Goal: Contribute content: Contribute content

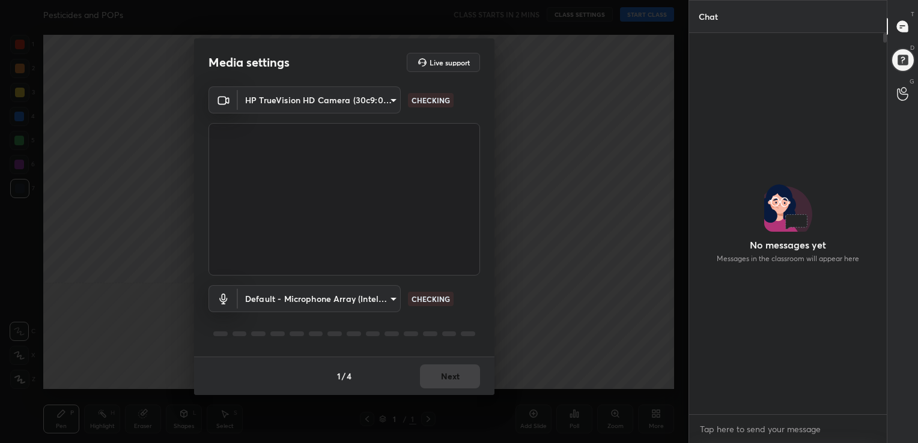
scroll to position [4, 4]
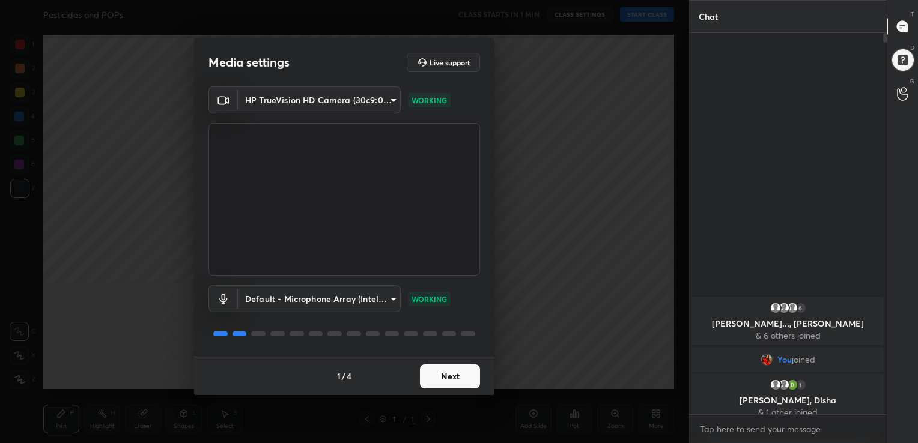
click at [452, 366] on button "Next" at bounding box center [450, 377] width 60 height 24
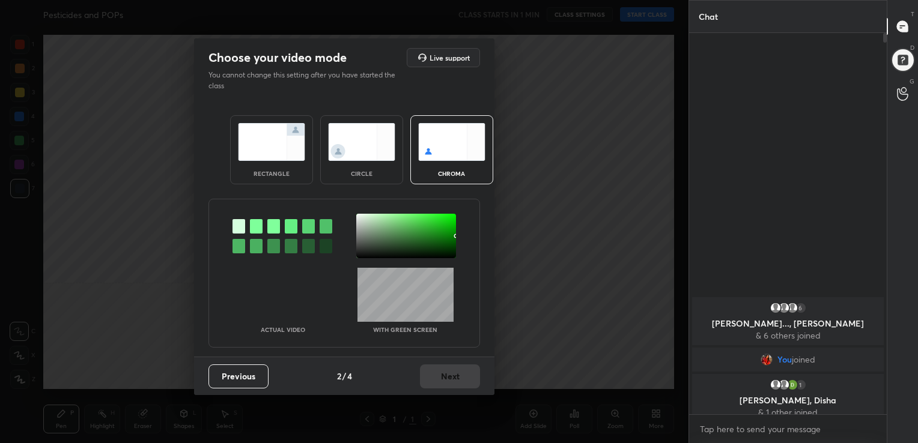
click at [446, 132] on img at bounding box center [451, 142] width 67 height 38
click at [257, 228] on div at bounding box center [256, 226] width 13 height 14
click at [358, 216] on div at bounding box center [406, 236] width 100 height 44
click at [452, 382] on button "Next" at bounding box center [450, 377] width 60 height 24
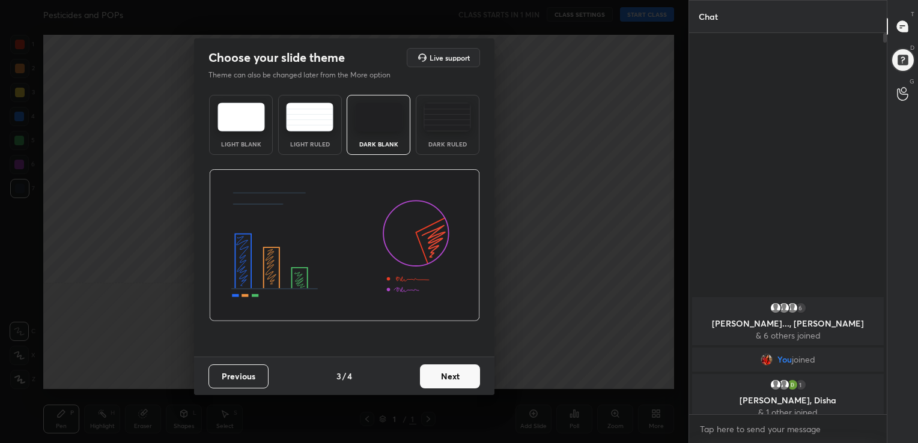
click at [238, 112] on img at bounding box center [240, 117] width 47 height 29
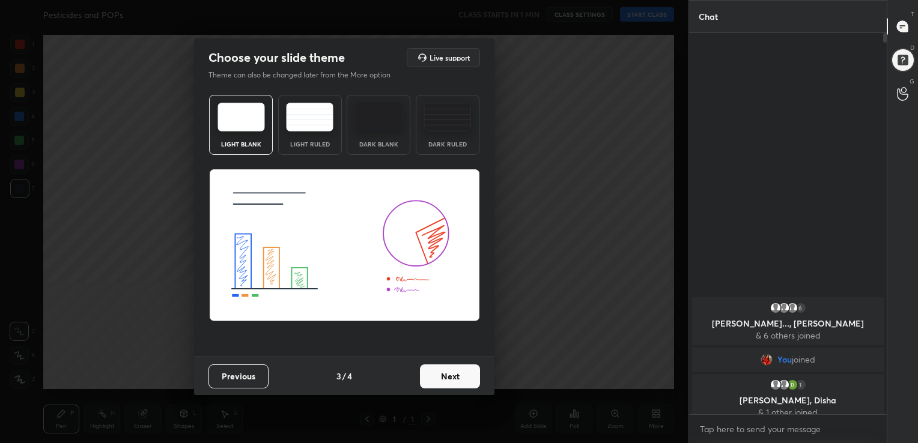
click at [461, 378] on button "Next" at bounding box center [450, 377] width 60 height 24
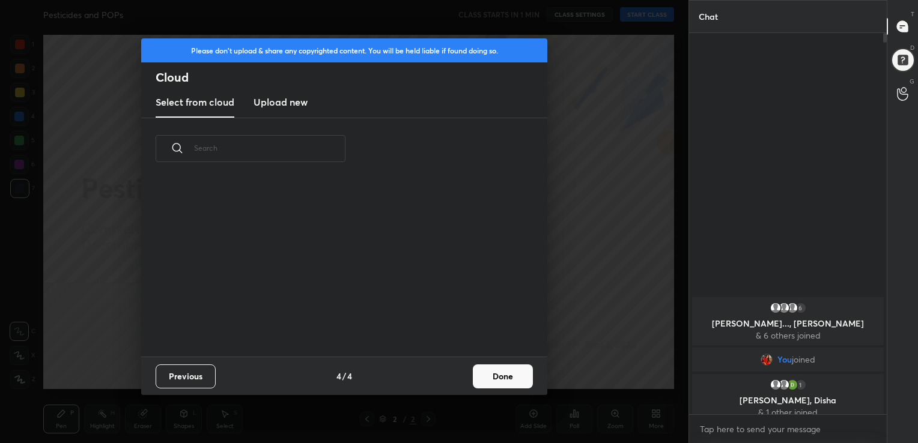
scroll to position [178, 386]
click at [283, 103] on h3 "Upload new" at bounding box center [280, 102] width 54 height 14
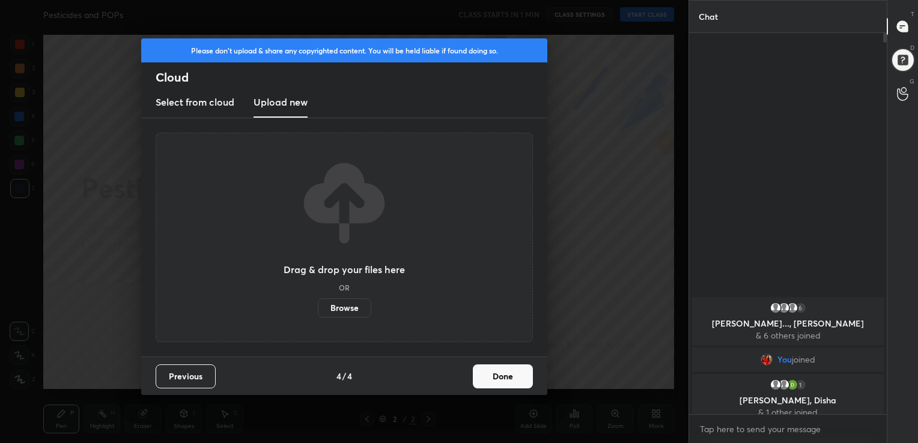
click at [353, 302] on label "Browse" at bounding box center [344, 307] width 53 height 19
click at [318, 302] on input "Browse" at bounding box center [318, 307] width 0 height 19
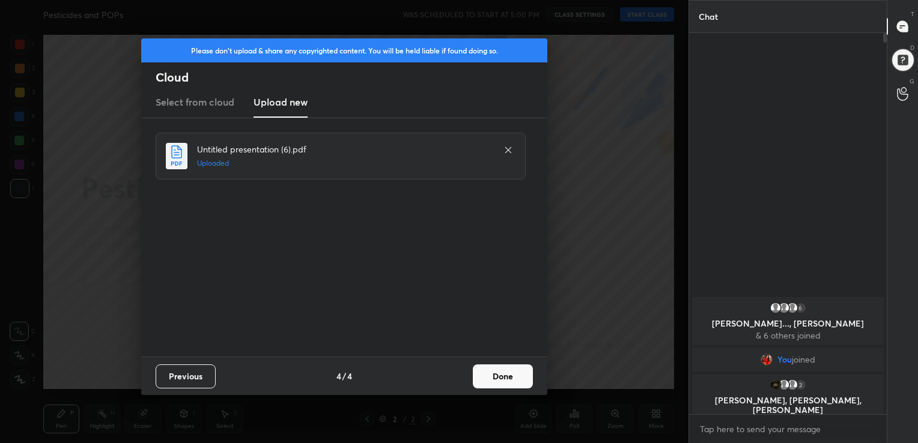
click at [504, 150] on icon at bounding box center [508, 150] width 10 height 10
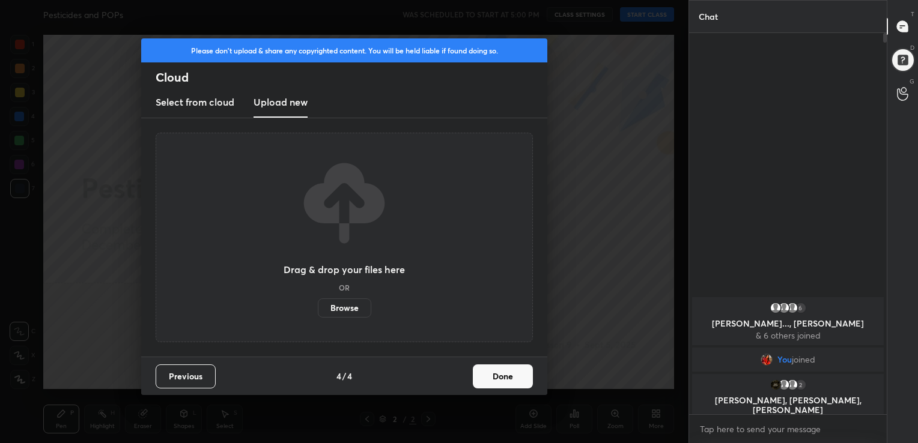
click at [335, 308] on label "Browse" at bounding box center [344, 307] width 53 height 19
click at [318, 308] on input "Browse" at bounding box center [318, 307] width 0 height 19
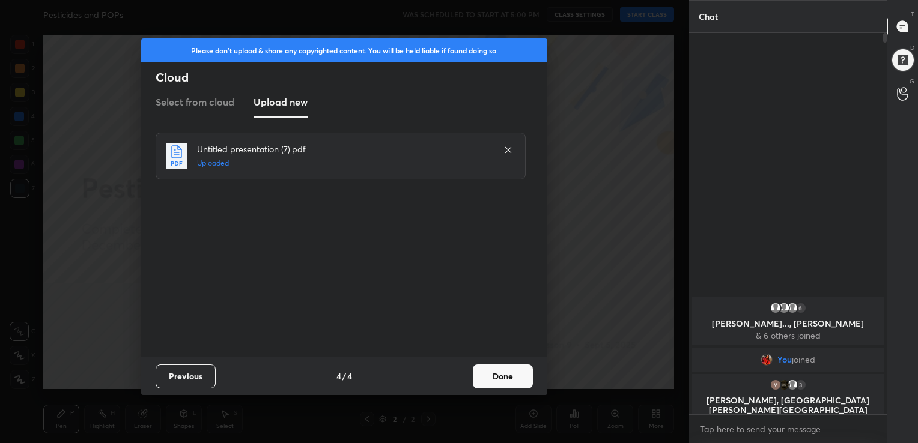
click at [504, 378] on button "Done" at bounding box center [503, 377] width 60 height 24
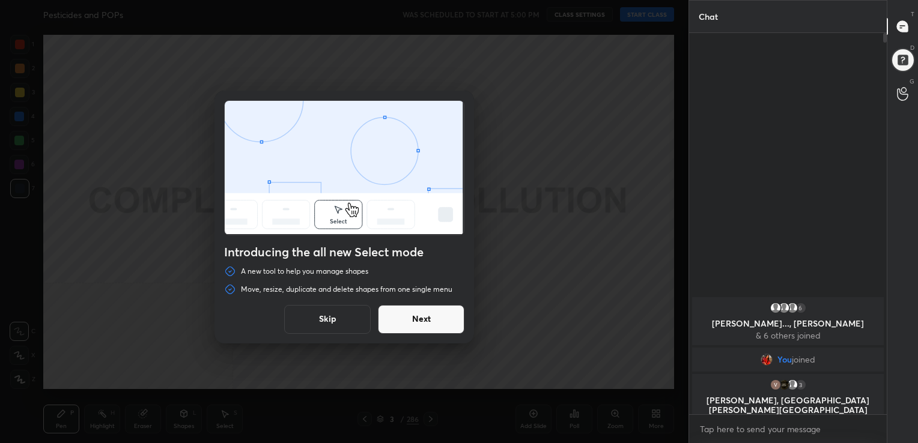
click at [338, 316] on button "Skip" at bounding box center [327, 319] width 86 height 29
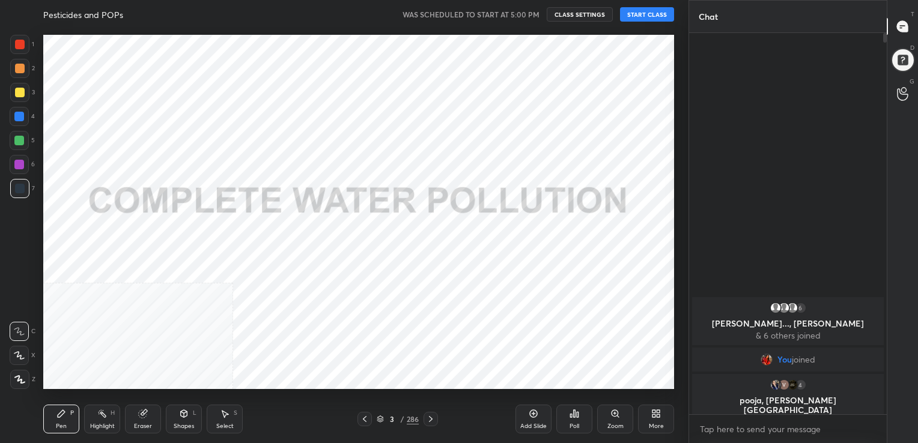
click at [641, 14] on button "START CLASS" at bounding box center [647, 14] width 54 height 14
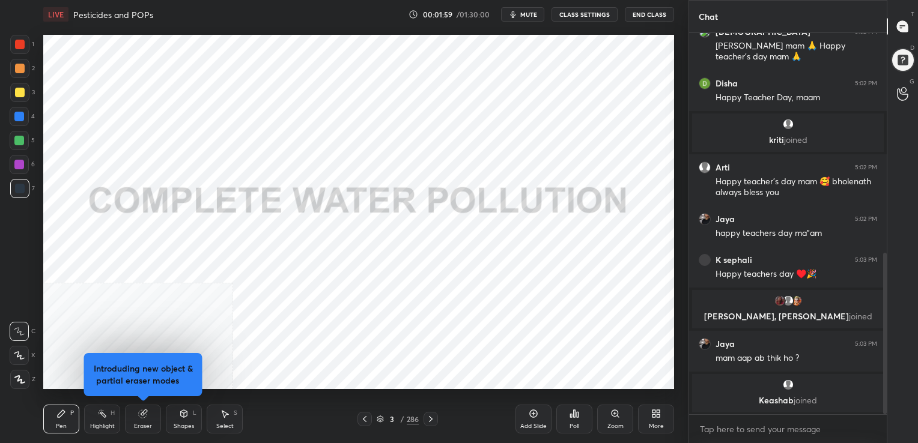
scroll to position [548, 0]
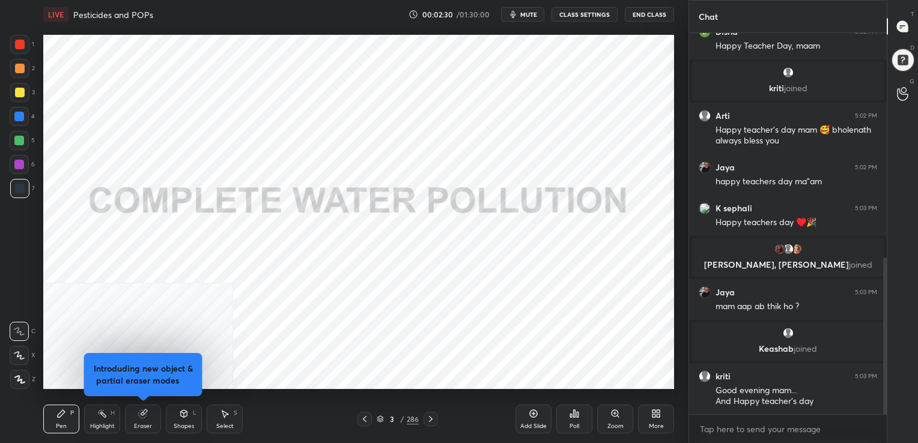
click at [68, 423] on div "Pen P" at bounding box center [61, 419] width 36 height 29
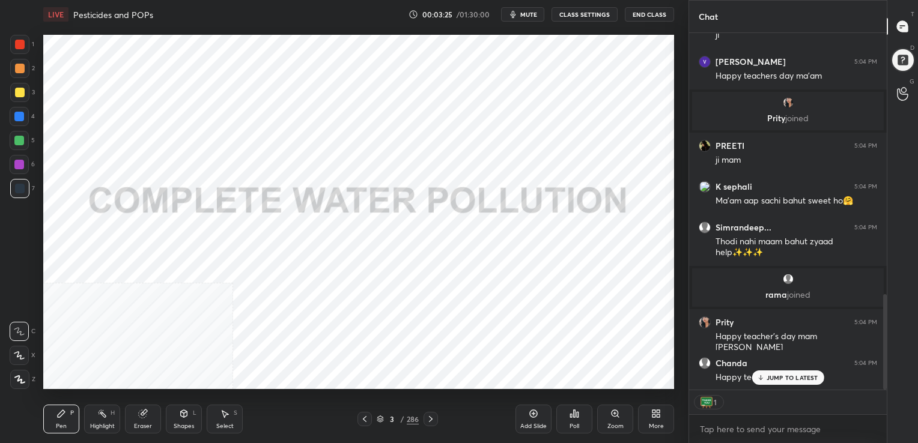
scroll to position [959, 0]
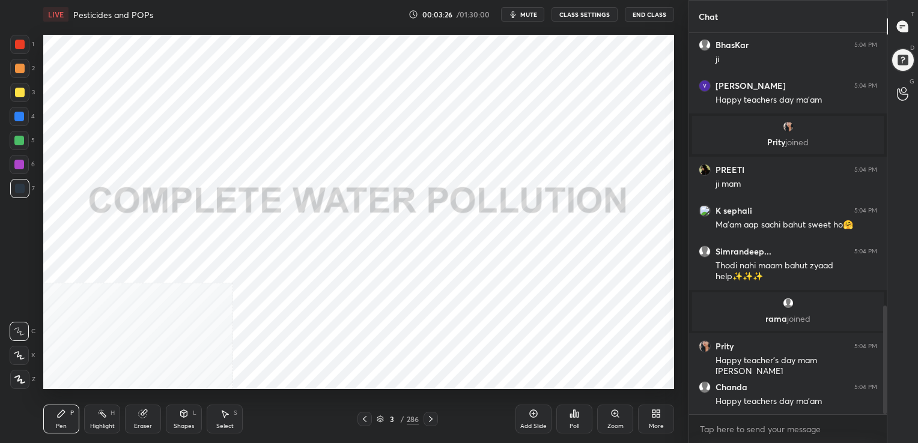
click at [780, 383] on div "Arti 5:02 PM Happy teacher's day mam 🥰 bholenath always bless you Jaya 5:02 PM …" at bounding box center [788, 223] width 198 height 381
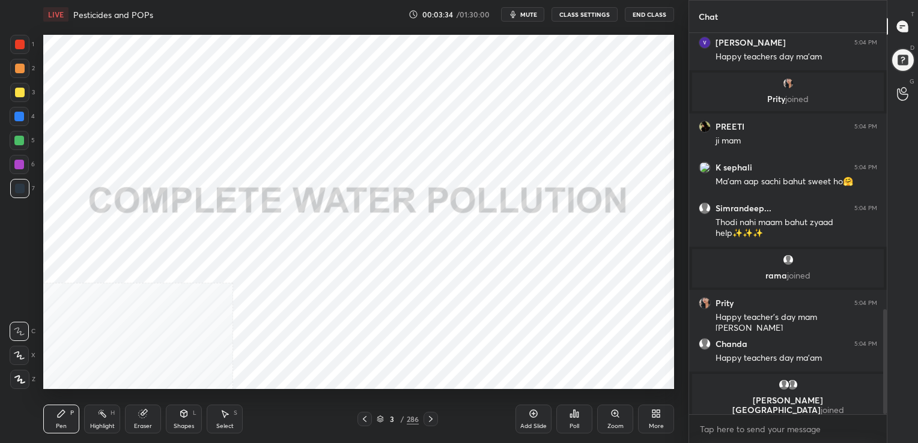
click at [378, 417] on icon at bounding box center [380, 417] width 6 height 3
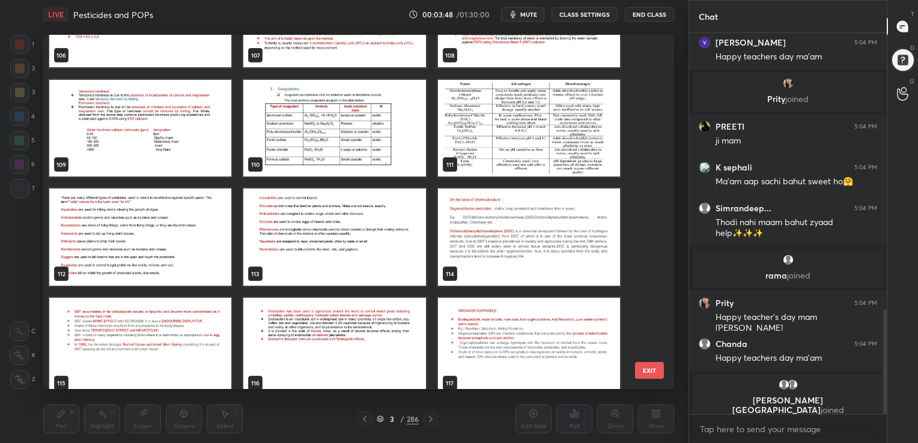
scroll to position [3892, 0]
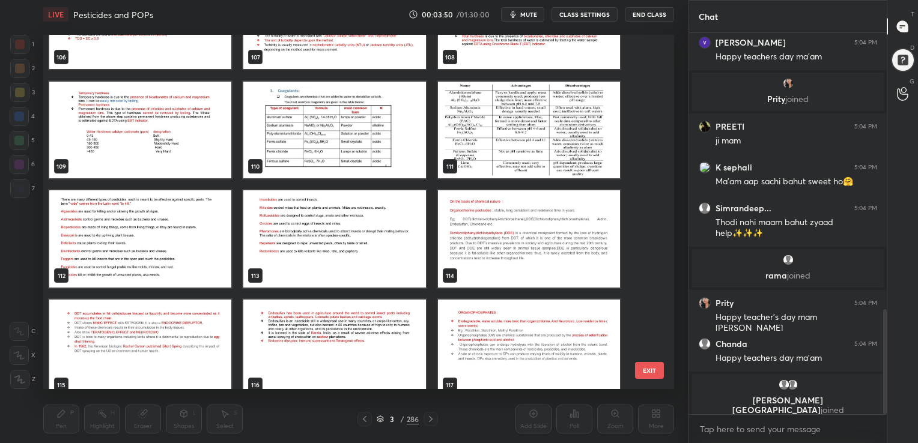
click at [171, 223] on img "grid" at bounding box center [140, 238] width 182 height 97
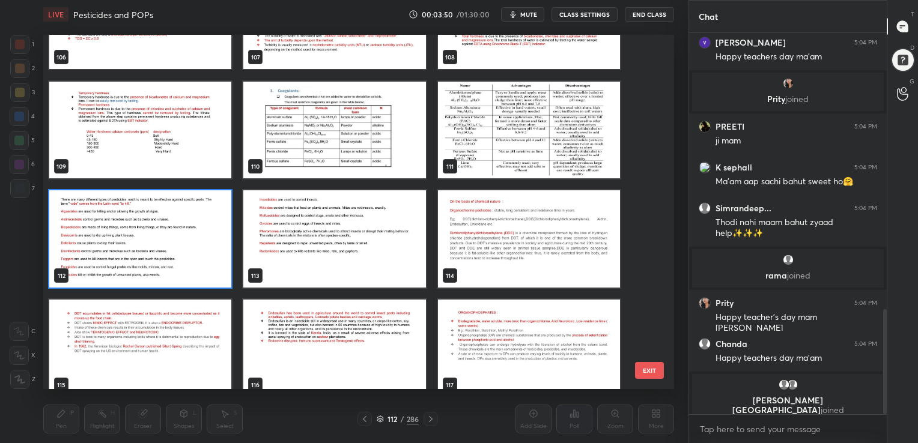
click at [171, 223] on img "grid" at bounding box center [140, 238] width 182 height 97
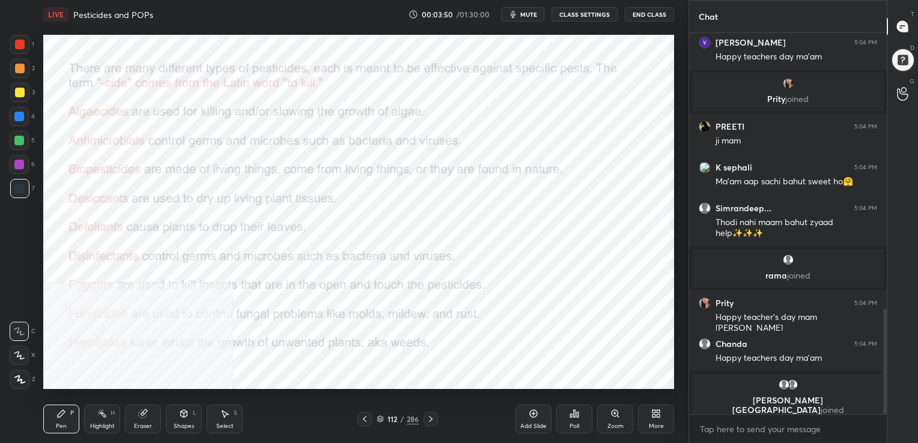
click at [171, 223] on img "grid" at bounding box center [140, 238] width 182 height 97
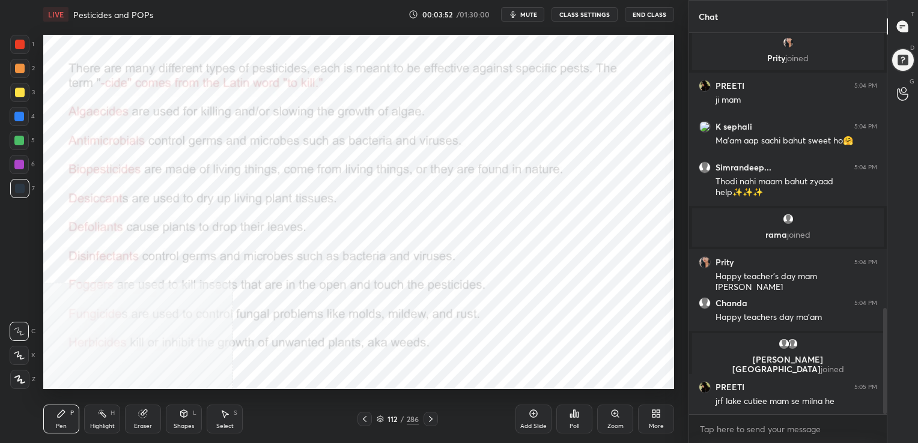
scroll to position [984, 0]
click at [644, 424] on div "More" at bounding box center [656, 419] width 36 height 29
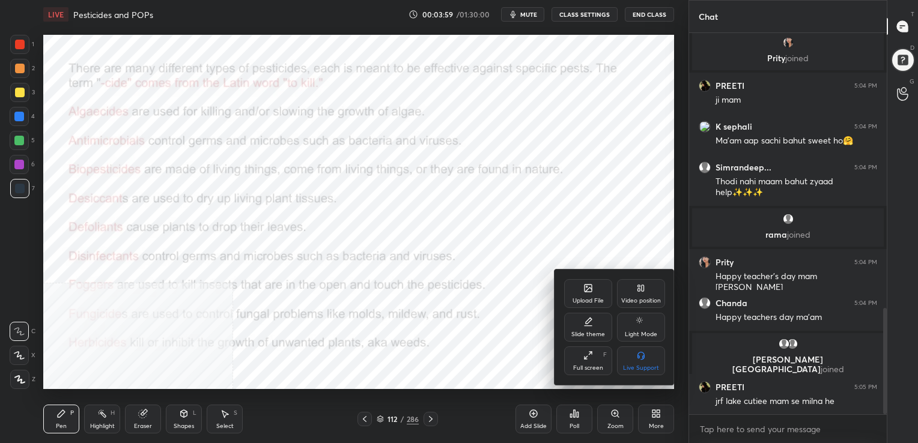
click at [646, 292] on div "Video position" at bounding box center [641, 293] width 48 height 29
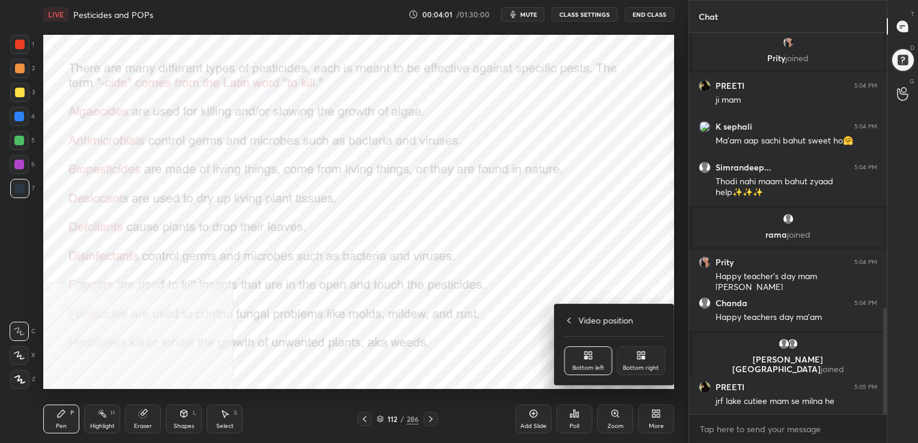
click at [653, 369] on div "Bottom right" at bounding box center [641, 368] width 36 height 6
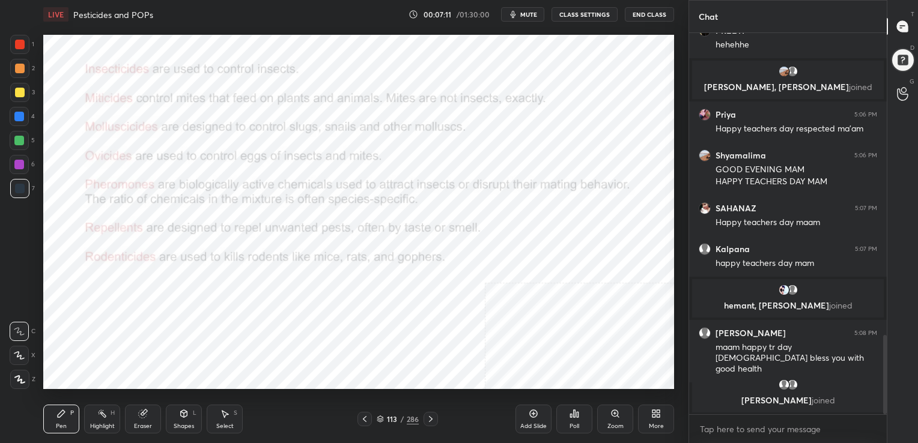
scroll to position [1468, 0]
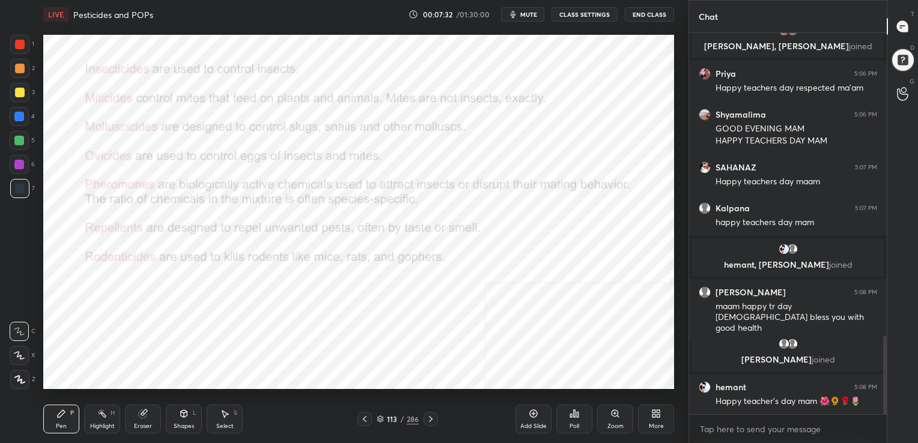
click at [379, 414] on div "113 / 286" at bounding box center [398, 419] width 42 height 11
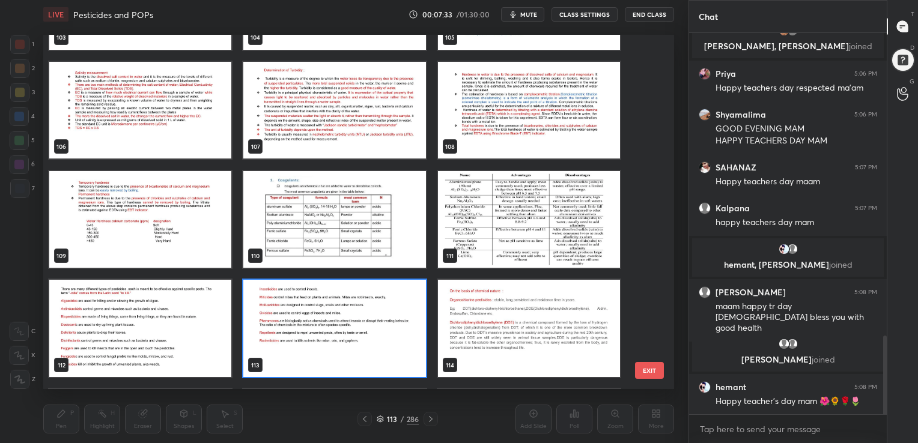
scroll to position [3803, 0]
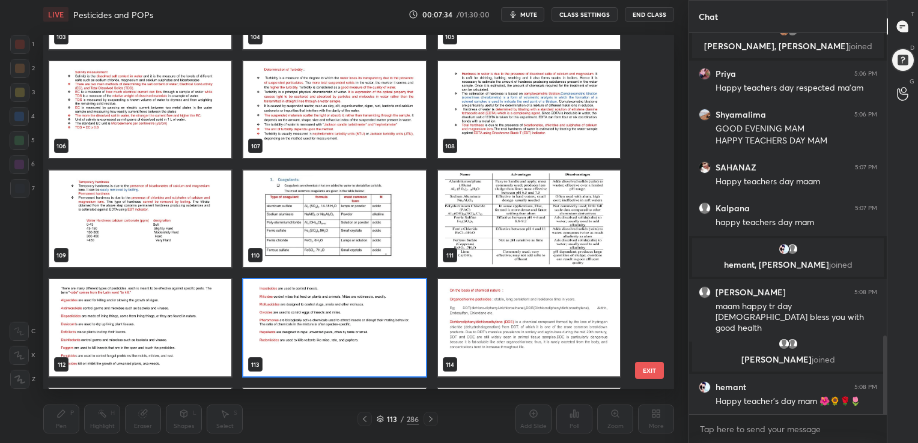
click at [527, 300] on img "grid" at bounding box center [529, 327] width 182 height 97
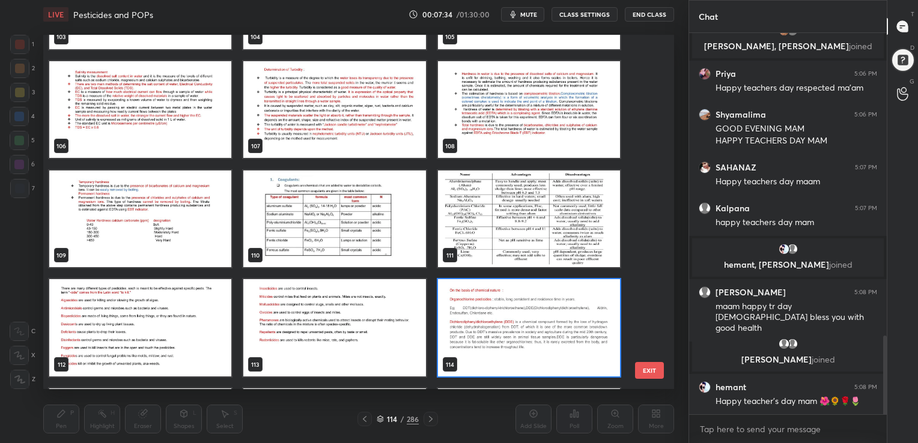
click at [527, 300] on img "grid" at bounding box center [529, 327] width 182 height 97
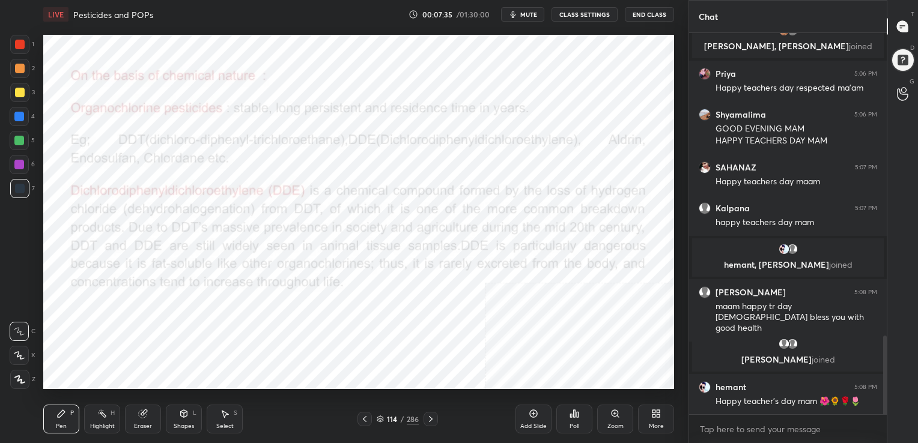
click at [527, 300] on img "grid" at bounding box center [529, 327] width 182 height 97
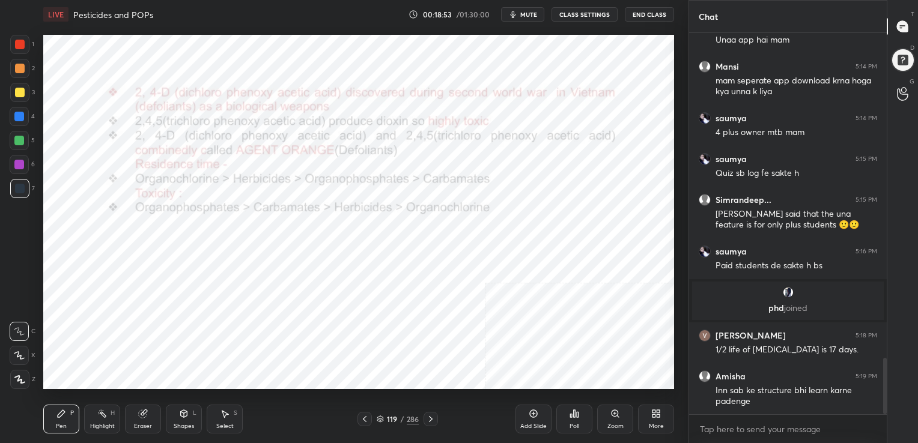
scroll to position [2197, 0]
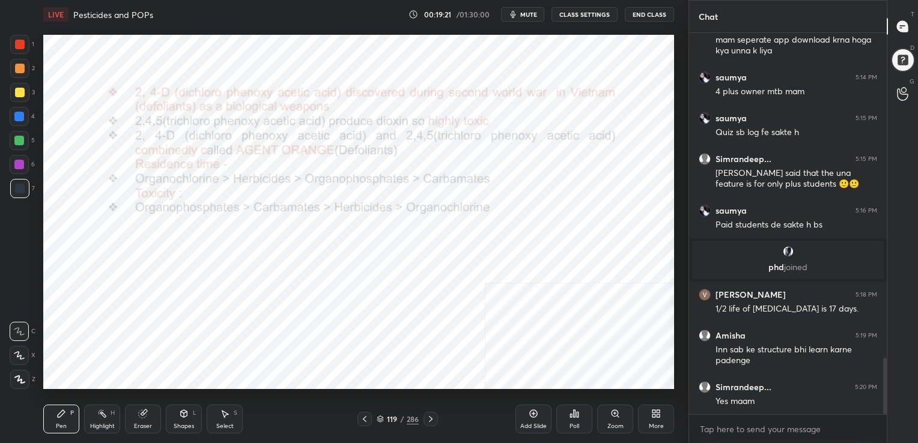
click at [380, 413] on div "119 / 286" at bounding box center [397, 419] width 80 height 14
click at [377, 422] on icon at bounding box center [380, 419] width 7 height 7
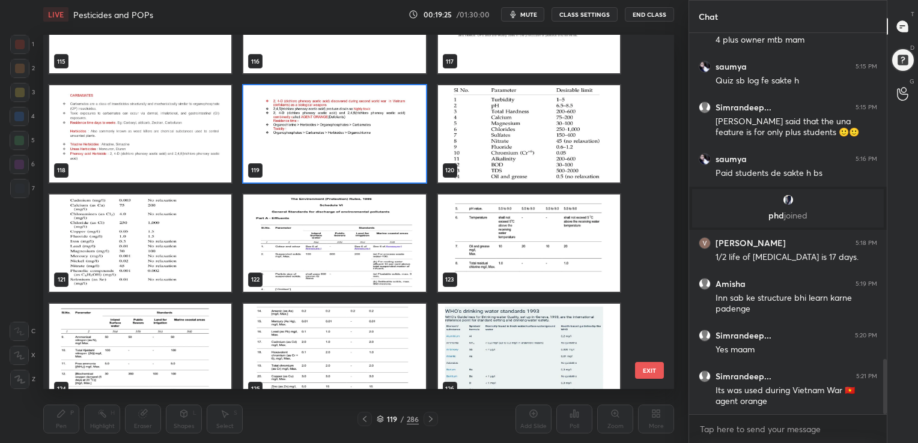
scroll to position [4215, 0]
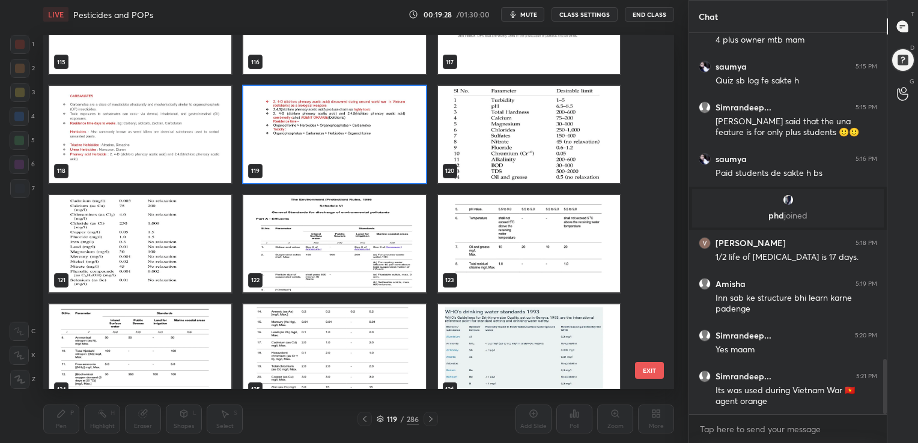
click at [534, 133] on img "grid" at bounding box center [529, 134] width 182 height 97
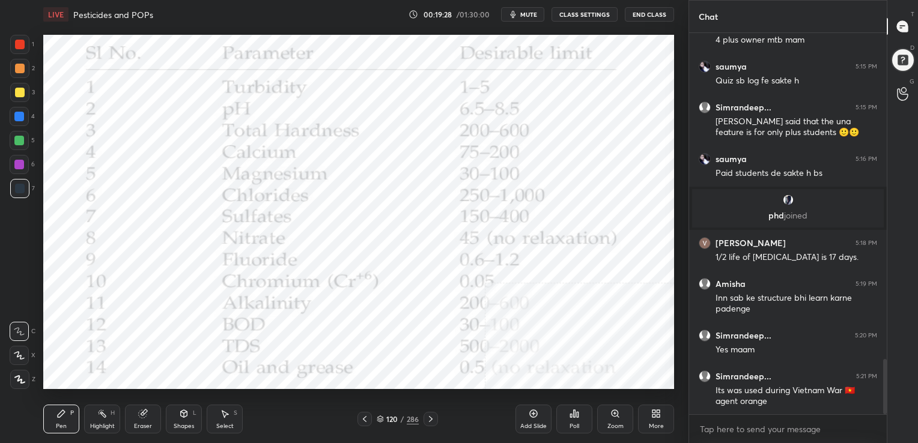
click at [534, 133] on img "grid" at bounding box center [529, 134] width 182 height 97
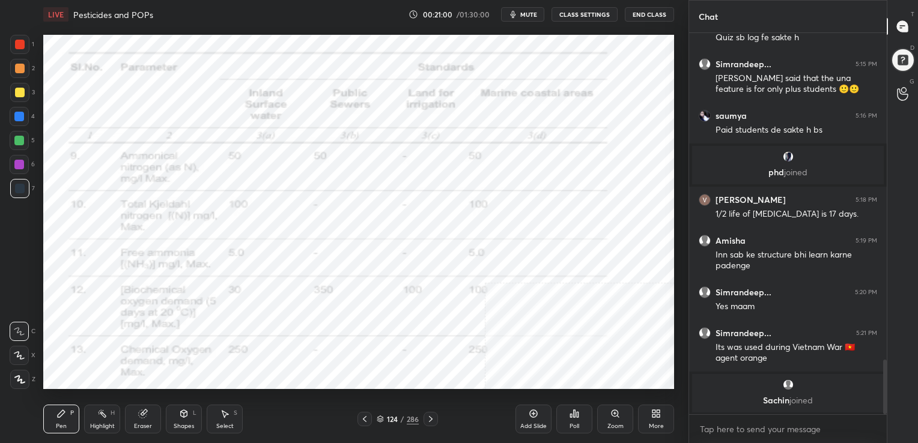
click at [384, 417] on div "124 / 286" at bounding box center [398, 419] width 42 height 11
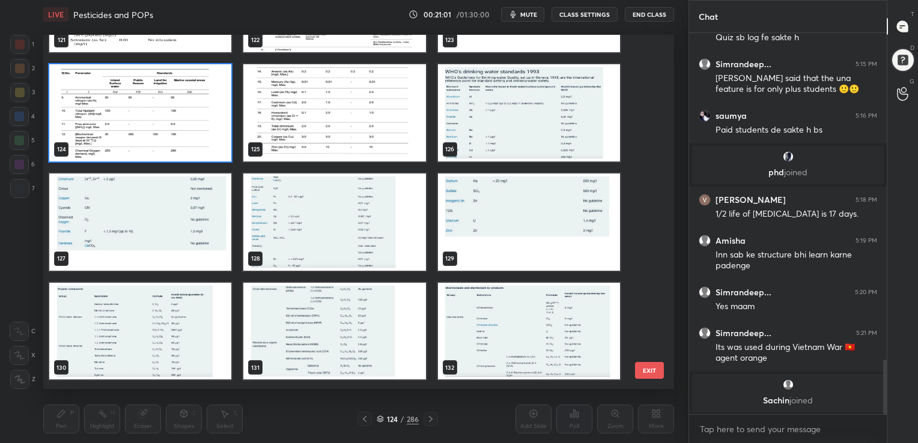
scroll to position [4454, 0]
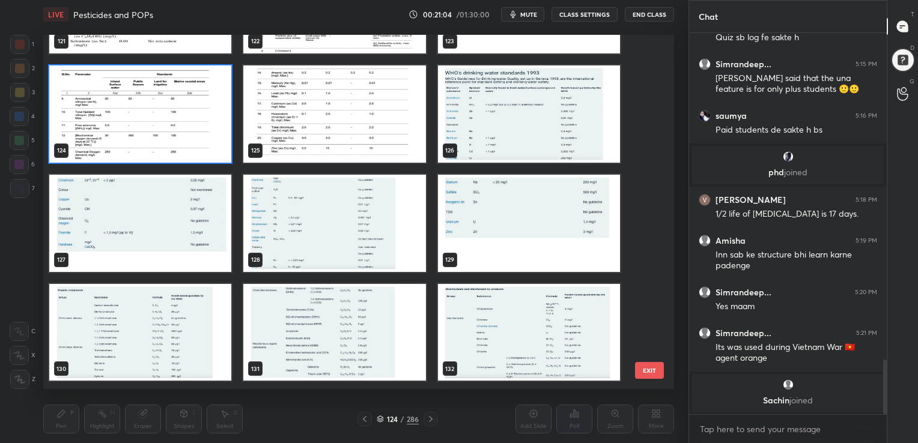
click at [505, 120] on img "grid" at bounding box center [529, 113] width 182 height 97
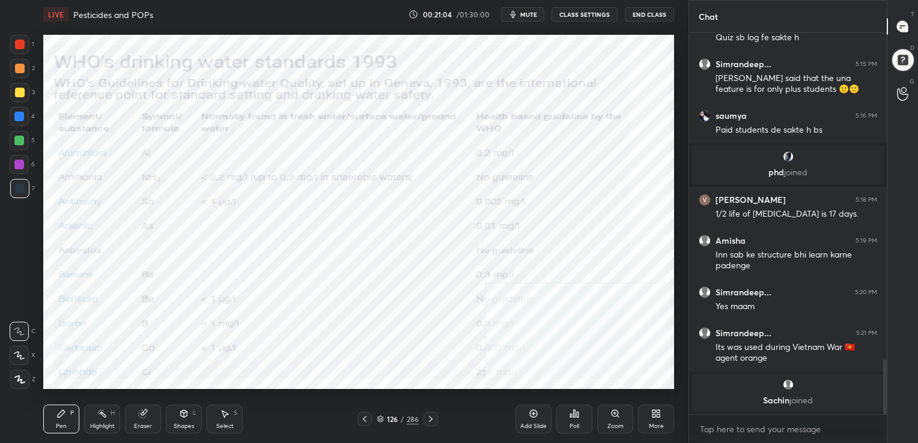
click at [505, 120] on img "grid" at bounding box center [529, 113] width 182 height 97
click at [380, 419] on icon at bounding box center [380, 419] width 7 height 7
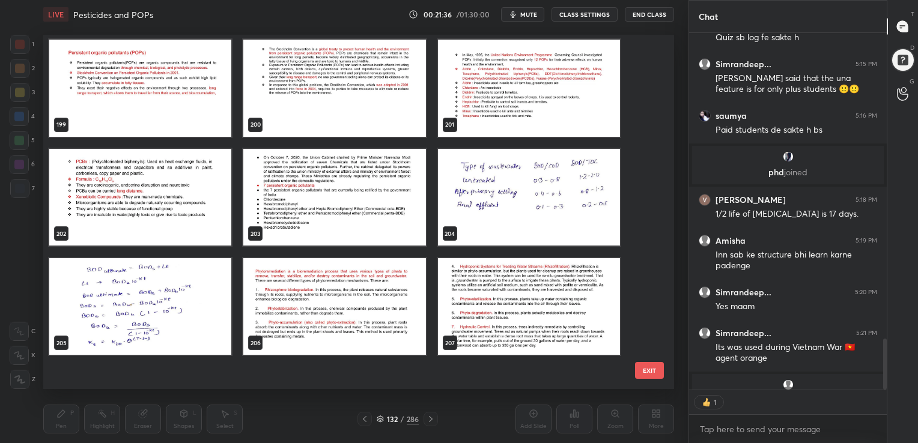
scroll to position [7118, 0]
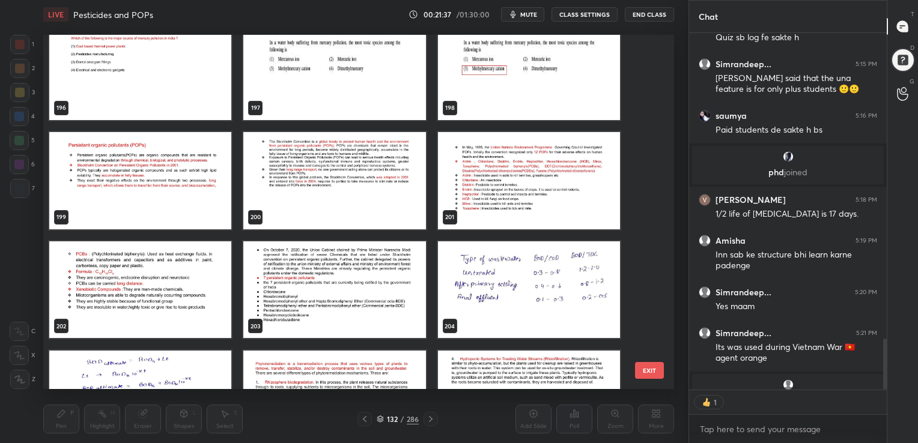
click at [178, 168] on img "grid" at bounding box center [140, 180] width 182 height 97
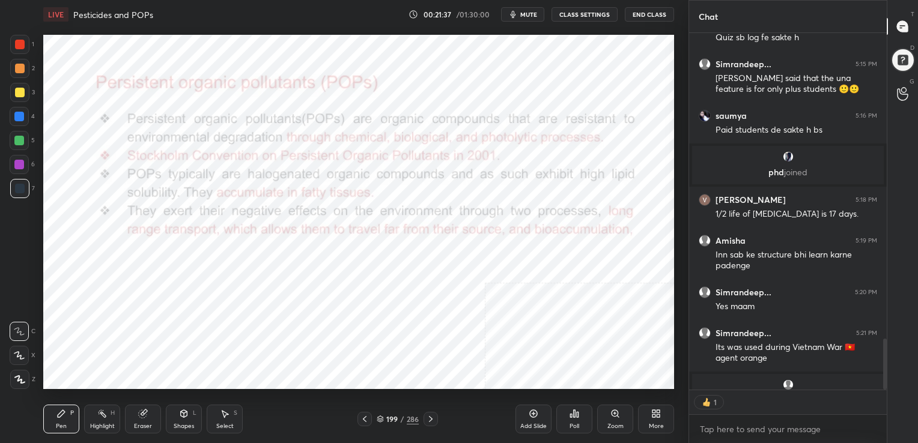
click at [178, 168] on img "grid" at bounding box center [140, 180] width 182 height 97
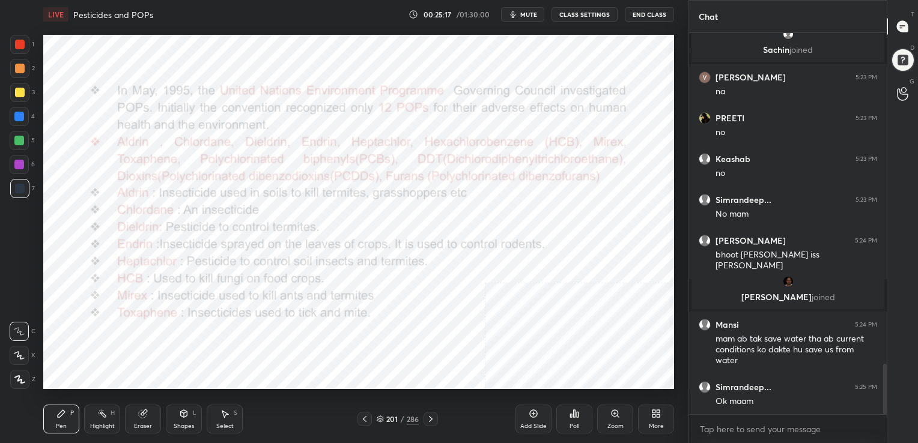
scroll to position [2549, 0]
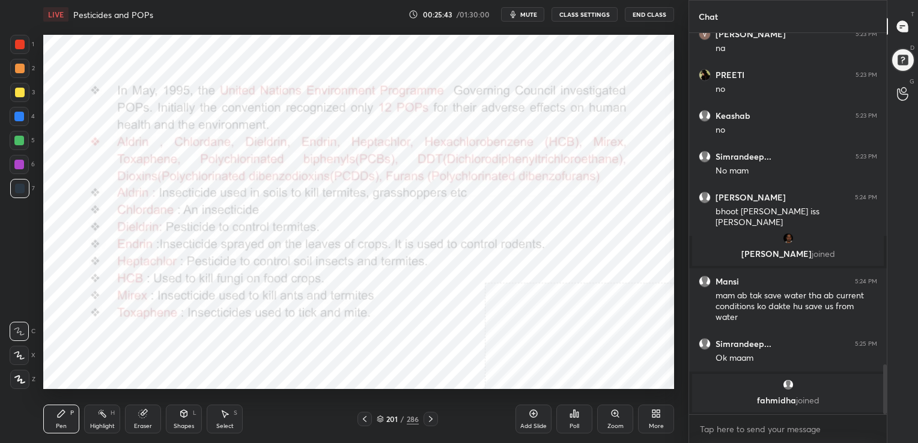
click at [378, 419] on icon at bounding box center [380, 419] width 7 height 7
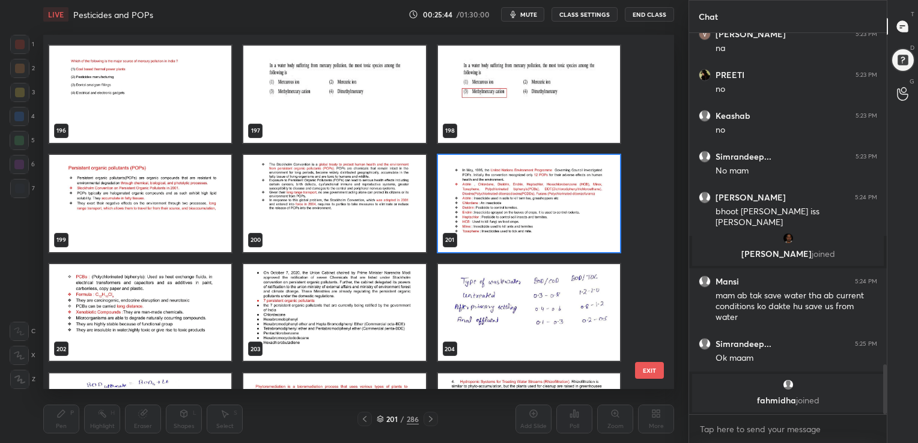
scroll to position [7094, 0]
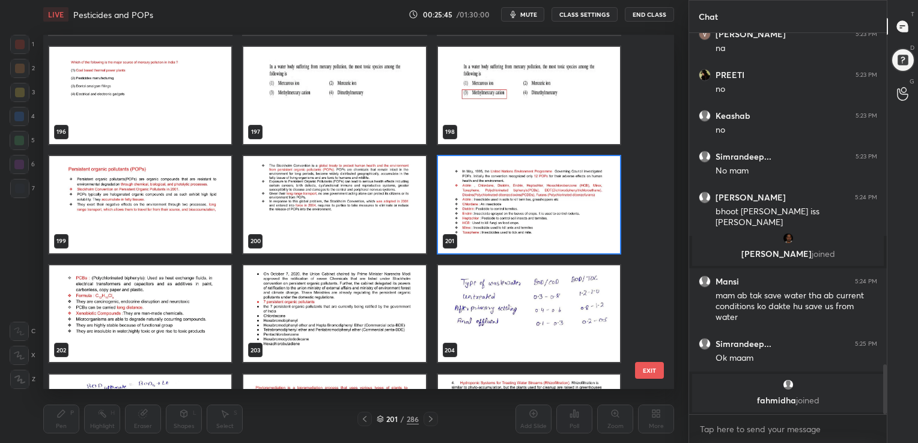
click at [170, 289] on img "grid" at bounding box center [140, 313] width 182 height 97
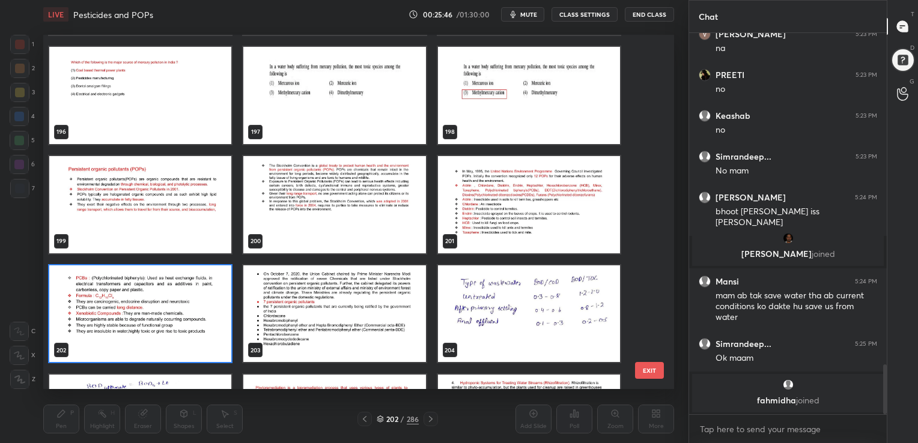
click at [170, 289] on img "grid" at bounding box center [140, 313] width 182 height 97
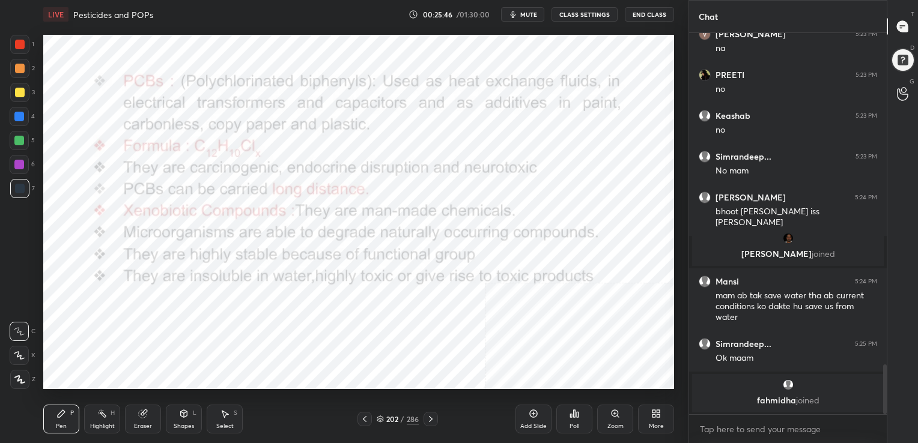
click at [170, 289] on img "grid" at bounding box center [140, 313] width 182 height 97
click at [377, 416] on icon at bounding box center [380, 419] width 7 height 7
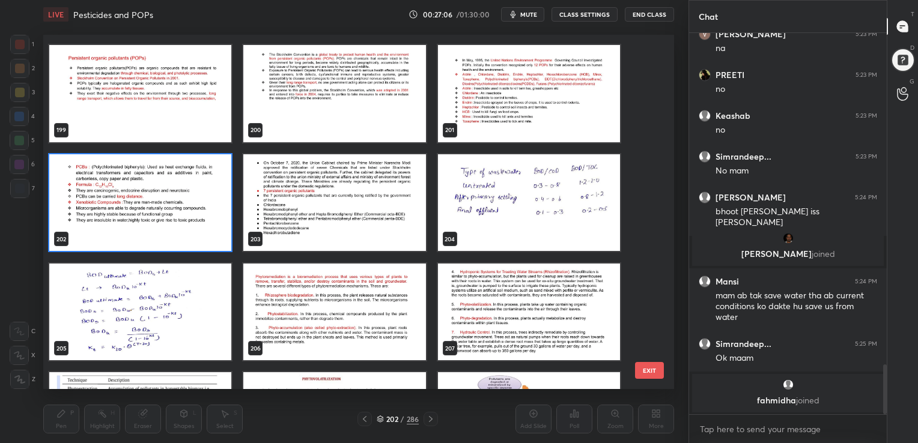
scroll to position [7205, 0]
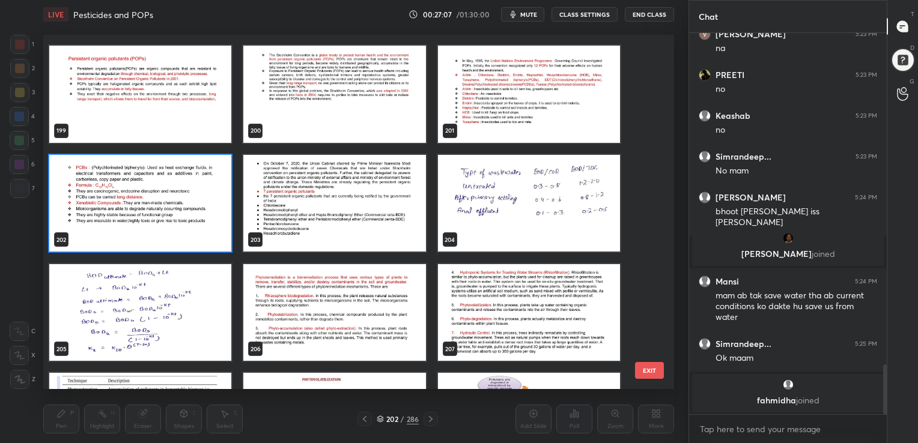
click at [292, 307] on img "grid" at bounding box center [334, 312] width 182 height 97
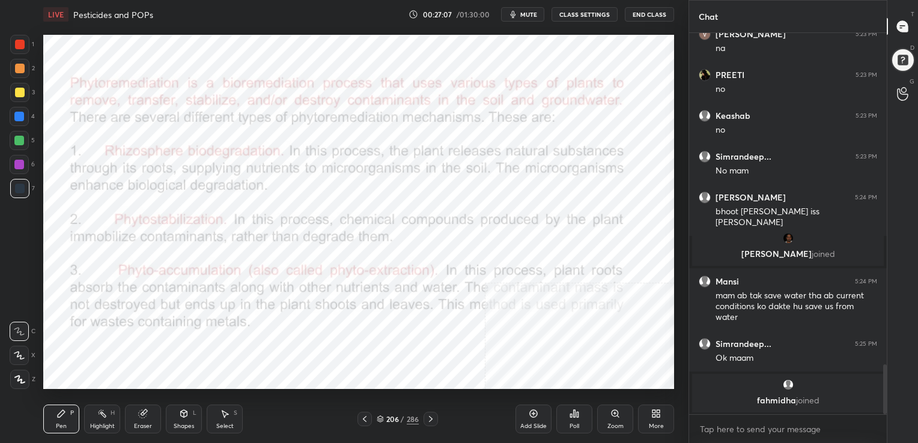
click at [292, 307] on img "grid" at bounding box center [334, 312] width 182 height 97
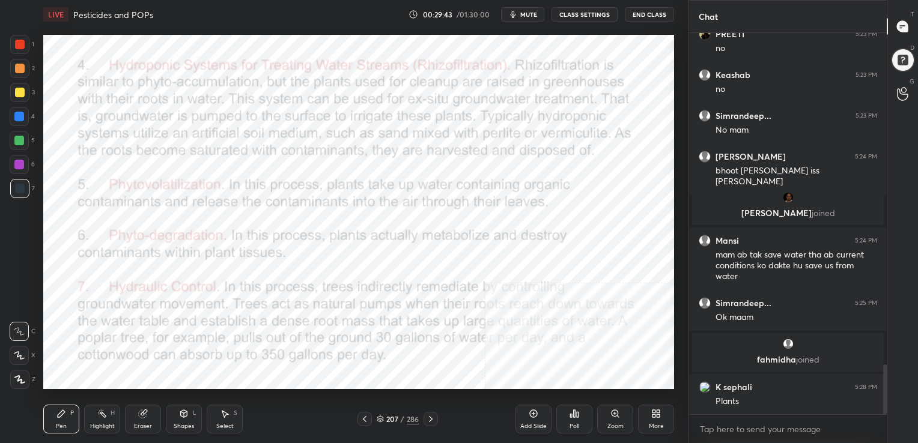
scroll to position [2586, 0]
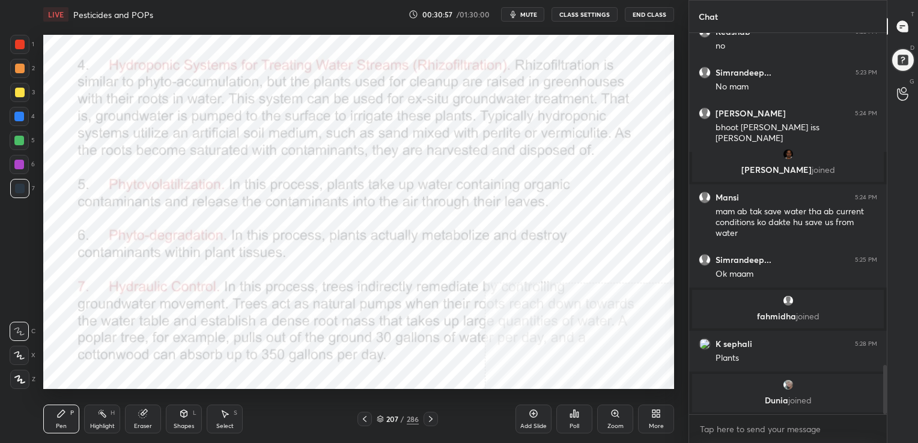
click at [382, 419] on icon at bounding box center [380, 419] width 7 height 7
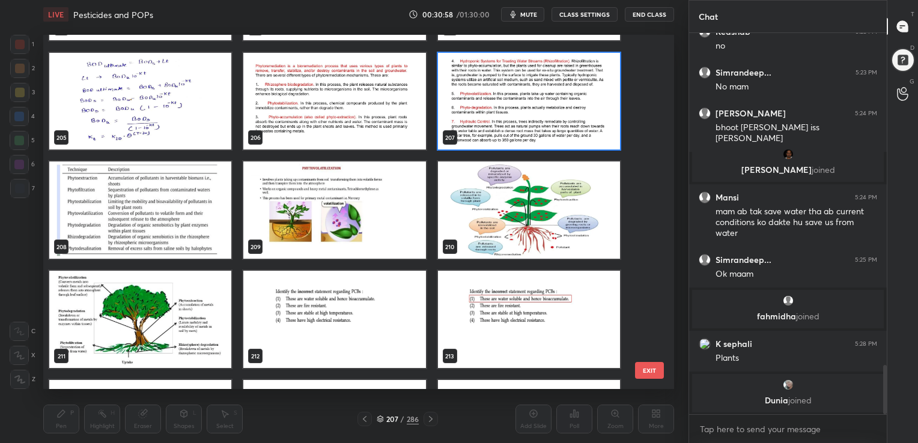
scroll to position [7415, 0]
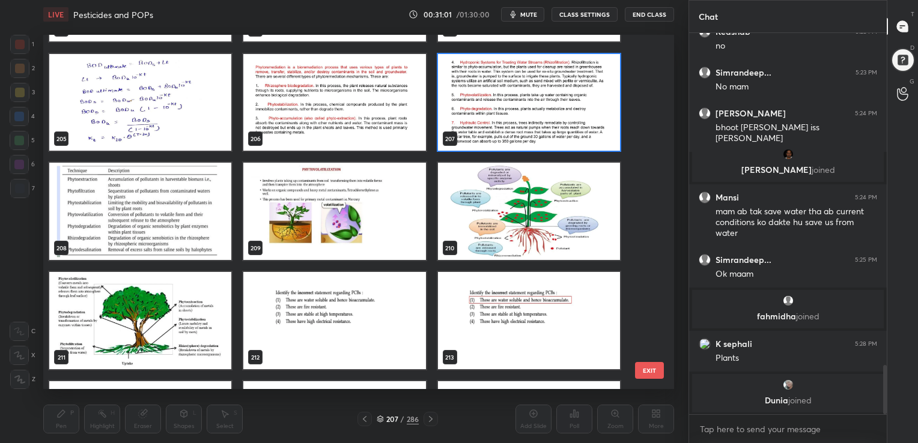
click at [132, 179] on img "grid" at bounding box center [140, 211] width 182 height 97
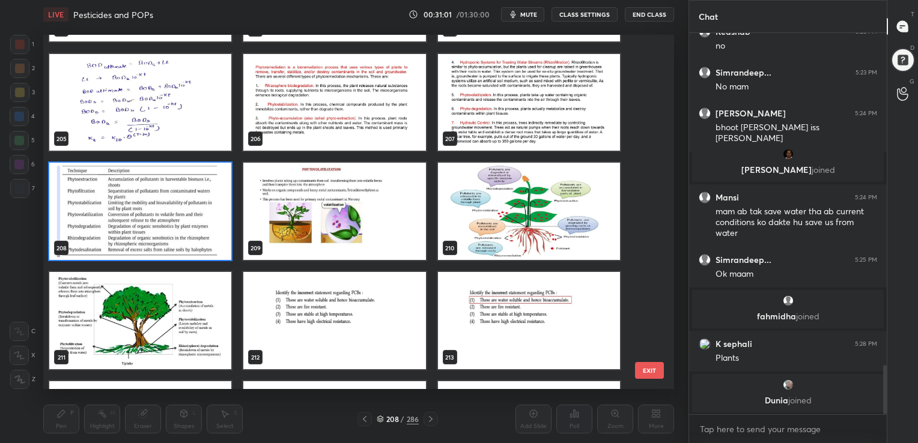
click at [132, 179] on img "grid" at bounding box center [140, 211] width 182 height 97
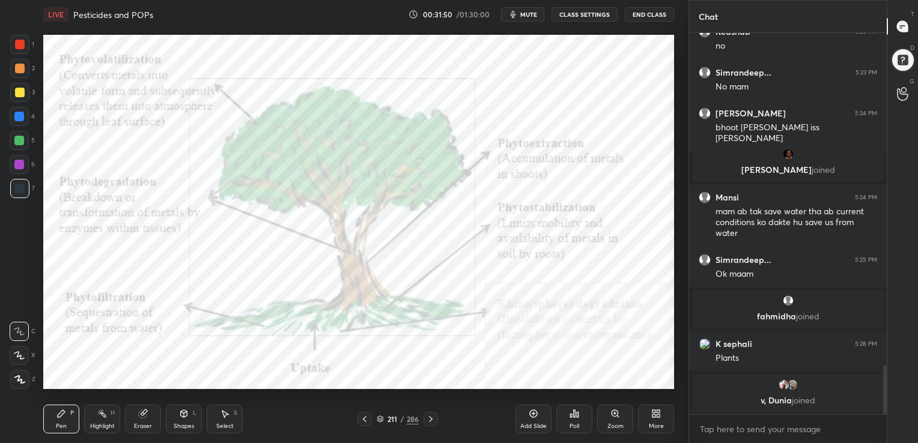
click at [382, 418] on icon at bounding box center [380, 417] width 6 height 3
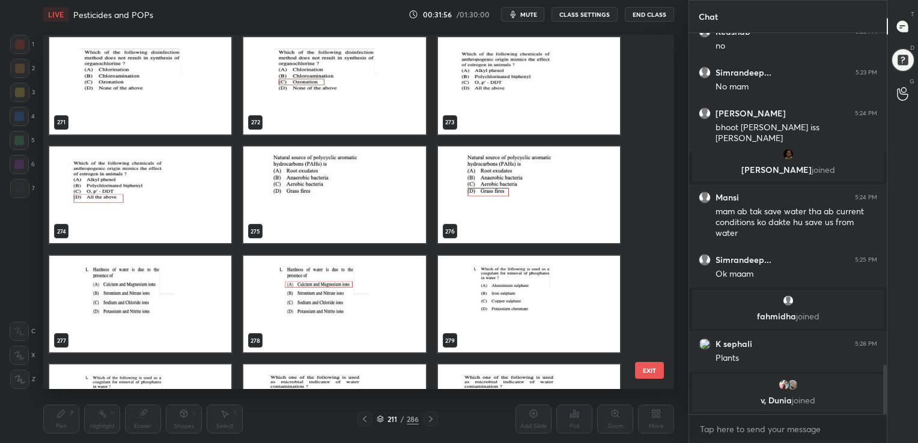
scroll to position [9822, 0]
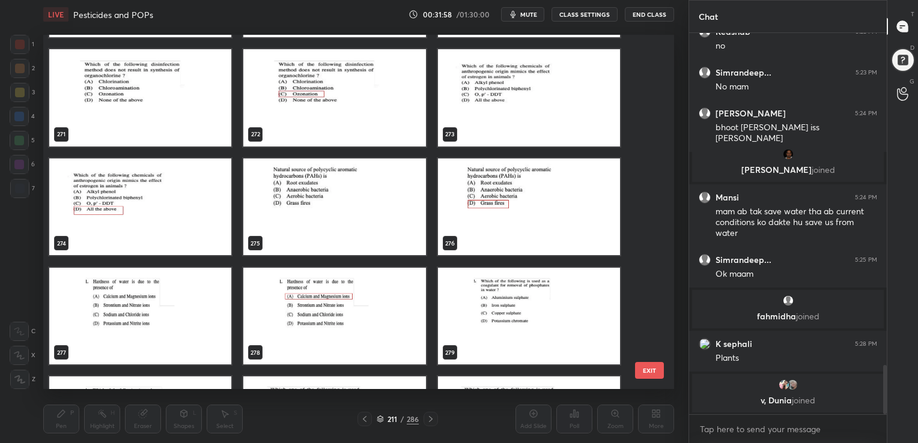
click at [377, 418] on icon at bounding box center [380, 417] width 6 height 3
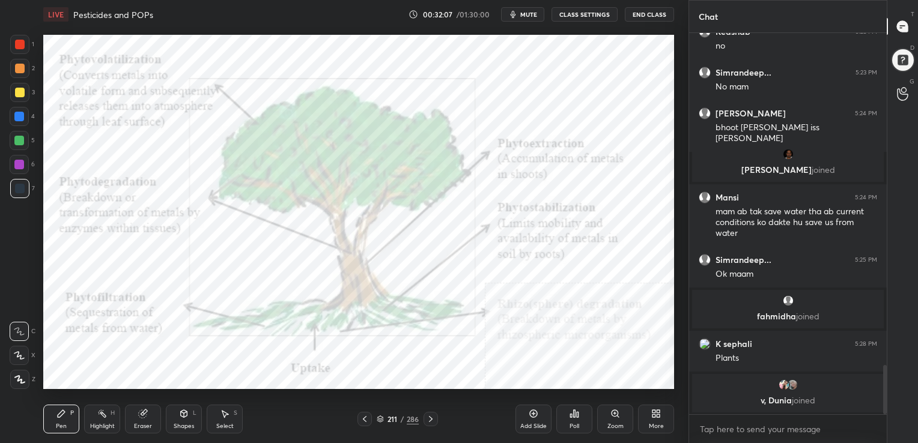
click at [526, 13] on span "mute" at bounding box center [528, 14] width 17 height 8
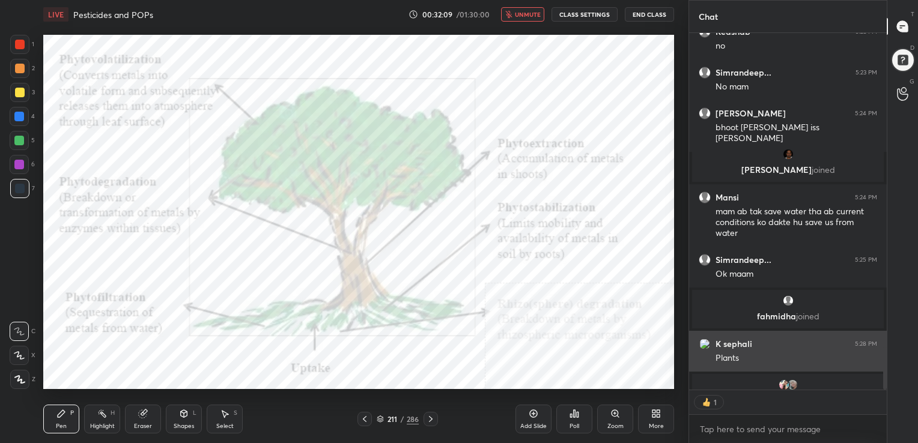
scroll to position [2611, 0]
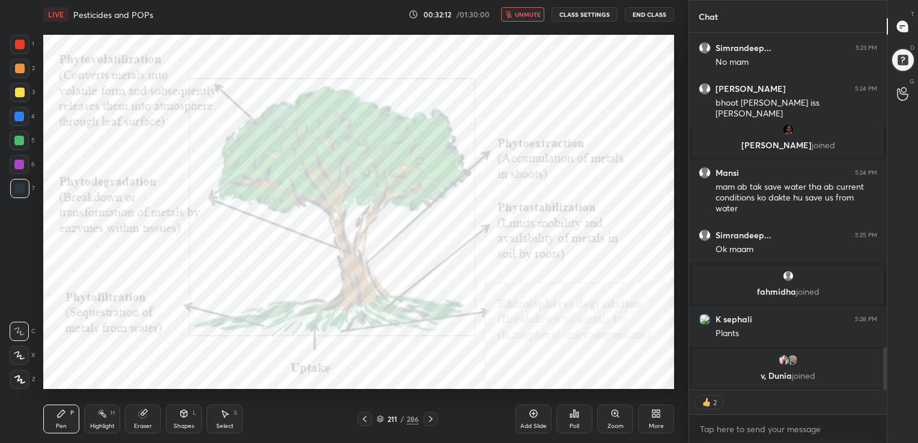
click at [389, 416] on div "211" at bounding box center [392, 419] width 12 height 7
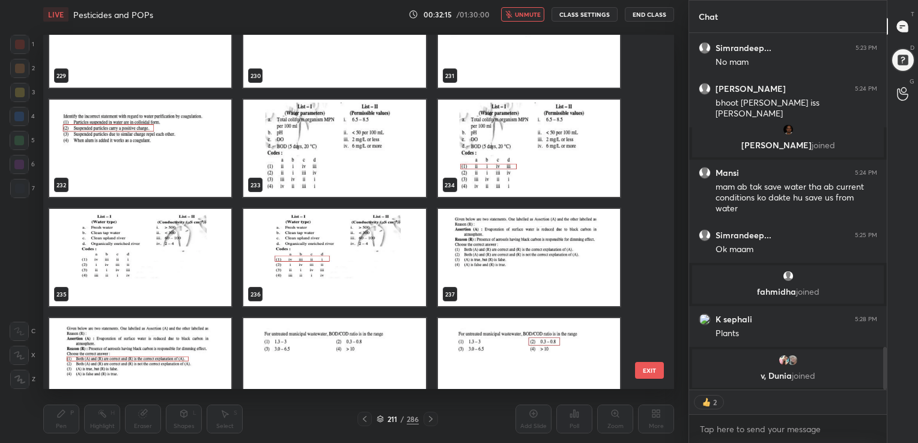
scroll to position [8403, 0]
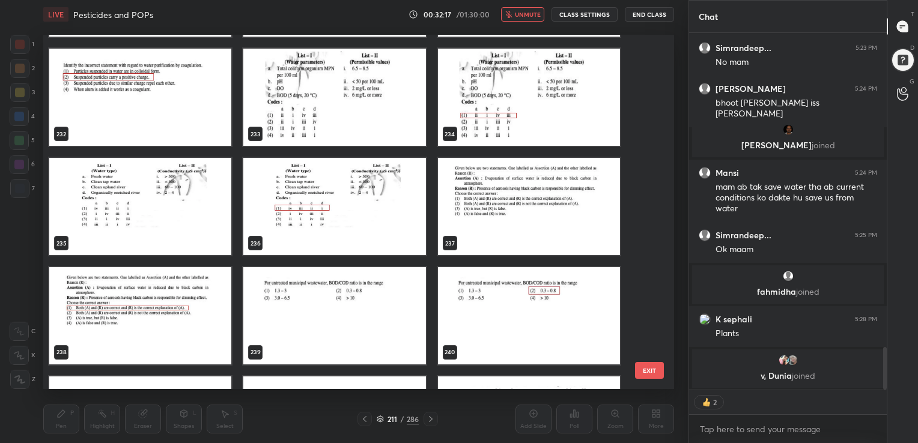
click at [342, 79] on img "grid" at bounding box center [334, 97] width 182 height 97
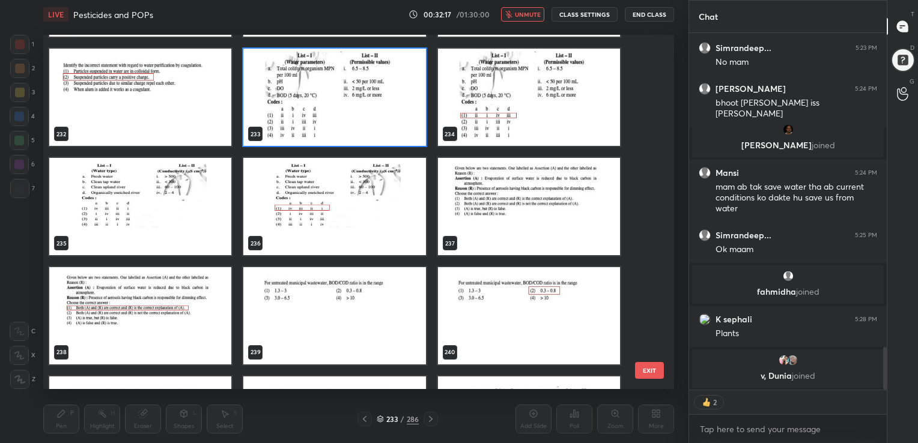
click at [342, 79] on img "grid" at bounding box center [334, 97] width 182 height 97
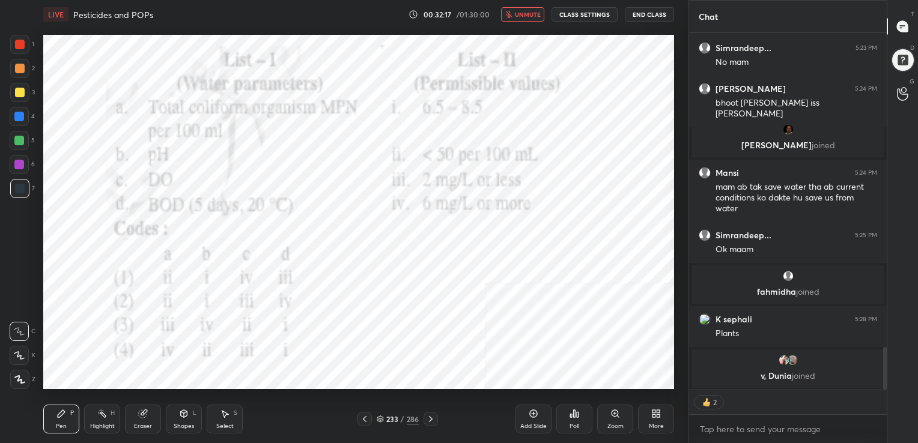
click at [342, 79] on img "grid" at bounding box center [334, 97] width 182 height 97
click at [526, 14] on span "unmute" at bounding box center [528, 14] width 26 height 8
click at [526, 14] on span "mute" at bounding box center [528, 14] width 17 height 8
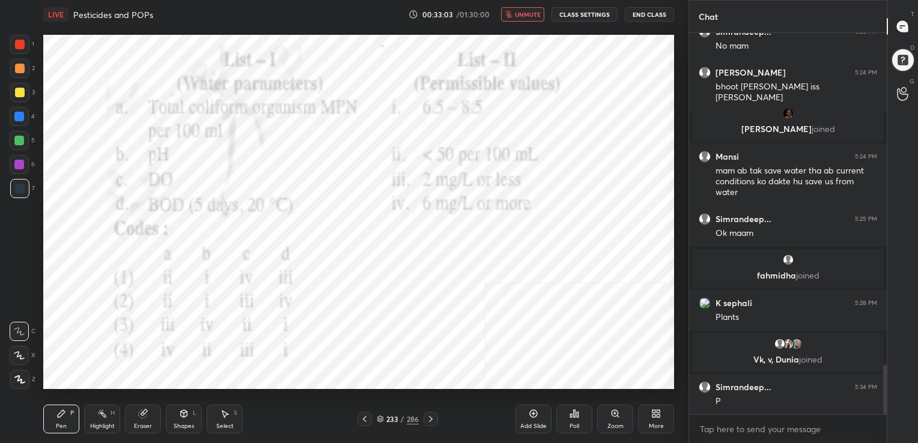
scroll to position [2573, 0]
click at [382, 414] on div "233 / 286" at bounding box center [398, 419] width 42 height 11
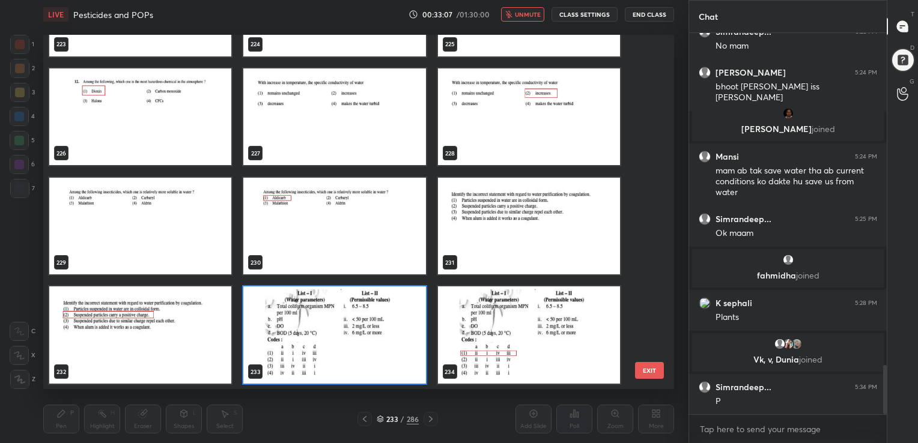
scroll to position [351, 625]
click at [315, 313] on img "grid" at bounding box center [334, 334] width 182 height 97
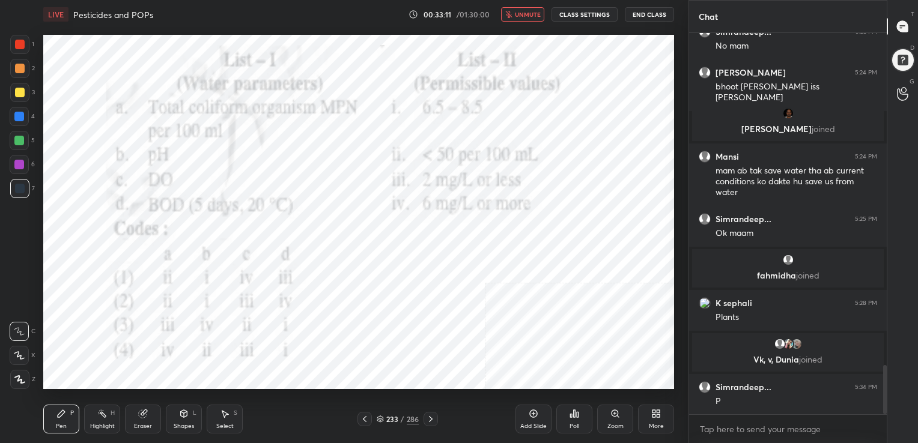
click at [567, 402] on div "Poll" at bounding box center [574, 419] width 36 height 67
click at [570, 413] on icon at bounding box center [574, 414] width 10 height 10
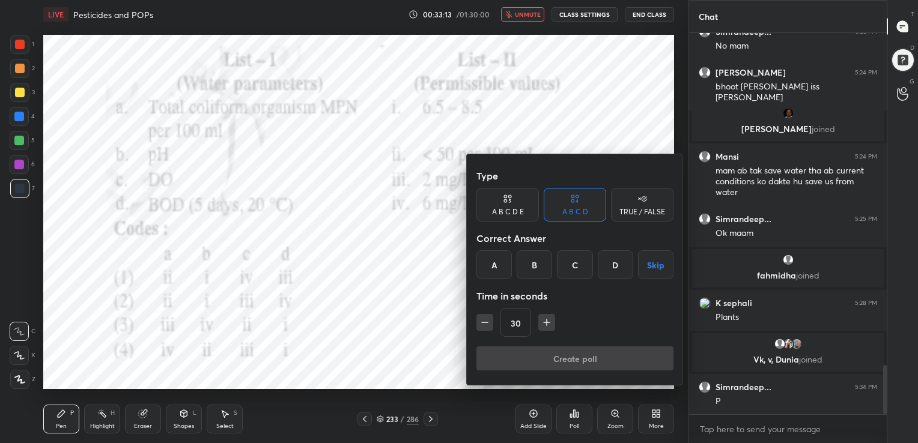
click at [495, 261] on div "A" at bounding box center [493, 264] width 35 height 29
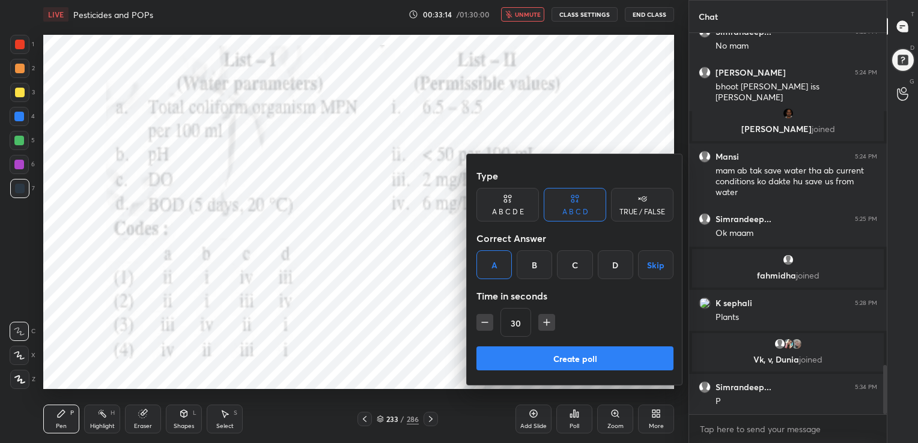
click at [584, 357] on button "Create poll" at bounding box center [574, 359] width 197 height 24
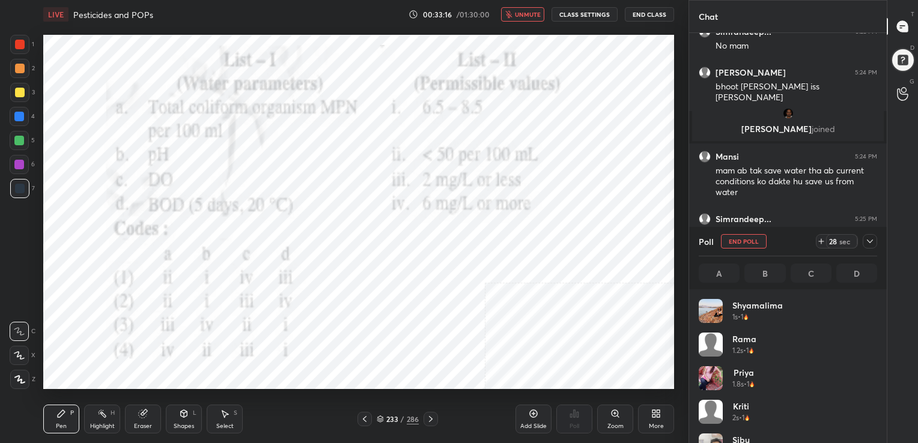
scroll to position [141, 175]
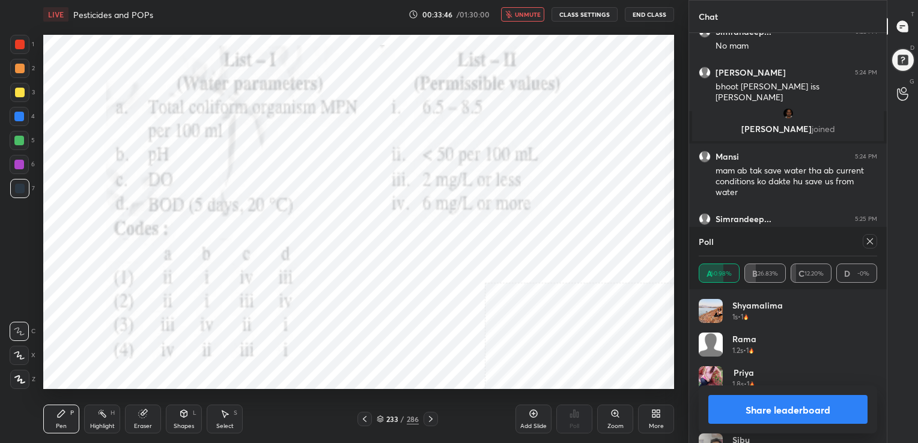
click at [870, 233] on div "Poll" at bounding box center [787, 241] width 178 height 29
click at [870, 235] on div at bounding box center [869, 241] width 14 height 14
type textarea "x"
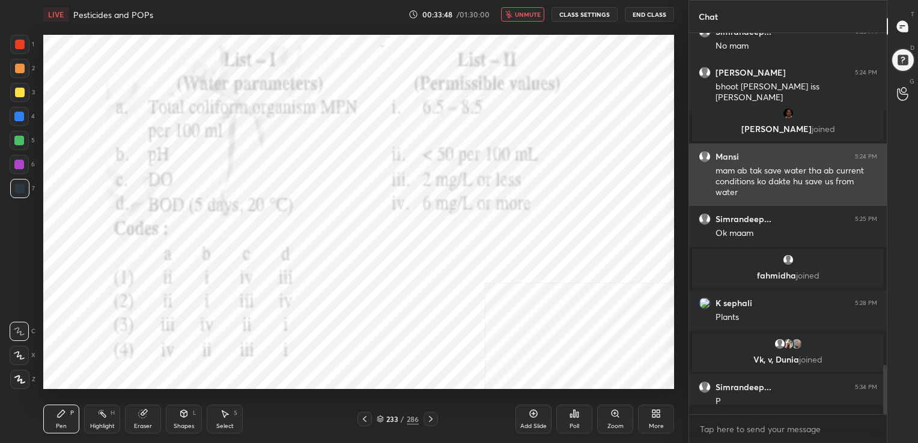
scroll to position [0, 0]
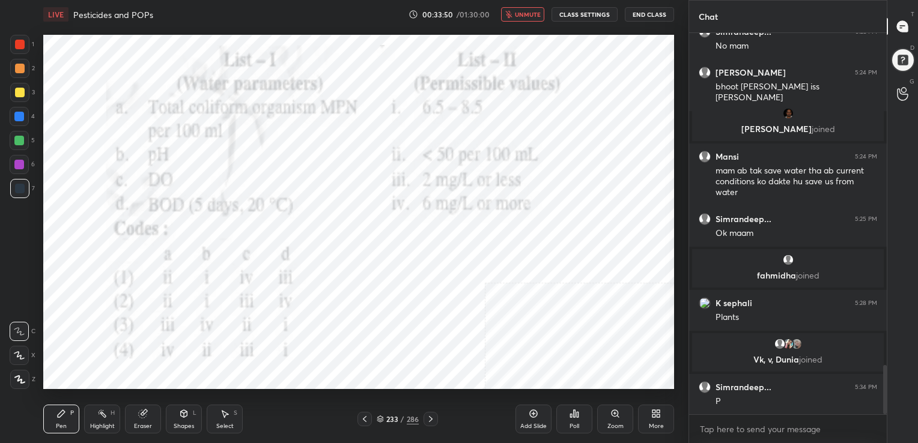
click at [531, 11] on span "unmute" at bounding box center [528, 14] width 26 height 8
click at [380, 423] on div "234 / 286" at bounding box center [398, 419] width 42 height 11
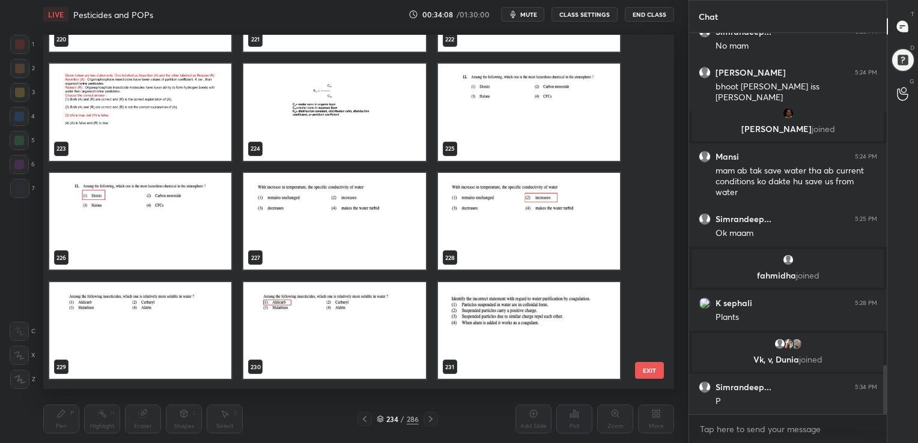
scroll to position [8060, 0]
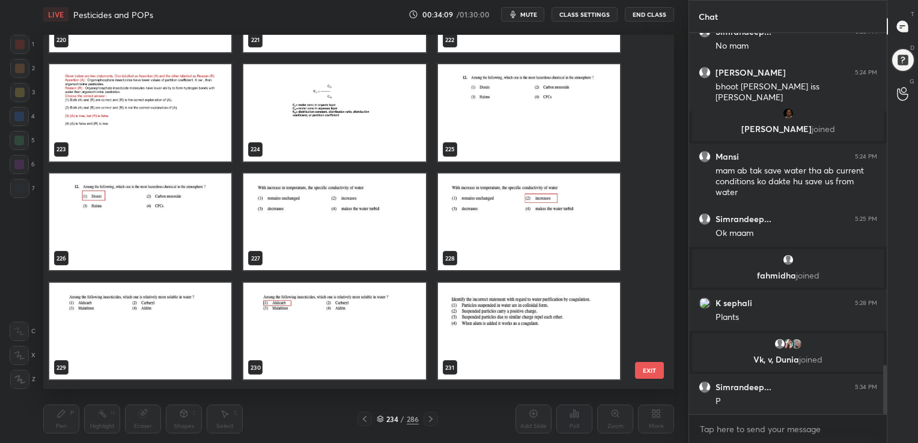
click at [494, 136] on img "grid" at bounding box center [529, 112] width 182 height 97
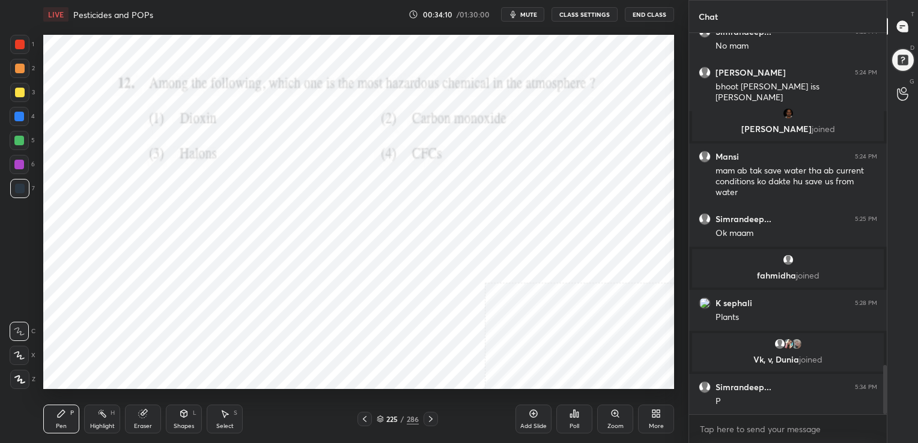
click at [494, 136] on img "grid" at bounding box center [529, 112] width 182 height 97
click at [538, 8] on button "mute" at bounding box center [522, 14] width 43 height 14
click at [377, 417] on icon at bounding box center [380, 417] width 6 height 3
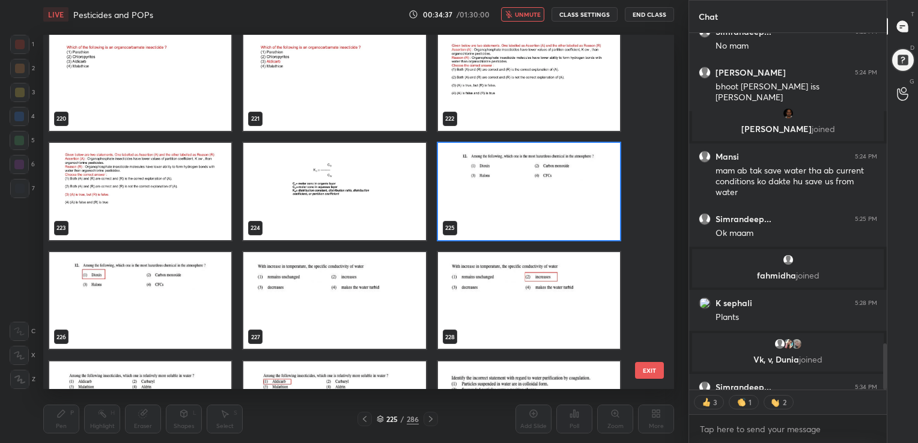
scroll to position [7988, 0]
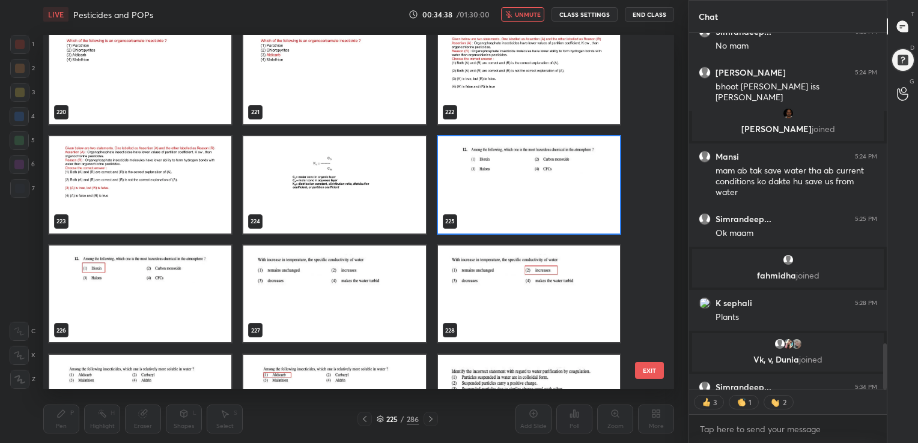
click at [480, 188] on img "grid" at bounding box center [529, 184] width 182 height 97
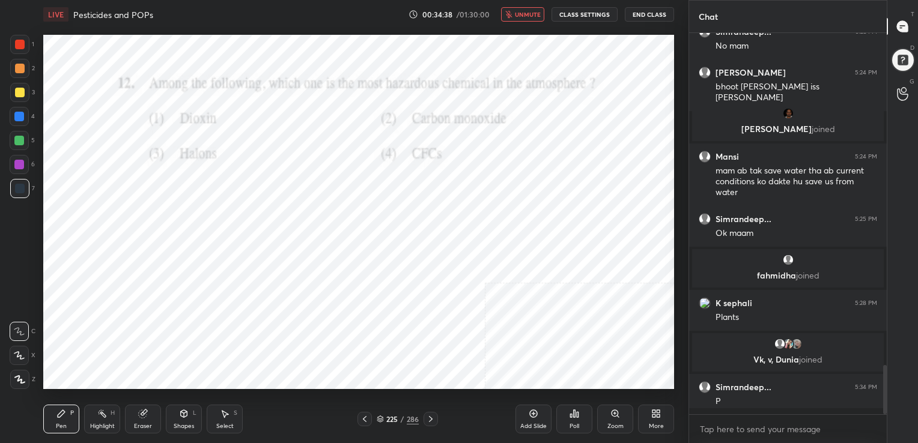
scroll to position [378, 194]
click at [480, 188] on img "grid" at bounding box center [529, 184] width 182 height 97
click at [575, 414] on icon at bounding box center [575, 413] width 2 height 7
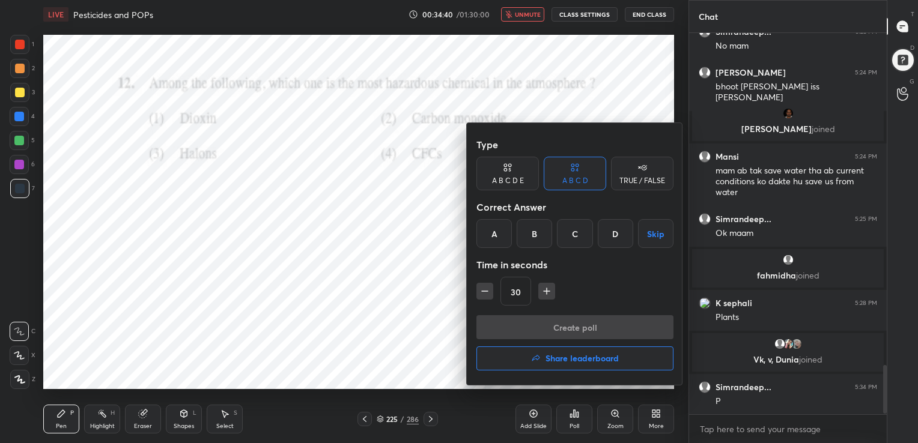
click at [498, 239] on div "A" at bounding box center [493, 233] width 35 height 29
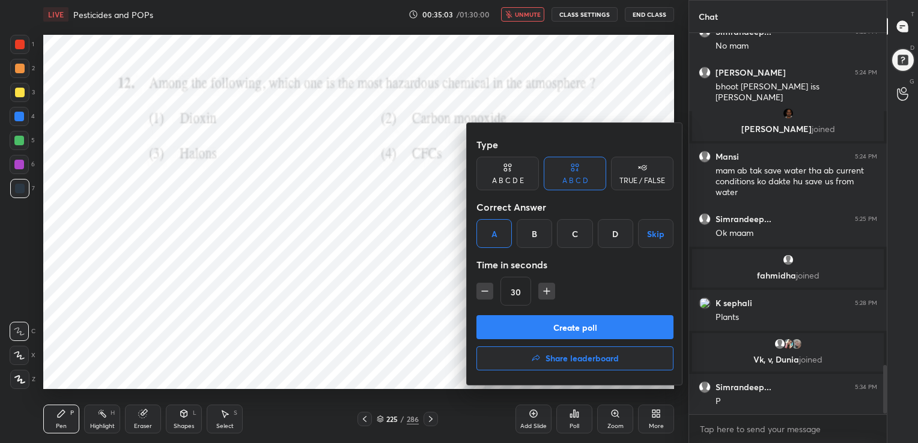
scroll to position [4, 4]
click at [561, 321] on button "Create poll" at bounding box center [574, 327] width 197 height 24
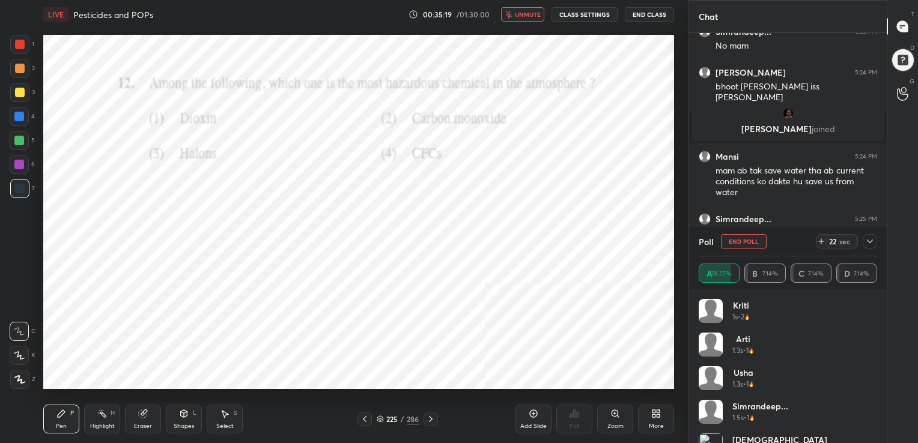
scroll to position [2635, 0]
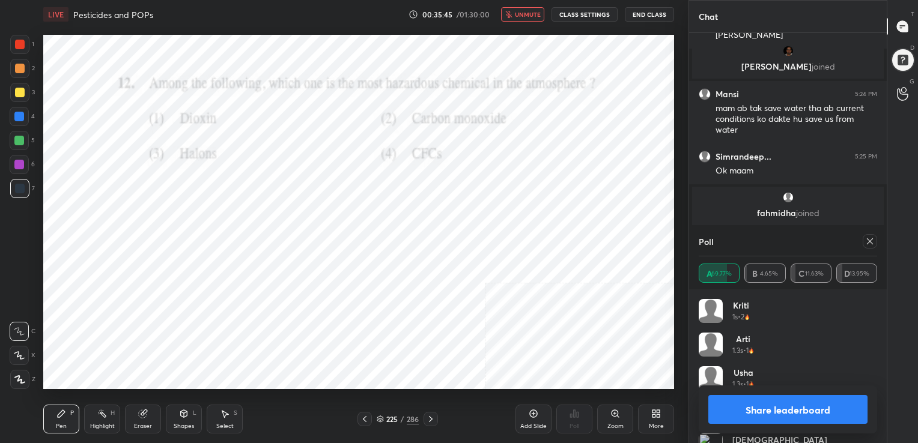
click at [865, 241] on icon at bounding box center [870, 242] width 10 height 10
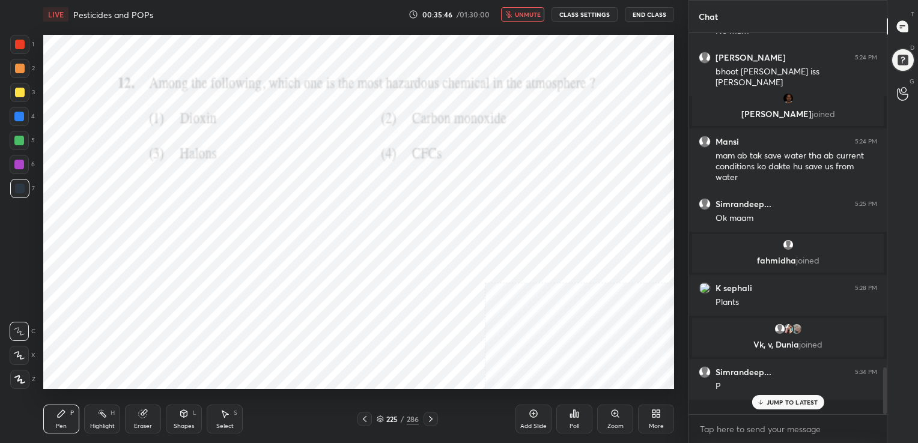
scroll to position [276, 194]
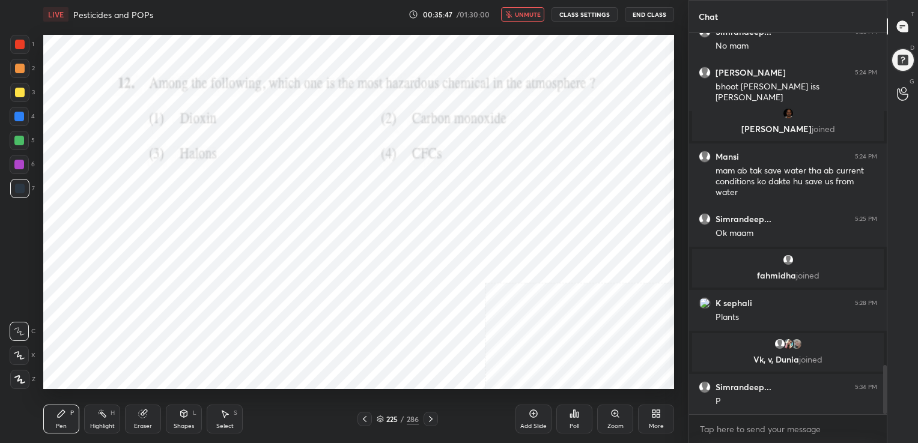
click at [507, 15] on icon "button" at bounding box center [508, 14] width 7 height 7
click at [381, 419] on icon at bounding box center [380, 417] width 6 height 3
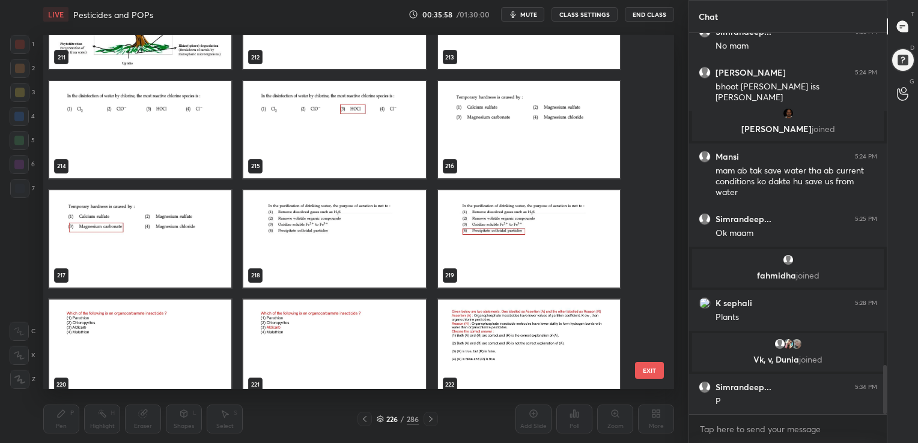
click at [323, 263] on img "grid" at bounding box center [334, 238] width 182 height 97
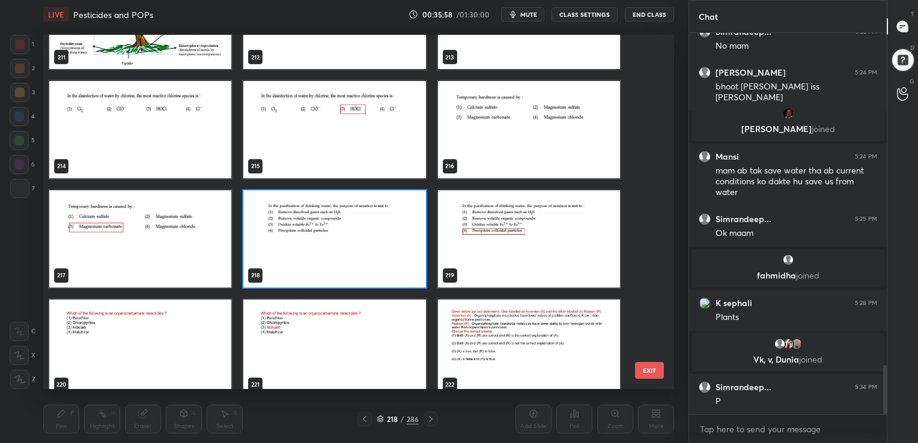
click at [323, 263] on img "grid" at bounding box center [334, 238] width 182 height 97
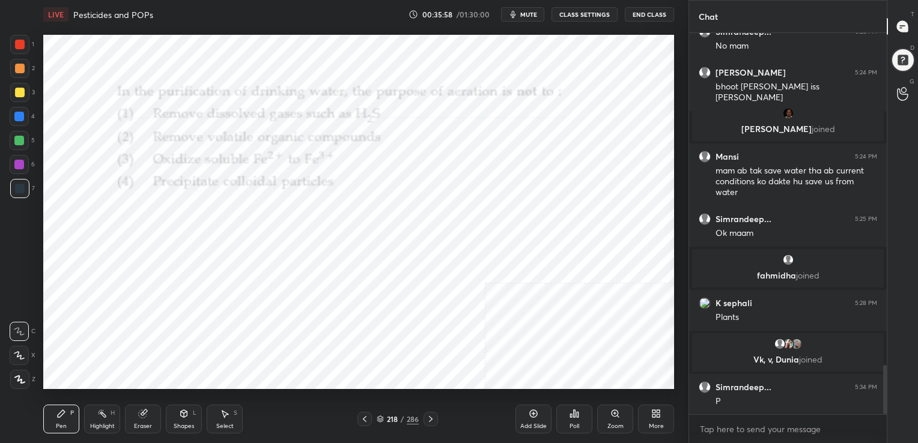
click at [323, 263] on img "grid" at bounding box center [334, 238] width 182 height 97
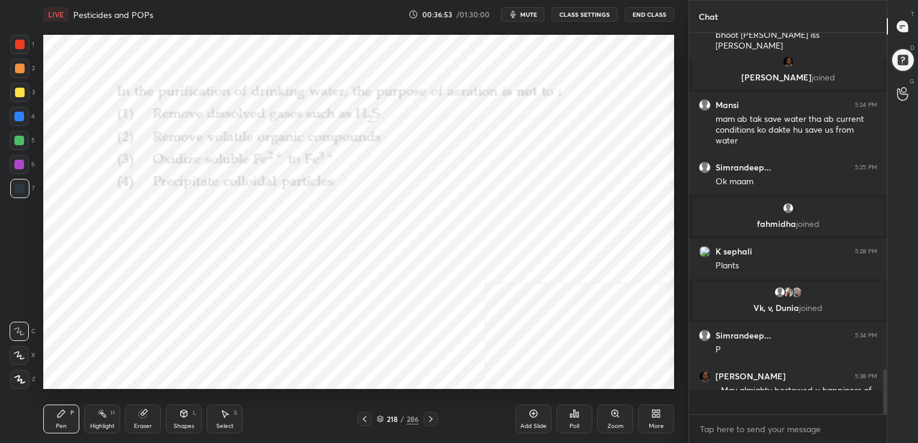
scroll to position [4, 4]
click at [379, 416] on icon at bounding box center [380, 419] width 7 height 7
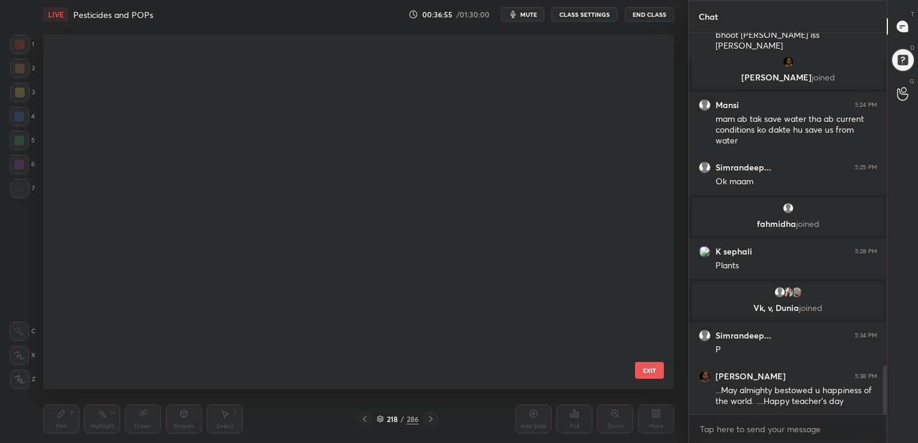
scroll to position [351, 625]
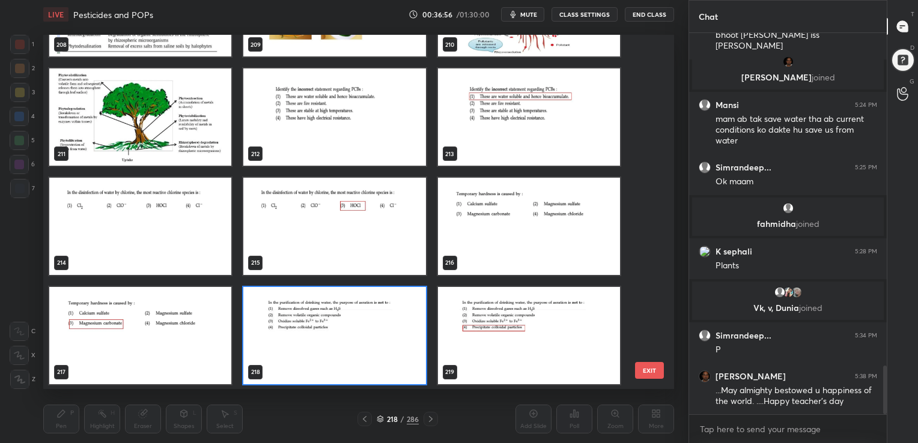
click at [340, 319] on img "grid" at bounding box center [334, 335] width 182 height 97
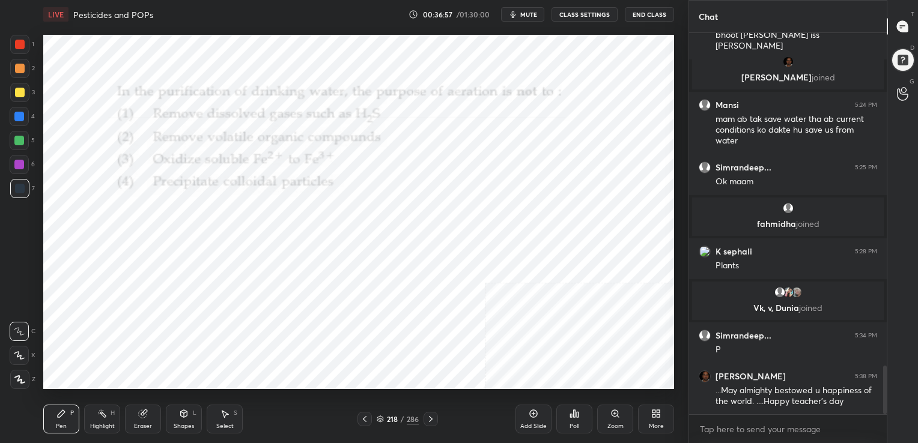
click at [340, 319] on img "grid" at bounding box center [334, 335] width 182 height 97
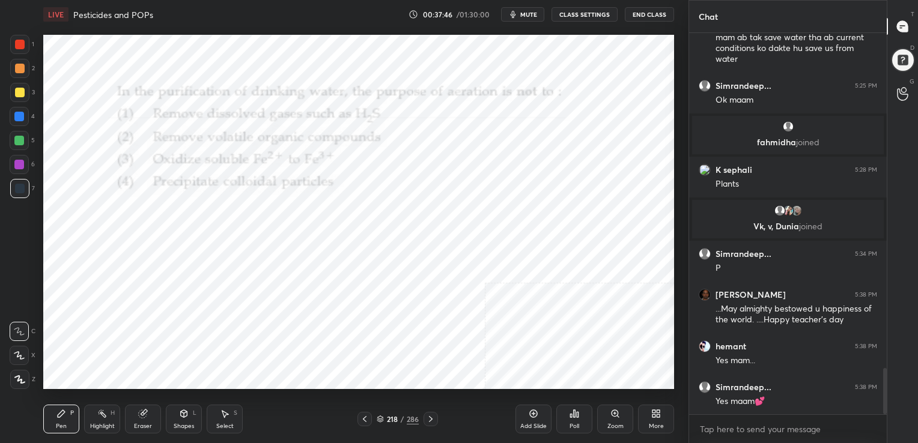
scroll to position [2747, 0]
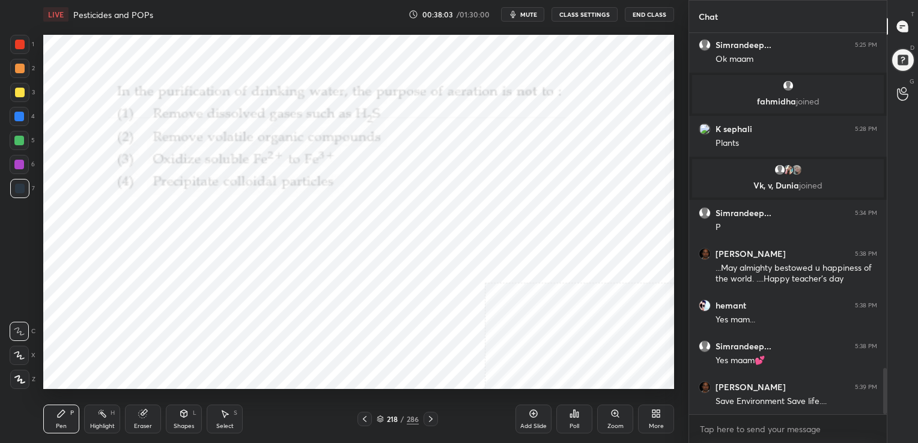
click at [377, 417] on icon at bounding box center [380, 419] width 7 height 7
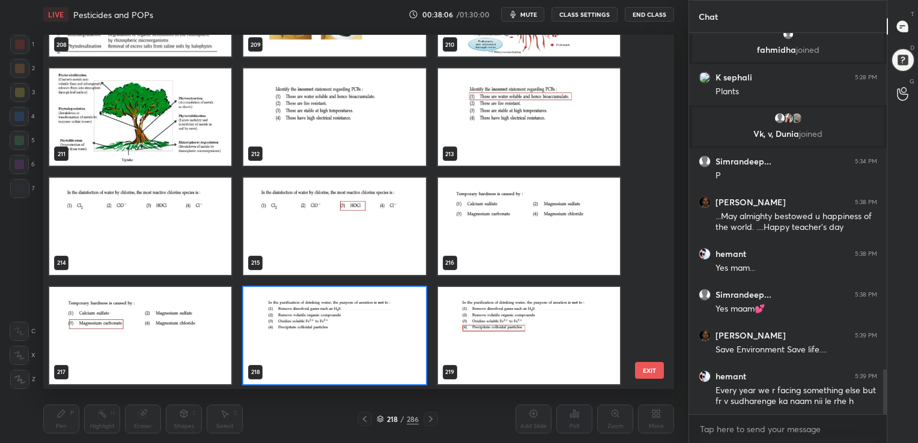
scroll to position [2840, 0]
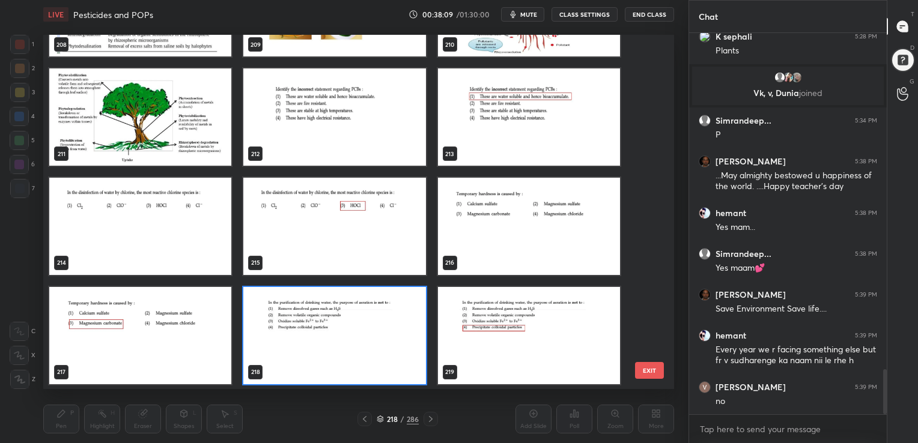
click at [279, 332] on img "grid" at bounding box center [334, 335] width 182 height 97
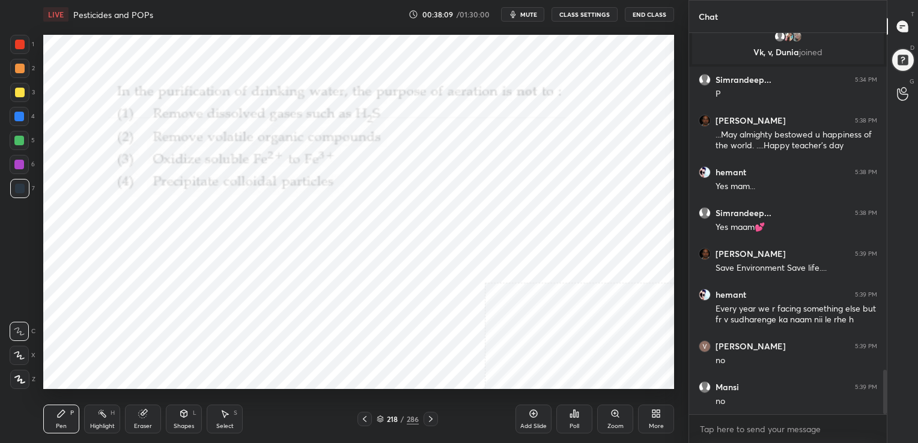
click at [279, 332] on img "grid" at bounding box center [334, 335] width 182 height 97
click at [571, 415] on icon at bounding box center [571, 415] width 2 height 3
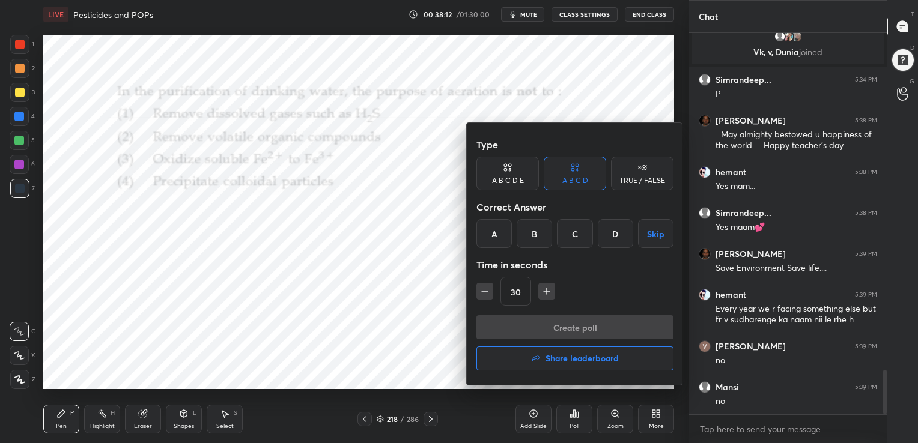
click at [611, 236] on div "D" at bounding box center [615, 233] width 35 height 29
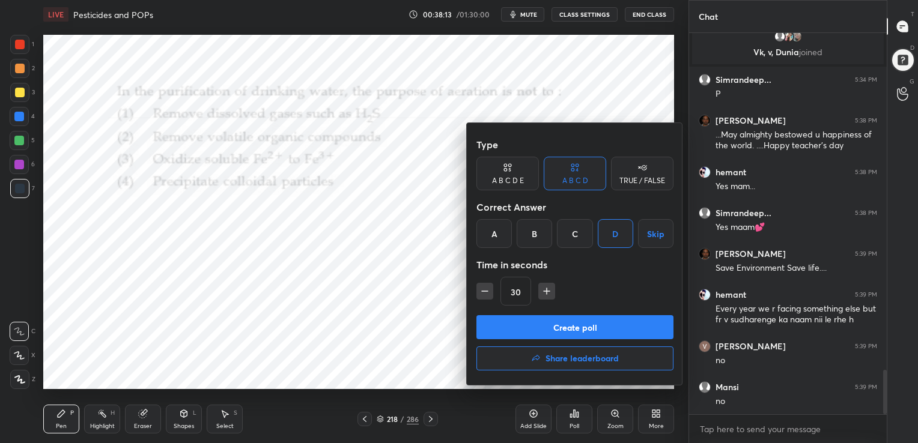
click at [595, 335] on button "Create poll" at bounding box center [574, 327] width 197 height 24
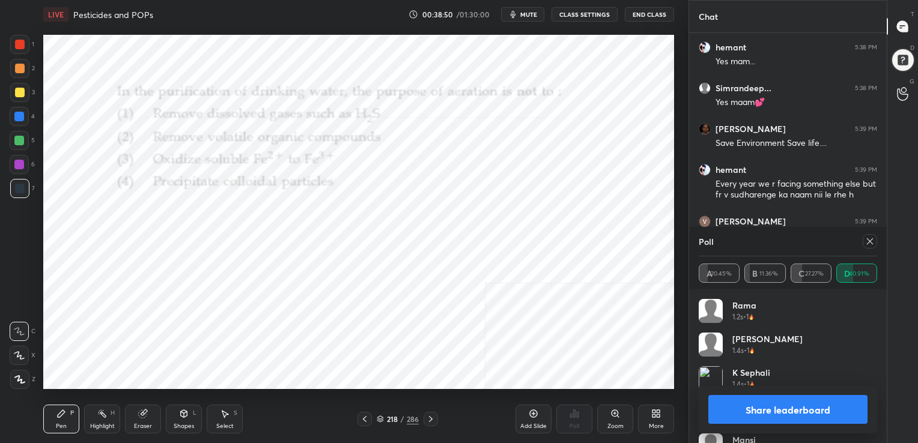
scroll to position [3046, 0]
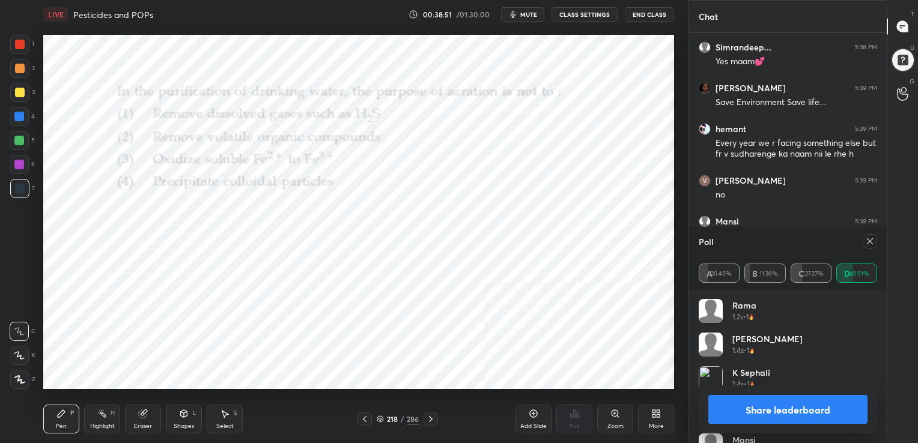
click at [872, 241] on icon at bounding box center [870, 242] width 10 height 10
type textarea "x"
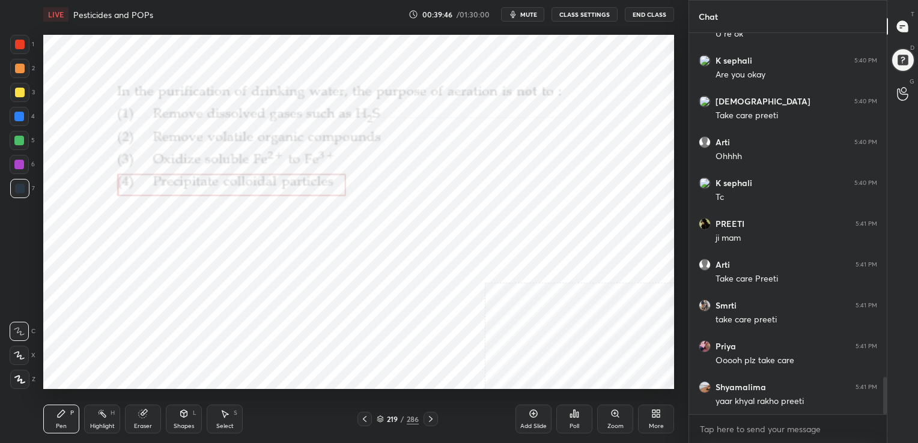
scroll to position [3555, 0]
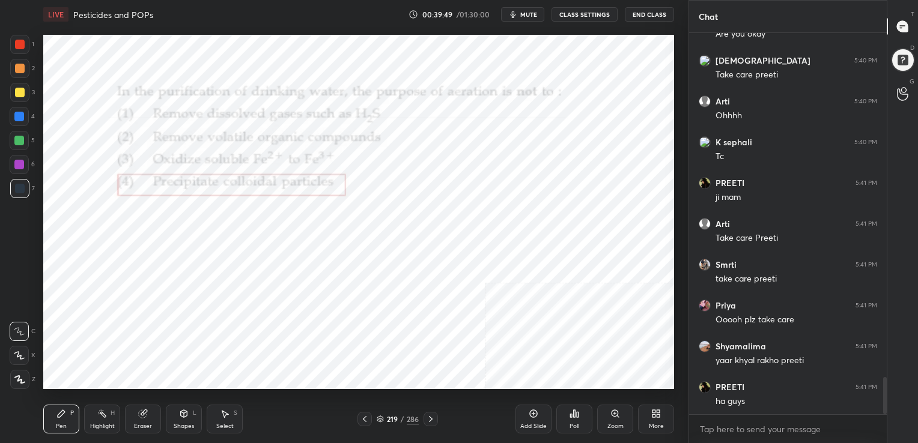
click at [386, 419] on div "219" at bounding box center [392, 419] width 12 height 7
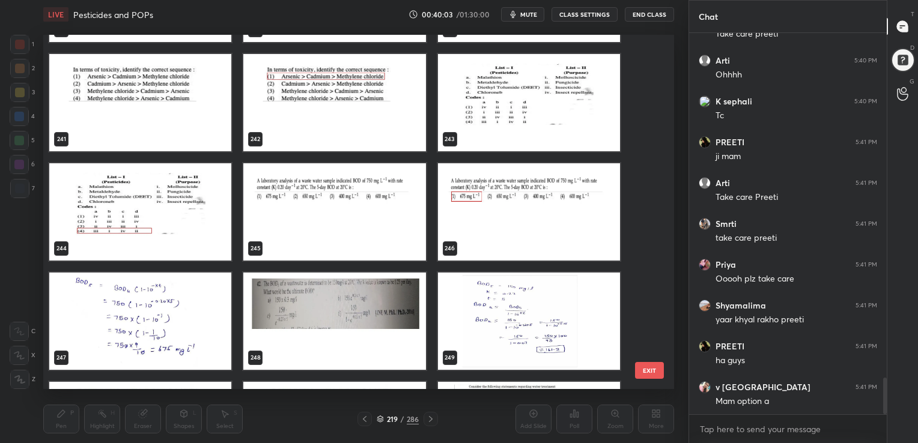
scroll to position [8725, 0]
click at [505, 89] on img "grid" at bounding box center [529, 102] width 182 height 97
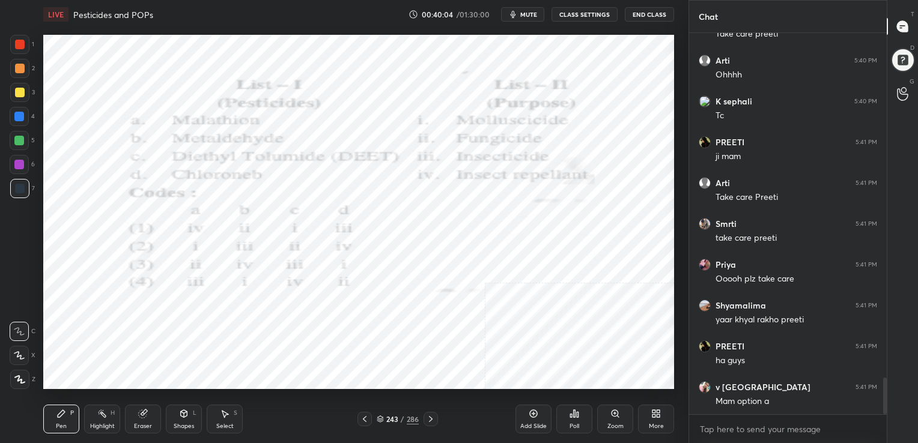
click at [505, 89] on img "grid" at bounding box center [529, 102] width 182 height 97
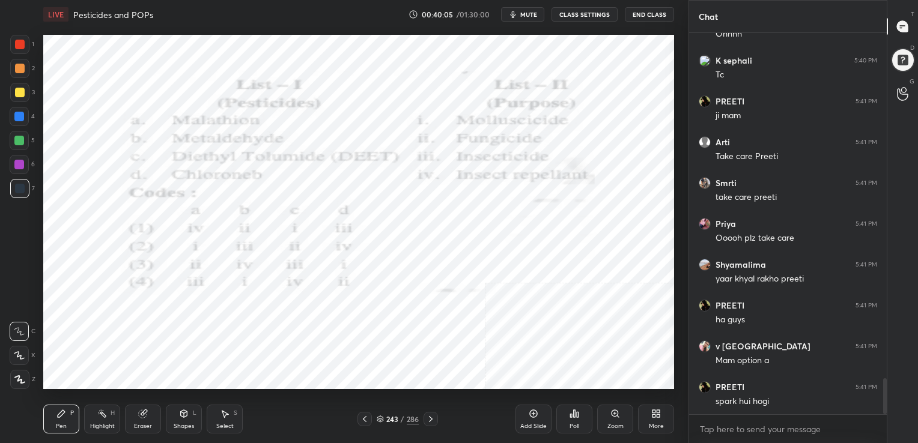
click at [529, 10] on button "mute" at bounding box center [522, 14] width 43 height 14
click at [377, 419] on icon at bounding box center [380, 419] width 7 height 7
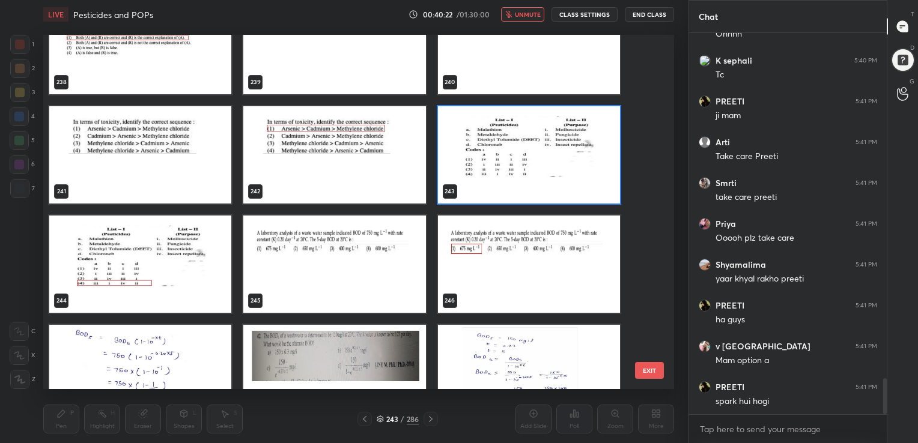
scroll to position [3678, 0]
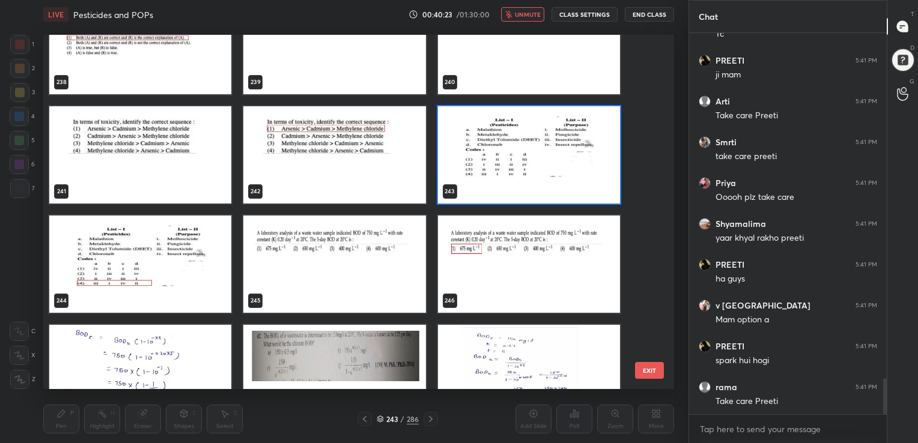
click at [521, 167] on img "grid" at bounding box center [529, 154] width 182 height 97
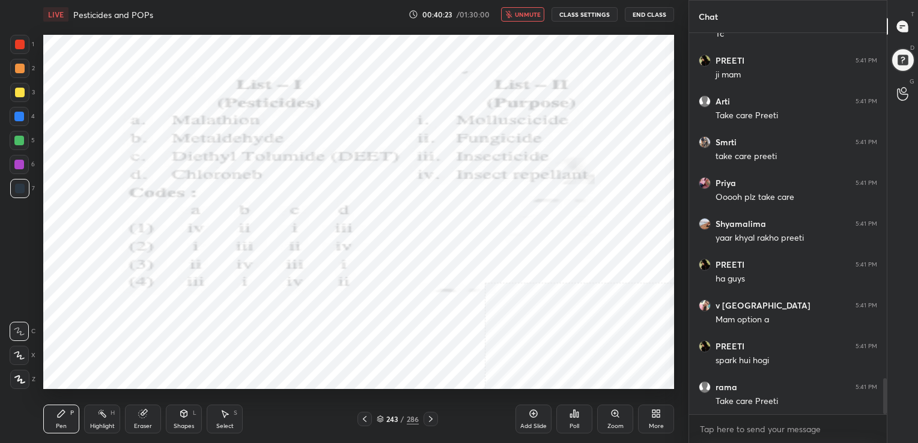
drag, startPoint x: 521, startPoint y: 167, endPoint x: 570, endPoint y: 330, distance: 169.9
drag, startPoint x: 568, startPoint y: 425, endPoint x: 572, endPoint y: 419, distance: 6.8
click at [572, 419] on div "Poll" at bounding box center [574, 419] width 36 height 29
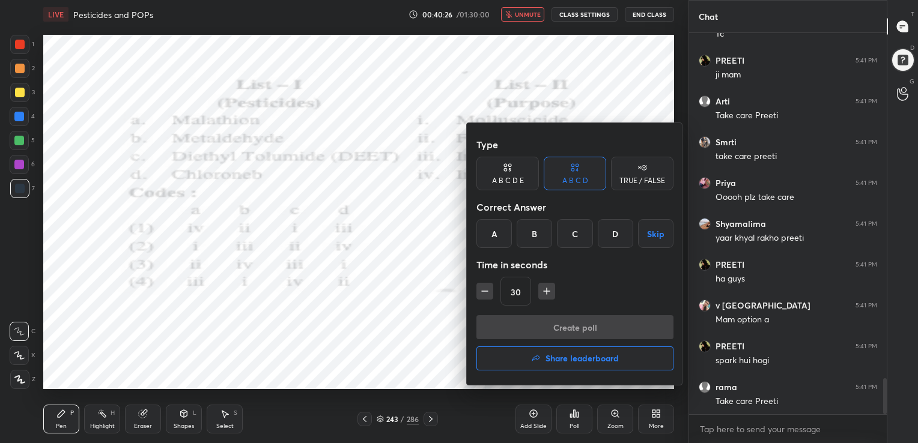
click at [572, 419] on div at bounding box center [459, 221] width 918 height 443
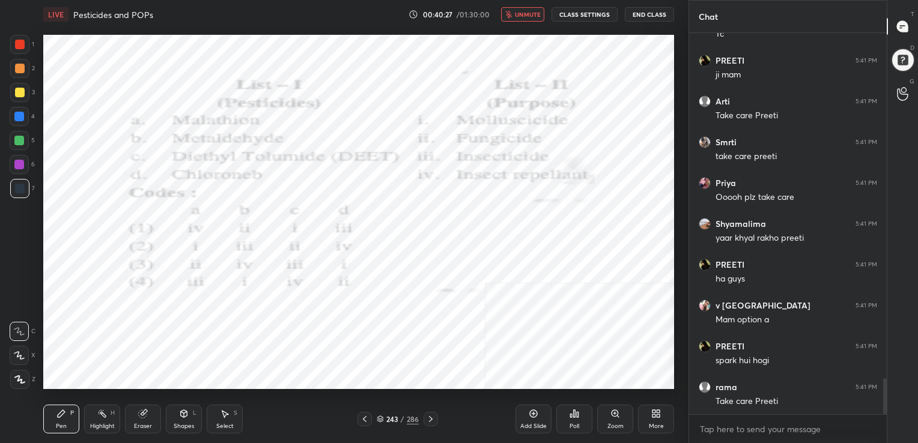
click at [577, 425] on div "Poll" at bounding box center [574, 426] width 10 height 6
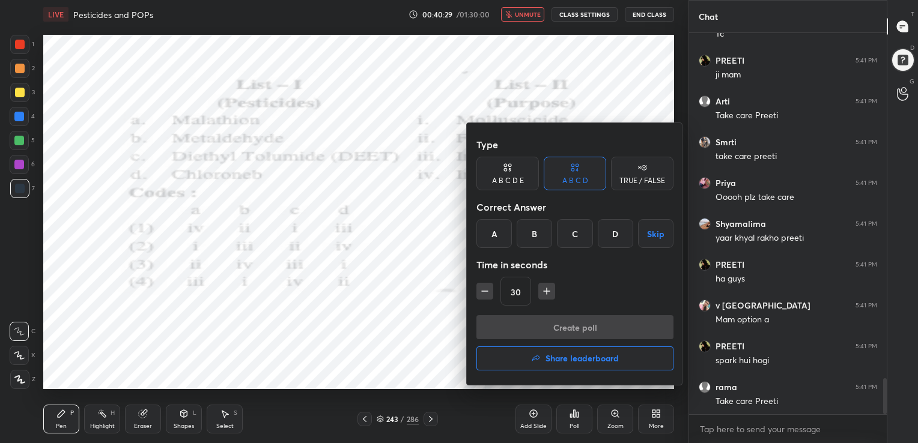
click at [610, 232] on div "D" at bounding box center [615, 233] width 35 height 29
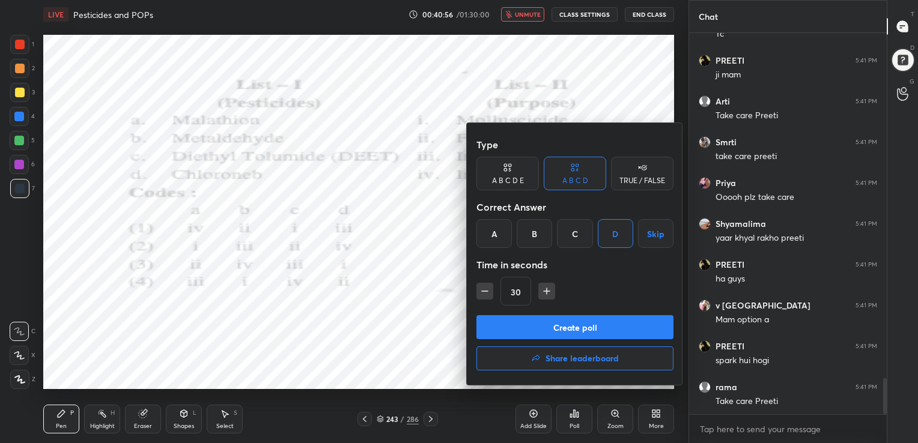
click at [582, 322] on button "Create poll" at bounding box center [574, 327] width 197 height 24
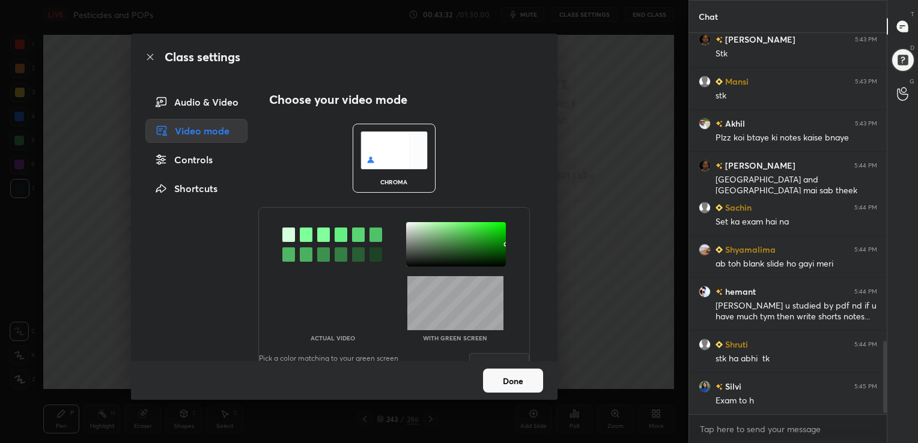
scroll to position [1643, 0]
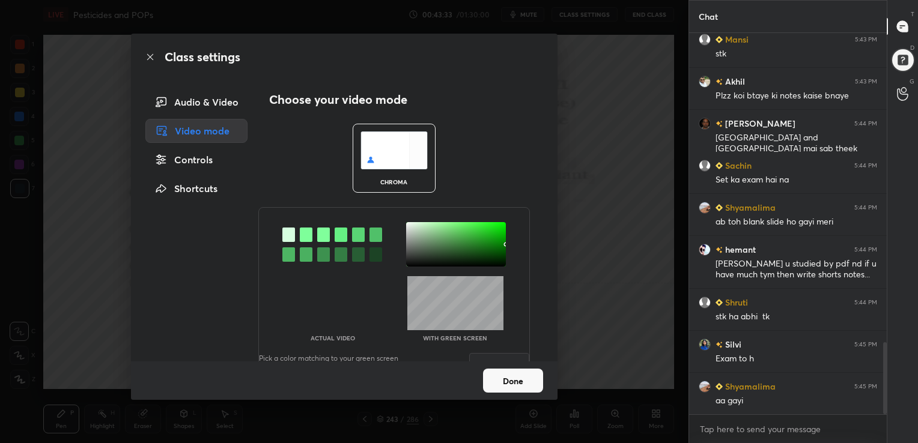
click at [368, 149] on img at bounding box center [393, 151] width 67 height 38
click at [296, 235] on div at bounding box center [332, 244] width 100 height 44
click at [304, 232] on div at bounding box center [306, 235] width 13 height 14
click at [408, 225] on div at bounding box center [456, 244] width 100 height 44
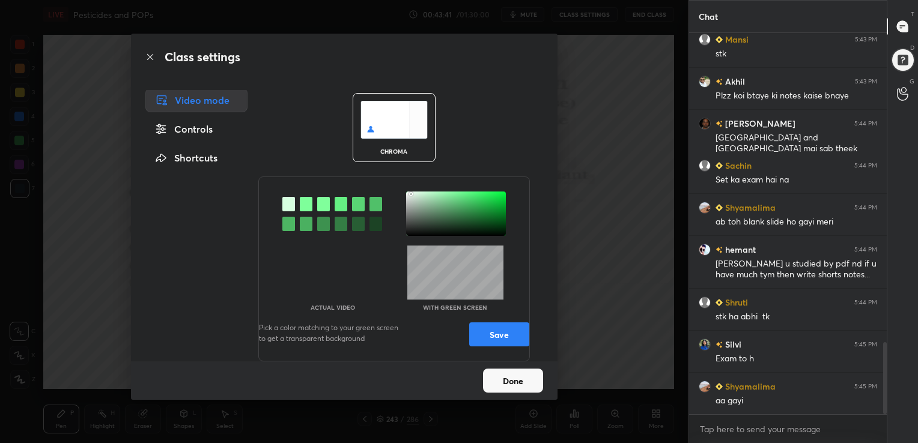
click at [495, 330] on button "Save" at bounding box center [499, 335] width 60 height 24
click at [514, 386] on button "Done" at bounding box center [513, 381] width 60 height 24
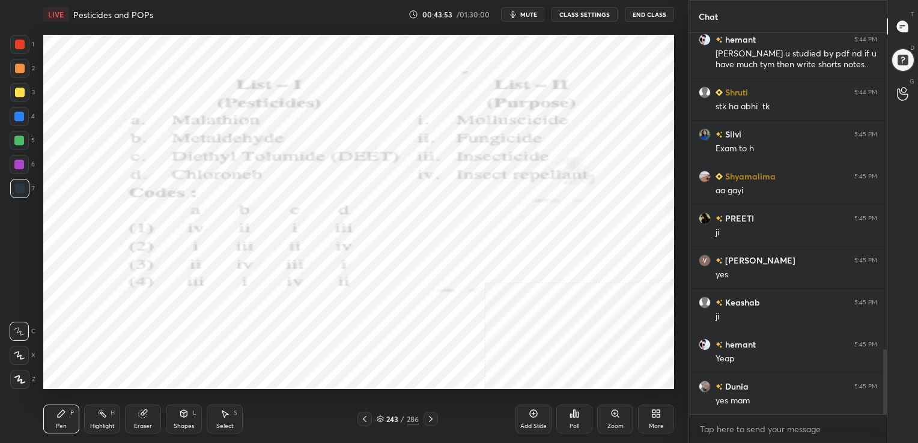
scroll to position [1895, 0]
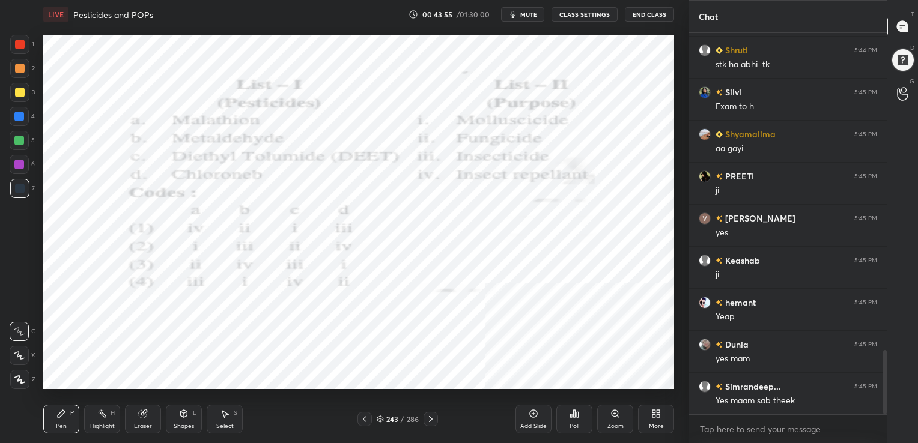
click at [378, 415] on div "243 / 286" at bounding box center [398, 419] width 42 height 11
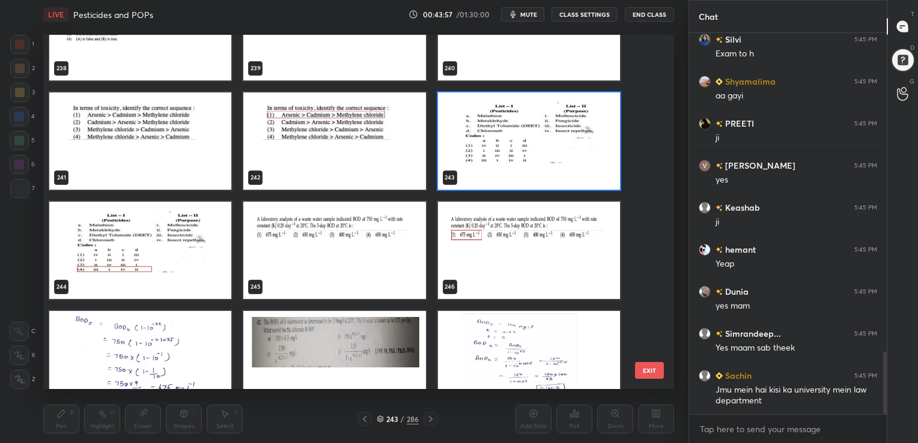
scroll to position [8687, 0]
click at [519, 160] on img "grid" at bounding box center [529, 140] width 182 height 97
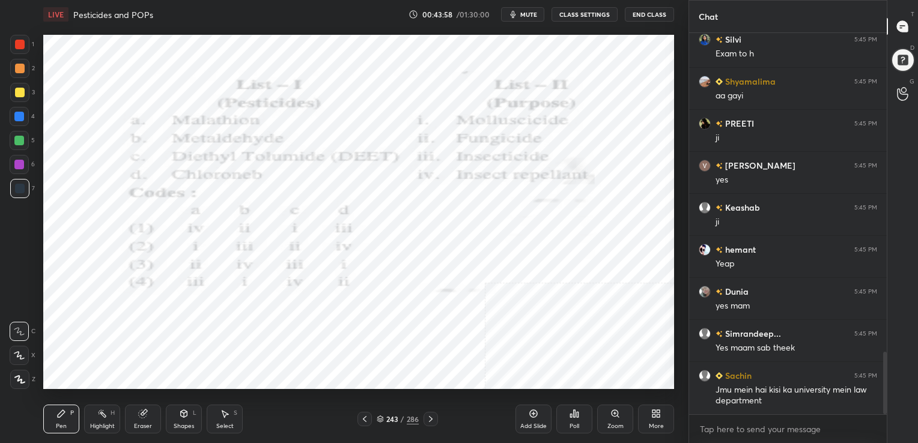
drag, startPoint x: 519, startPoint y: 160, endPoint x: 586, endPoint y: 414, distance: 263.2
click at [586, 414] on div "LIVE Pesticides and POPs 00:43:58 / 01:30:00 mute CLASS SETTINGS End Class Sett…" at bounding box center [358, 221] width 640 height 443
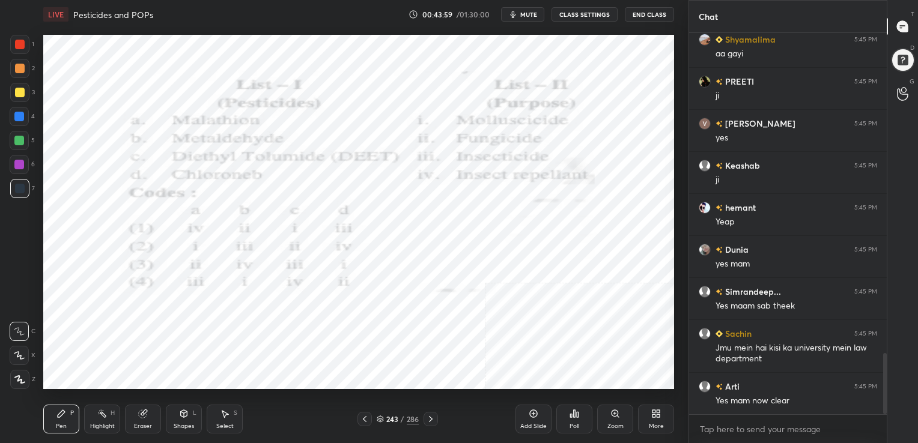
click at [569, 416] on div "Poll" at bounding box center [574, 419] width 36 height 29
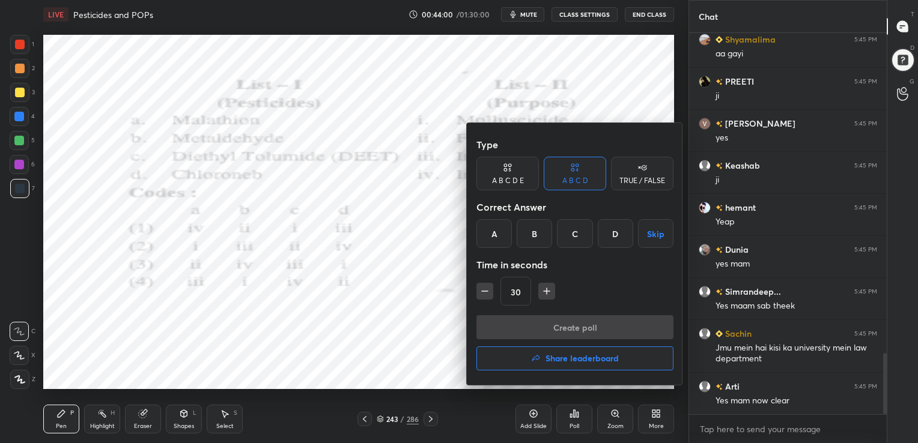
click at [613, 223] on div "D" at bounding box center [615, 233] width 35 height 29
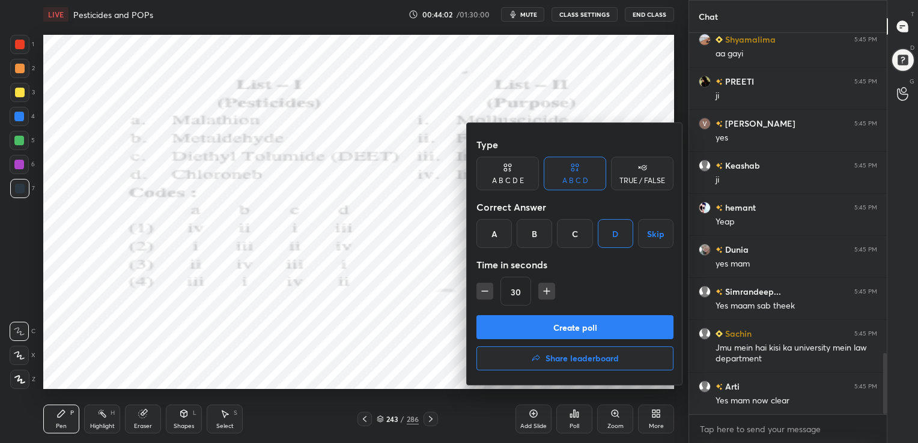
click at [601, 322] on button "Create poll" at bounding box center [574, 327] width 197 height 24
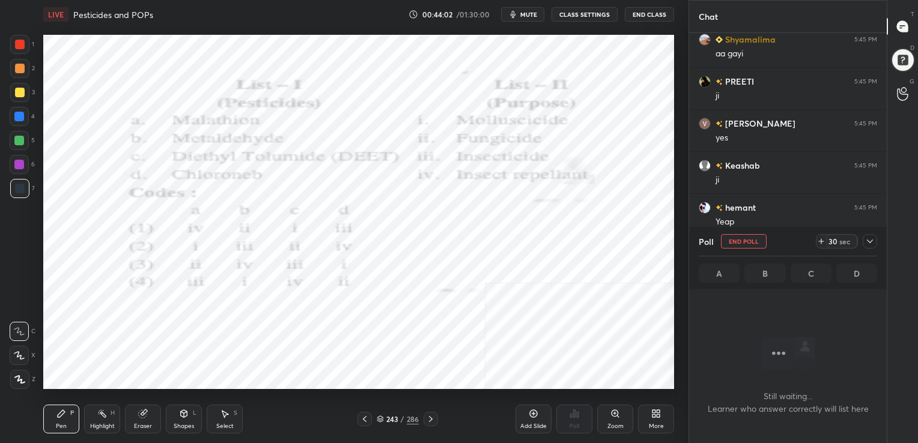
scroll to position [0, 0]
click at [533, 16] on span "mute" at bounding box center [528, 14] width 17 height 8
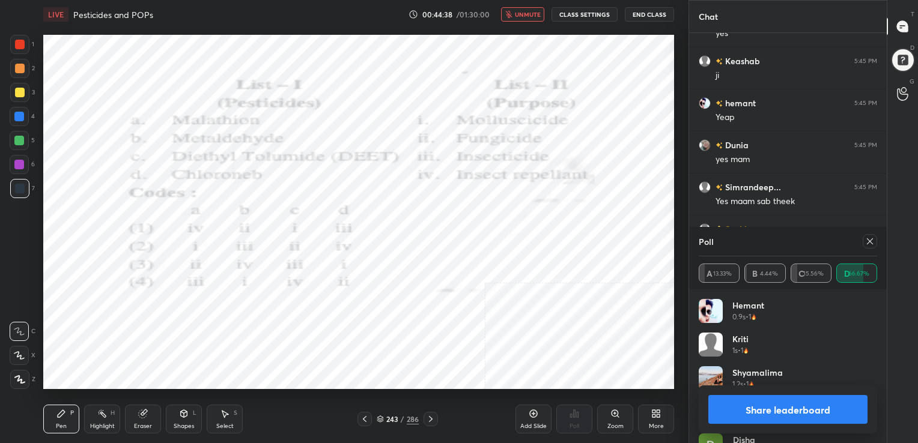
click at [871, 234] on div at bounding box center [869, 241] width 14 height 14
type textarea "x"
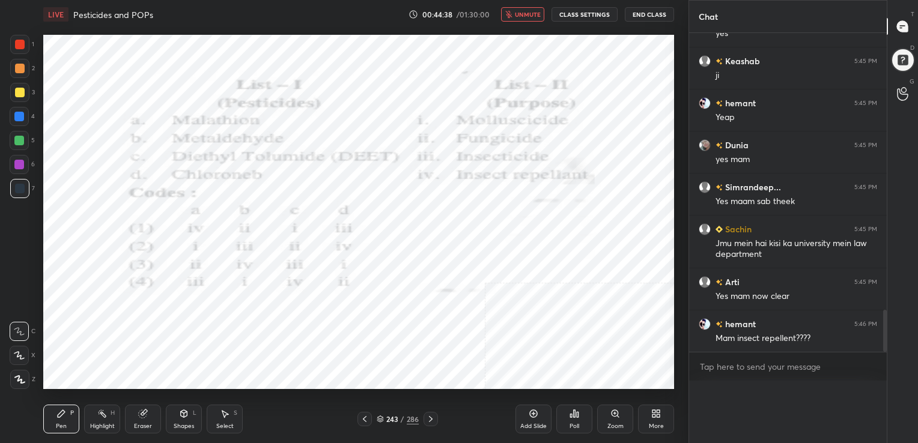
scroll to position [4, 4]
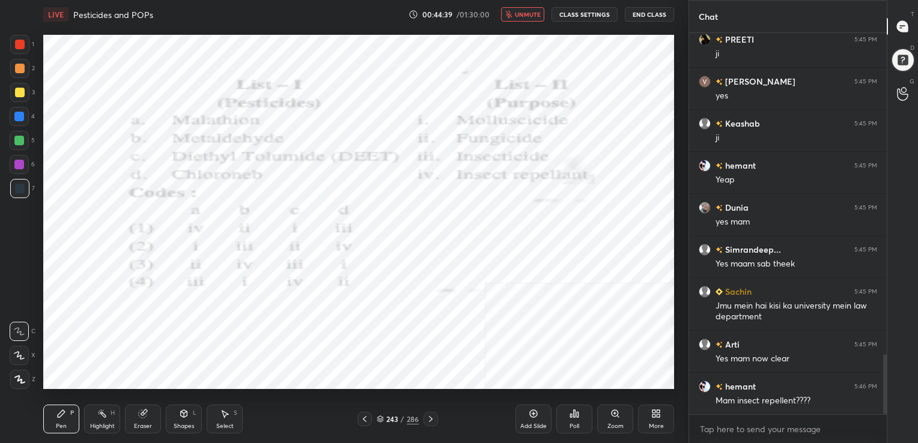
click at [526, 19] on button "unmute" at bounding box center [522, 14] width 43 height 14
click at [384, 417] on div "244 / 286" at bounding box center [398, 419] width 42 height 11
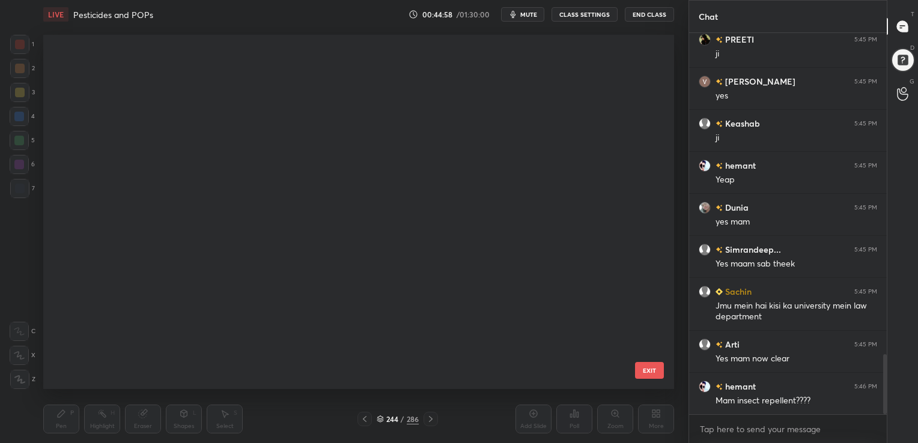
scroll to position [8601, 0]
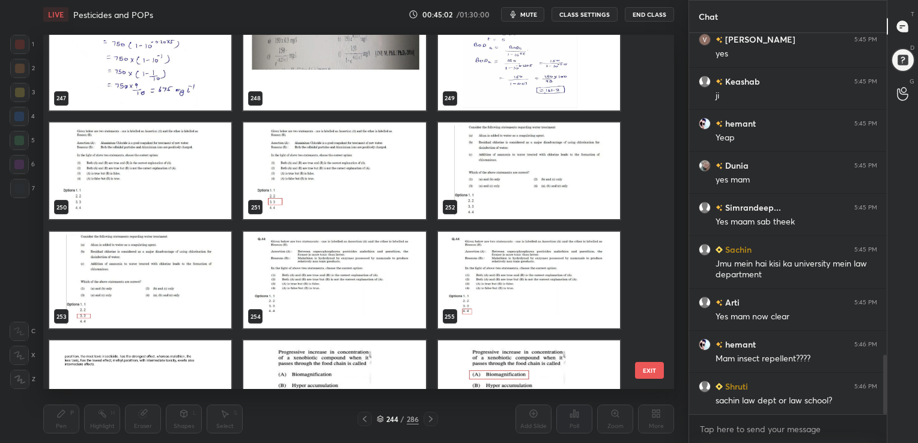
click at [508, 166] on img "grid" at bounding box center [529, 170] width 182 height 97
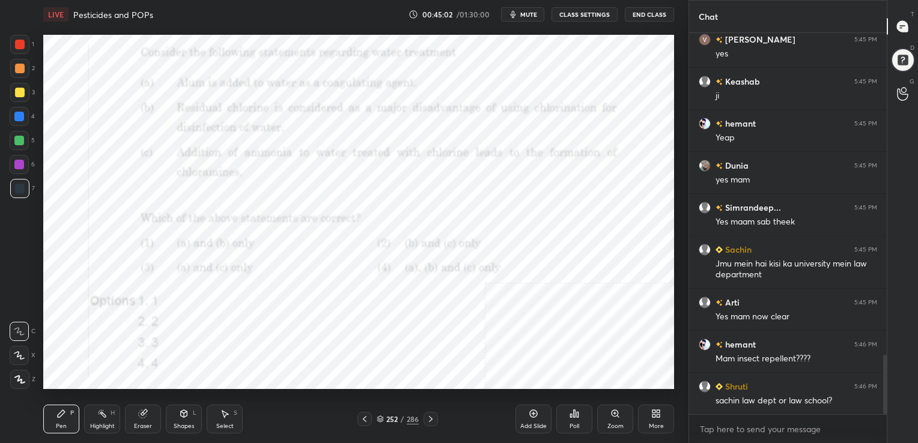
click at [508, 166] on img "grid" at bounding box center [529, 170] width 182 height 97
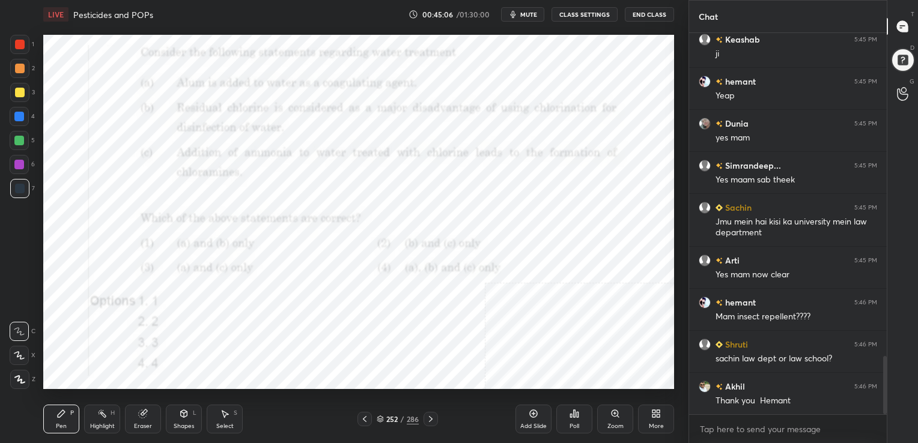
click at [384, 238] on div "LIVE Pesticides and POPs 00:45:06 / 01:30:00 mute CLASS SETTINGS End Class Sett…" at bounding box center [358, 221] width 640 height 443
click at [532, 15] on span "mute" at bounding box center [528, 14] width 17 height 8
click at [380, 416] on icon at bounding box center [380, 419] width 7 height 7
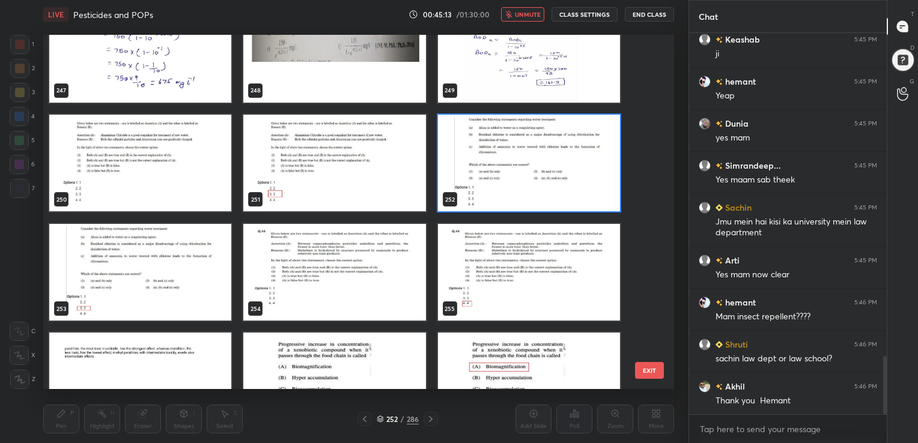
scroll to position [8991, 0]
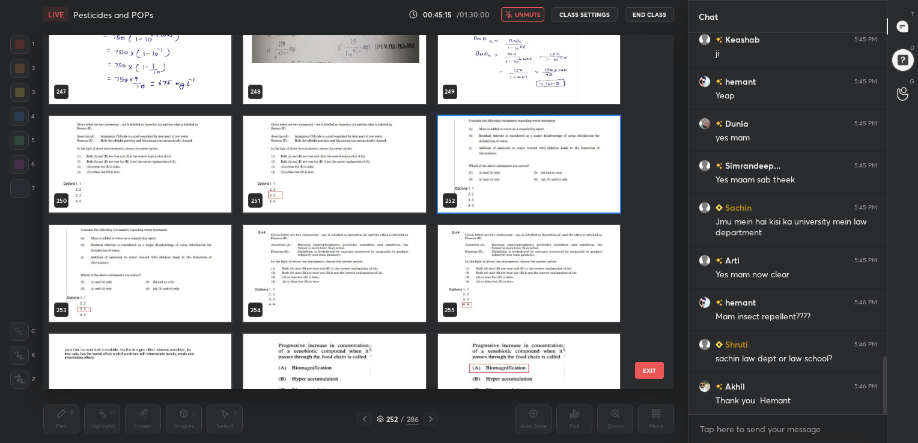
click at [372, 273] on img "grid" at bounding box center [334, 273] width 182 height 97
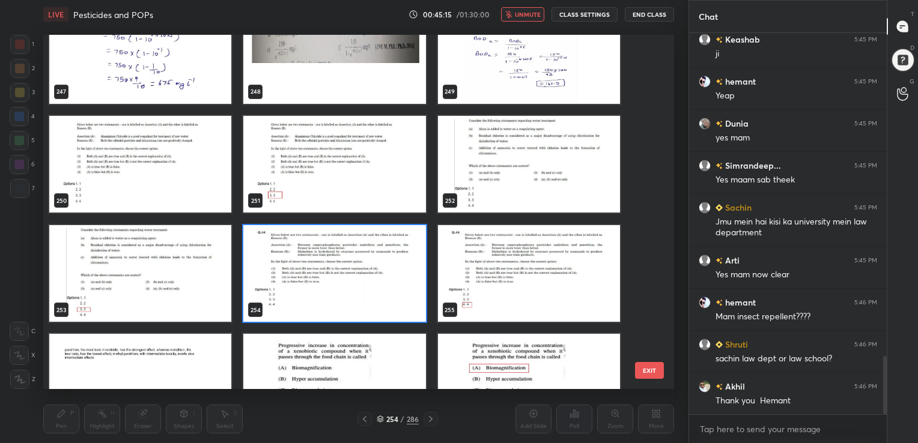
click at [372, 273] on img "grid" at bounding box center [334, 273] width 182 height 97
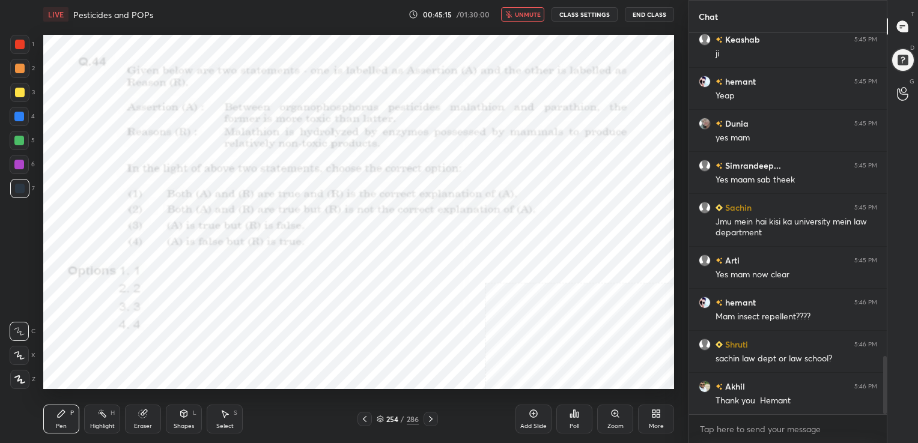
click at [372, 273] on img "grid" at bounding box center [334, 273] width 182 height 97
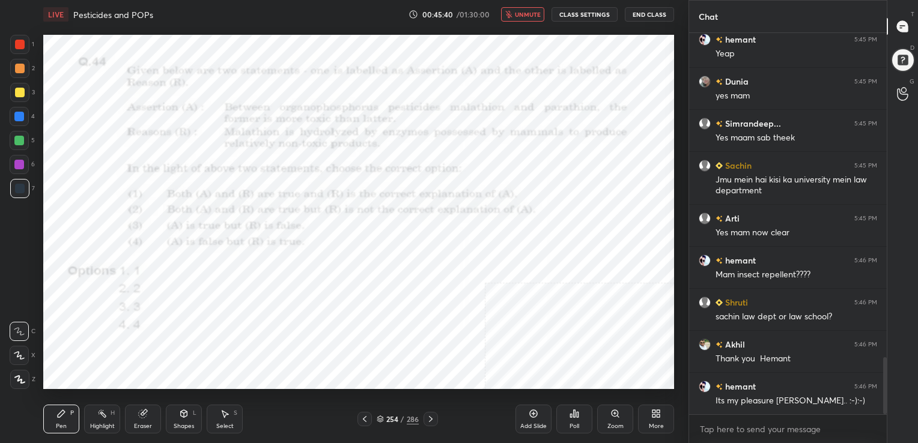
click at [377, 417] on icon at bounding box center [380, 419] width 7 height 7
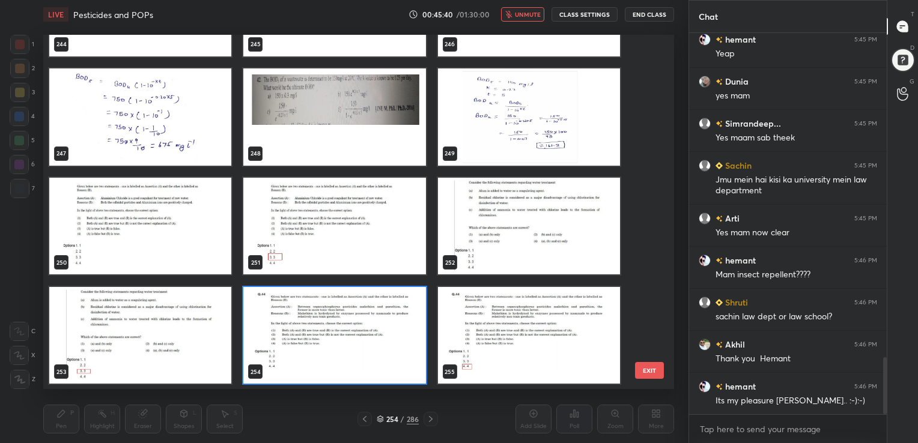
scroll to position [351, 625]
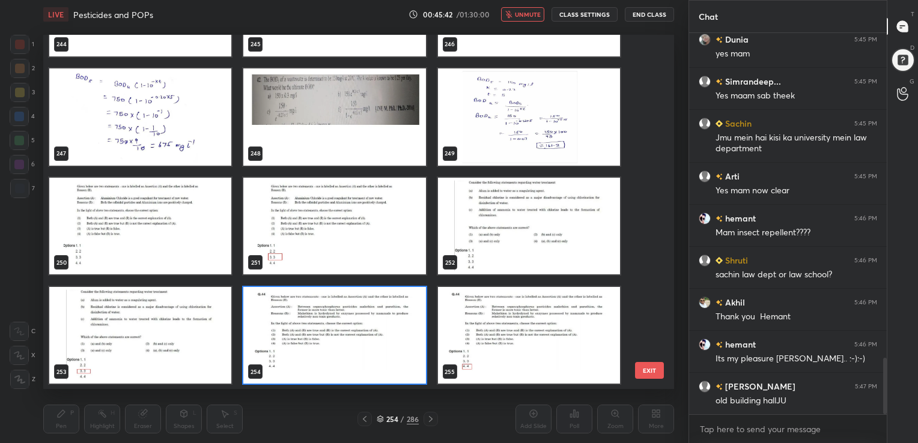
click at [313, 314] on img "grid" at bounding box center [334, 334] width 182 height 97
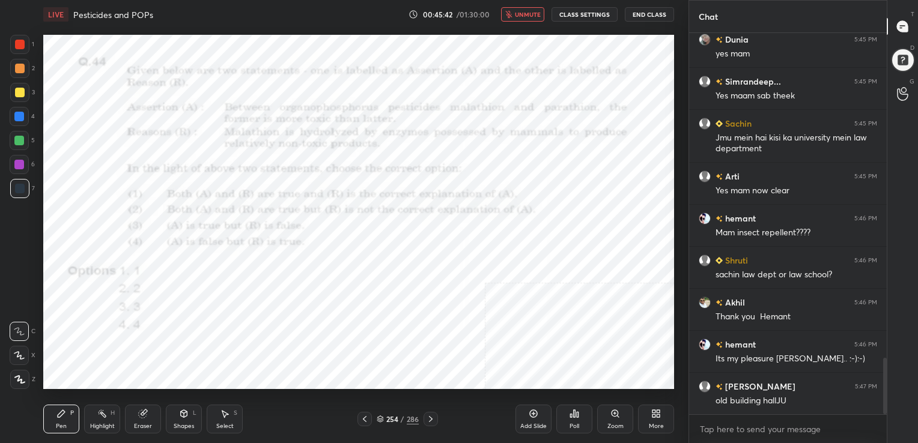
click at [313, 314] on img "grid" at bounding box center [334, 334] width 182 height 97
drag, startPoint x: 313, startPoint y: 314, endPoint x: 557, endPoint y: 402, distance: 259.5
click at [571, 415] on icon at bounding box center [571, 415] width 2 height 3
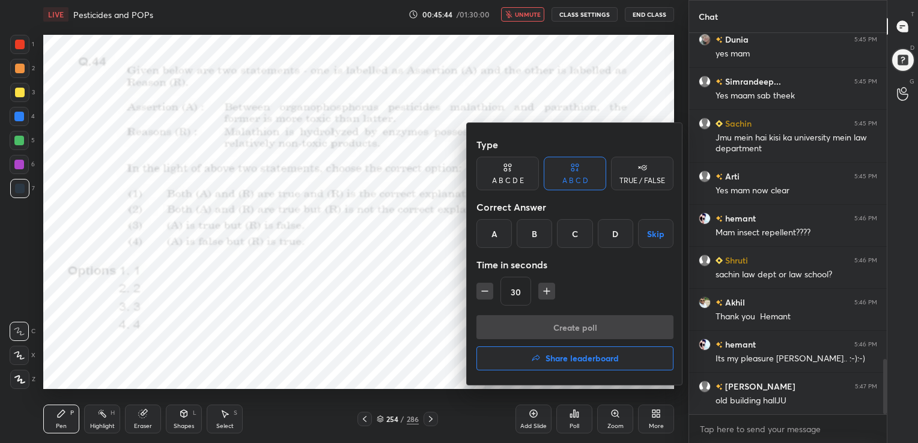
scroll to position [2243, 0]
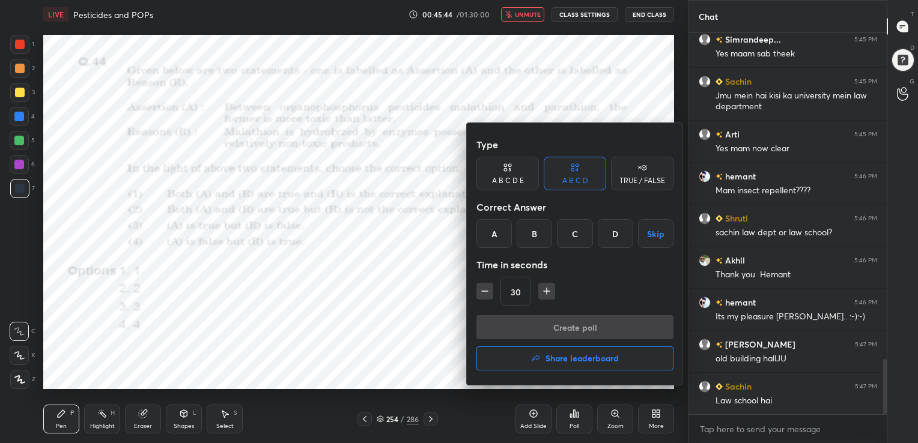
click at [618, 234] on div "D" at bounding box center [615, 233] width 35 height 29
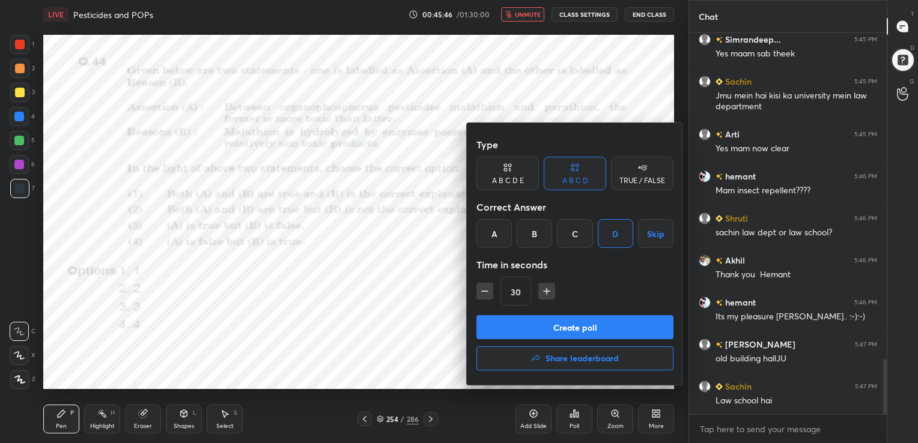
click at [578, 327] on button "Create poll" at bounding box center [574, 327] width 197 height 24
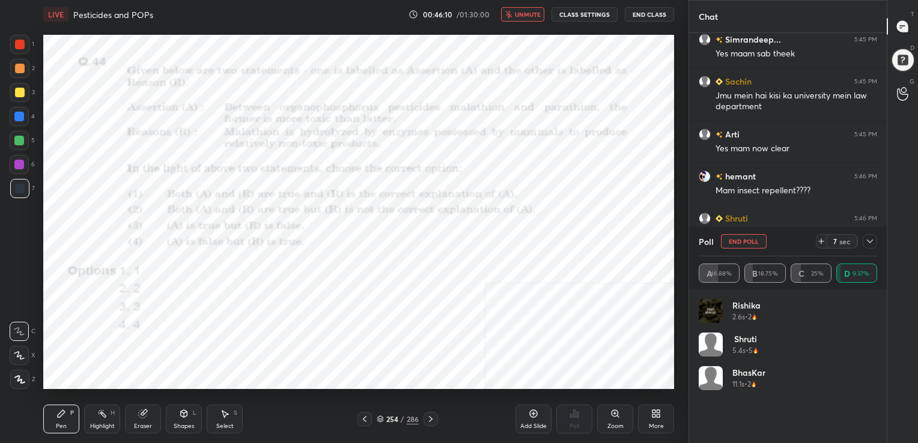
scroll to position [2317, 0]
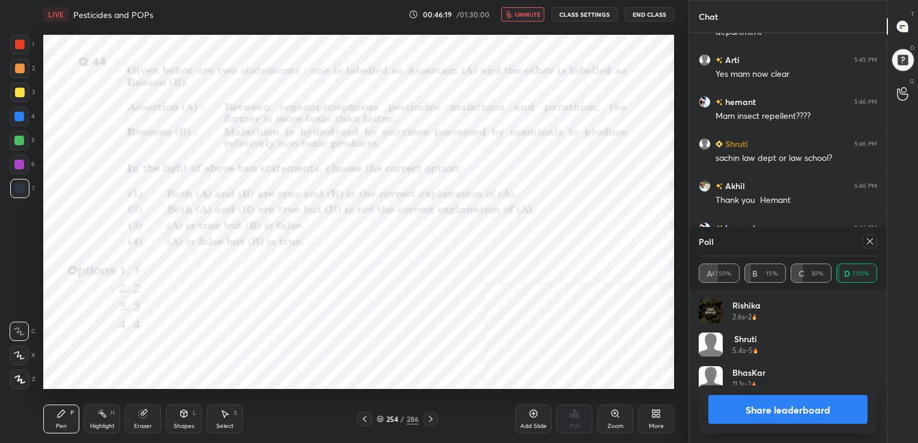
click at [869, 238] on icon at bounding box center [870, 242] width 10 height 10
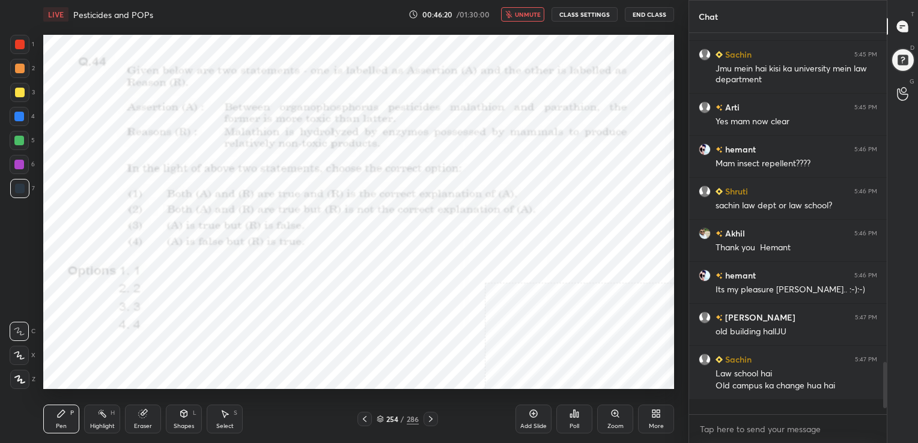
scroll to position [2258, 0]
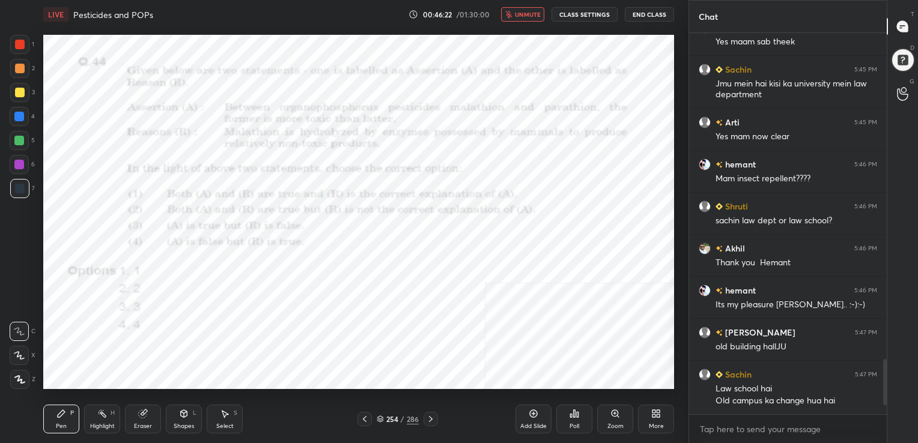
click at [522, 16] on span "unmute" at bounding box center [528, 14] width 26 height 8
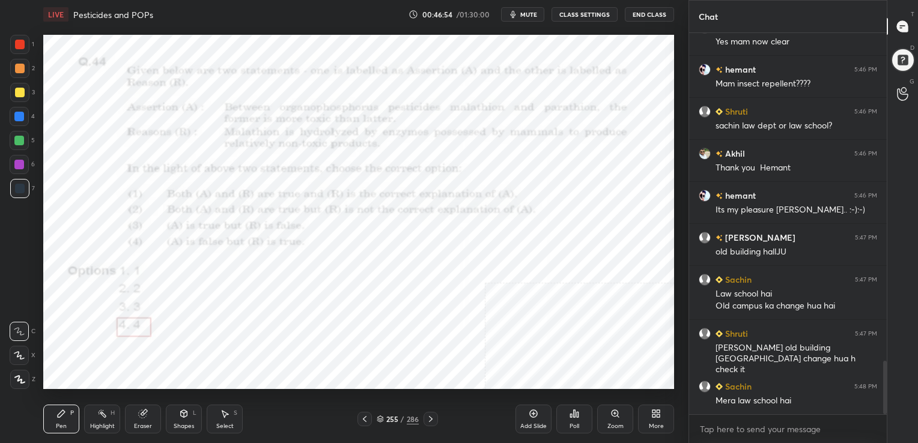
click at [381, 419] on icon at bounding box center [380, 419] width 7 height 7
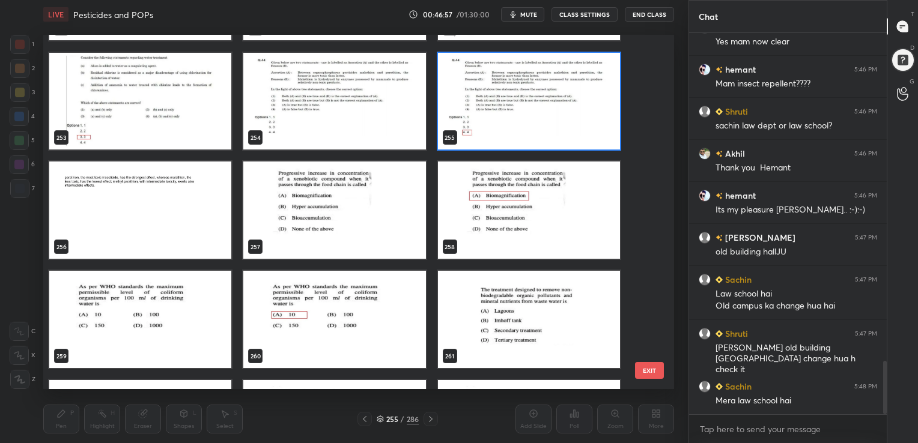
scroll to position [9164, 0]
click at [365, 205] on img "grid" at bounding box center [334, 210] width 182 height 97
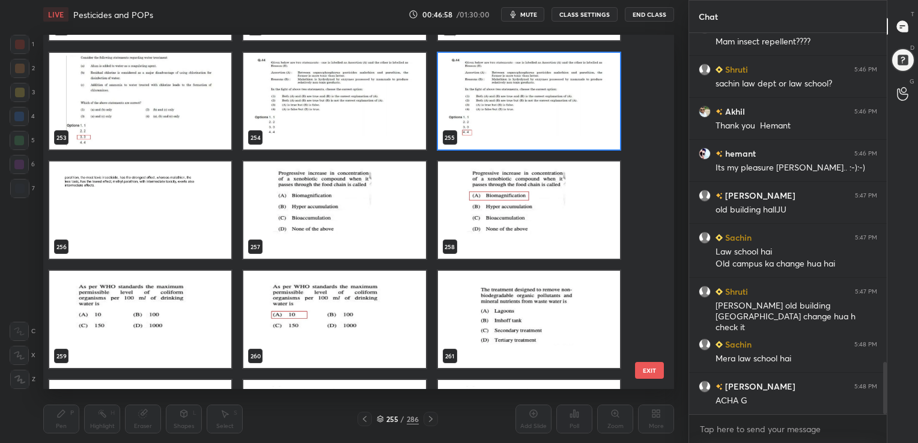
click at [365, 205] on img "grid" at bounding box center [334, 210] width 182 height 97
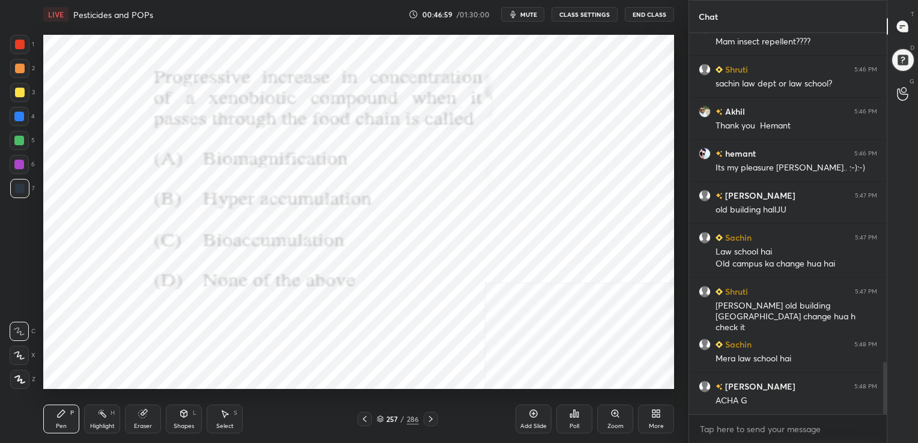
click at [365, 205] on img "grid" at bounding box center [334, 210] width 182 height 97
click at [533, 14] on span "mute" at bounding box center [528, 14] width 17 height 8
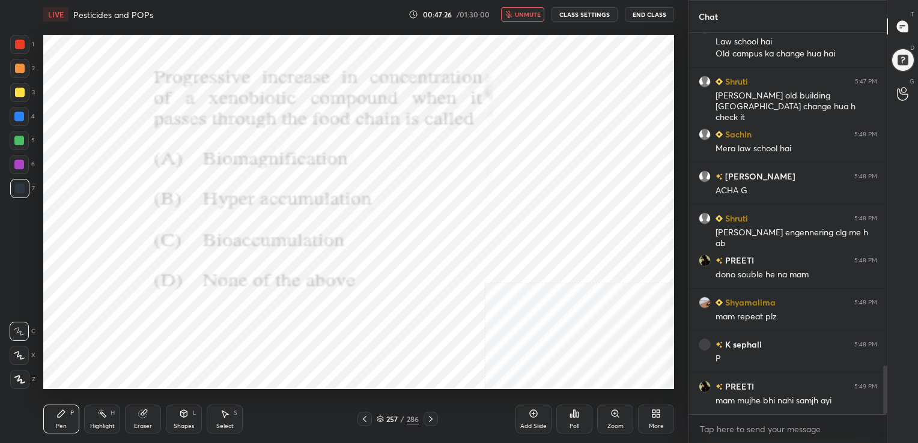
scroll to position [2644, 0]
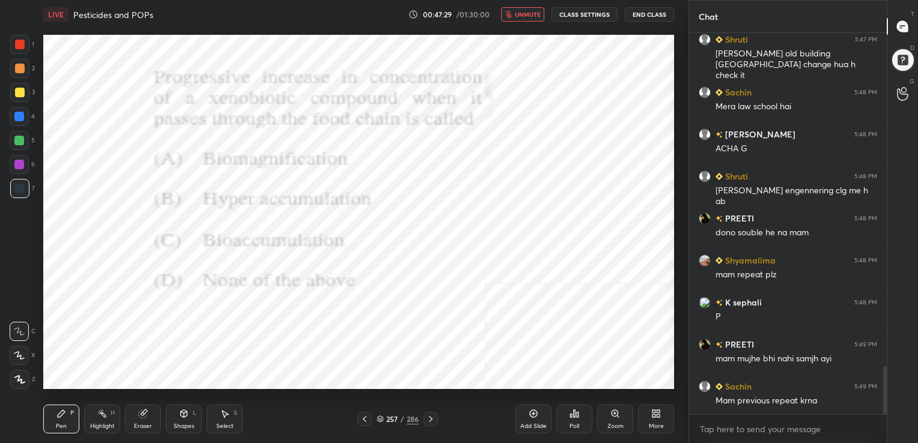
click at [515, 11] on button "unmute" at bounding box center [522, 14] width 43 height 14
click at [380, 415] on div "257 / 286" at bounding box center [398, 419] width 42 height 11
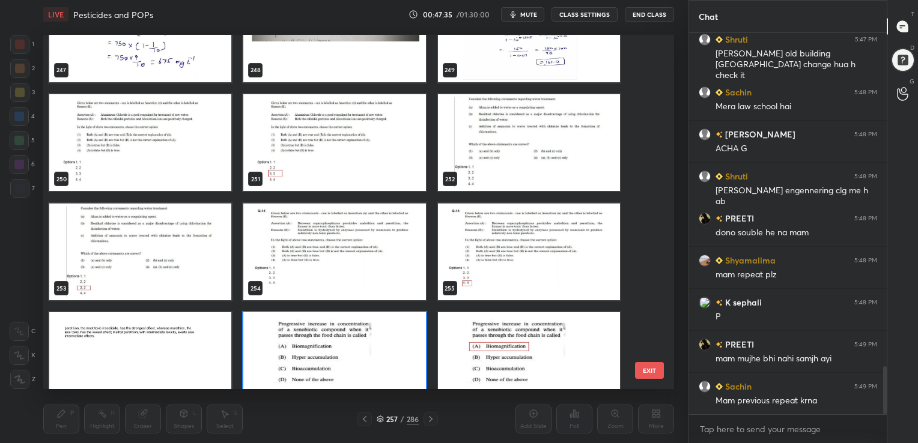
scroll to position [9012, 0]
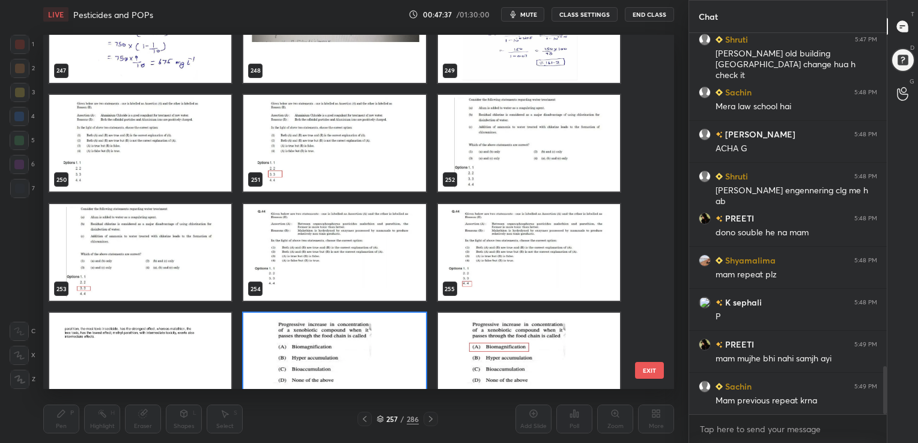
click at [524, 248] on img "grid" at bounding box center [529, 252] width 182 height 97
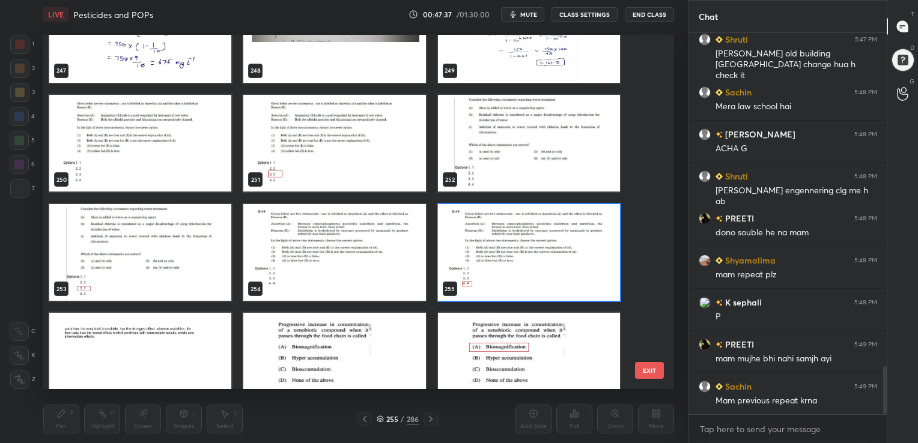
click at [524, 248] on img "grid" at bounding box center [529, 252] width 182 height 97
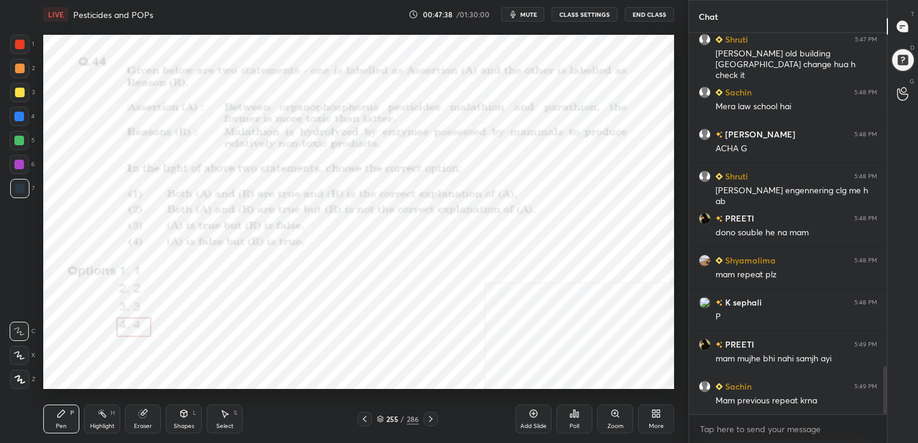
click at [524, 248] on img "grid" at bounding box center [529, 252] width 182 height 97
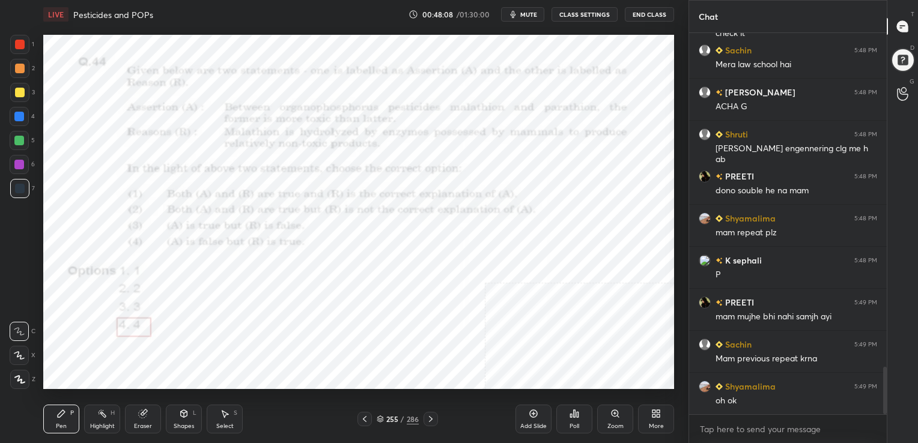
click at [377, 417] on icon at bounding box center [380, 417] width 6 height 3
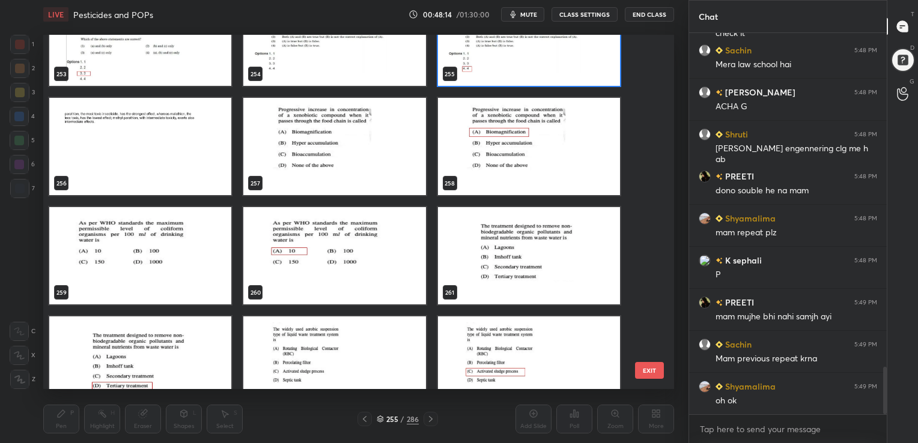
scroll to position [9227, 0]
click at [330, 142] on img "grid" at bounding box center [334, 146] width 182 height 97
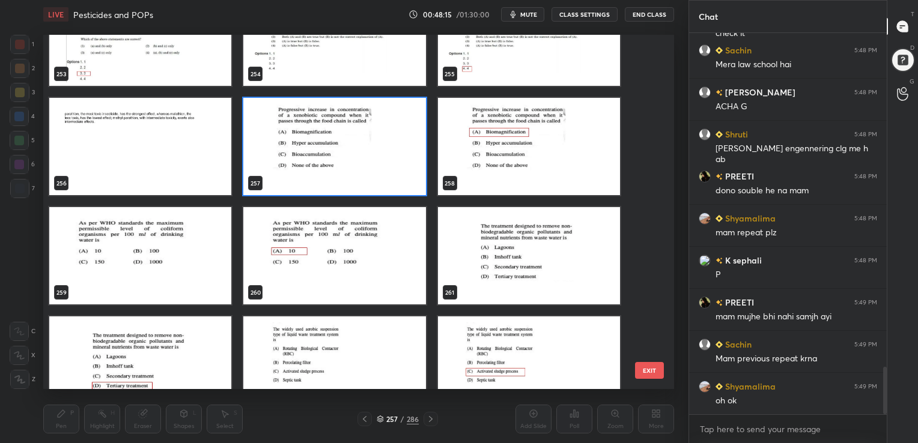
click at [330, 142] on img "grid" at bounding box center [334, 146] width 182 height 97
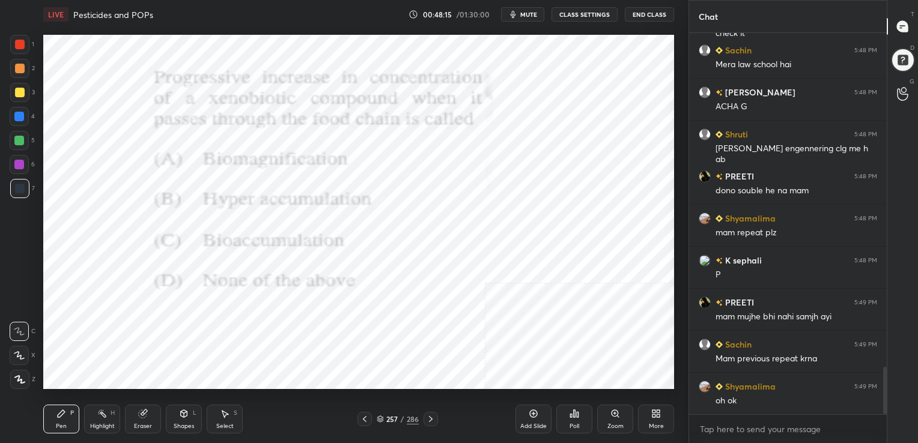
click at [330, 142] on img "grid" at bounding box center [334, 146] width 182 height 97
click at [526, 17] on span "mute" at bounding box center [528, 14] width 17 height 8
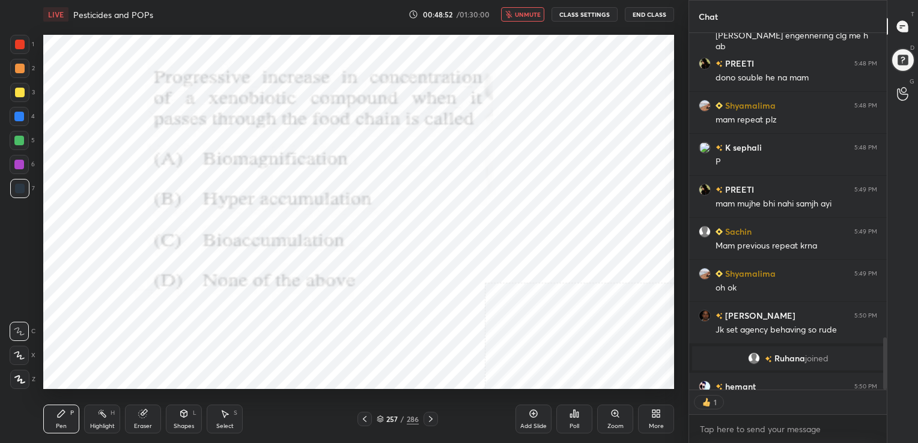
scroll to position [2294, 0]
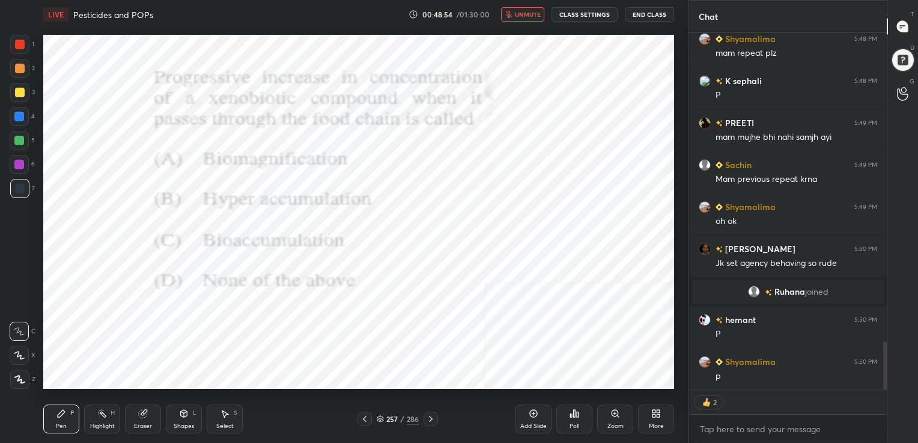
click at [575, 417] on icon at bounding box center [575, 413] width 2 height 7
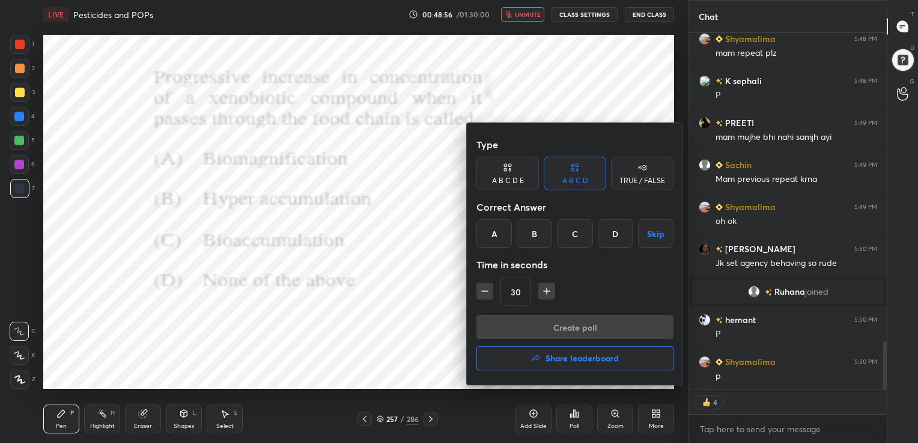
scroll to position [2335, 0]
drag, startPoint x: 492, startPoint y: 234, endPoint x: 584, endPoint y: 353, distance: 150.4
click at [584, 353] on div "Type A B C D E A B C D TRUE / FALSE Correct Answer A B C D Skip Time in seconds…" at bounding box center [575, 254] width 216 height 262
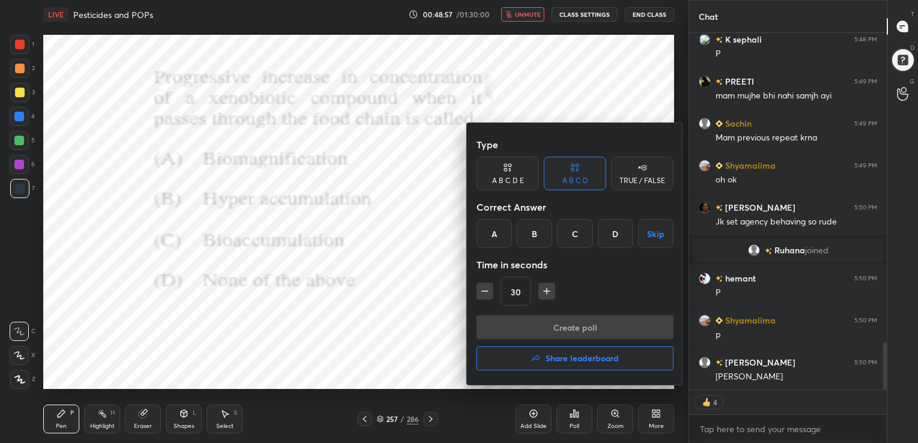
click at [482, 240] on div "A" at bounding box center [493, 233] width 35 height 29
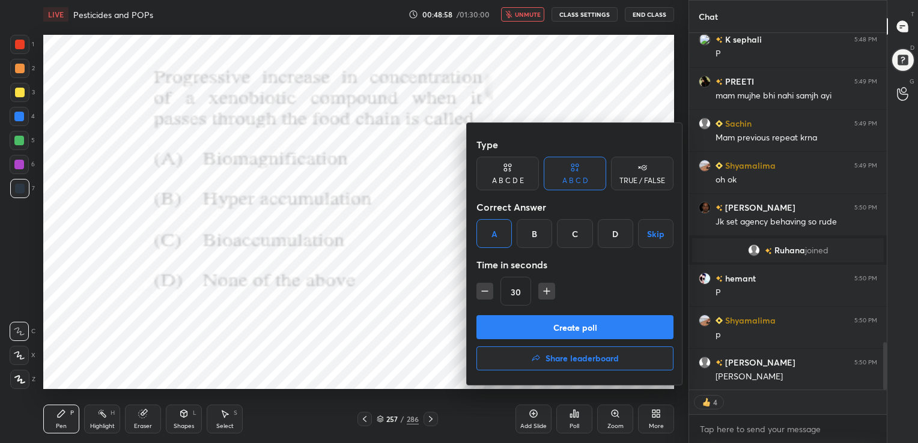
click at [553, 323] on button "Create poll" at bounding box center [574, 327] width 197 height 24
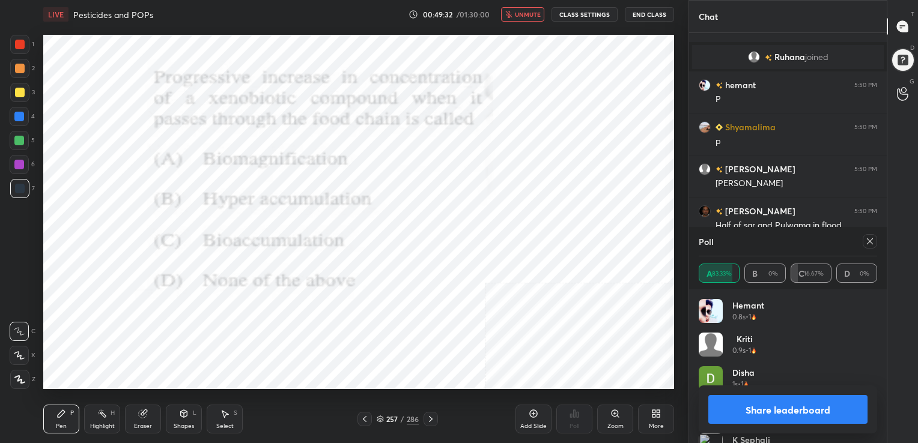
scroll to position [2434, 0]
click at [867, 244] on icon at bounding box center [870, 241] width 6 height 6
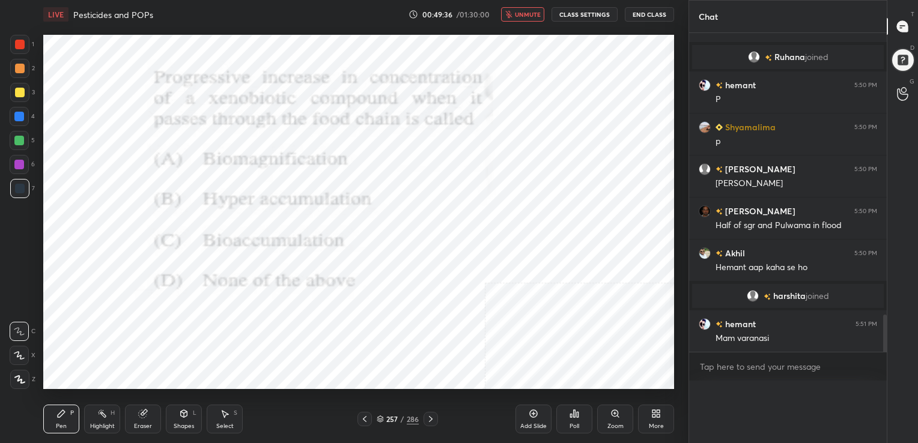
scroll to position [2476, 0]
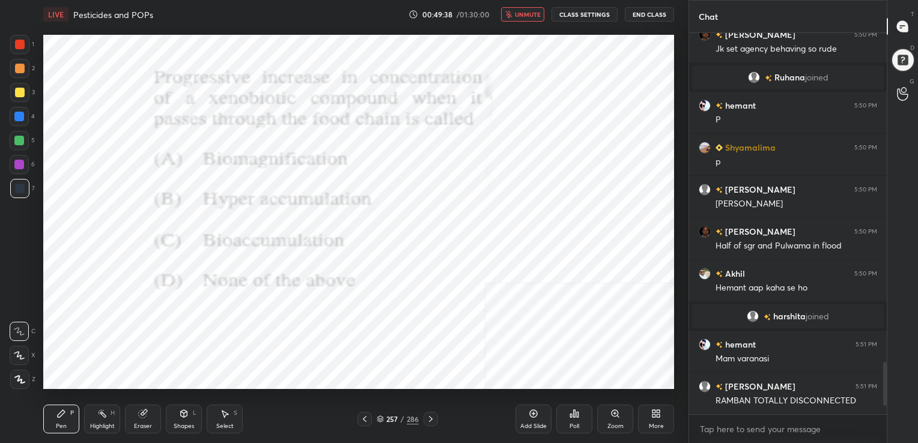
click at [534, 19] on button "unmute" at bounding box center [522, 14] width 43 height 14
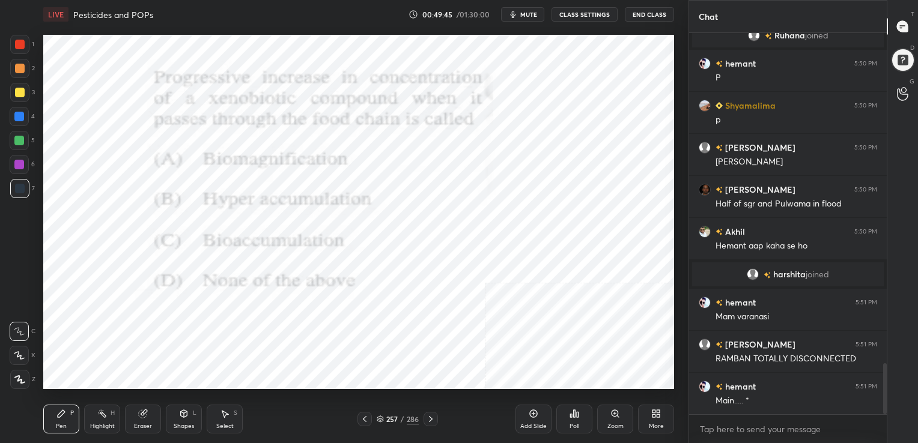
click at [380, 418] on icon at bounding box center [380, 419] width 7 height 7
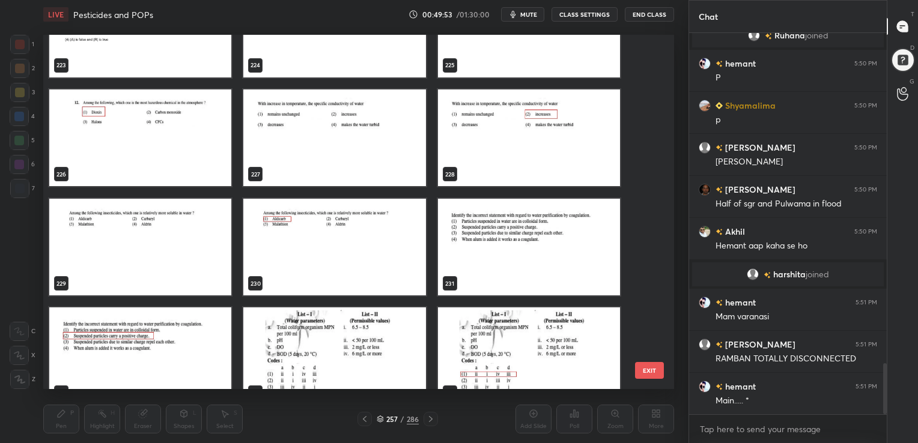
click at [537, 10] on span "mute" at bounding box center [528, 14] width 17 height 8
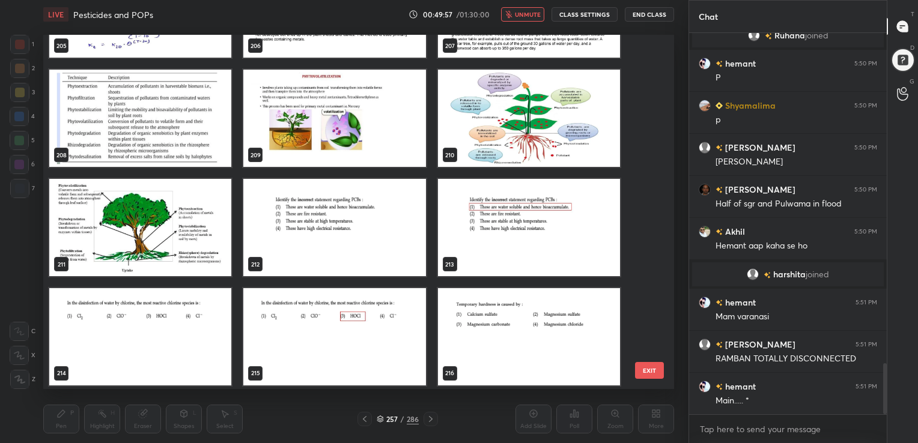
click at [288, 215] on img "grid" at bounding box center [334, 227] width 182 height 97
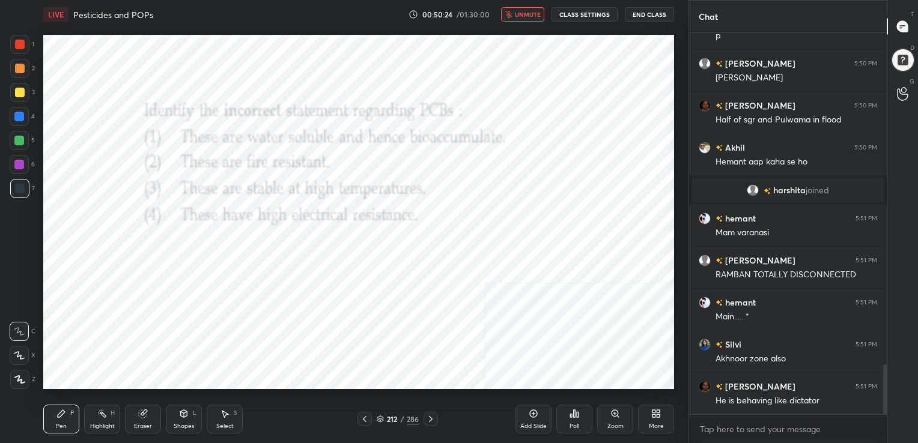
scroll to position [2581, 0]
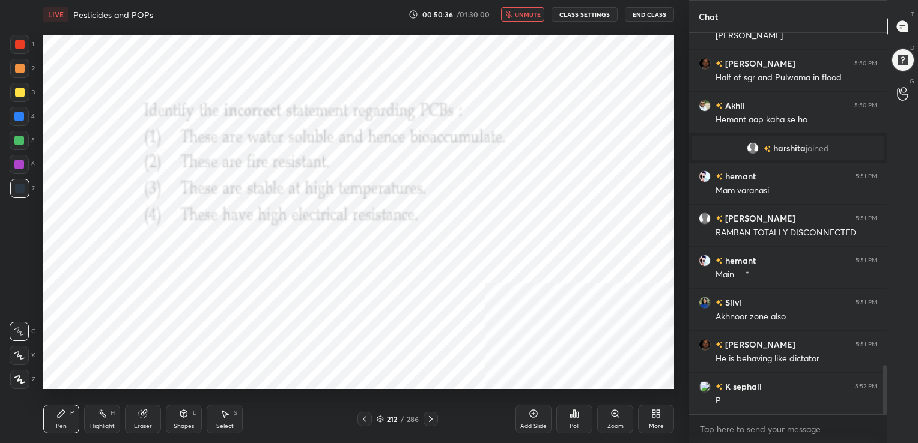
click at [380, 422] on icon at bounding box center [380, 421] width 6 height 2
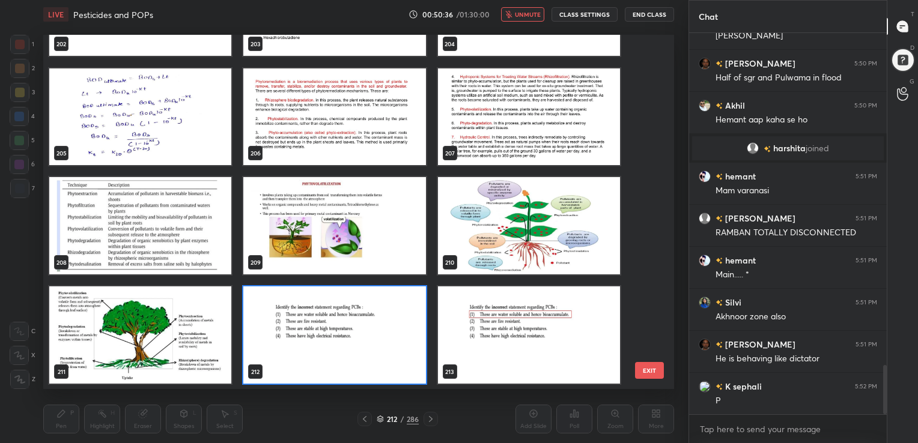
scroll to position [351, 625]
click at [371, 325] on img "grid" at bounding box center [334, 334] width 182 height 97
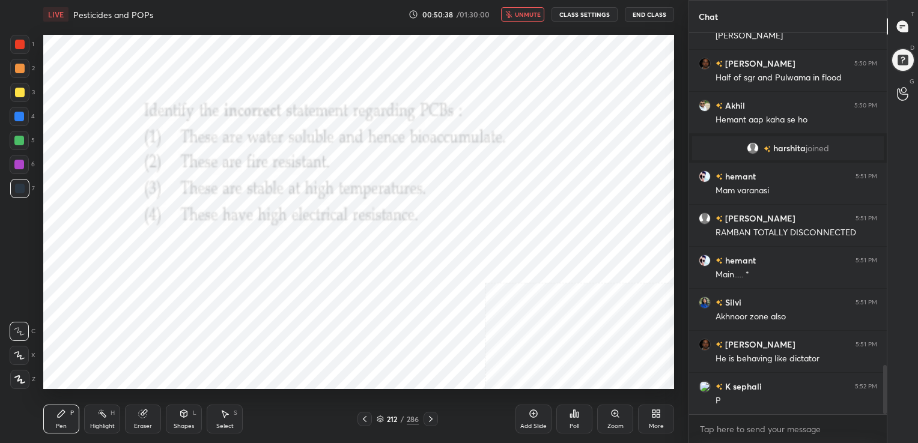
click at [371, 325] on img "grid" at bounding box center [334, 334] width 182 height 97
click at [571, 417] on icon at bounding box center [571, 415] width 2 height 3
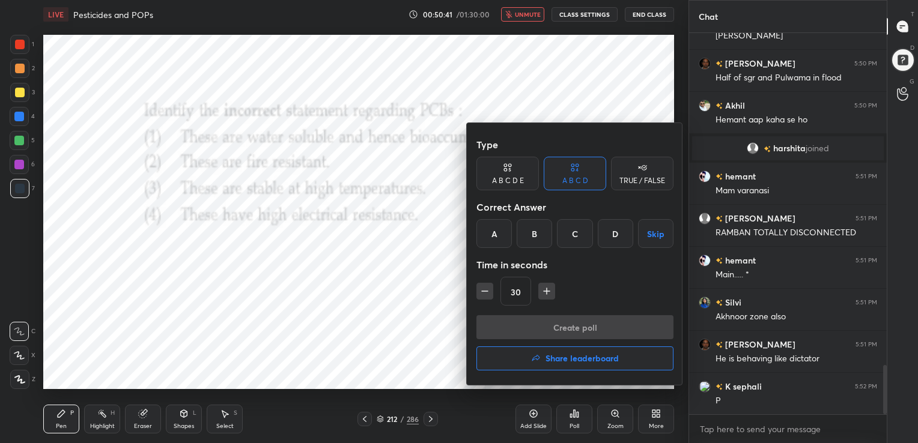
click at [488, 235] on div "A" at bounding box center [493, 233] width 35 height 29
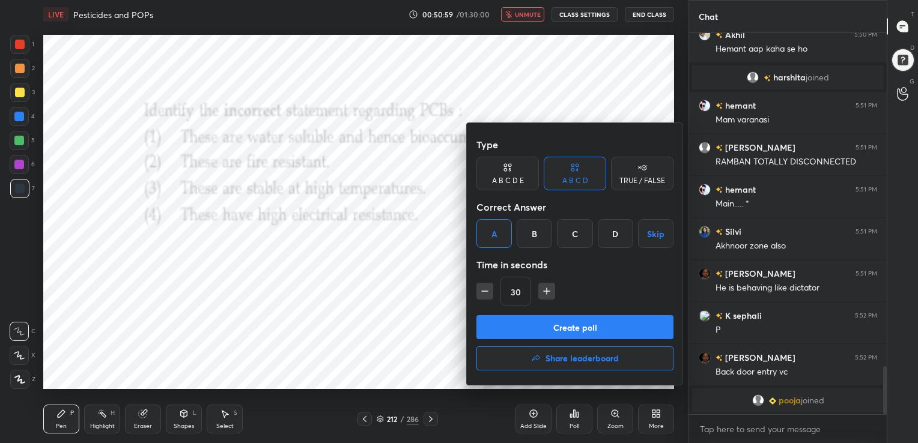
scroll to position [2575, 0]
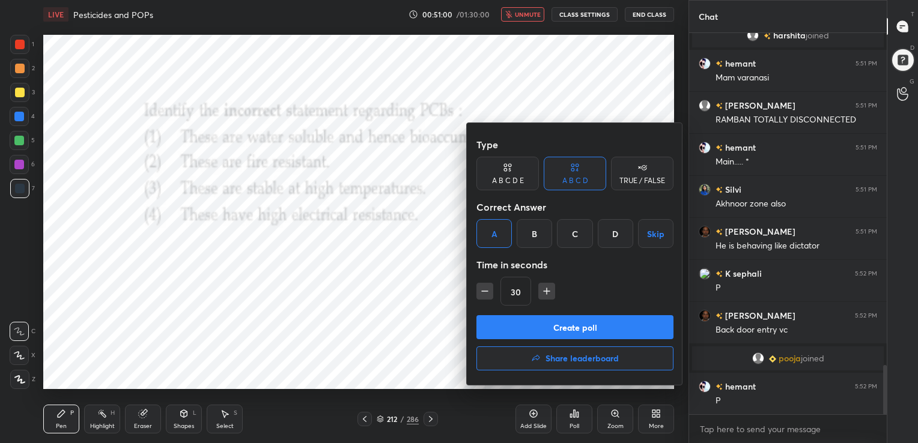
click at [587, 324] on button "Create poll" at bounding box center [574, 327] width 197 height 24
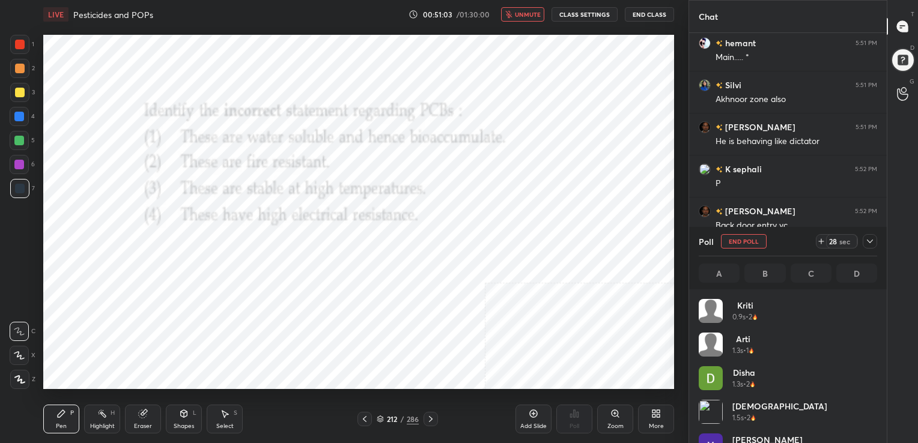
scroll to position [141, 175]
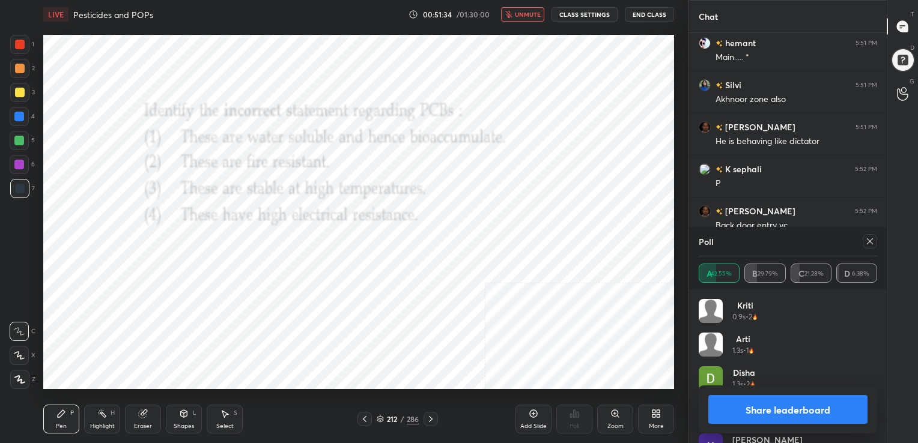
click at [864, 246] on div at bounding box center [869, 241] width 14 height 14
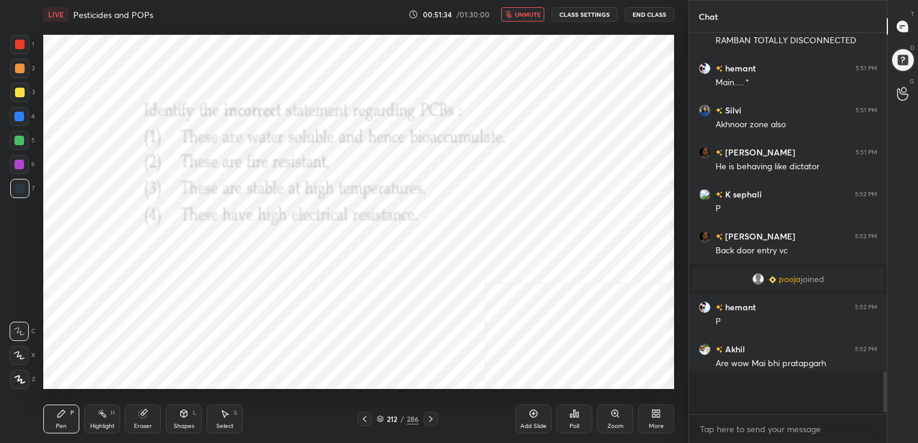
scroll to position [375, 194]
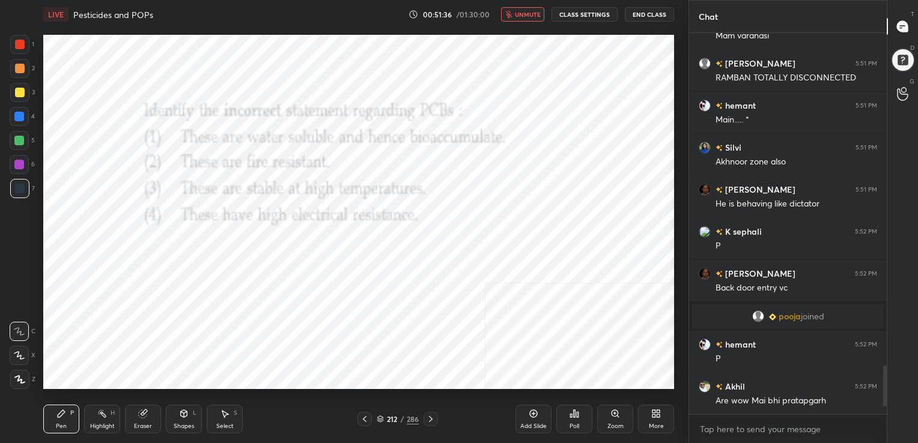
click at [525, 11] on span "unmute" at bounding box center [528, 14] width 26 height 8
click at [382, 410] on div "Pen P Highlight H Eraser Shapes L Select S 213 / 286 Add Slide Poll Zoom More" at bounding box center [358, 419] width 631 height 48
click at [381, 419] on icon at bounding box center [380, 419] width 7 height 7
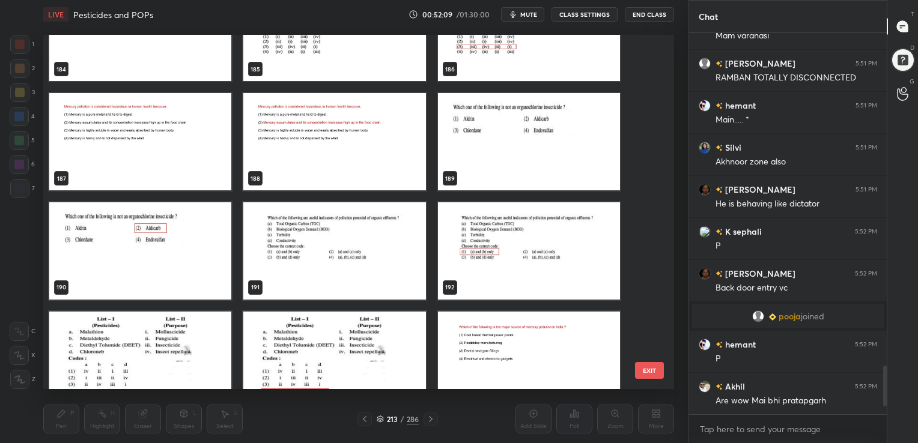
scroll to position [6677, 0]
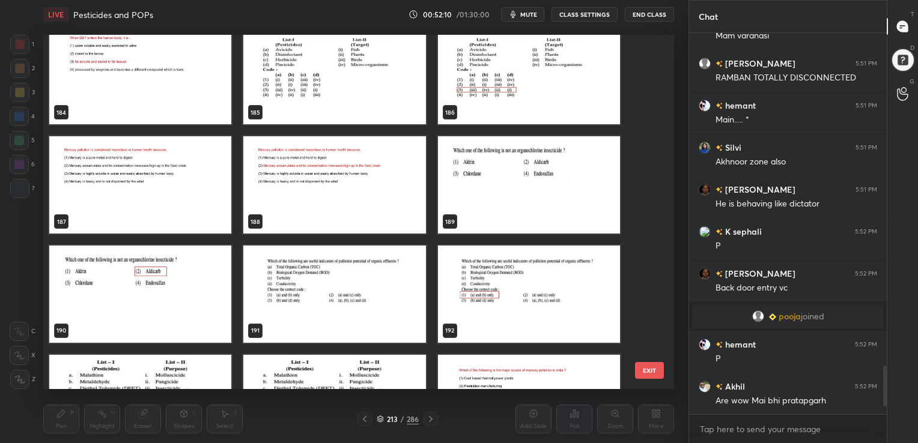
click at [521, 155] on img "grid" at bounding box center [529, 184] width 182 height 97
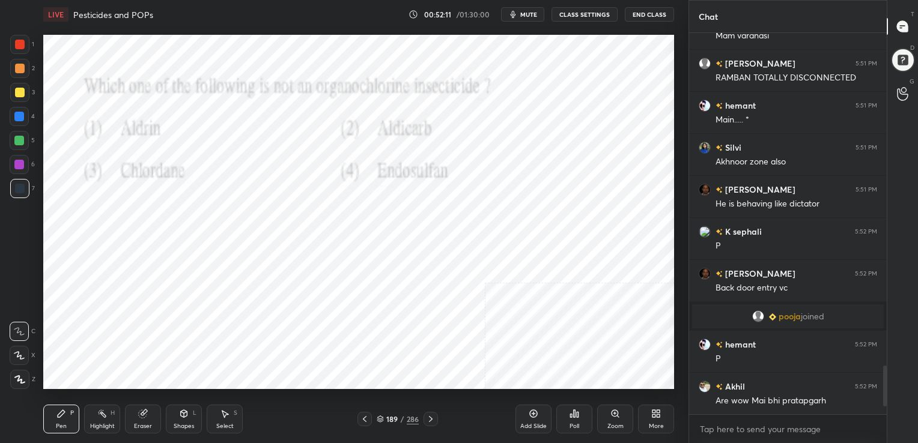
click at [521, 155] on img "grid" at bounding box center [529, 184] width 182 height 97
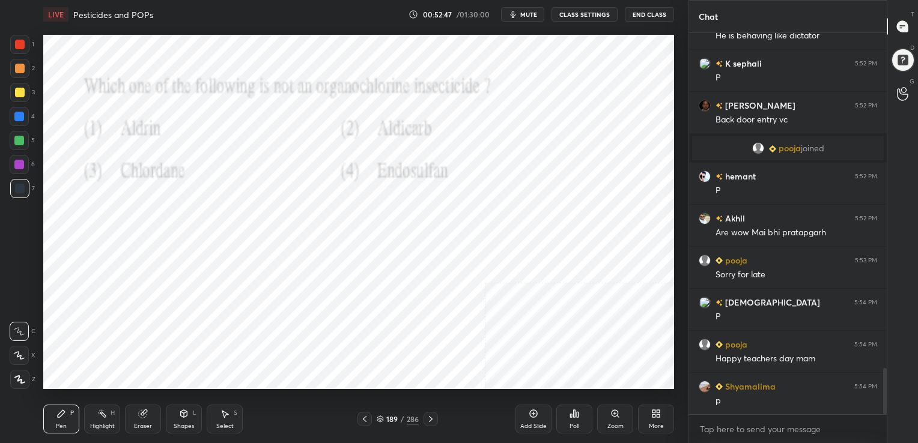
scroll to position [2828, 0]
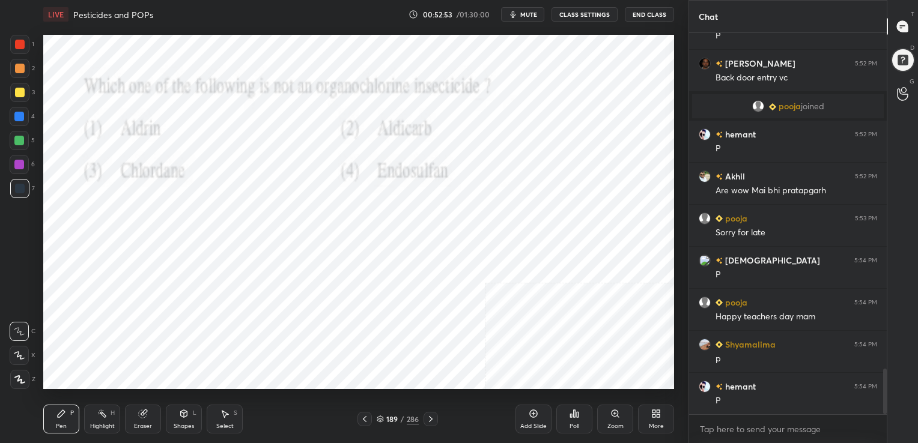
click at [377, 418] on icon at bounding box center [380, 419] width 7 height 7
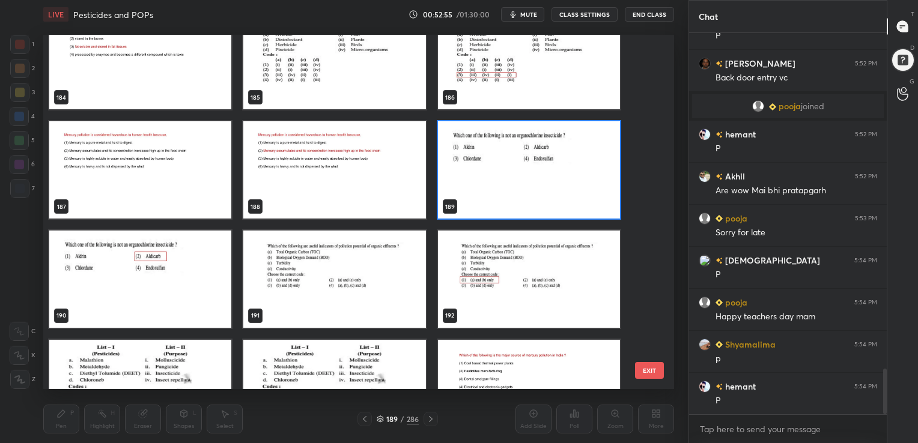
scroll to position [6691, 0]
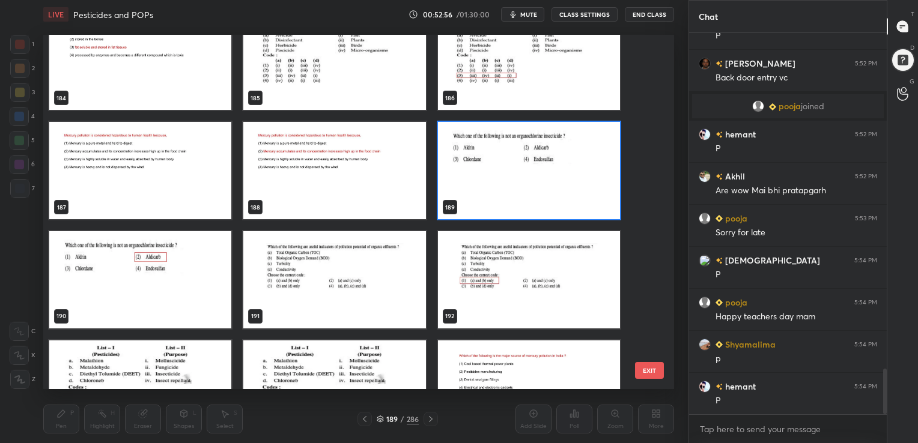
click at [511, 163] on img "grid" at bounding box center [529, 170] width 182 height 97
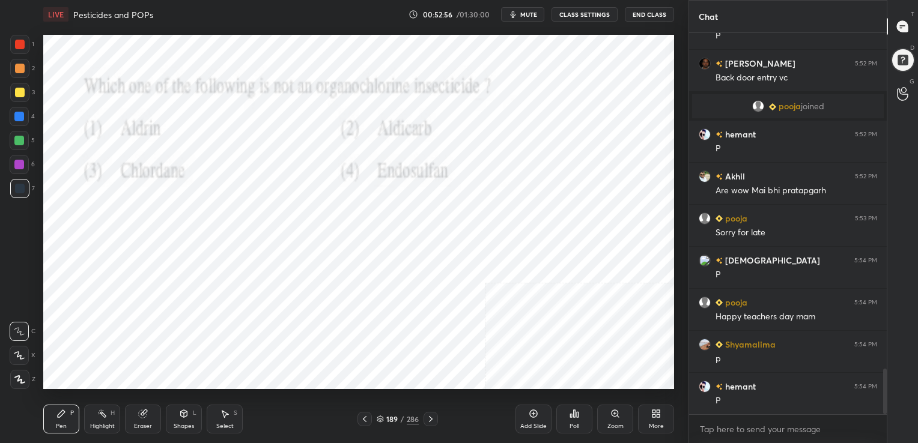
click at [511, 163] on img "grid" at bounding box center [529, 170] width 182 height 97
click at [568, 420] on div "Poll" at bounding box center [574, 419] width 36 height 29
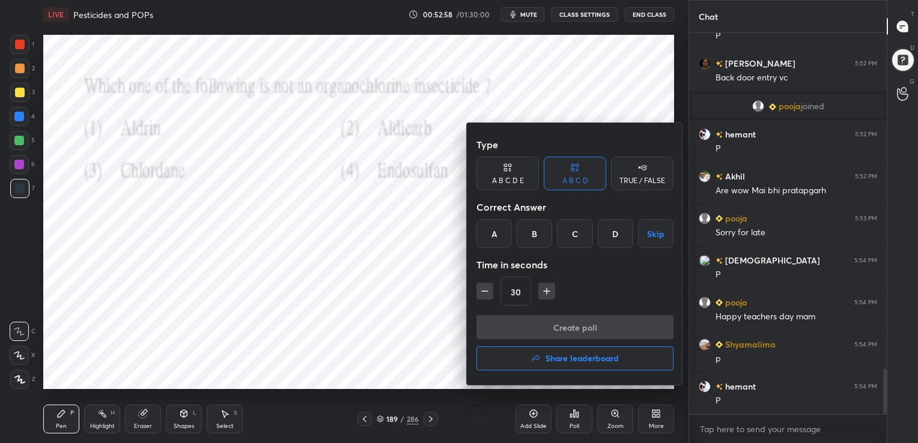
scroll to position [2880, 0]
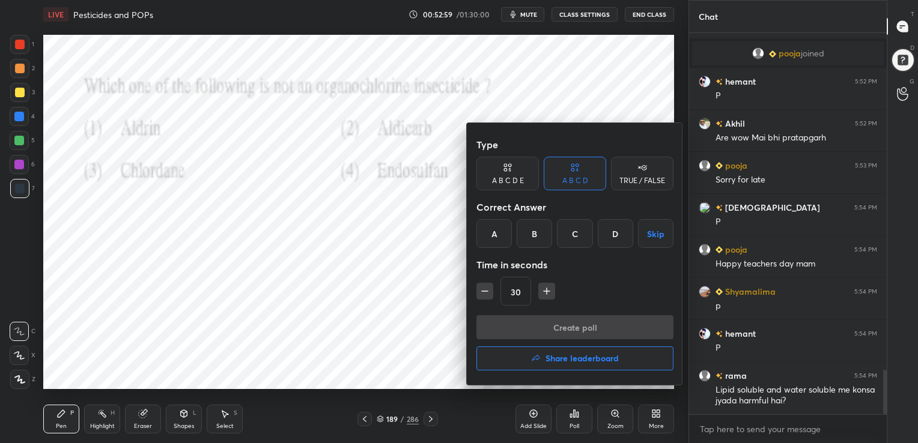
click at [538, 229] on div "B" at bounding box center [533, 233] width 35 height 29
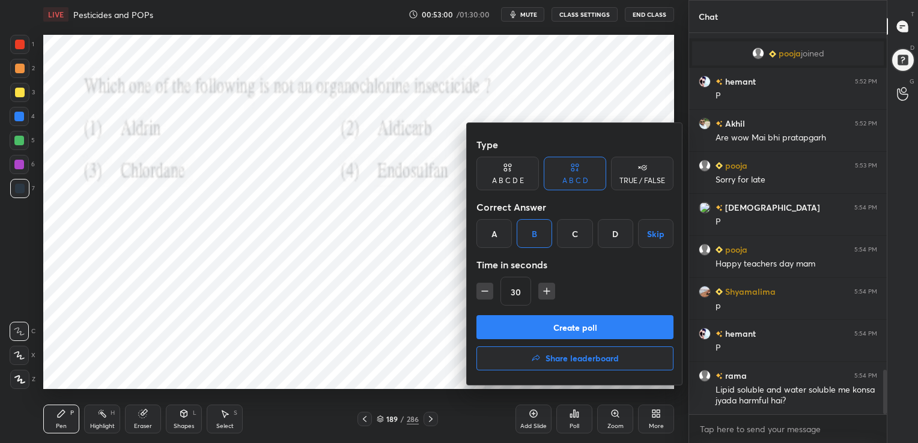
click at [579, 329] on button "Create poll" at bounding box center [574, 327] width 197 height 24
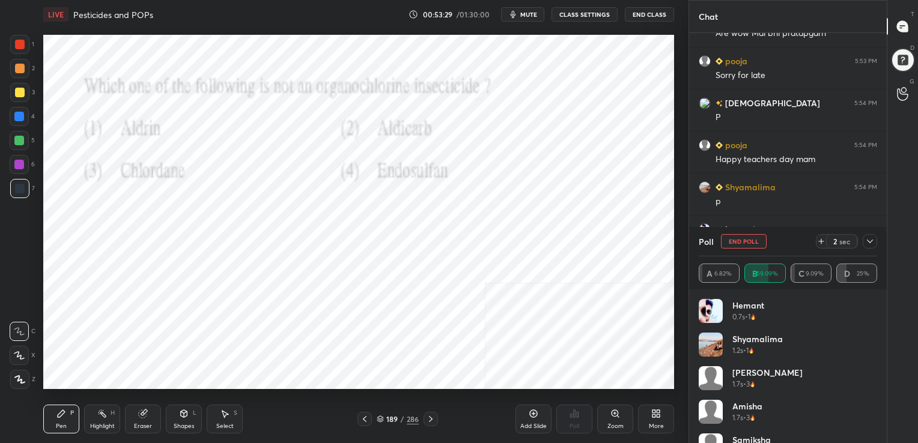
scroll to position [3027, 0]
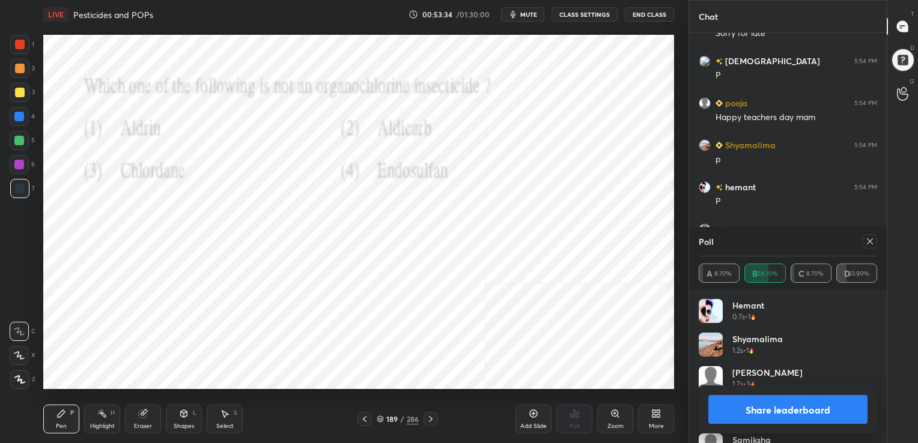
click at [869, 246] on div at bounding box center [869, 241] width 14 height 14
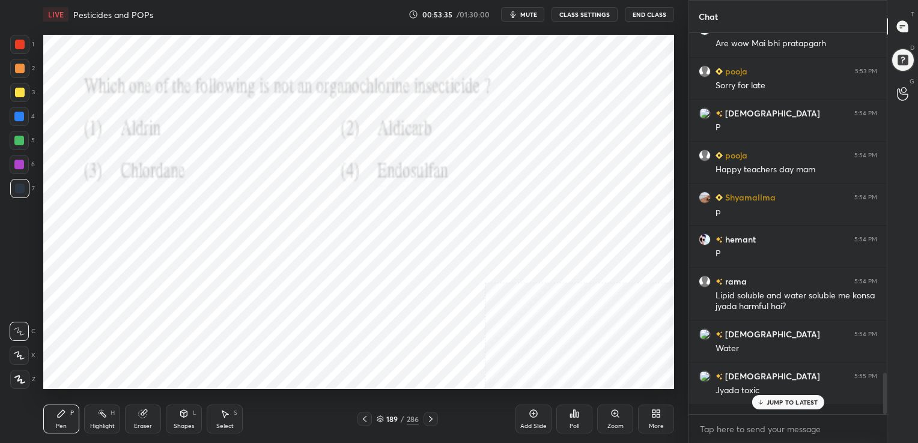
scroll to position [2964, 0]
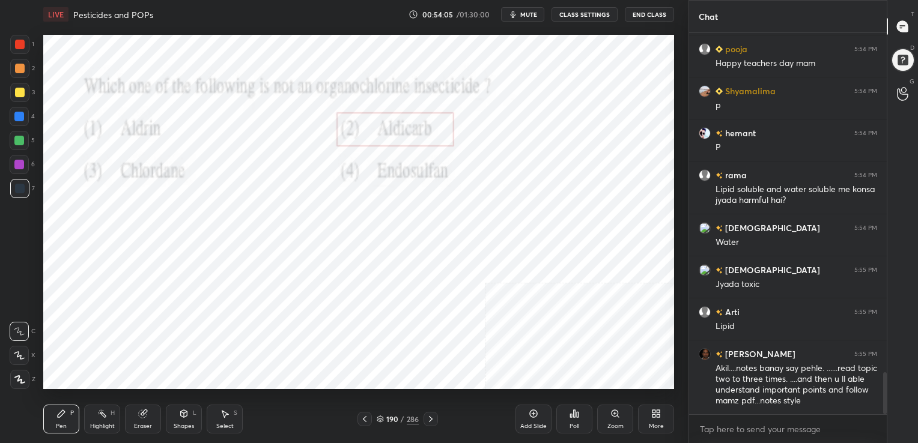
click at [380, 419] on icon at bounding box center [380, 419] width 7 height 7
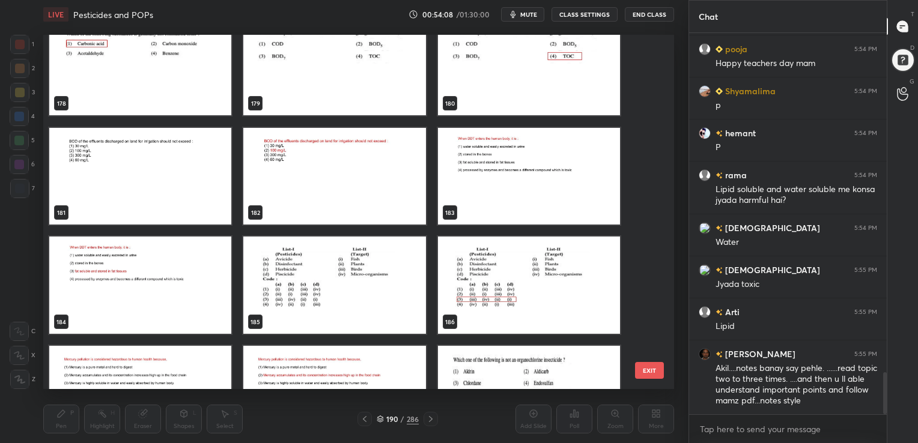
scroll to position [6445, 0]
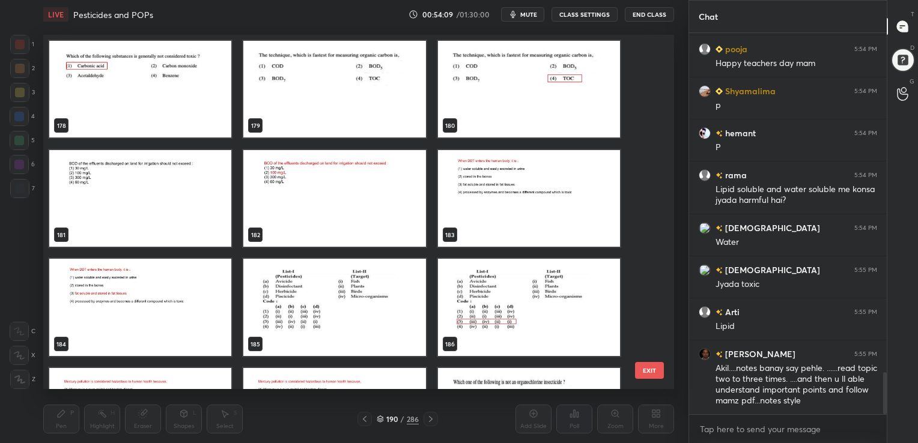
click at [346, 326] on img "grid" at bounding box center [334, 307] width 182 height 97
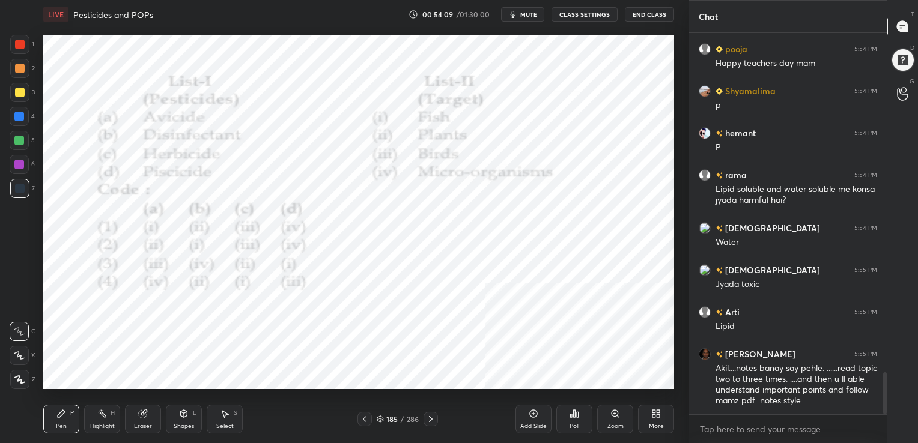
click at [346, 326] on img "grid" at bounding box center [334, 307] width 182 height 97
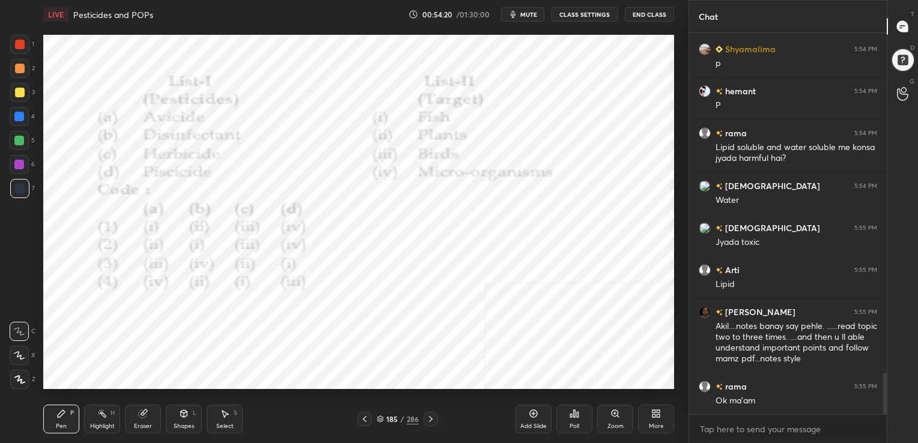
click at [526, 17] on span "mute" at bounding box center [528, 14] width 17 height 8
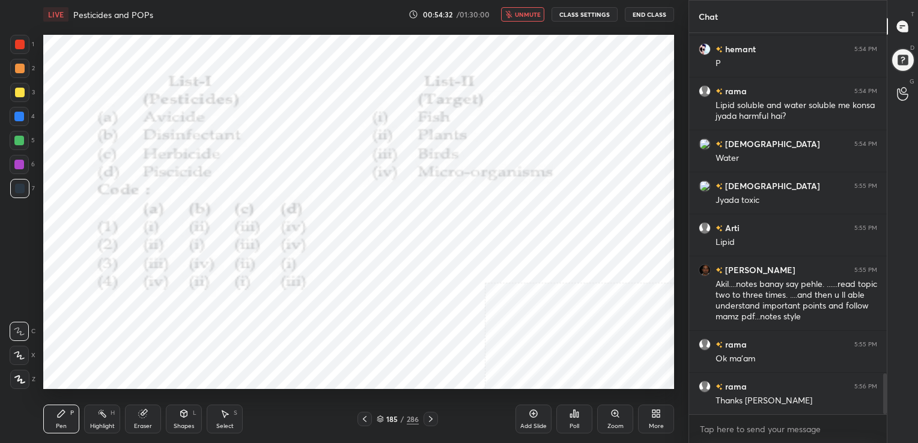
click at [526, 17] on span "unmute" at bounding box center [528, 14] width 26 height 8
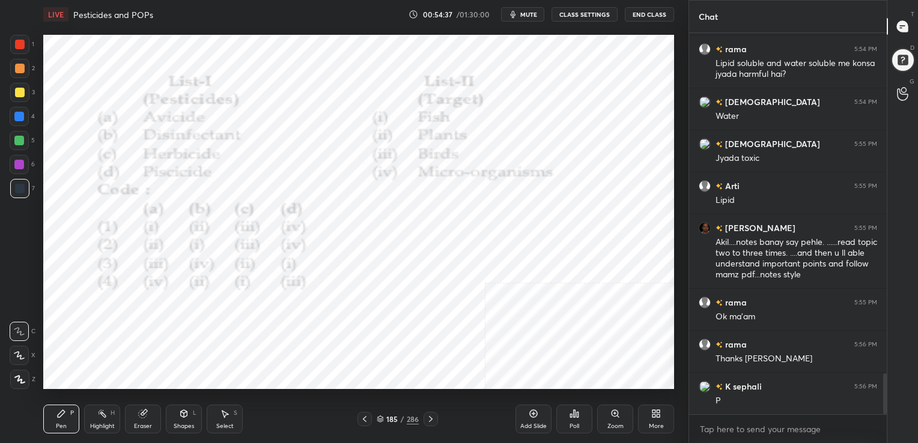
click at [534, 11] on span "mute" at bounding box center [528, 14] width 17 height 8
click at [379, 415] on div "185 / 286" at bounding box center [398, 419] width 42 height 11
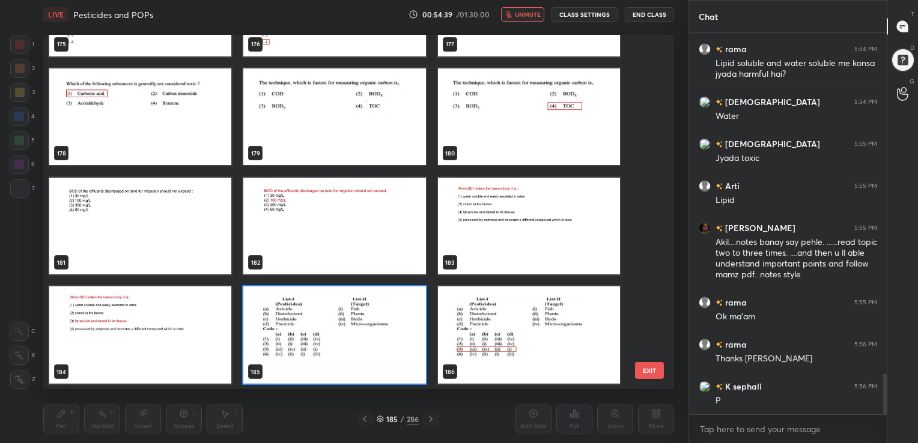
scroll to position [351, 625]
click at [330, 331] on img "grid" at bounding box center [334, 334] width 182 height 97
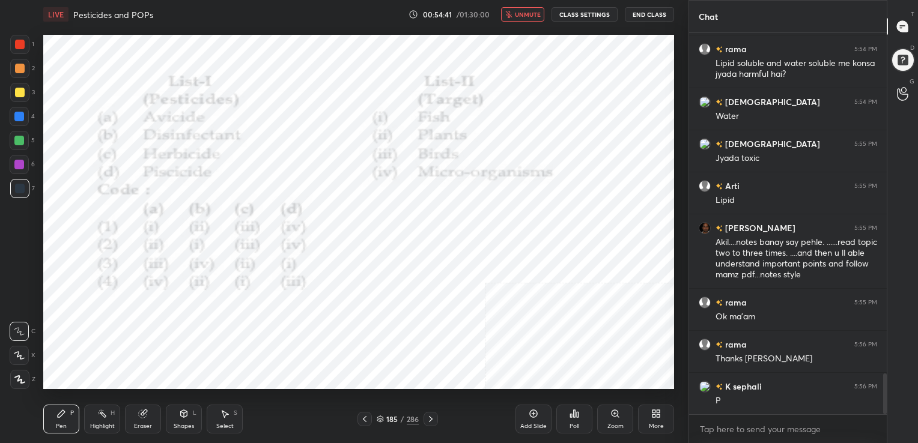
drag, startPoint x: 330, startPoint y: 331, endPoint x: 598, endPoint y: 464, distance: 298.4
click at [598, 0] on html "1 2 3 4 5 6 7 C X Z C X Z E E Erase all H H LIVE Pesticides and POPs 00:54:41 /…" at bounding box center [459, 0] width 918 height 0
click at [571, 422] on div "Poll" at bounding box center [574, 419] width 36 height 29
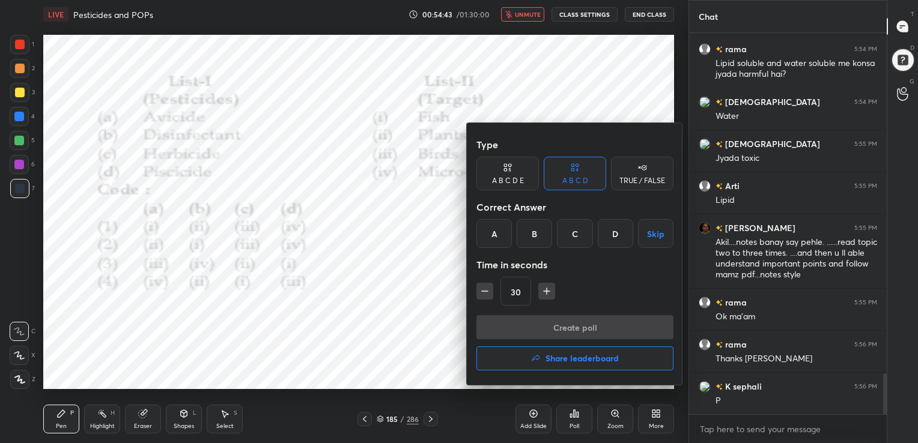
drag, startPoint x: 575, startPoint y: 225, endPoint x: 579, endPoint y: 335, distance: 110.6
click at [579, 335] on div "Type A B C D E A B C D TRUE / FALSE Correct Answer A B C D Skip Time in seconds…" at bounding box center [575, 254] width 216 height 262
click at [578, 232] on div "C" at bounding box center [574, 233] width 35 height 29
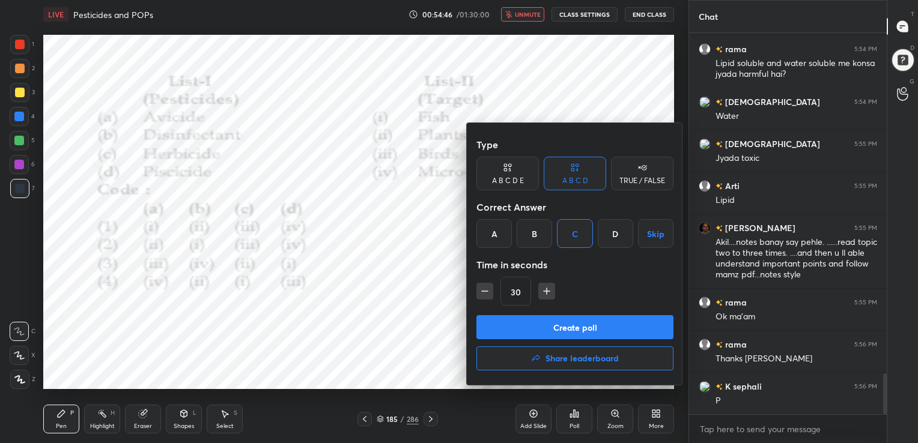
click at [574, 335] on button "Create poll" at bounding box center [574, 327] width 197 height 24
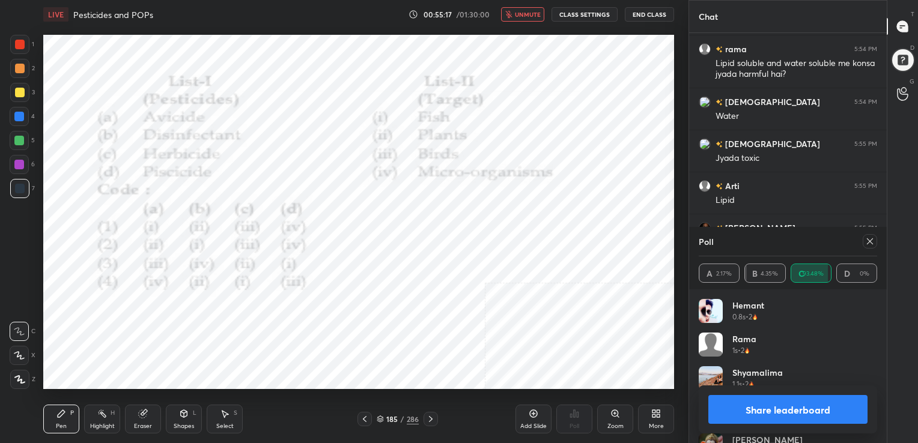
scroll to position [3312, 0]
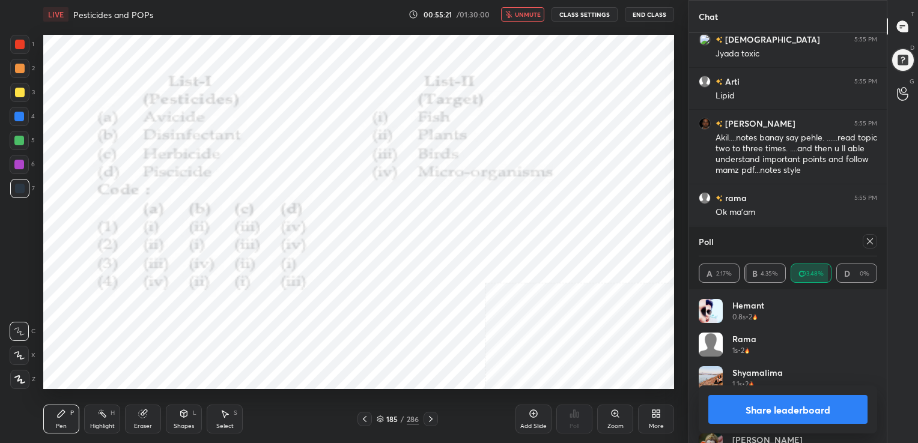
click at [864, 239] on div at bounding box center [869, 241] width 14 height 14
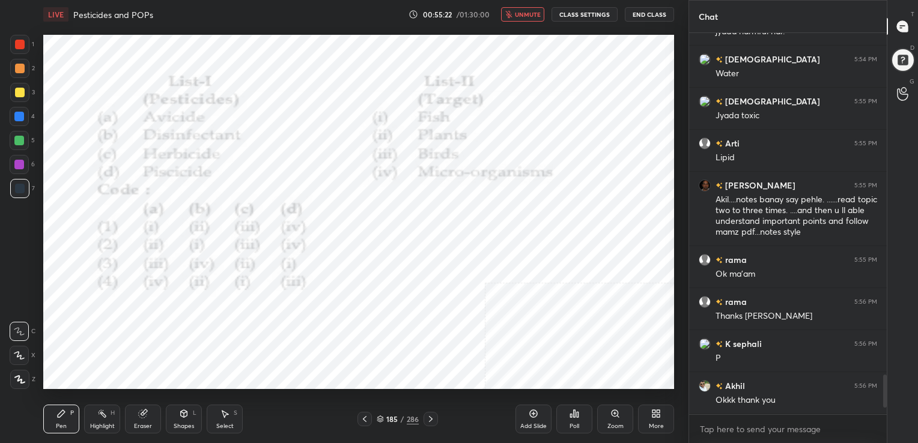
scroll to position [279, 194]
click at [536, 13] on span "unmute" at bounding box center [528, 14] width 26 height 8
click at [380, 413] on div "186 / 286" at bounding box center [397, 419] width 80 height 14
click at [380, 417] on icon at bounding box center [380, 419] width 7 height 7
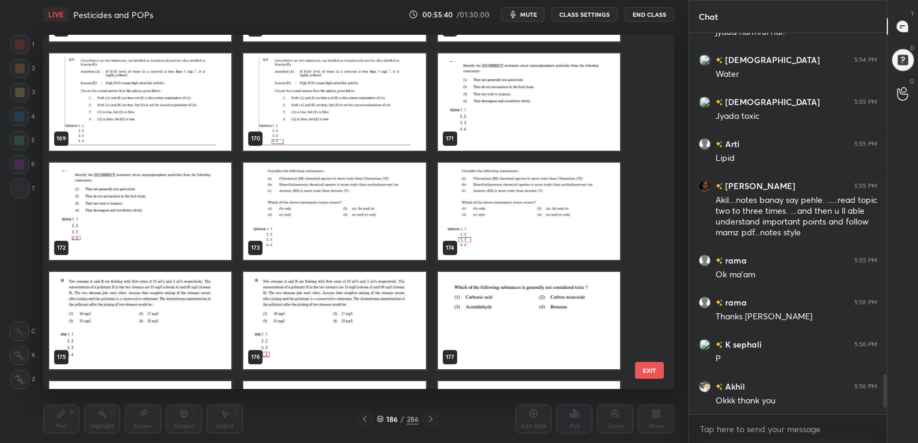
scroll to position [6103, 0]
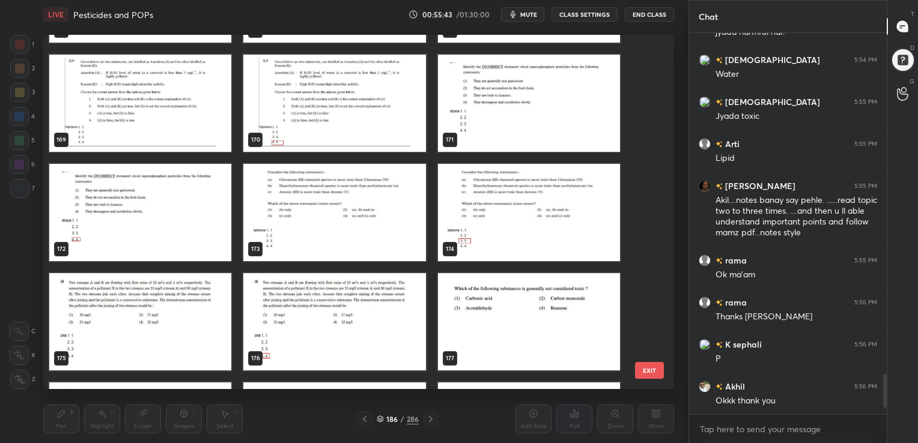
click at [526, 13] on span "mute" at bounding box center [528, 14] width 17 height 8
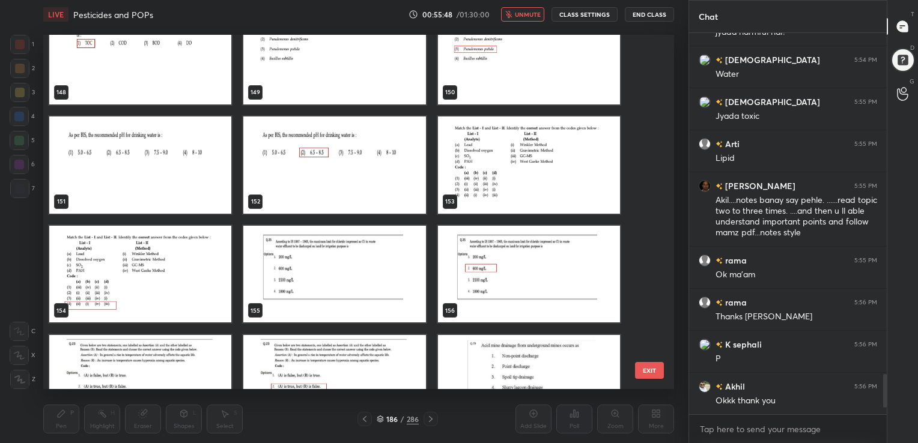
scroll to position [5382, 0]
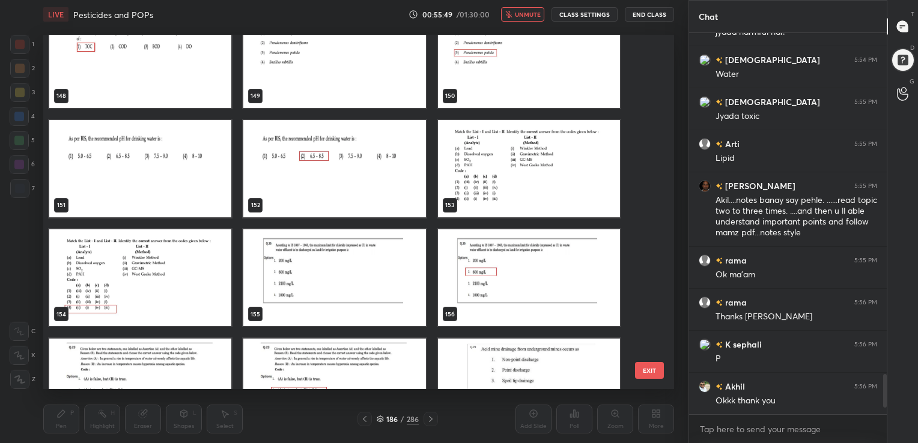
click at [393, 251] on img "grid" at bounding box center [334, 277] width 182 height 97
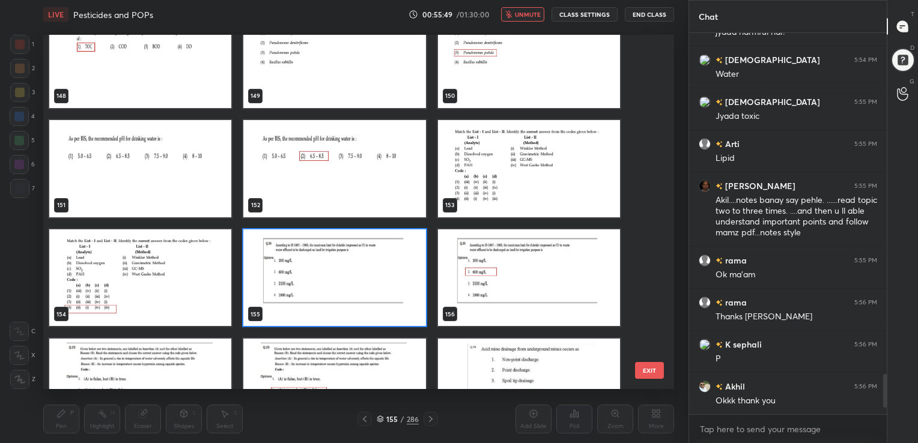
click at [393, 251] on img "grid" at bounding box center [334, 277] width 182 height 97
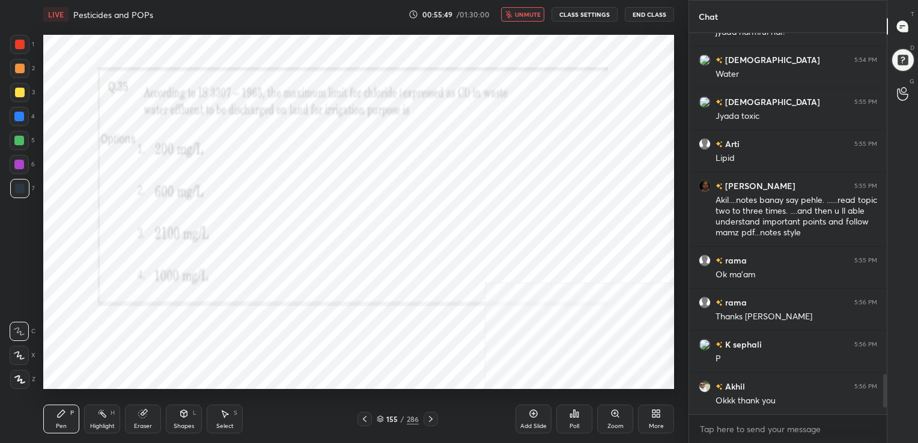
click at [393, 251] on img "grid" at bounding box center [334, 277] width 182 height 97
click at [381, 420] on icon at bounding box center [380, 419] width 7 height 7
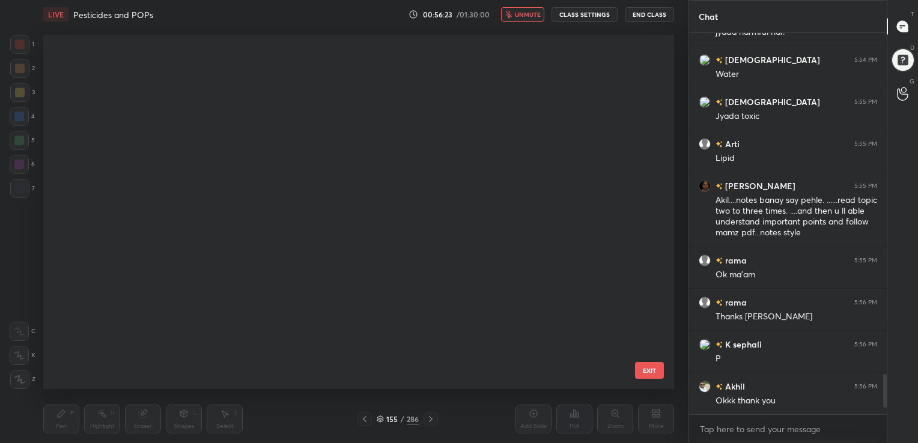
scroll to position [351, 625]
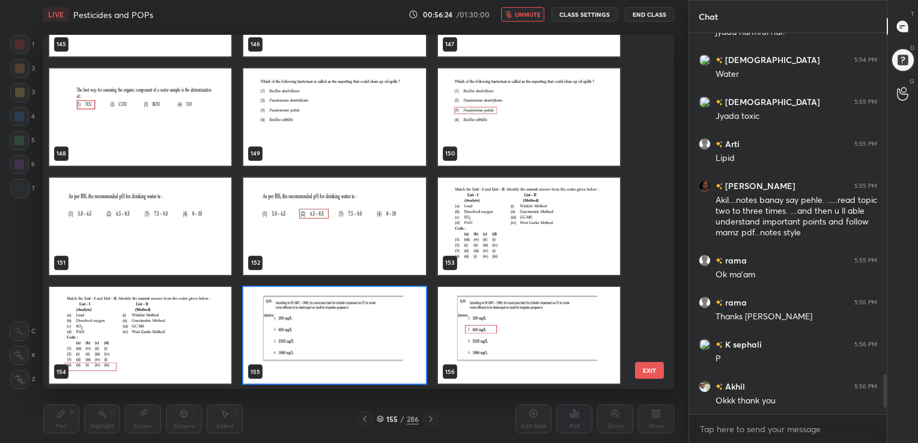
click at [401, 344] on img "grid" at bounding box center [334, 334] width 182 height 97
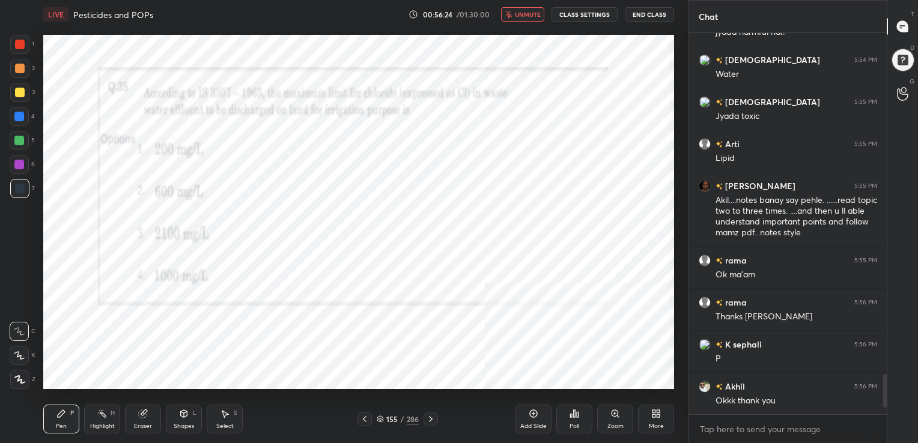
drag, startPoint x: 401, startPoint y: 344, endPoint x: 594, endPoint y: 390, distance: 198.4
click at [570, 420] on div "Poll" at bounding box center [574, 419] width 36 height 29
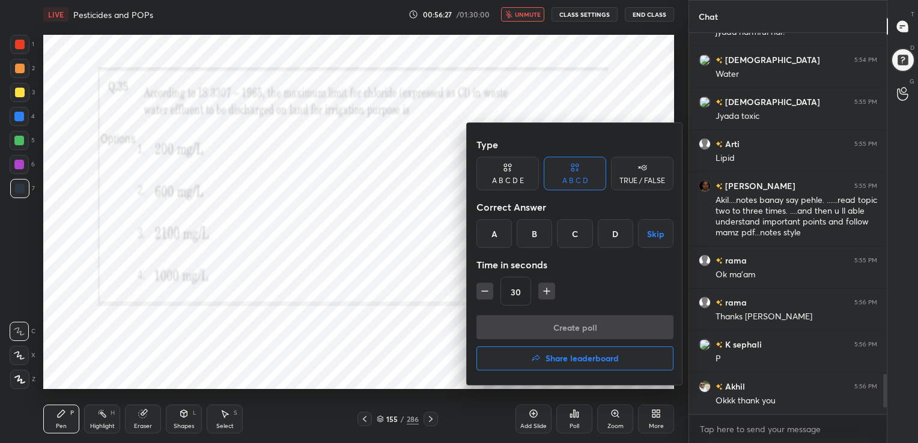
click at [531, 236] on div "B" at bounding box center [533, 233] width 35 height 29
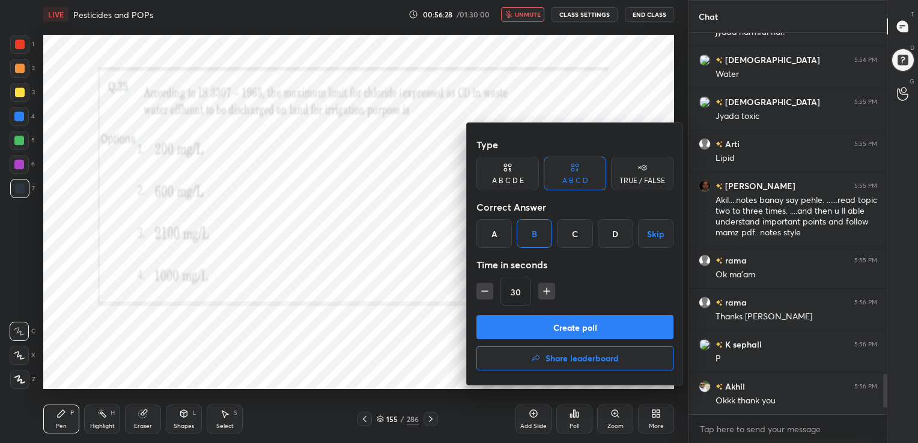
click at [581, 326] on button "Create poll" at bounding box center [574, 327] width 197 height 24
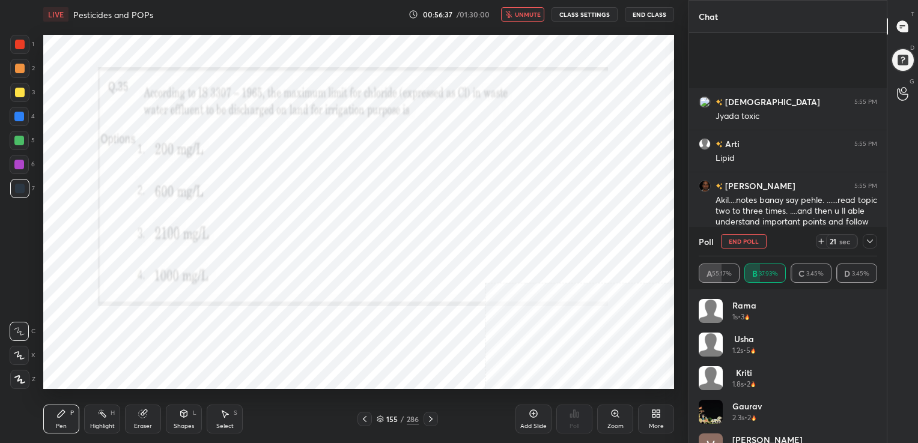
scroll to position [3354, 0]
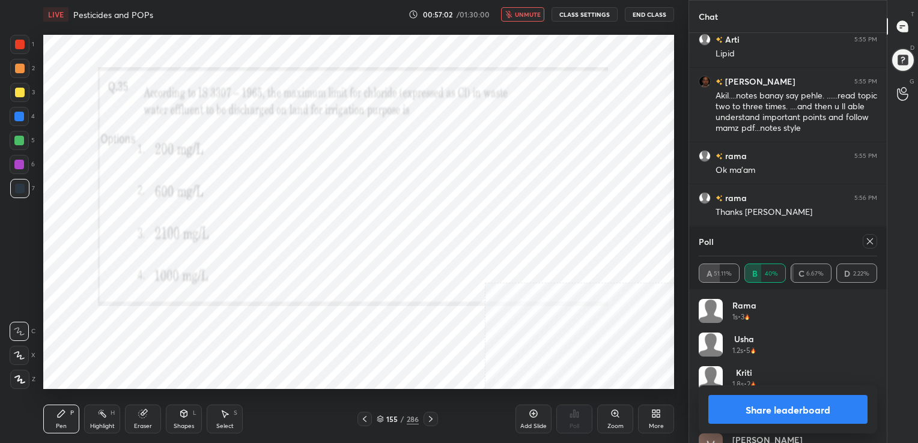
click at [868, 242] on icon at bounding box center [870, 241] width 6 height 6
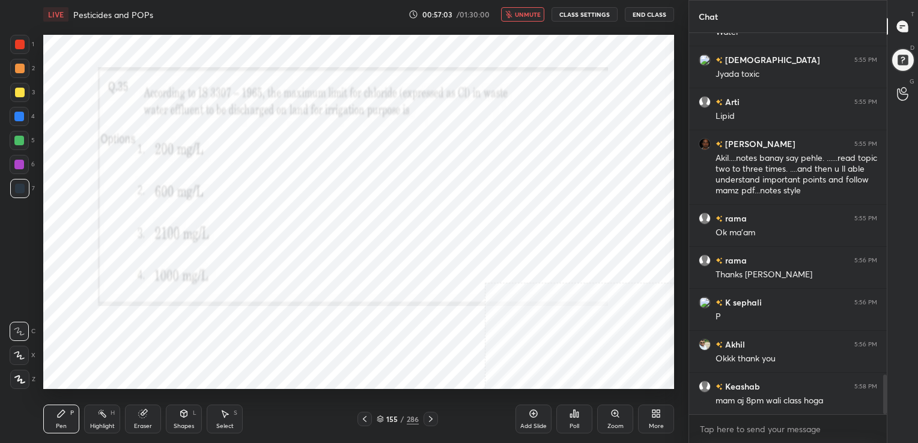
scroll to position [3291, 0]
click at [526, 13] on span "unmute" at bounding box center [528, 14] width 26 height 8
click at [382, 417] on icon at bounding box center [380, 417] width 6 height 3
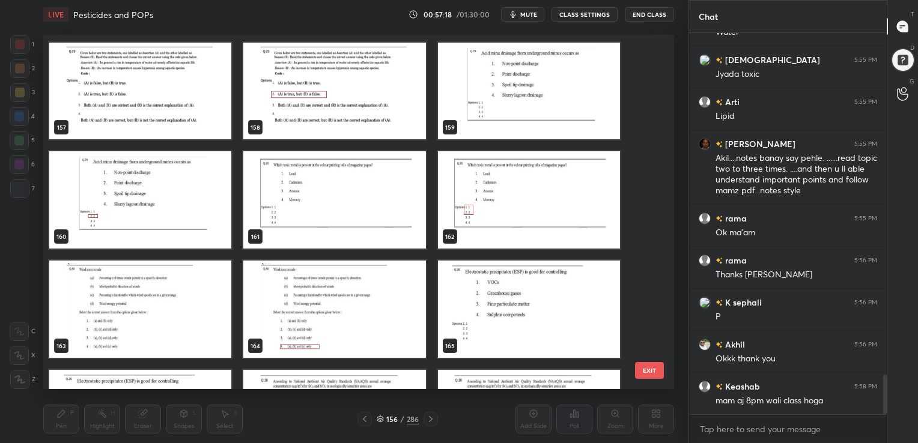
scroll to position [5678, 0]
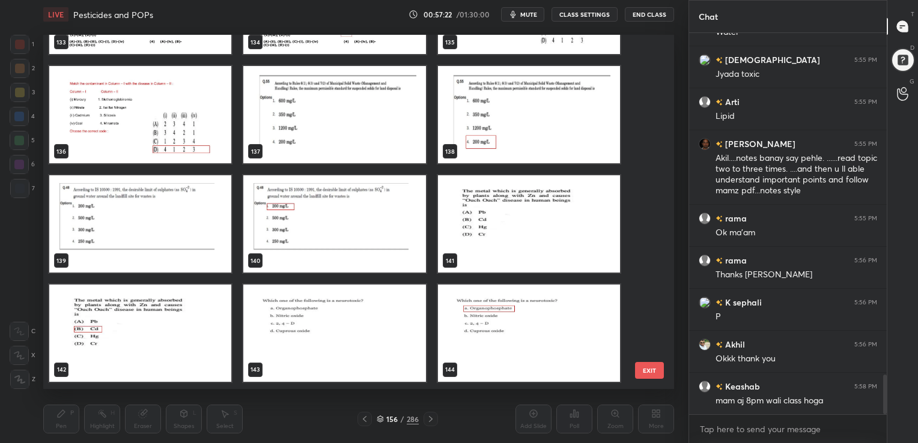
click at [348, 99] on img "grid" at bounding box center [334, 114] width 182 height 97
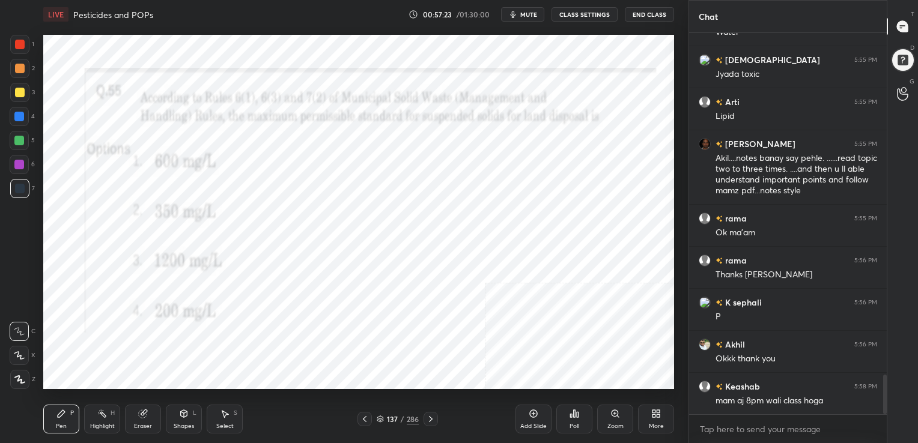
click at [348, 99] on img "grid" at bounding box center [334, 114] width 182 height 97
click at [377, 417] on icon at bounding box center [380, 419] width 7 height 7
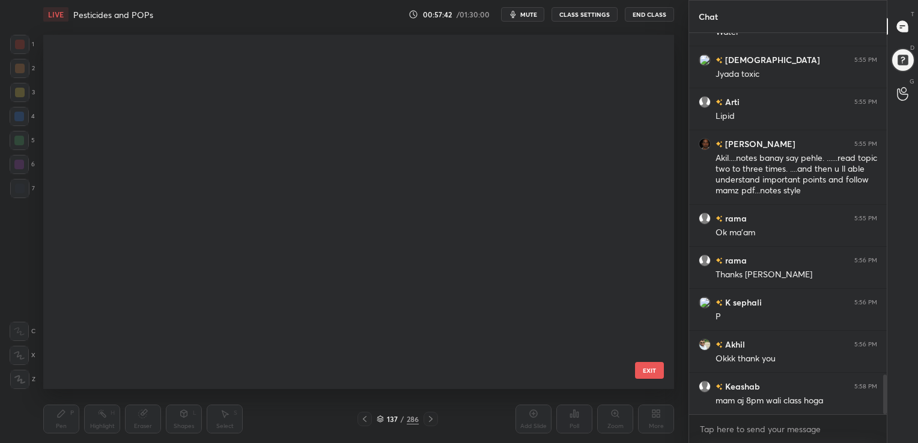
scroll to position [351, 625]
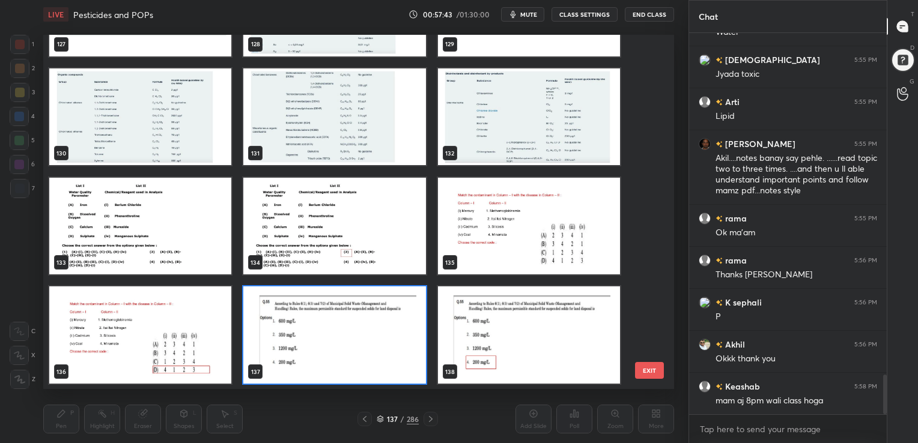
click at [269, 315] on img "grid" at bounding box center [334, 334] width 182 height 97
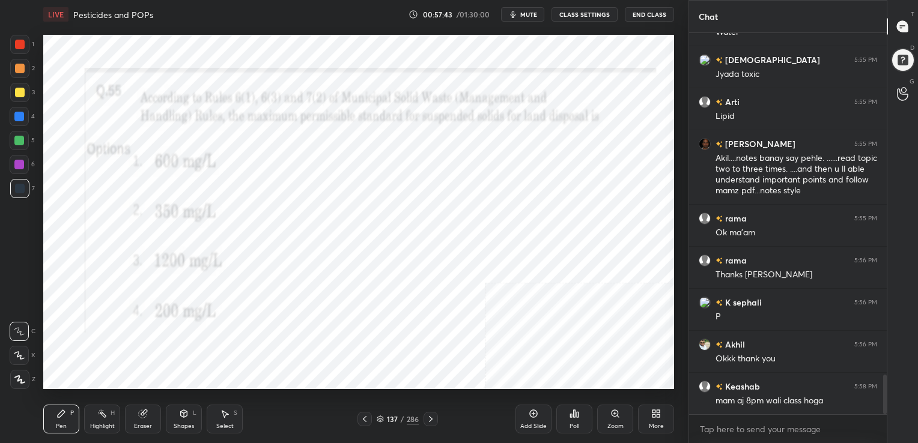
click at [269, 315] on img "grid" at bounding box center [334, 334] width 182 height 97
click at [577, 418] on icon at bounding box center [574, 414] width 10 height 10
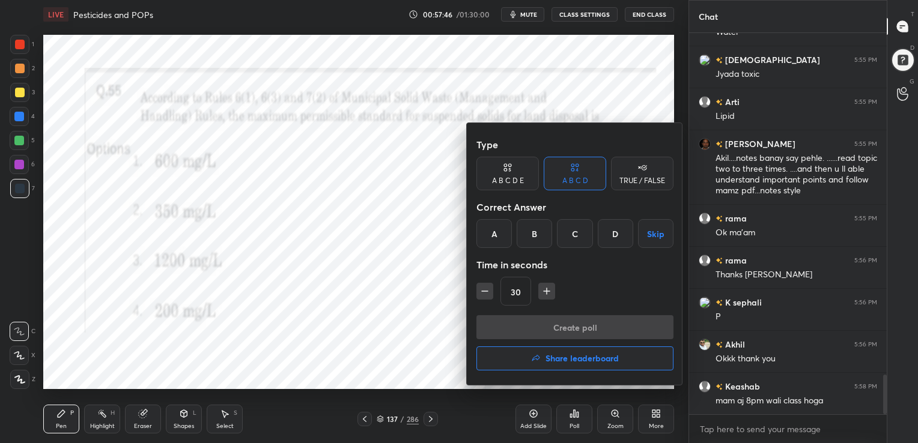
click at [613, 240] on div "D" at bounding box center [615, 233] width 35 height 29
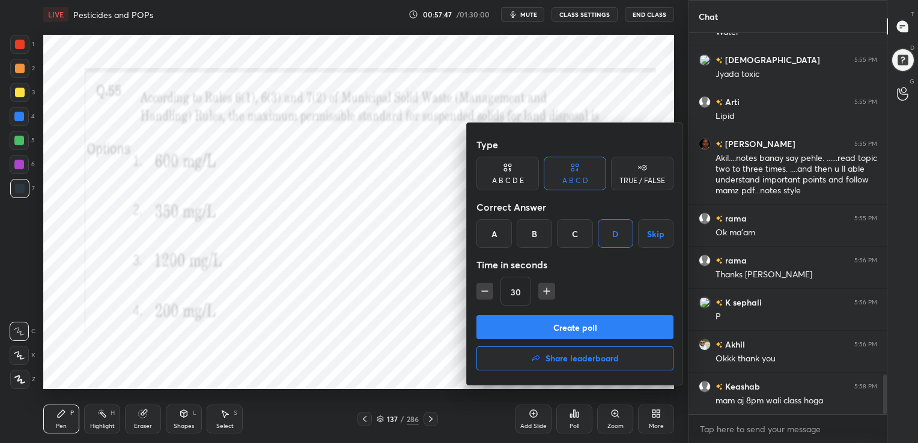
click at [584, 321] on button "Create poll" at bounding box center [574, 327] width 197 height 24
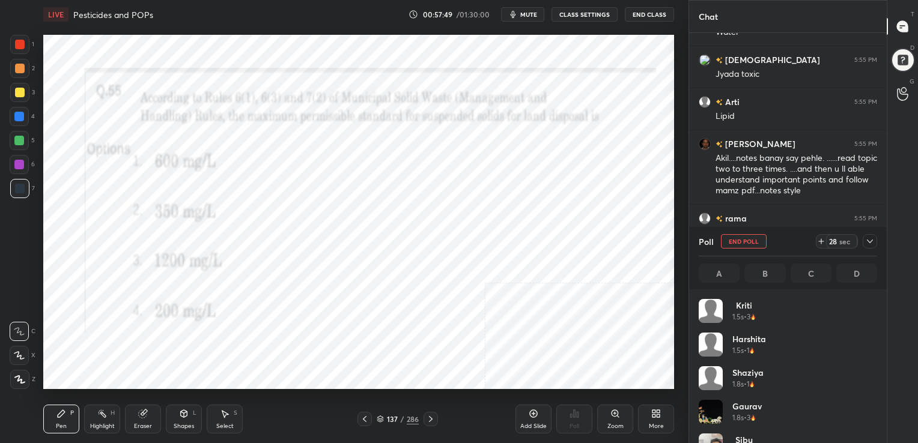
scroll to position [141, 175]
click at [518, 12] on icon "button" at bounding box center [513, 15] width 10 height 10
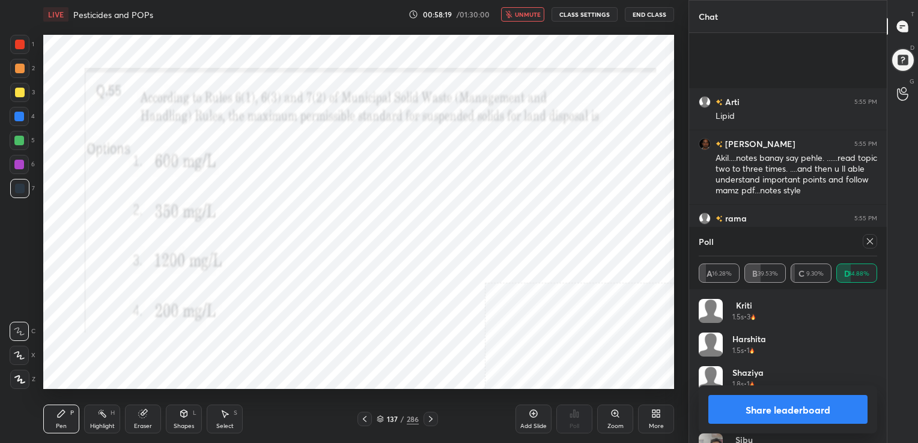
scroll to position [3396, 0]
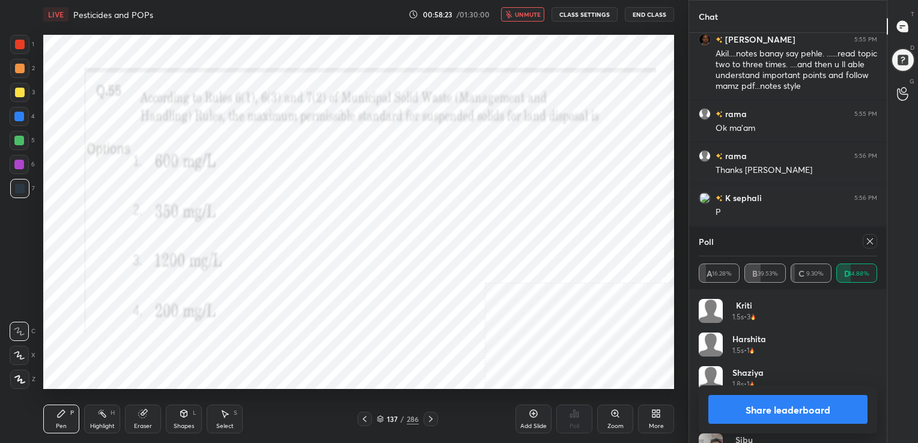
click at [865, 244] on icon at bounding box center [870, 242] width 10 height 10
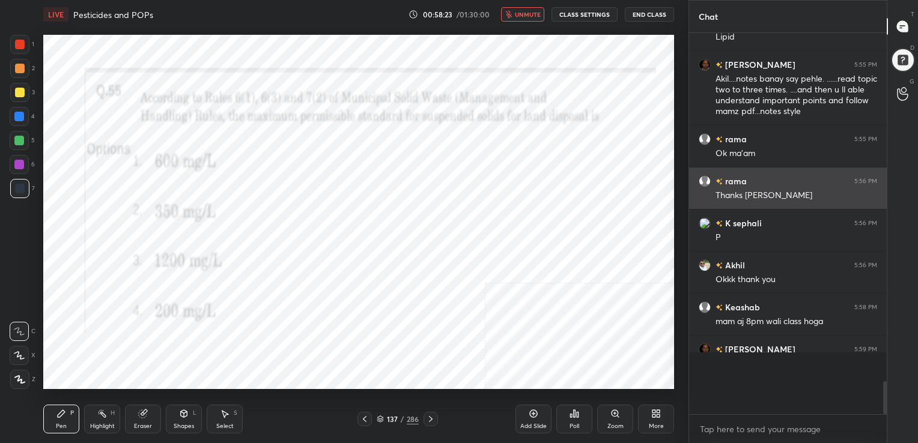
scroll to position [3337, 0]
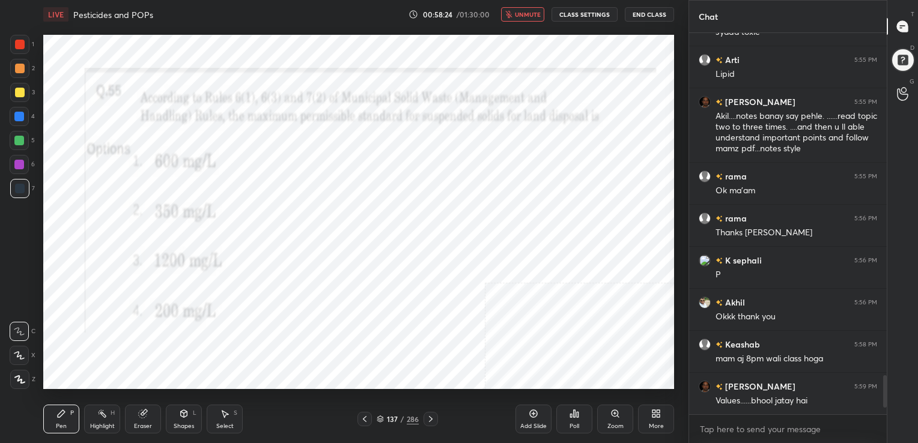
click at [526, 16] on span "unmute" at bounding box center [528, 14] width 26 height 8
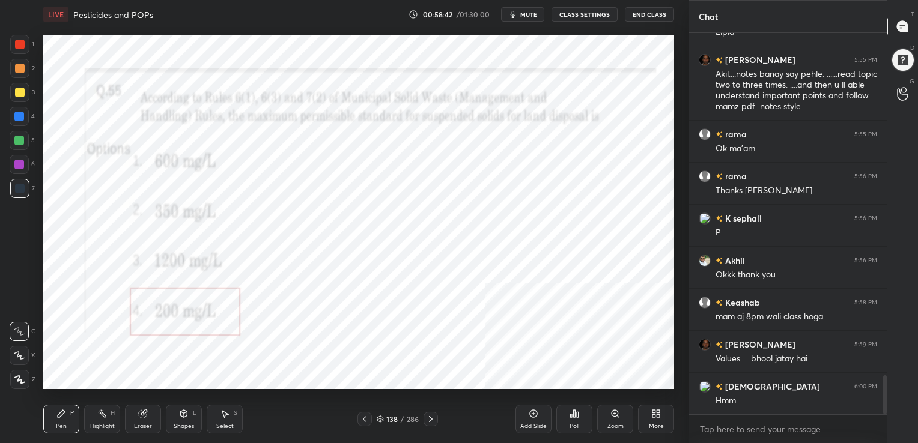
click at [525, 10] on span "mute" at bounding box center [528, 14] width 17 height 8
click at [381, 417] on icon at bounding box center [380, 419] width 7 height 7
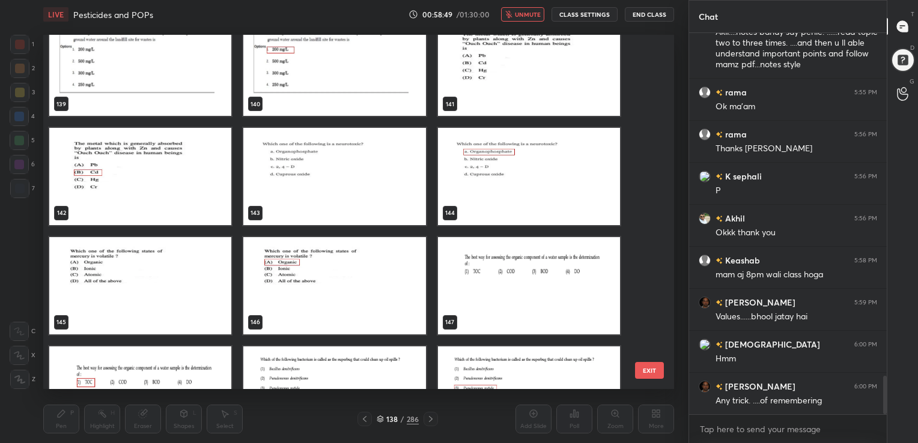
scroll to position [5046, 0]
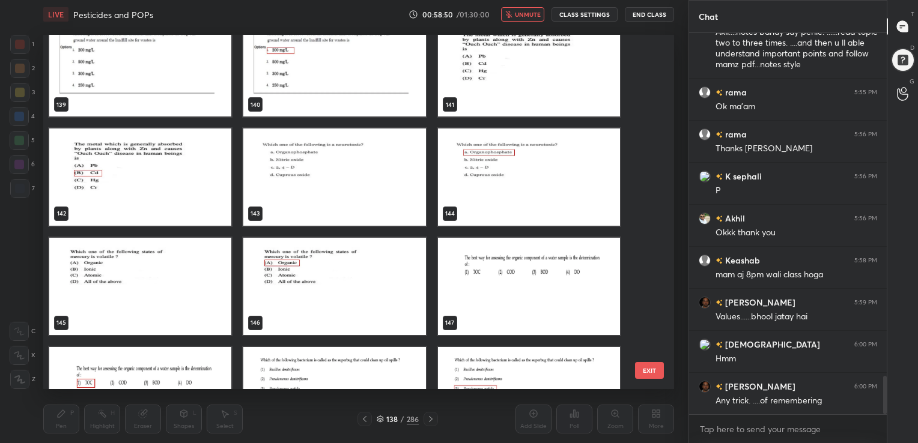
click at [320, 203] on img "grid" at bounding box center [334, 177] width 182 height 97
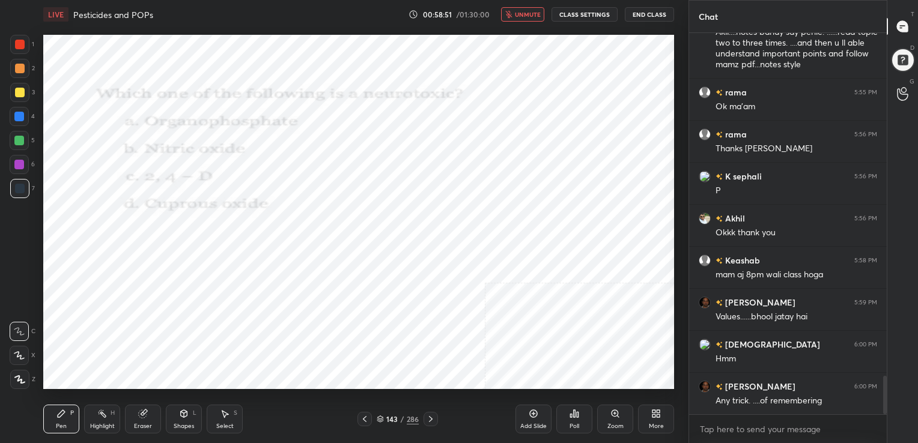
click at [320, 203] on img "grid" at bounding box center [334, 177] width 182 height 97
click at [380, 419] on icon at bounding box center [380, 417] width 6 height 3
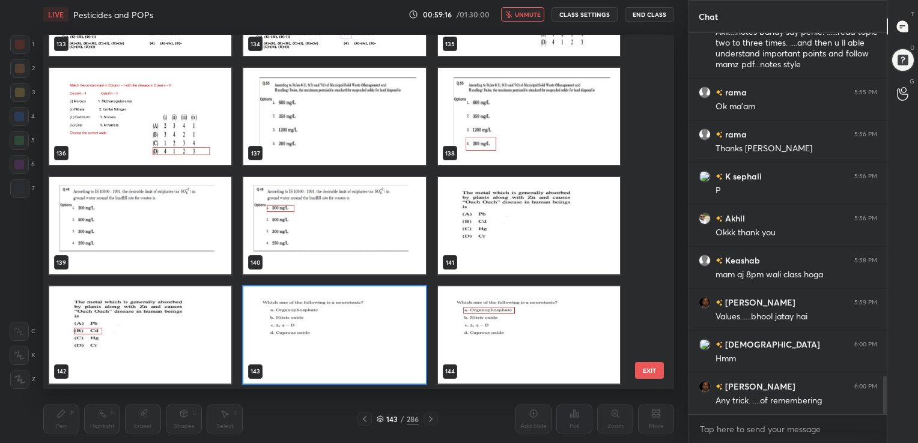
scroll to position [351, 625]
click at [323, 323] on img "grid" at bounding box center [334, 334] width 182 height 97
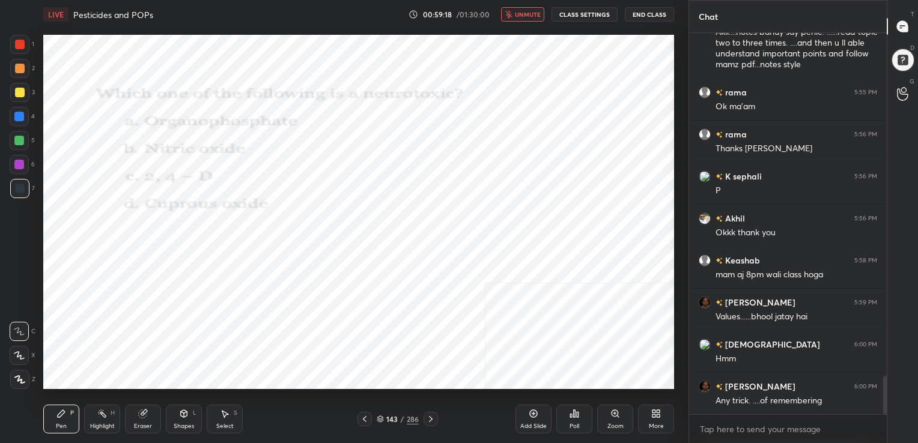
click at [323, 323] on img "grid" at bounding box center [334, 334] width 182 height 97
click at [574, 412] on icon at bounding box center [575, 413] width 2 height 7
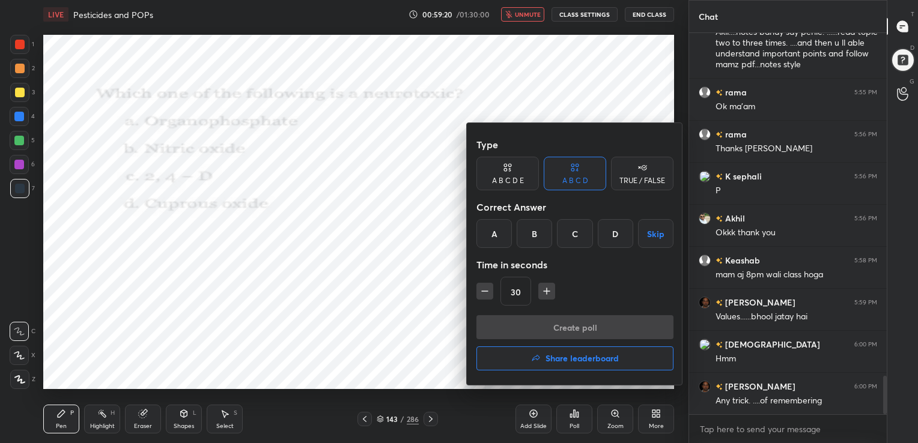
click at [499, 229] on div "A" at bounding box center [493, 233] width 35 height 29
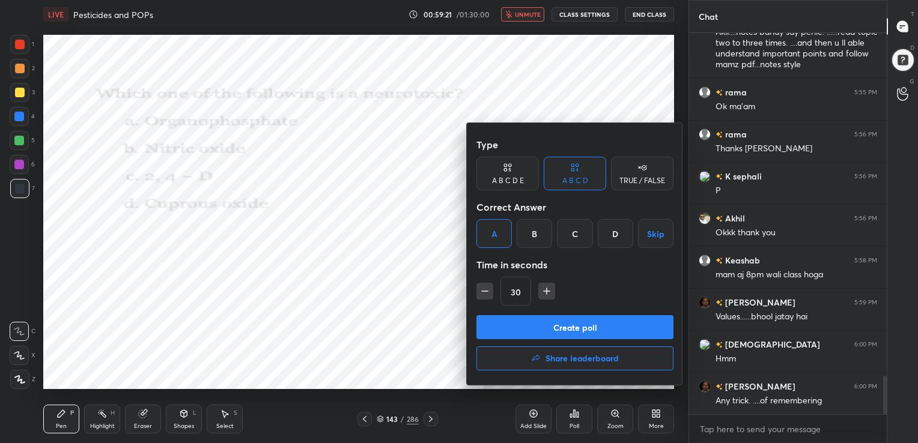
click at [575, 335] on button "Create poll" at bounding box center [574, 327] width 197 height 24
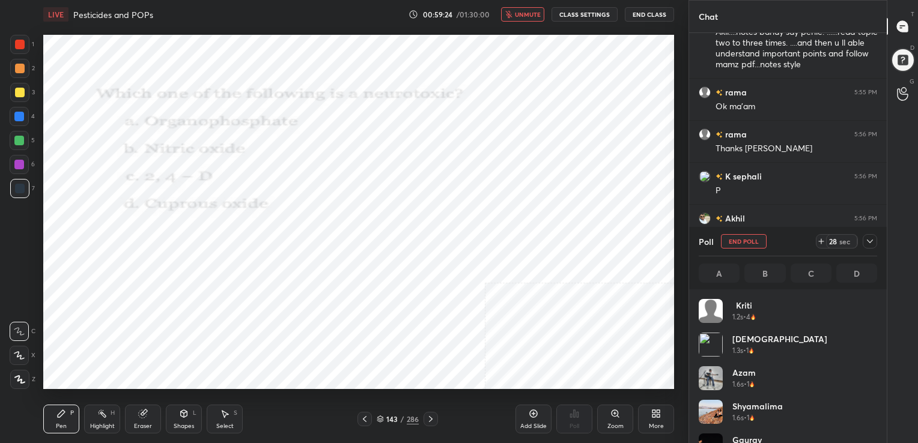
scroll to position [141, 175]
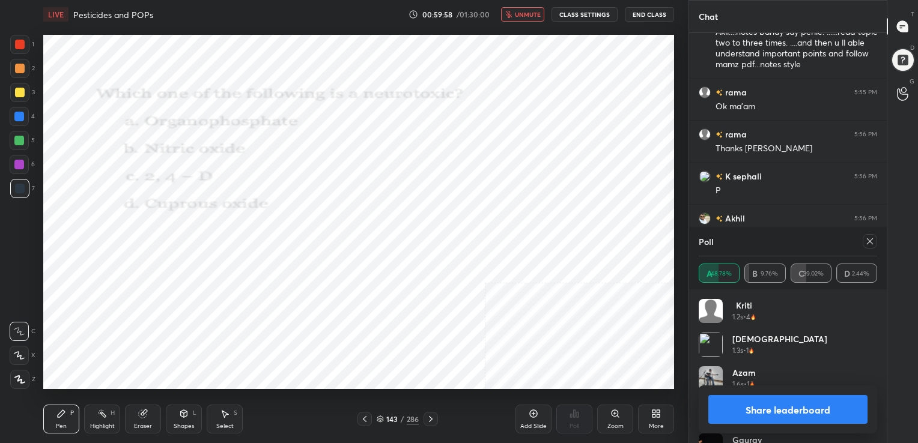
click at [868, 241] on icon at bounding box center [870, 242] width 10 height 10
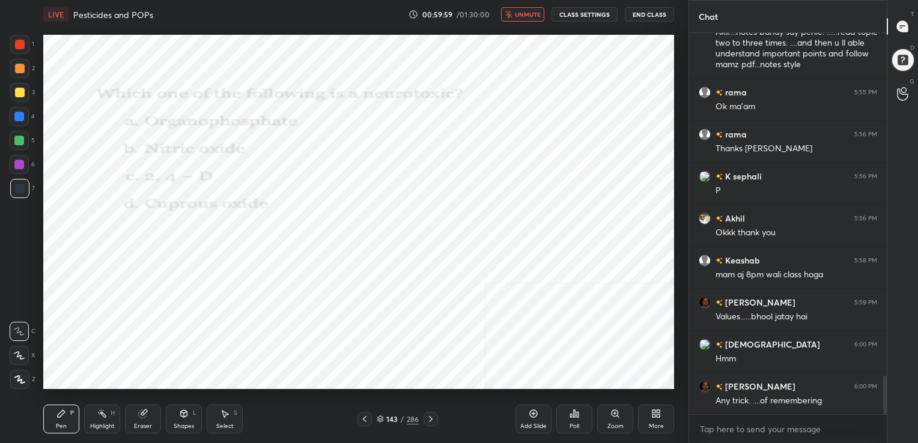
scroll to position [4, 4]
click at [524, 7] on button "unmute" at bounding box center [522, 14] width 43 height 14
click at [380, 416] on icon at bounding box center [380, 419] width 7 height 7
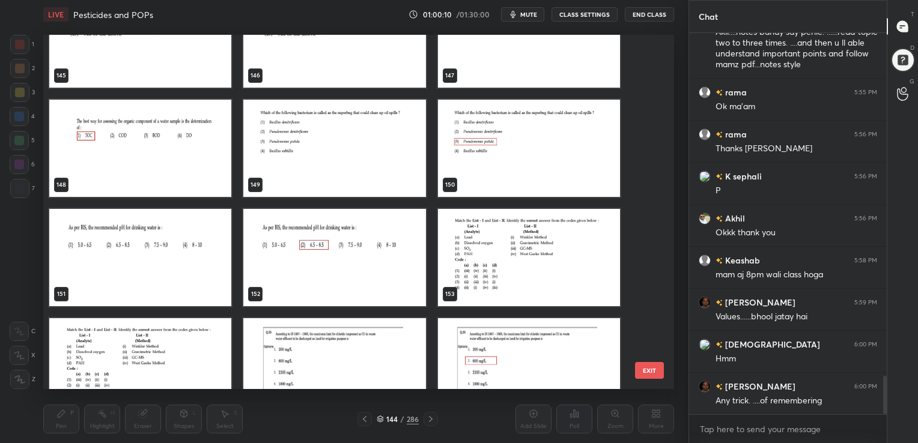
scroll to position [5293, 0]
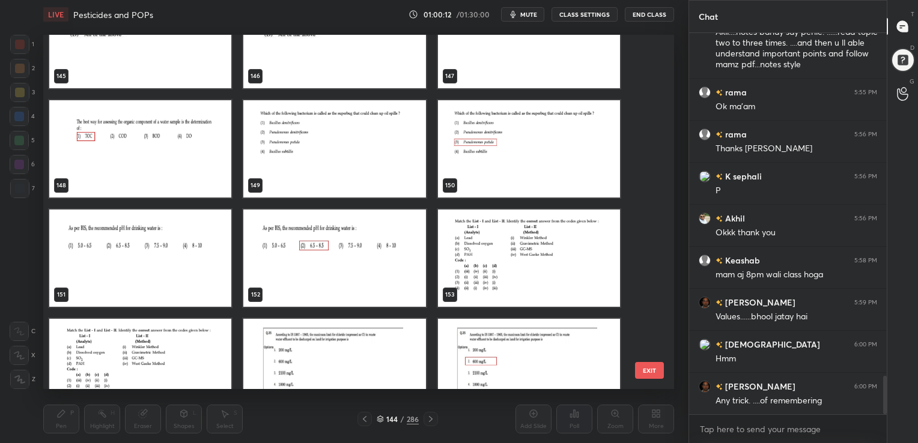
click at [120, 264] on img "grid" at bounding box center [140, 257] width 182 height 97
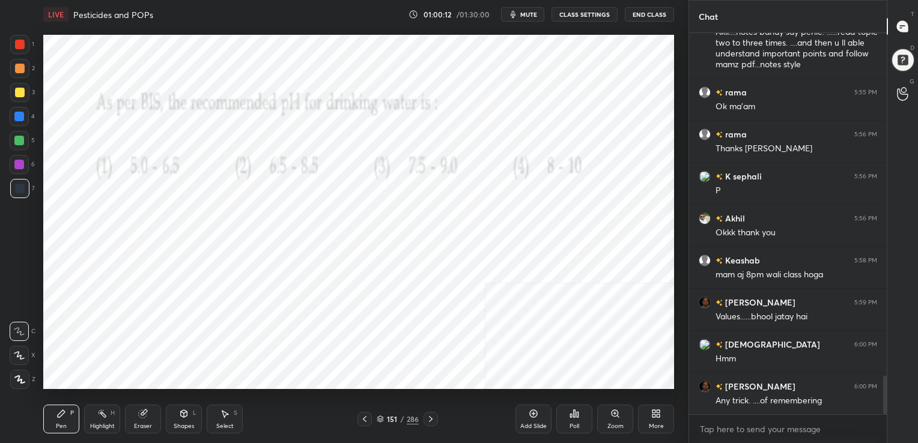
click at [120, 264] on img "grid" at bounding box center [140, 257] width 182 height 97
click at [531, 16] on span "mute" at bounding box center [528, 14] width 17 height 8
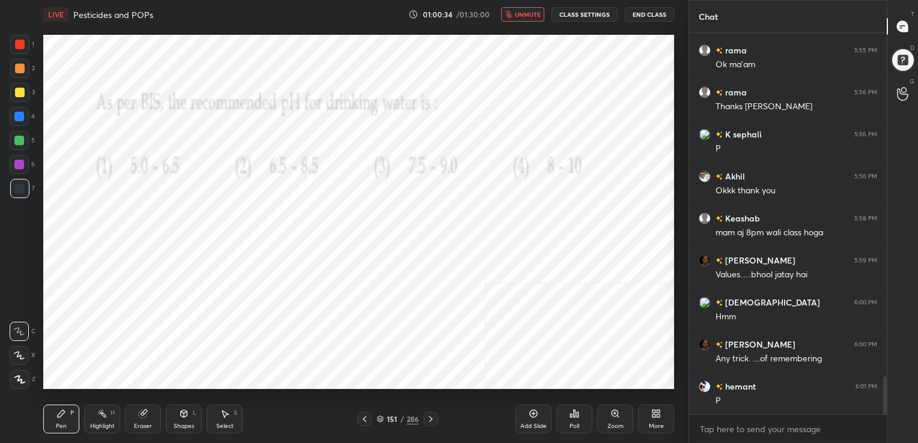
click at [381, 410] on div "Pen P Highlight H Eraser Shapes L Select S 151 / 286 Add Slide Poll Zoom More" at bounding box center [358, 419] width 631 height 48
click at [575, 417] on icon at bounding box center [574, 414] width 10 height 10
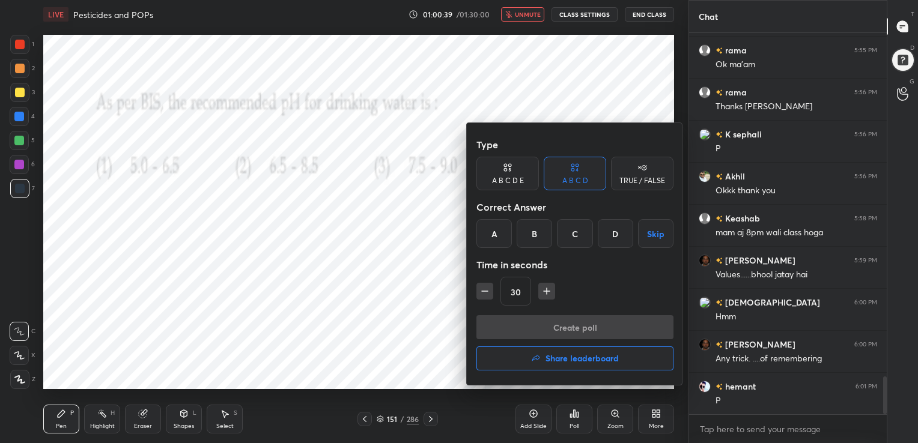
click at [536, 243] on div "B" at bounding box center [533, 233] width 35 height 29
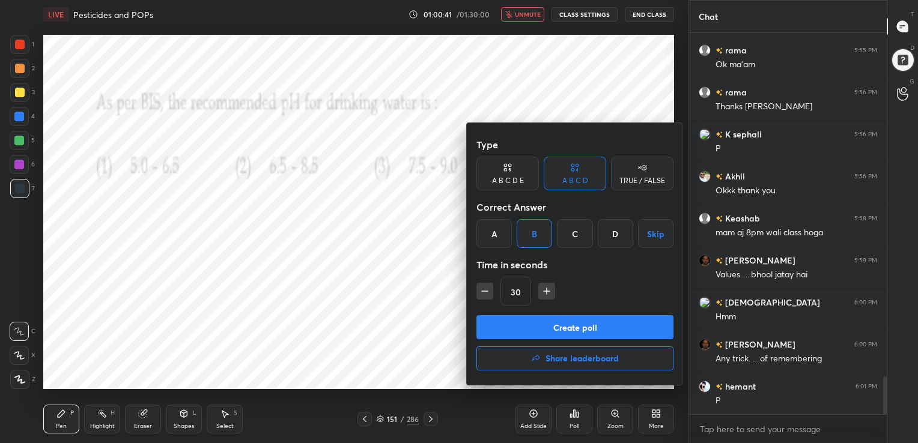
click at [578, 323] on button "Create poll" at bounding box center [574, 327] width 197 height 24
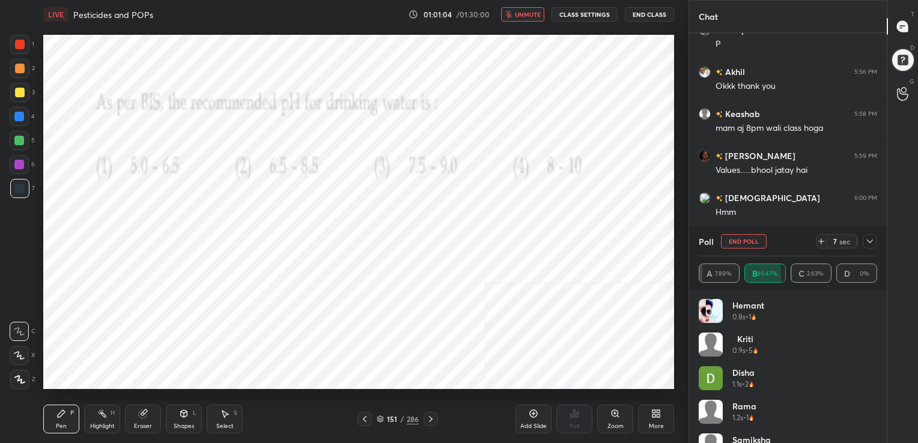
scroll to position [3606, 0]
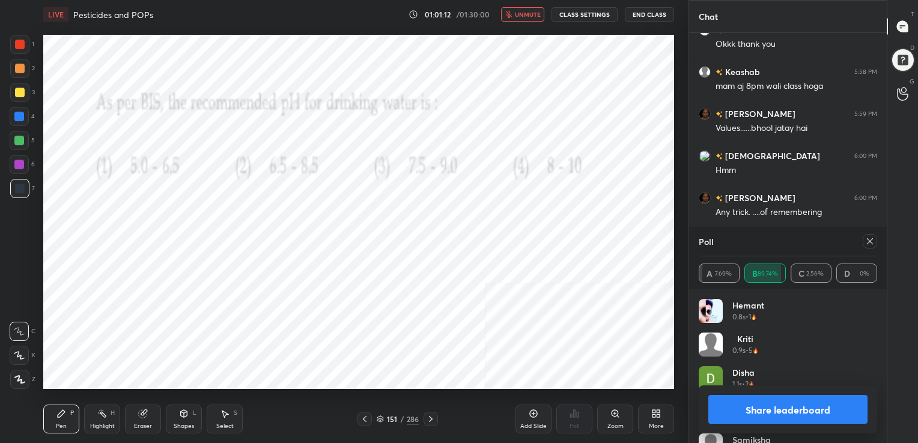
click at [867, 241] on icon at bounding box center [870, 242] width 10 height 10
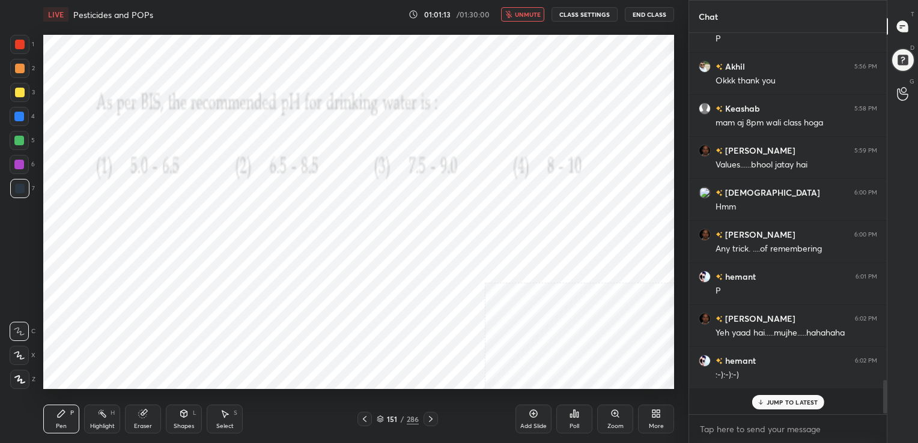
scroll to position [274, 194]
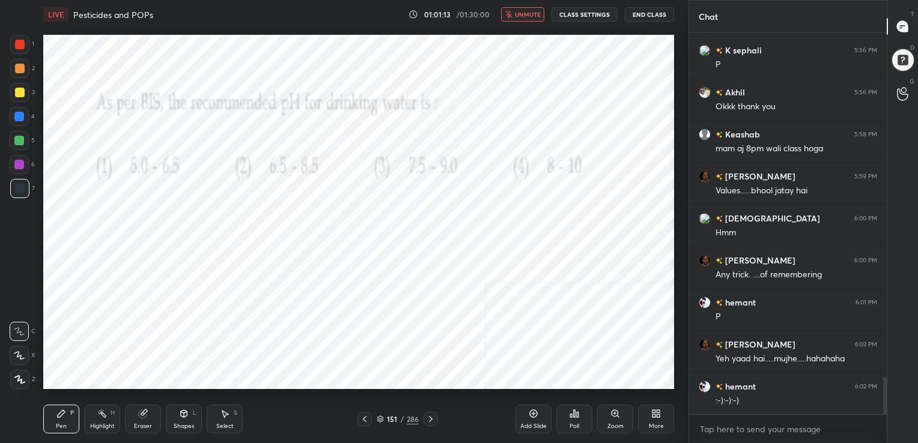
click at [528, 13] on span "unmute" at bounding box center [528, 14] width 26 height 8
click at [380, 417] on icon at bounding box center [380, 419] width 7 height 7
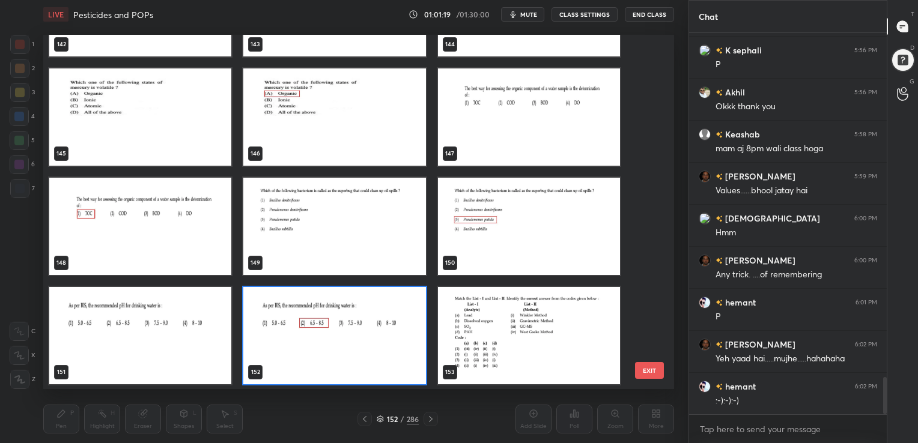
scroll to position [4, 6]
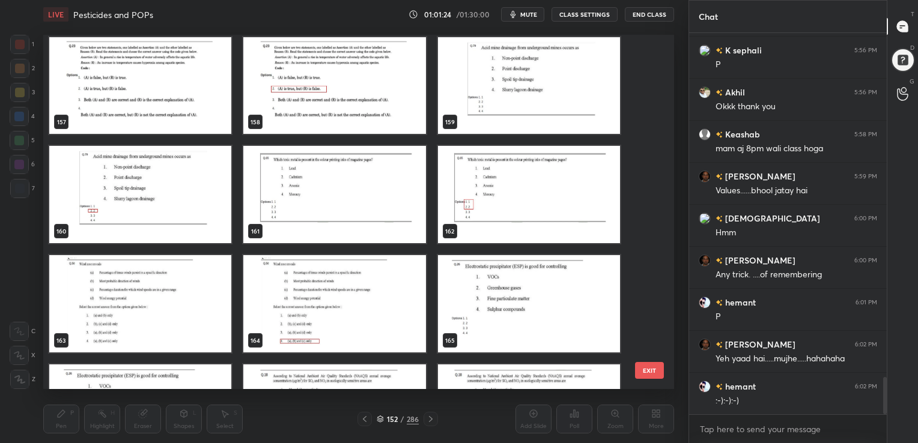
click at [539, 85] on img "grid" at bounding box center [529, 85] width 182 height 97
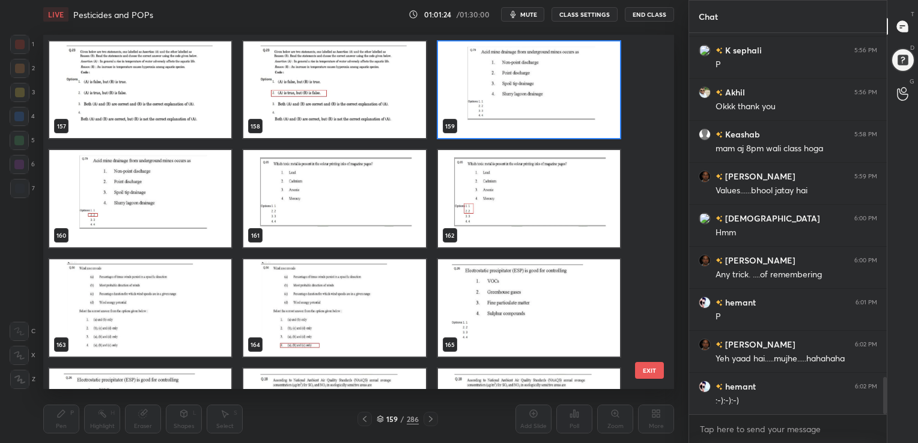
click at [539, 85] on div "157 158 159 160 161 162 163 164 165 166 167 168 169 170 171" at bounding box center [348, 212] width 610 height 355
click at [539, 85] on img "grid" at bounding box center [529, 89] width 182 height 97
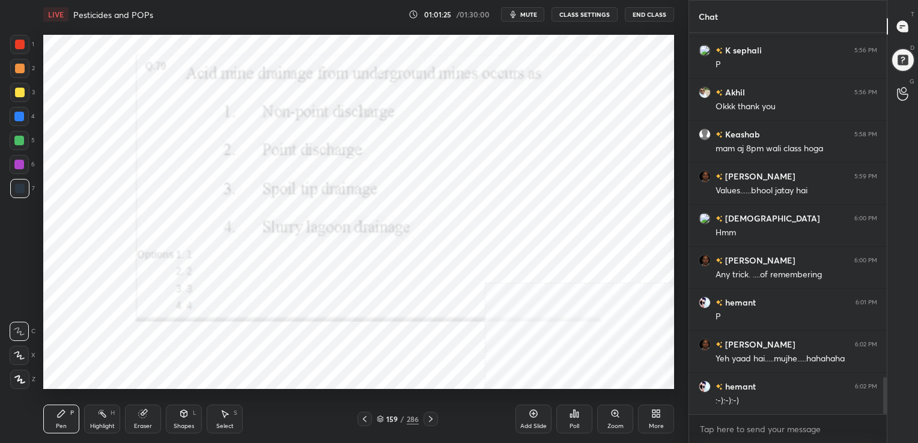
click at [524, 13] on span "mute" at bounding box center [528, 14] width 17 height 8
click at [380, 417] on icon at bounding box center [380, 417] width 6 height 3
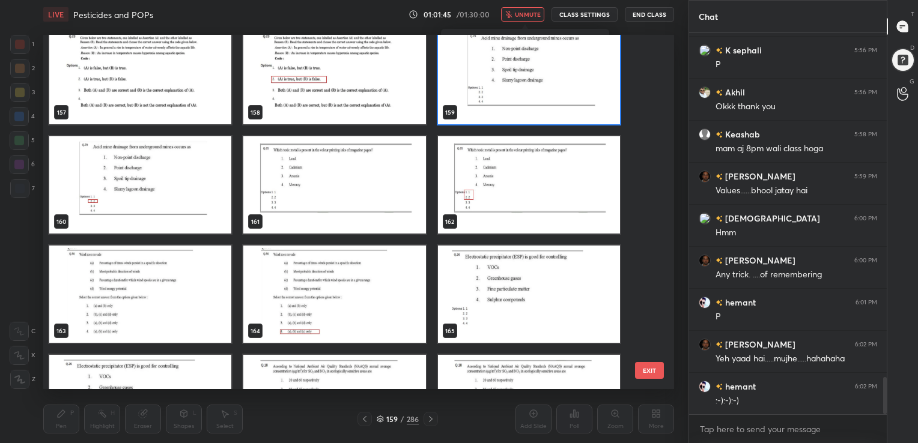
scroll to position [5693, 0]
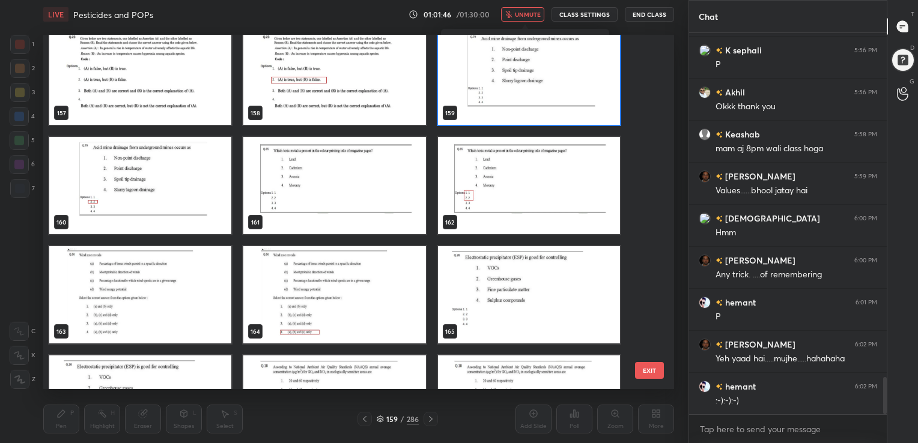
click at [554, 80] on img "grid" at bounding box center [529, 76] width 182 height 97
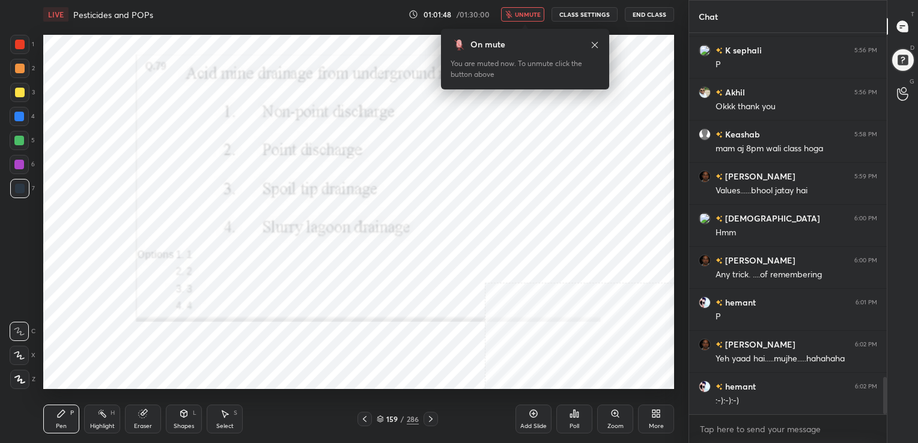
click at [572, 416] on icon at bounding box center [574, 414] width 10 height 10
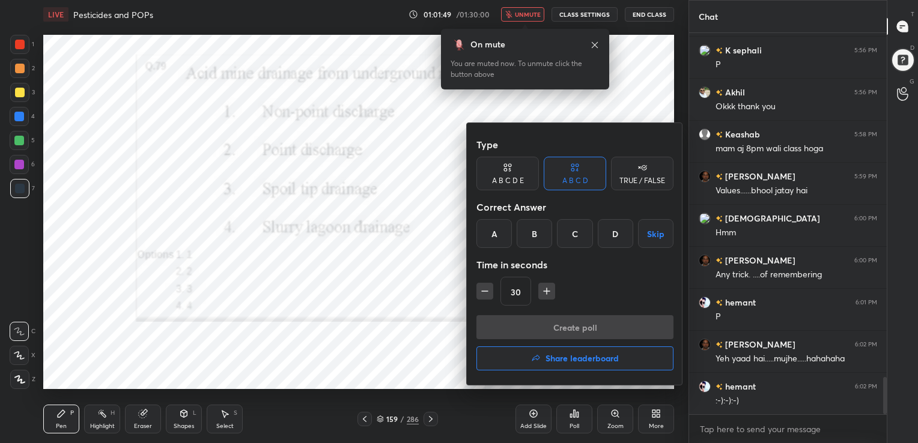
click at [538, 222] on div "B" at bounding box center [533, 233] width 35 height 29
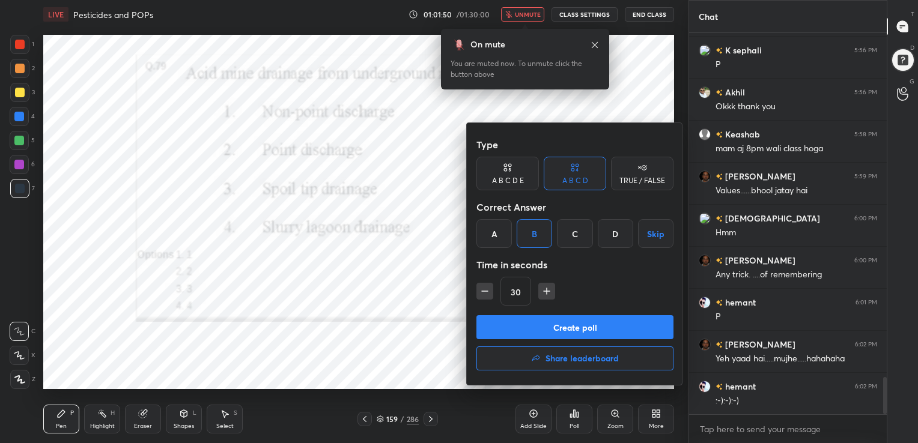
click at [567, 318] on button "Create poll" at bounding box center [574, 327] width 197 height 24
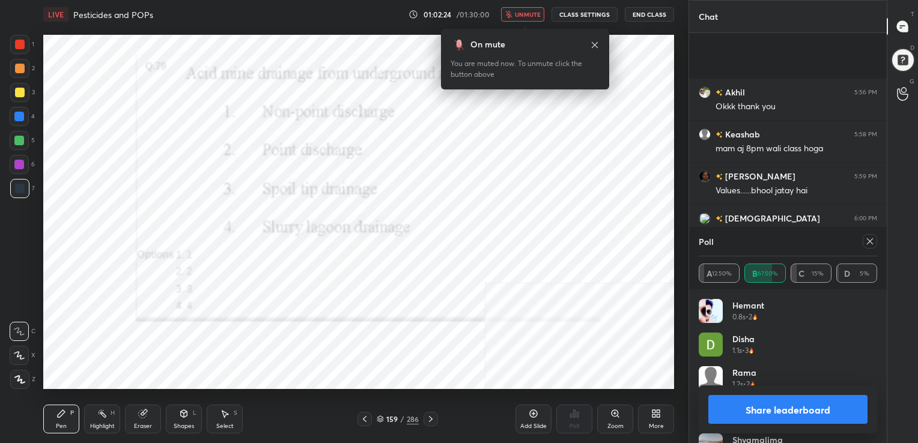
scroll to position [3648, 0]
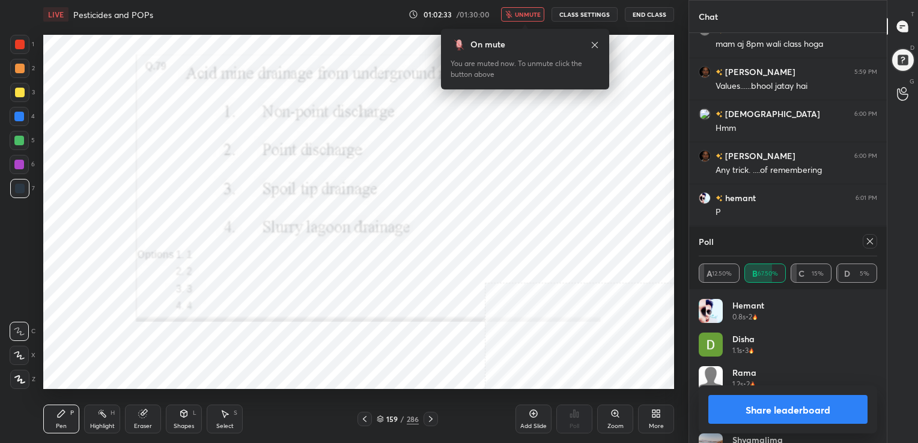
click at [868, 241] on icon at bounding box center [870, 242] width 10 height 10
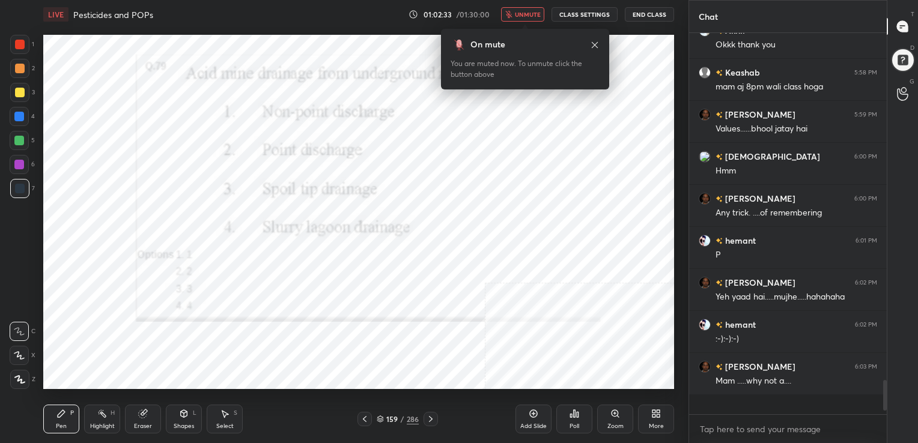
scroll to position [3589, 0]
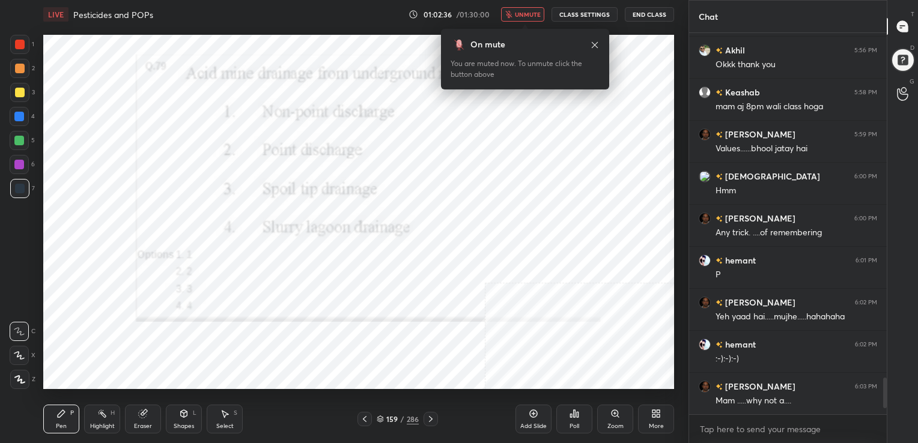
click at [533, 14] on span "unmute" at bounding box center [528, 14] width 26 height 8
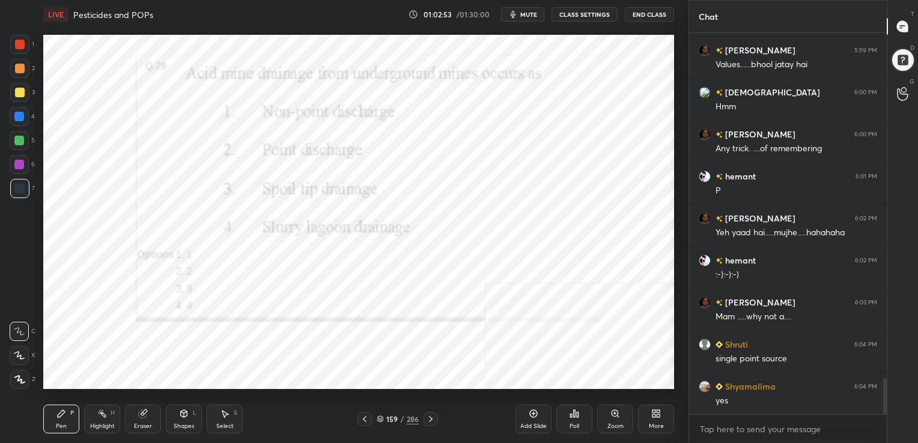
scroll to position [3712, 0]
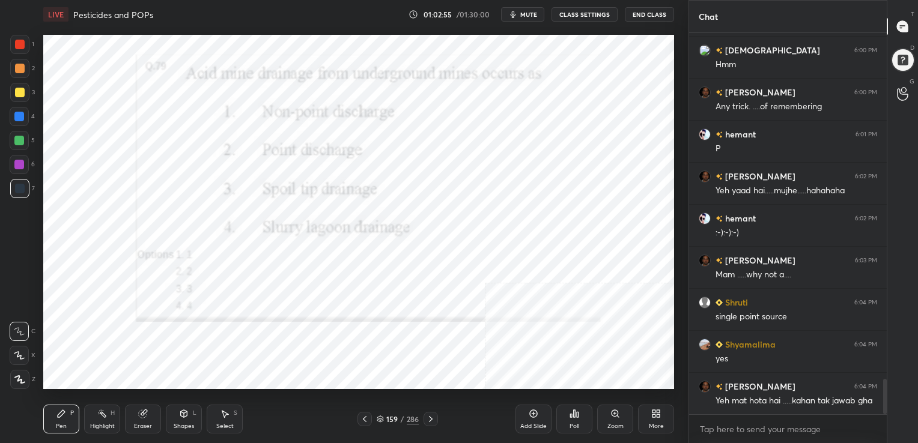
click at [378, 422] on icon at bounding box center [380, 419] width 7 height 7
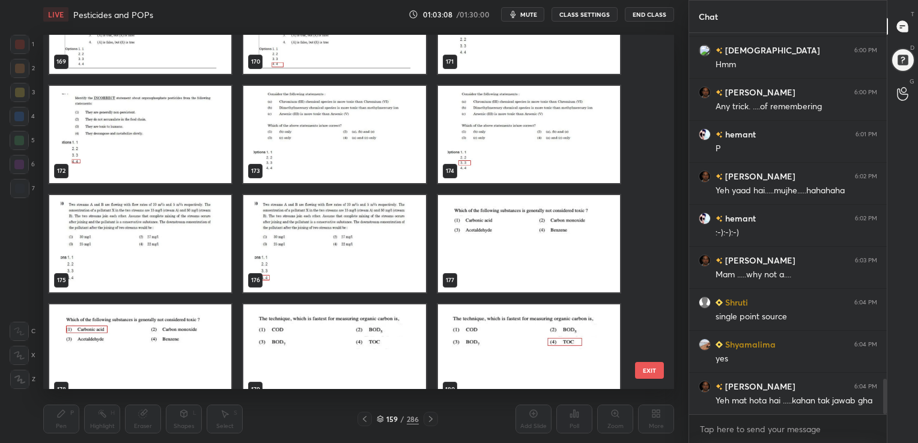
scroll to position [6181, 0]
click at [512, 218] on img "grid" at bounding box center [529, 243] width 182 height 97
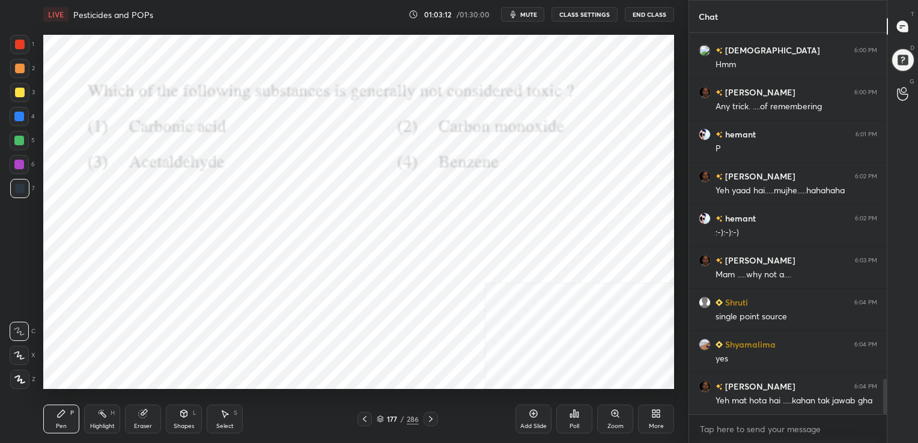
click at [512, 218] on img "grid" at bounding box center [529, 243] width 182 height 97
click at [533, 12] on span "mute" at bounding box center [528, 14] width 17 height 8
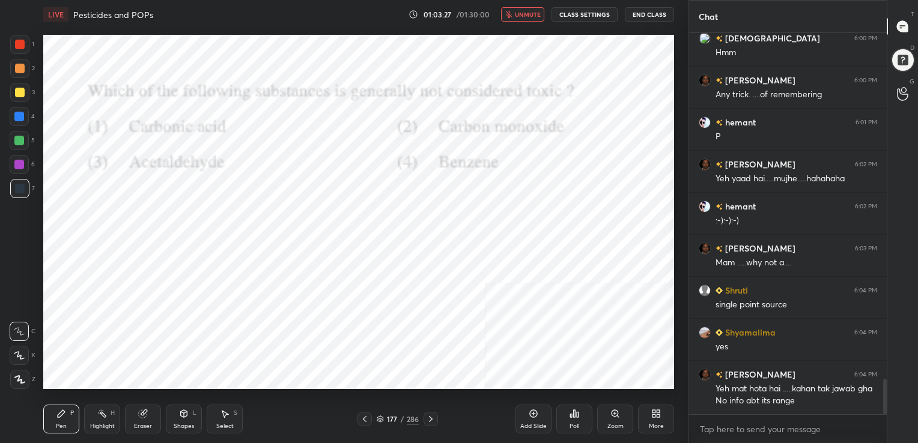
click at [381, 420] on icon at bounding box center [380, 420] width 6 height 2
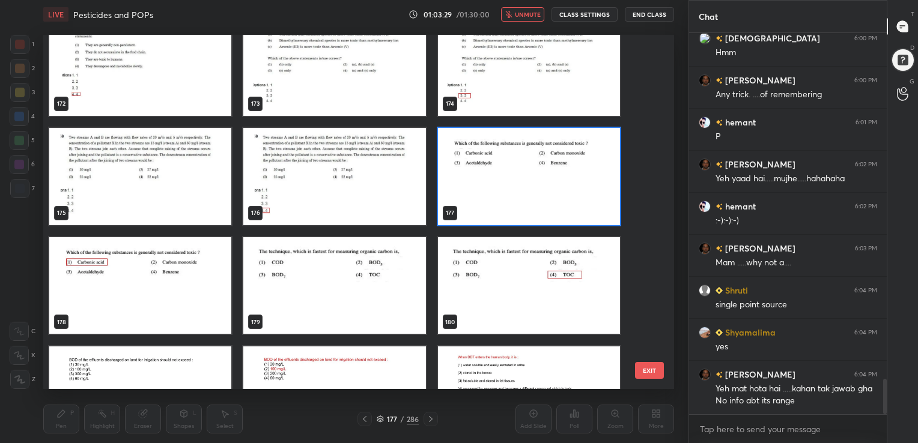
scroll to position [6248, 0]
click at [516, 193] on img "grid" at bounding box center [529, 175] width 182 height 97
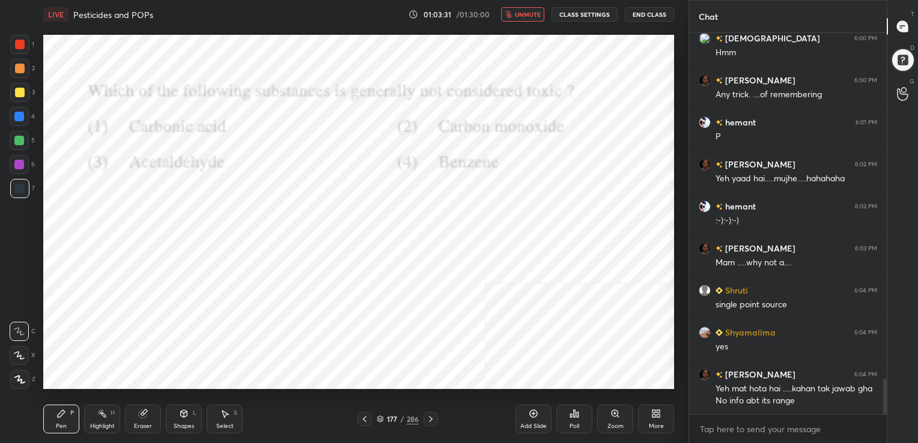
click at [565, 415] on div "Poll" at bounding box center [574, 419] width 36 height 29
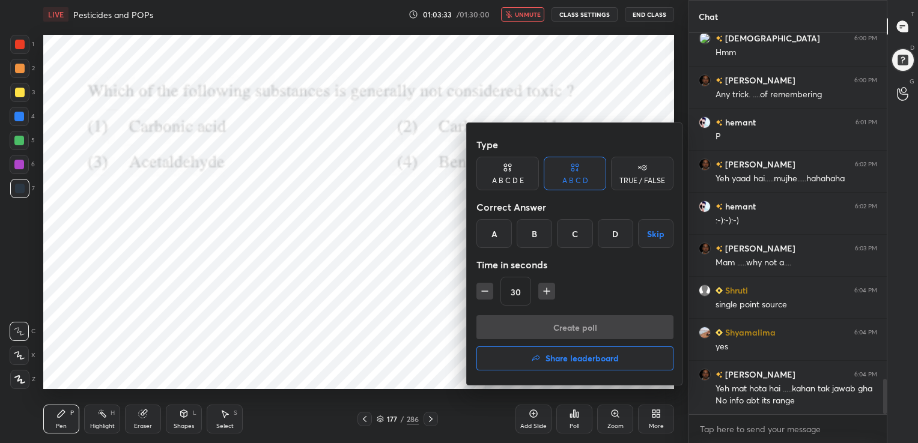
click at [495, 240] on div "A" at bounding box center [493, 233] width 35 height 29
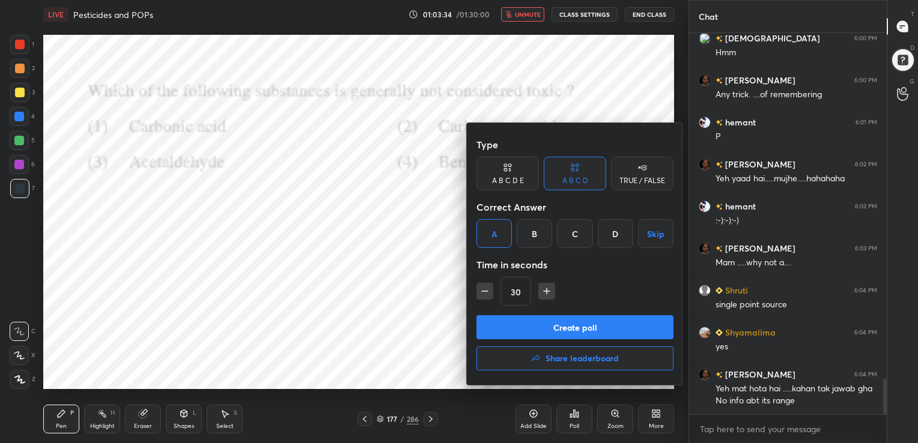
click at [562, 317] on button "Create poll" at bounding box center [574, 327] width 197 height 24
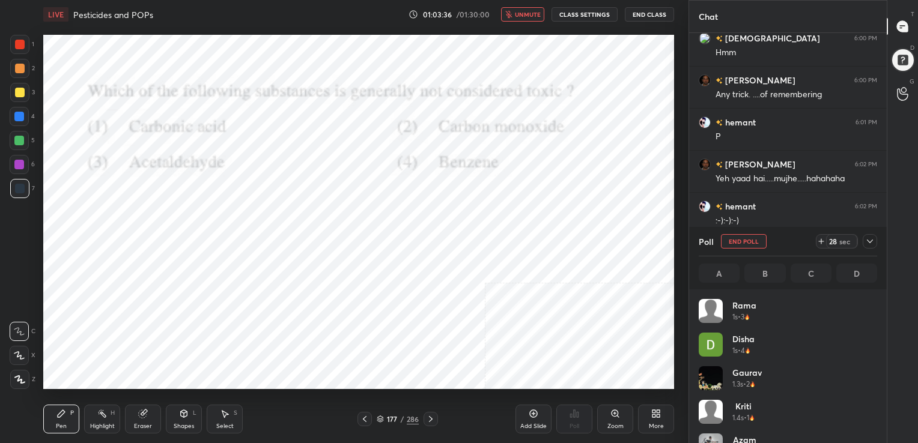
scroll to position [141, 175]
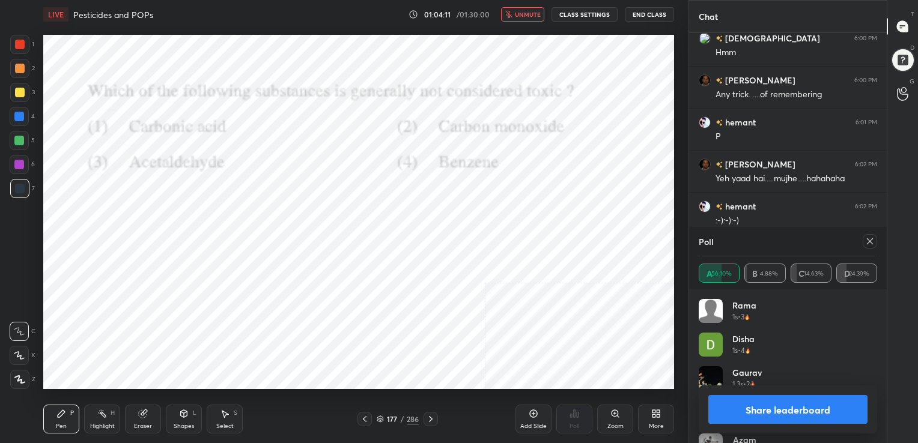
click at [865, 235] on div at bounding box center [869, 241] width 14 height 14
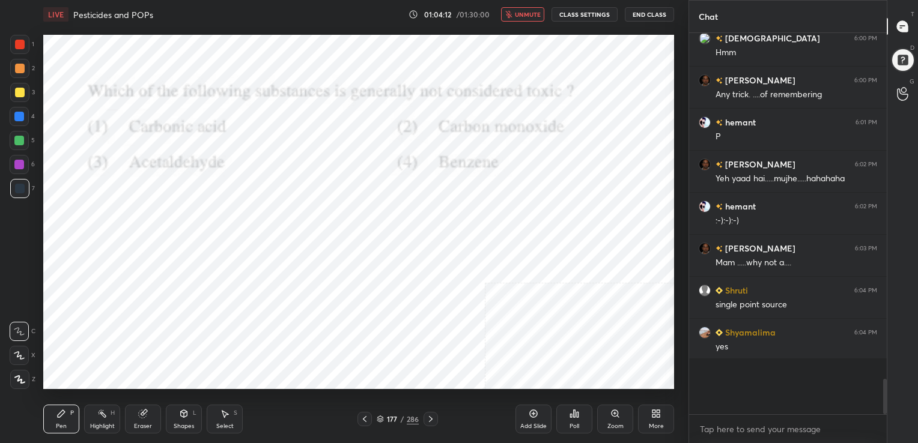
scroll to position [4, 4]
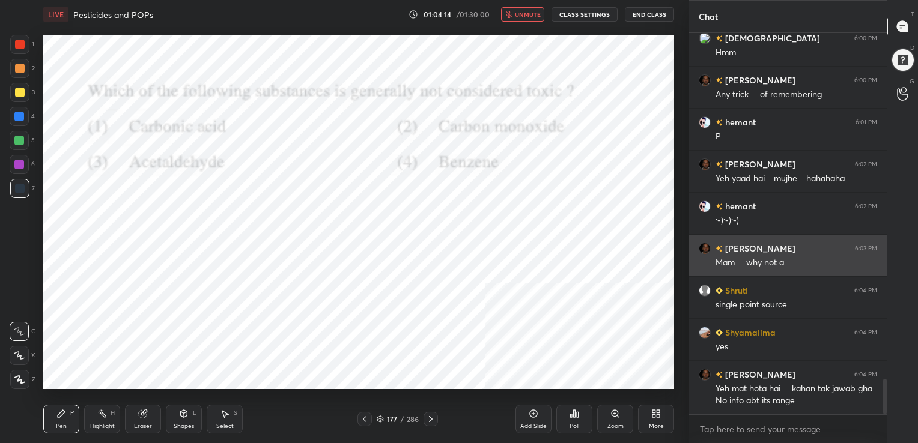
click at [801, 258] on div "Mam .....why not a...." at bounding box center [796, 263] width 162 height 12
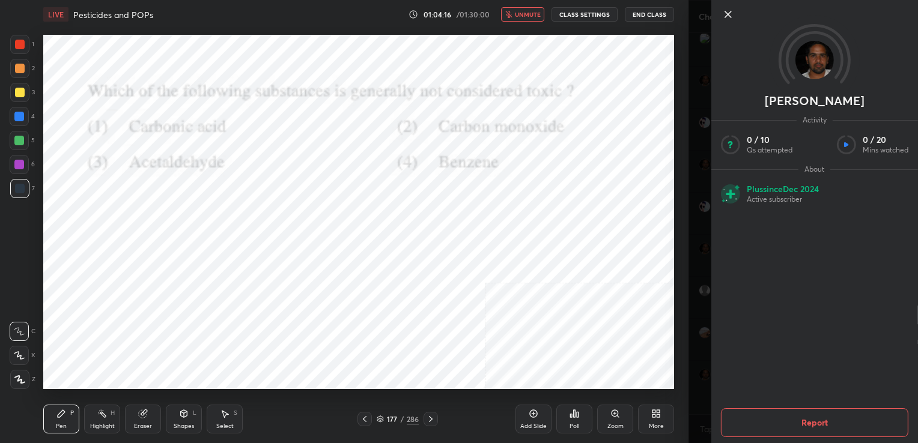
drag, startPoint x: 531, startPoint y: 13, endPoint x: 766, endPoint y: 10, distance: 234.8
click at [766, 10] on body "1 2 3 4 5 6 7 C X Z C X Z E E Erase all H H LIVE Pesticides and POPs 01:04:16 /…" at bounding box center [459, 221] width 918 height 443
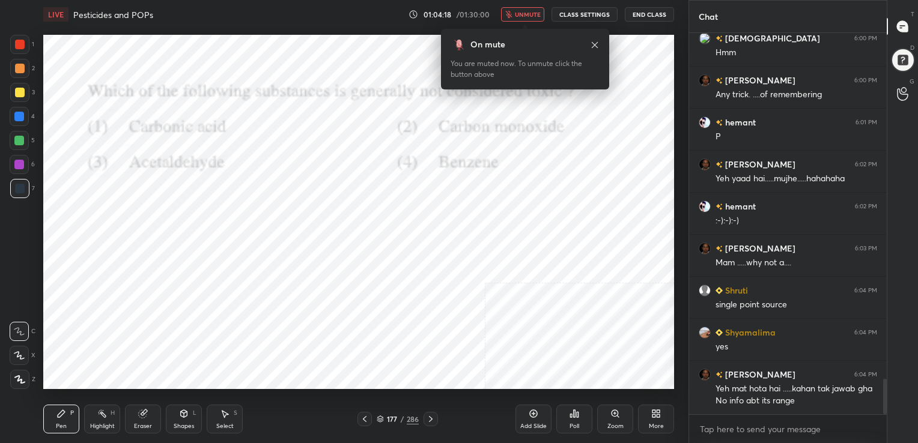
click at [530, 13] on span "unmute" at bounding box center [528, 14] width 26 height 8
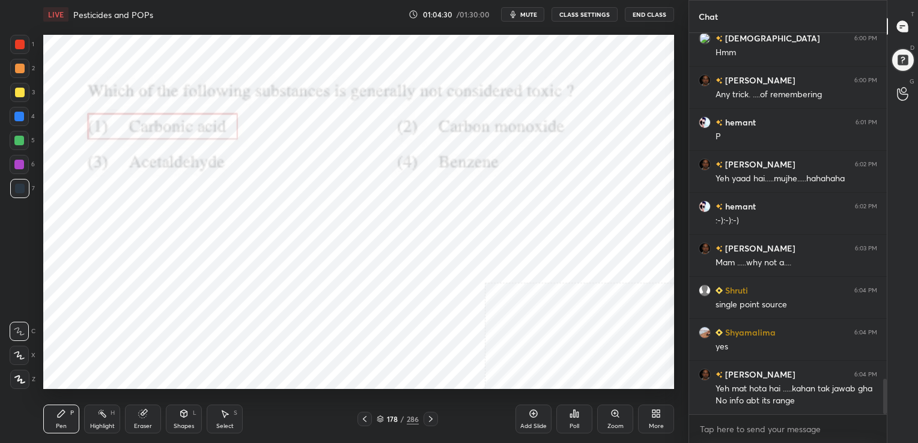
click at [378, 412] on div "178 / 286" at bounding box center [397, 419] width 80 height 14
click at [381, 422] on icon at bounding box center [380, 421] width 6 height 2
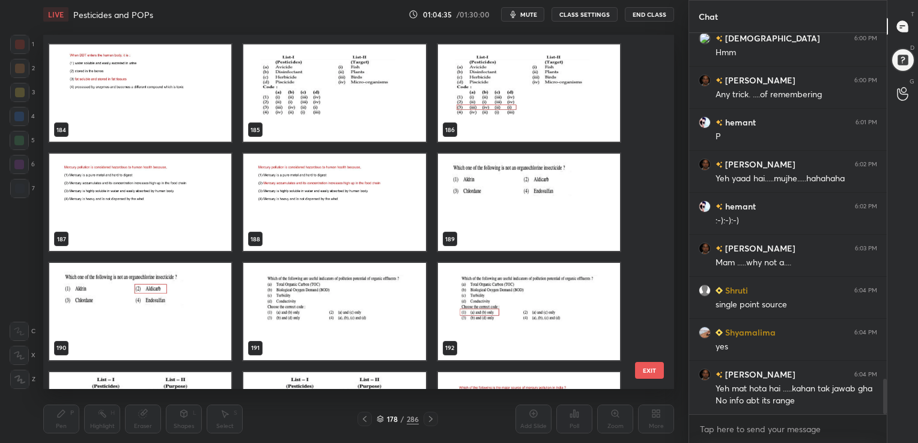
scroll to position [6658, 0]
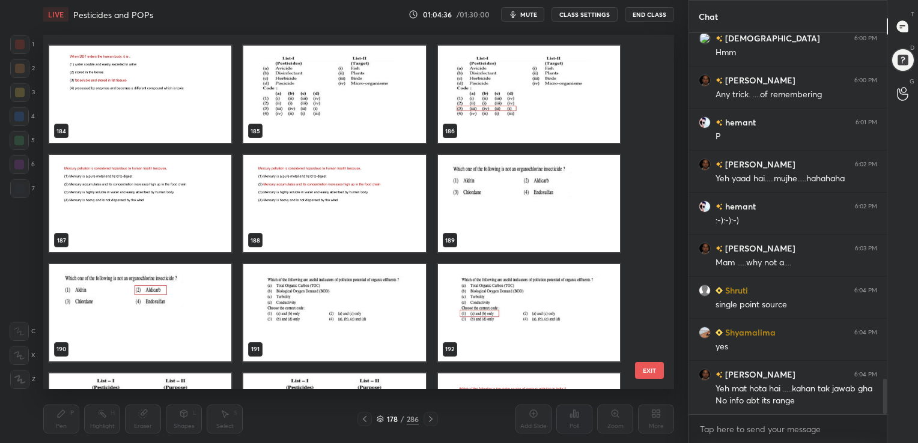
click at [162, 203] on img "grid" at bounding box center [140, 203] width 182 height 97
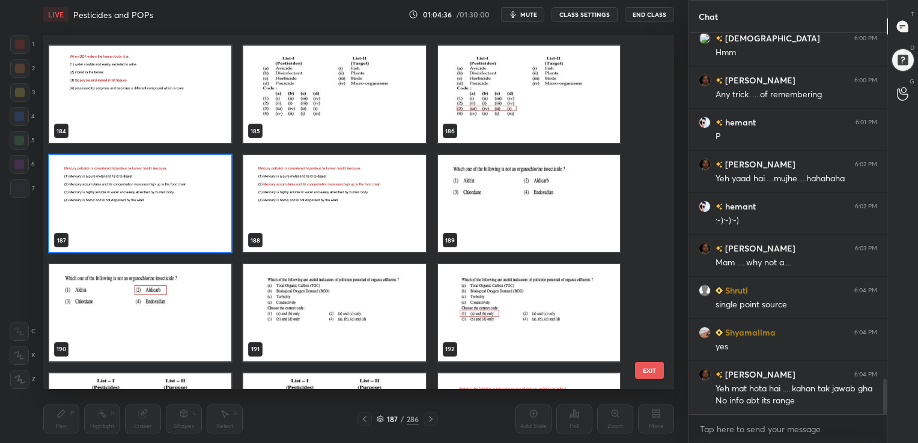
click at [162, 203] on img "grid" at bounding box center [140, 203] width 182 height 97
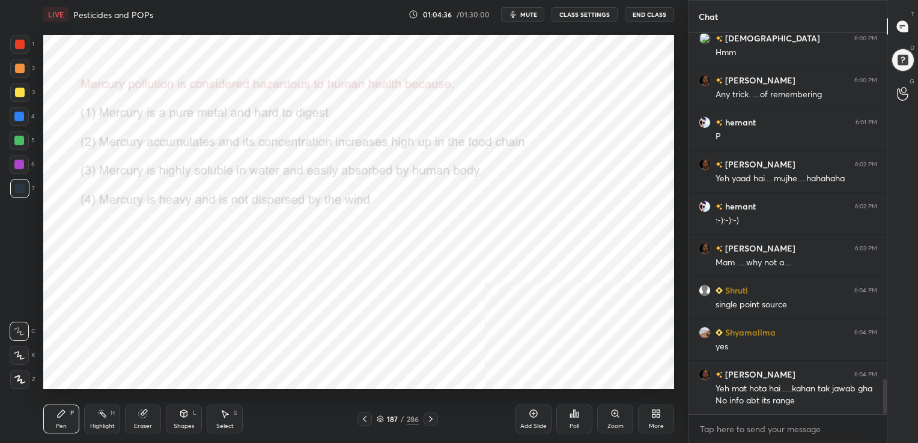
click at [162, 203] on img "grid" at bounding box center [140, 203] width 182 height 97
click at [531, 13] on span "mute" at bounding box center [528, 14] width 17 height 8
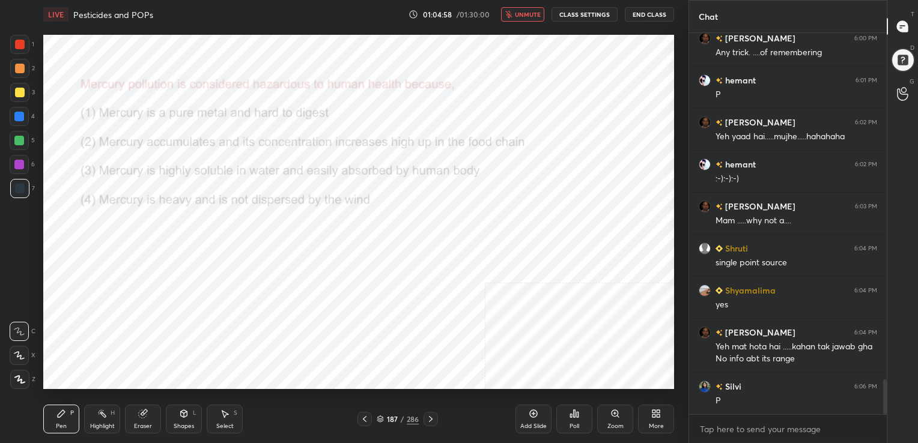
click at [381, 418] on icon at bounding box center [380, 419] width 7 height 7
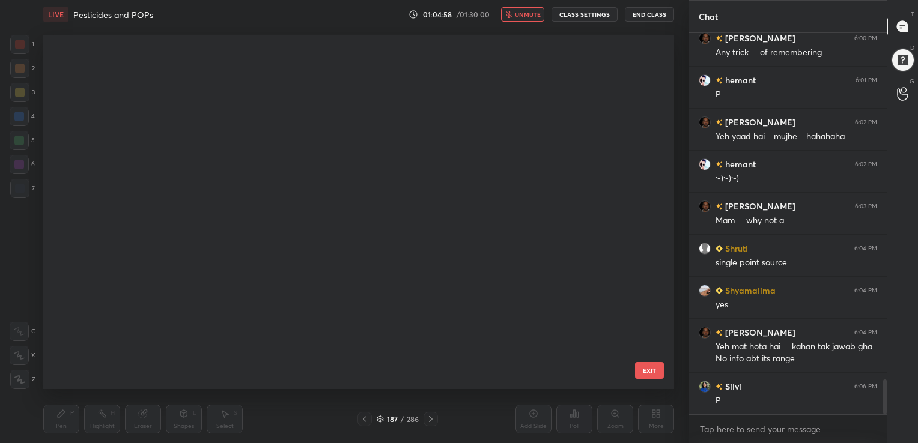
scroll to position [351, 625]
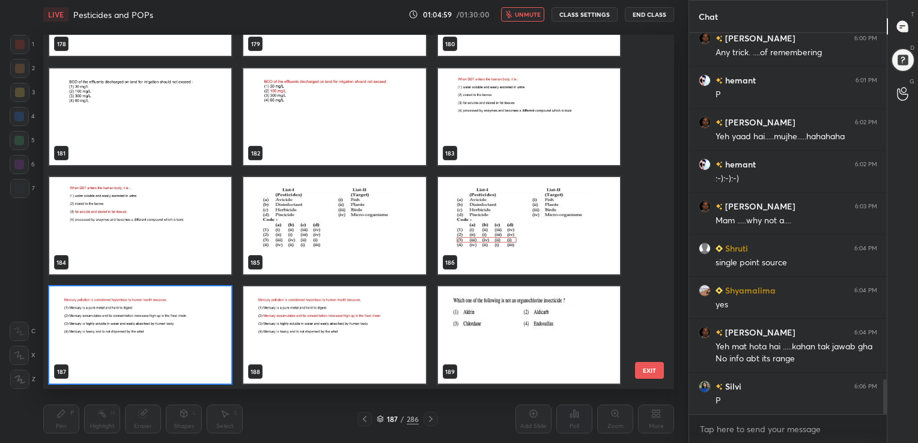
click at [178, 335] on img "grid" at bounding box center [140, 334] width 182 height 97
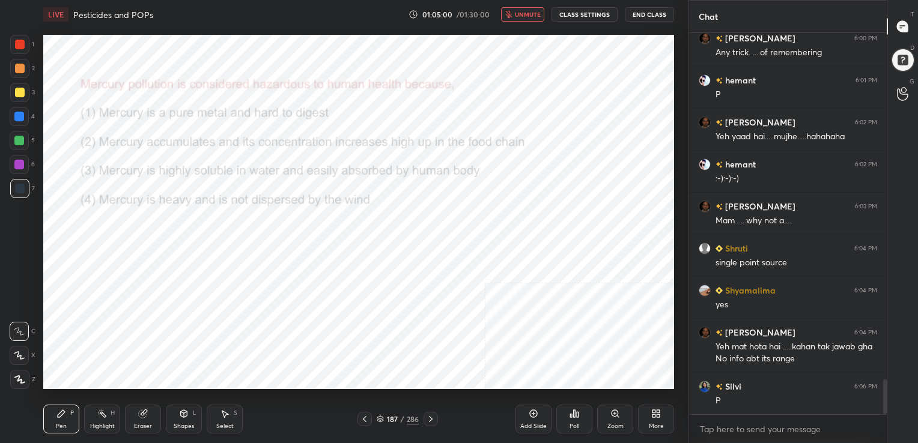
drag, startPoint x: 178, startPoint y: 335, endPoint x: 597, endPoint y: 411, distance: 425.5
click at [578, 414] on icon at bounding box center [578, 414] width 2 height 5
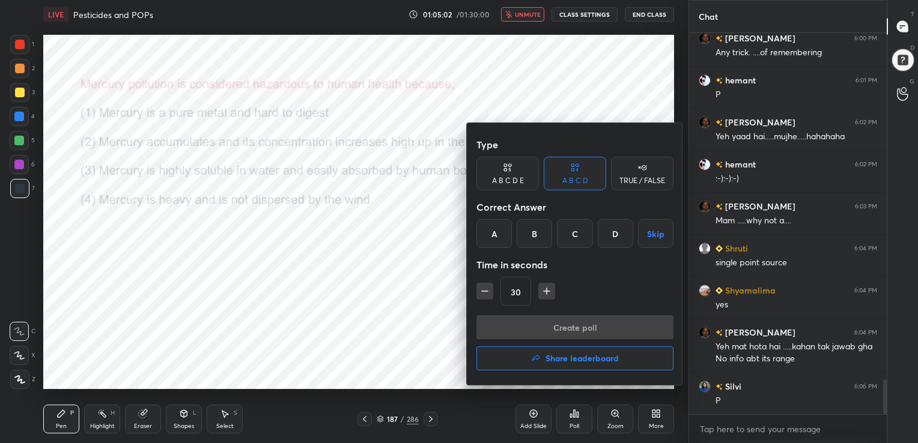
click at [531, 235] on div "B" at bounding box center [533, 233] width 35 height 29
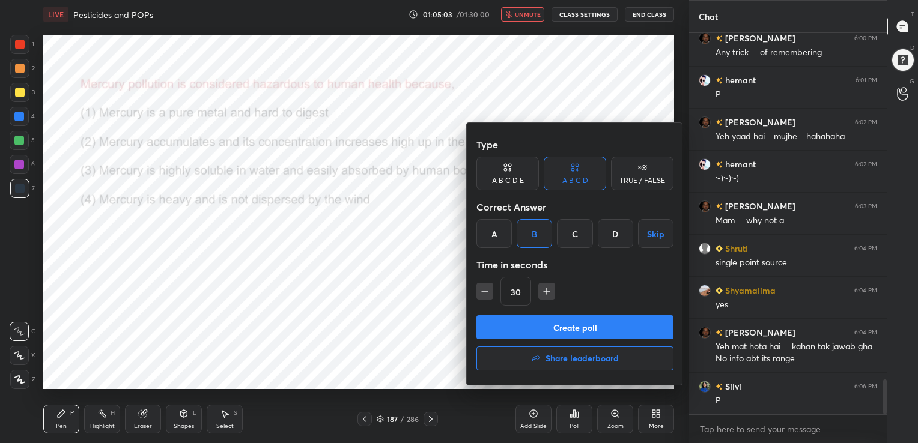
click at [574, 330] on button "Create poll" at bounding box center [574, 327] width 197 height 24
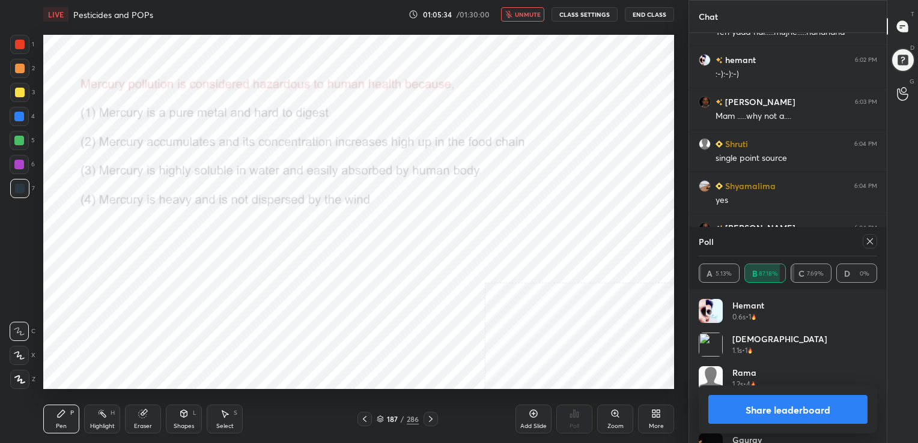
scroll to position [3912, 0]
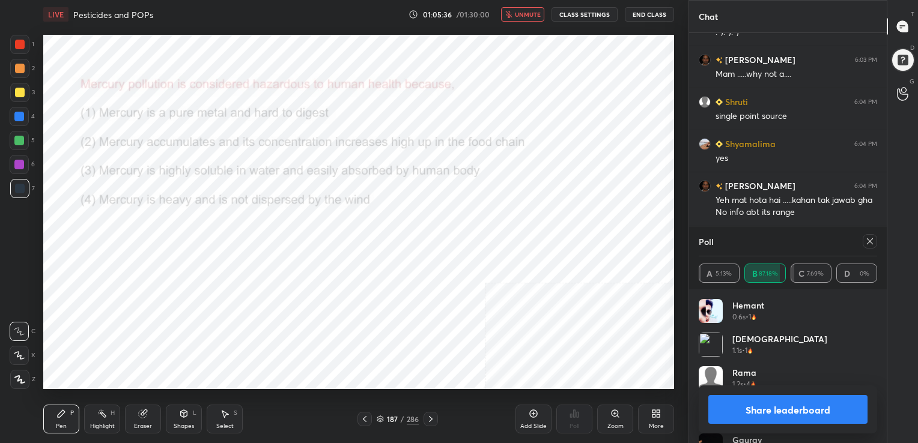
click at [865, 236] on div at bounding box center [869, 241] width 14 height 14
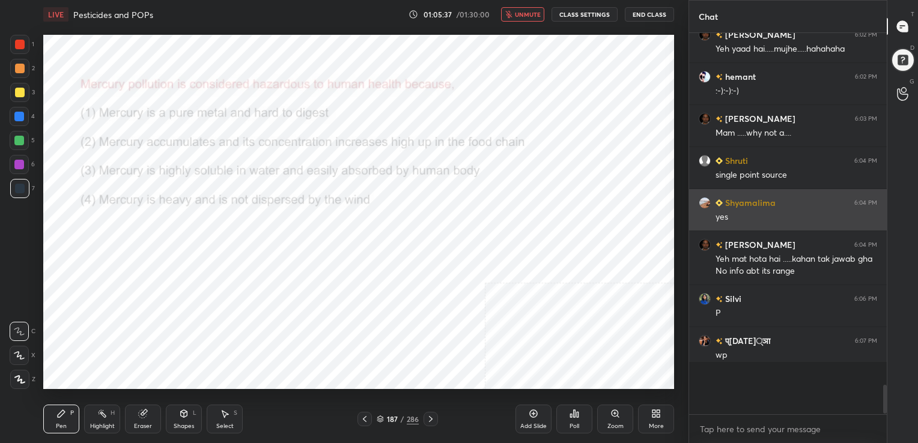
scroll to position [4, 4]
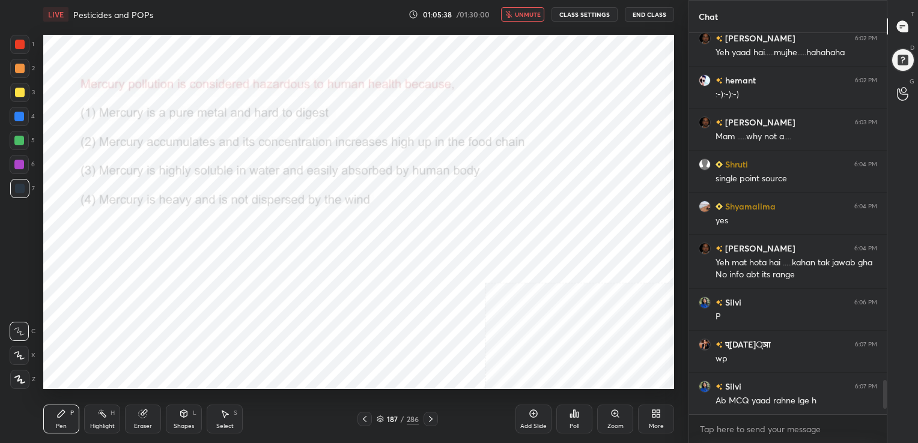
click at [524, 11] on span "unmute" at bounding box center [528, 14] width 26 height 8
click at [381, 415] on div "187 / 286" at bounding box center [398, 419] width 42 height 11
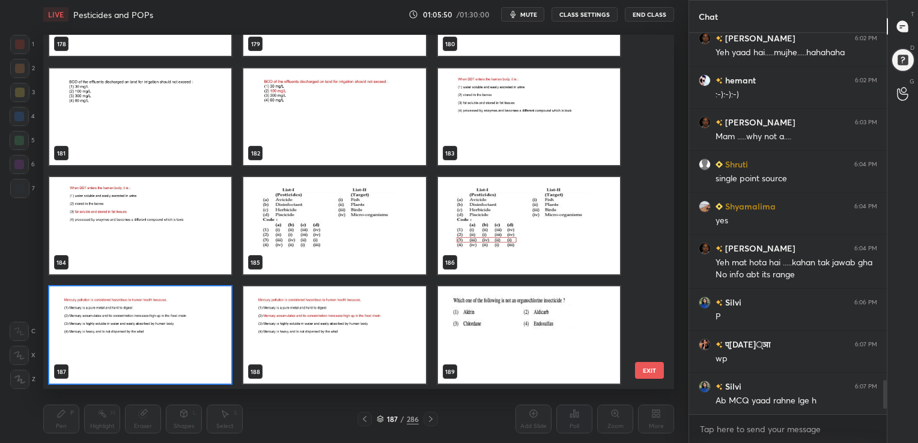
scroll to position [351, 625]
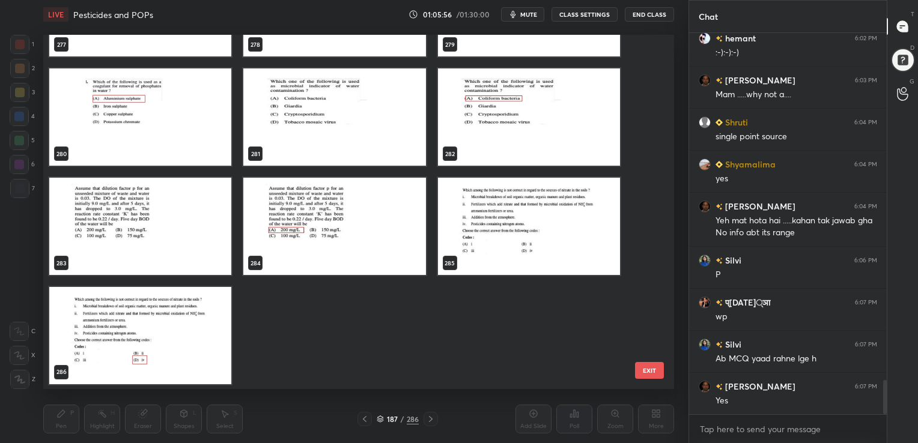
click at [517, 202] on img "grid" at bounding box center [529, 226] width 182 height 97
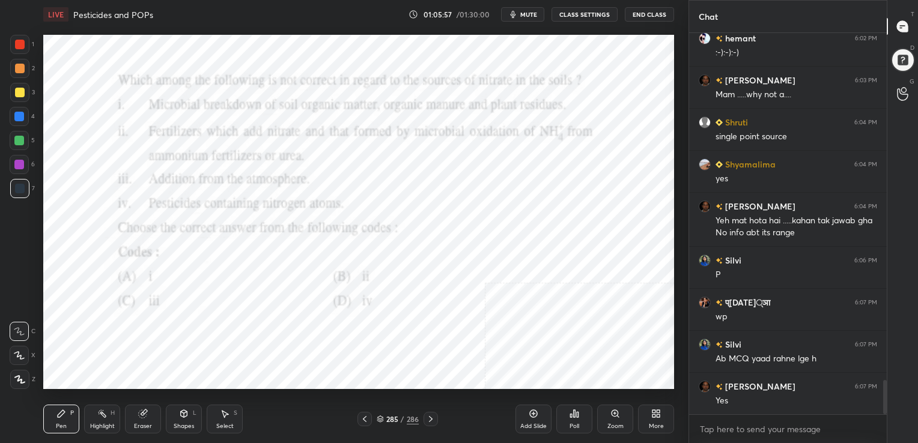
click at [517, 202] on img "grid" at bounding box center [529, 226] width 182 height 97
click at [531, 10] on span "mute" at bounding box center [528, 14] width 17 height 8
click at [377, 416] on icon at bounding box center [380, 419] width 7 height 7
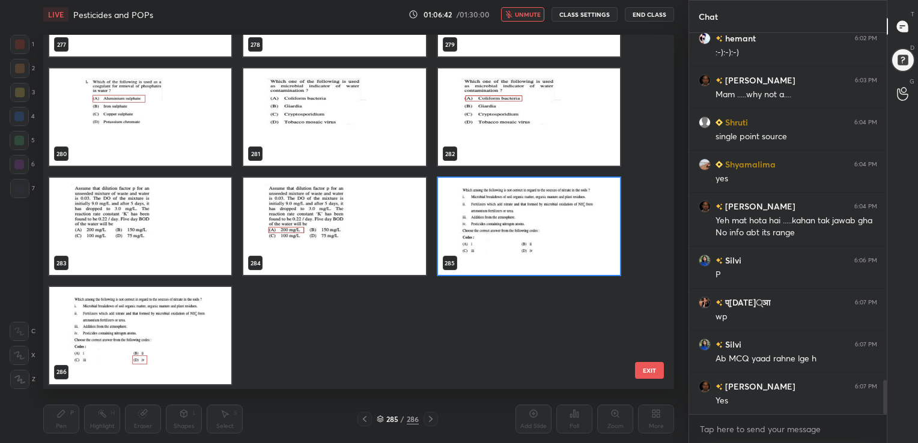
scroll to position [10129, 0]
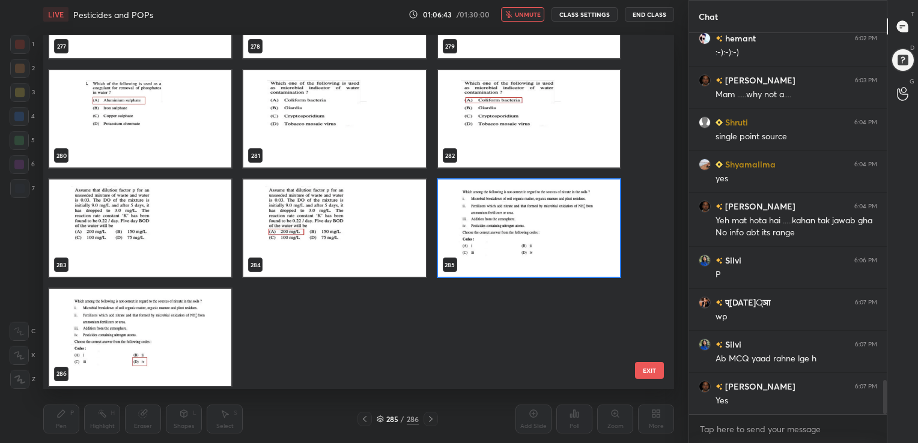
click at [480, 220] on img "grid" at bounding box center [529, 228] width 182 height 97
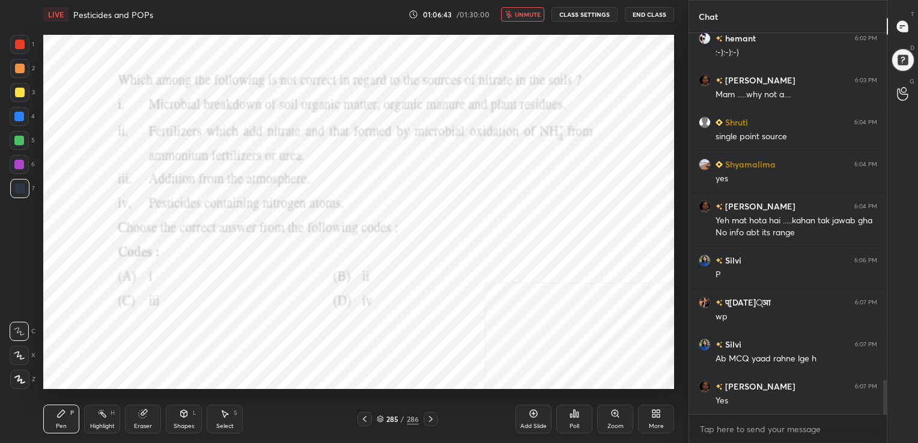
drag, startPoint x: 480, startPoint y: 220, endPoint x: 538, endPoint y: 428, distance: 215.8
click at [538, 428] on div "LIVE Pesticides and POPs 01:06:43 / 01:30:00 unmute CLASS SETTINGS End Class Se…" at bounding box center [358, 221] width 640 height 443
click at [571, 419] on div "Poll" at bounding box center [574, 419] width 36 height 29
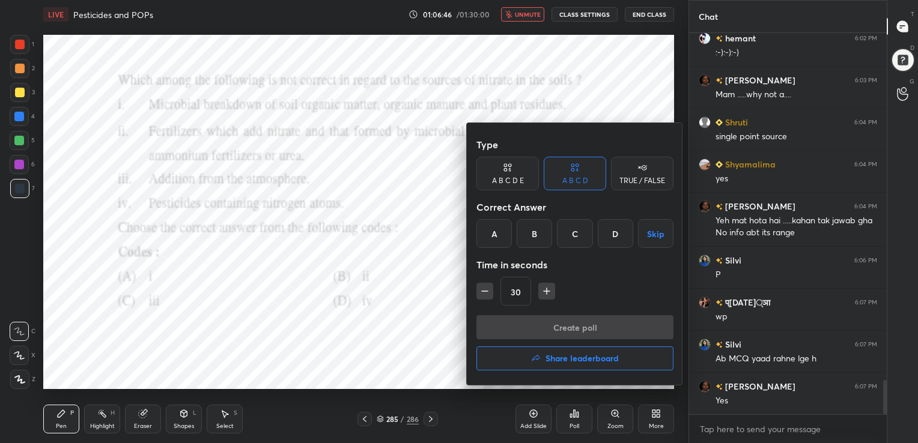
click at [620, 233] on div "D" at bounding box center [615, 233] width 35 height 29
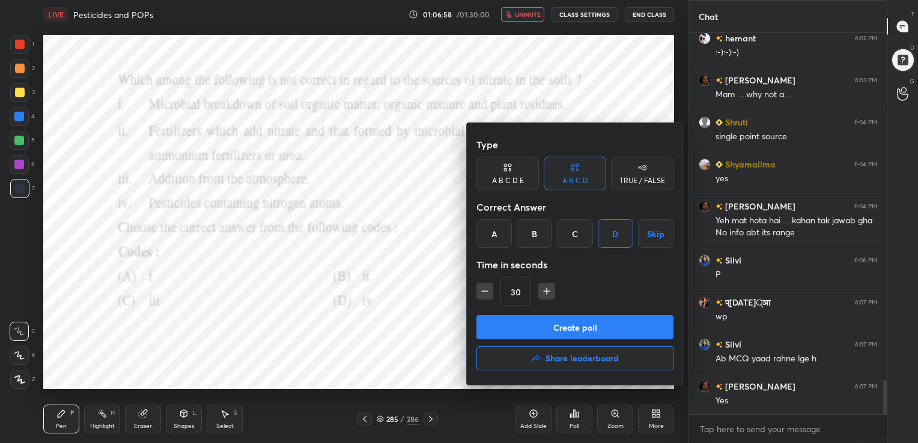
click at [574, 331] on button "Create poll" at bounding box center [574, 327] width 197 height 24
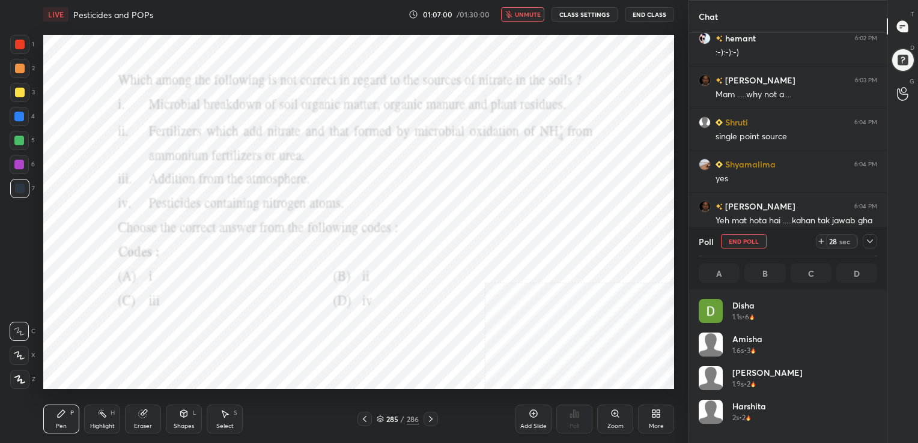
scroll to position [141, 175]
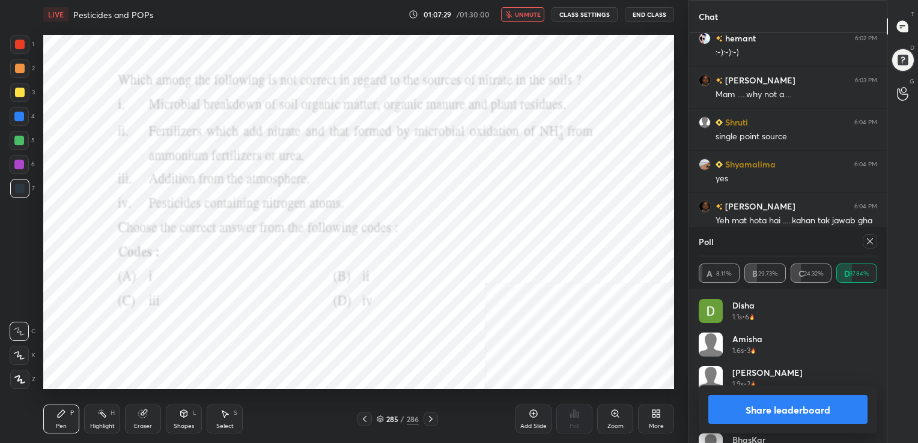
drag, startPoint x: 844, startPoint y: 279, endPoint x: 803, endPoint y: 332, distance: 67.3
click at [803, 332] on div "Poll A 8.11% B 29.73% C 24.32% D 37.84% Disha 1.1s • 6 Amisha 1.6s • 3 Mimansha…" at bounding box center [788, 335] width 198 height 216
click at [867, 241] on icon at bounding box center [870, 242] width 10 height 10
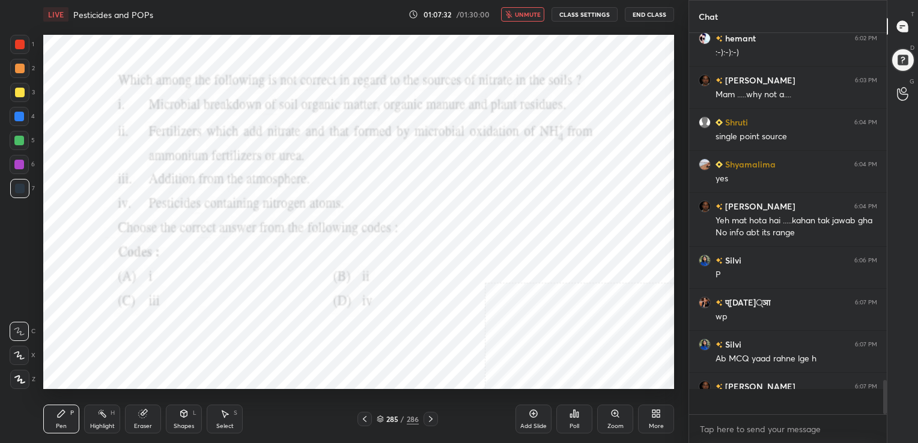
scroll to position [4, 4]
click at [519, 9] on button "unmute" at bounding box center [522, 14] width 43 height 14
click at [378, 422] on icon at bounding box center [380, 419] width 7 height 7
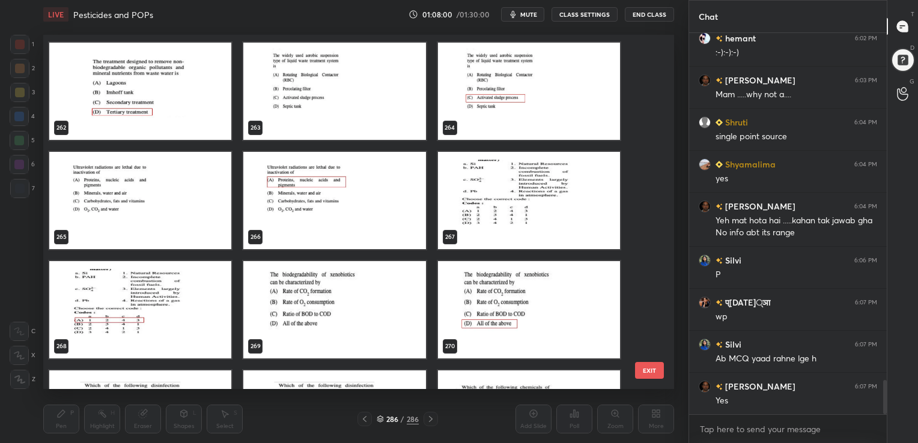
scroll to position [9499, 0]
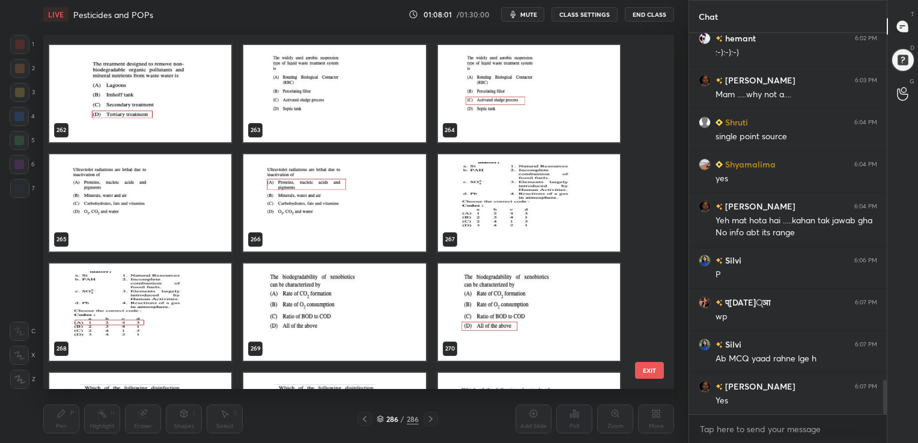
click at [501, 189] on img "grid" at bounding box center [529, 202] width 182 height 97
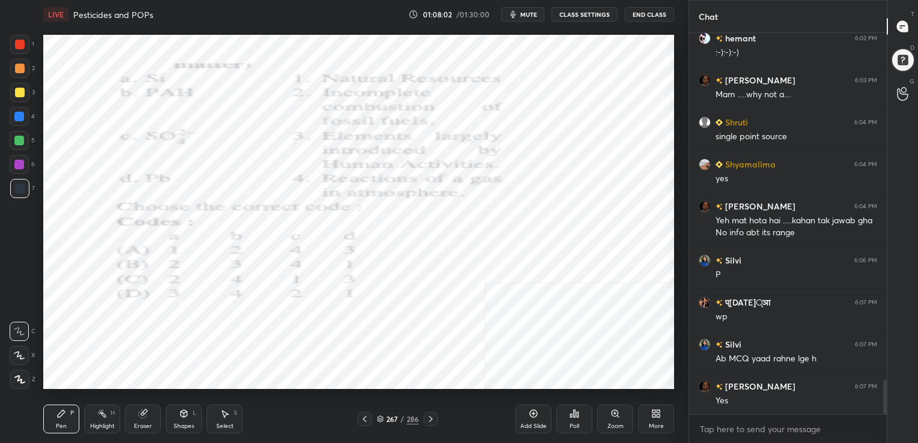
click at [501, 189] on img "grid" at bounding box center [529, 202] width 182 height 97
click at [512, 7] on button "mute" at bounding box center [522, 14] width 43 height 14
click at [377, 417] on icon at bounding box center [380, 419] width 7 height 7
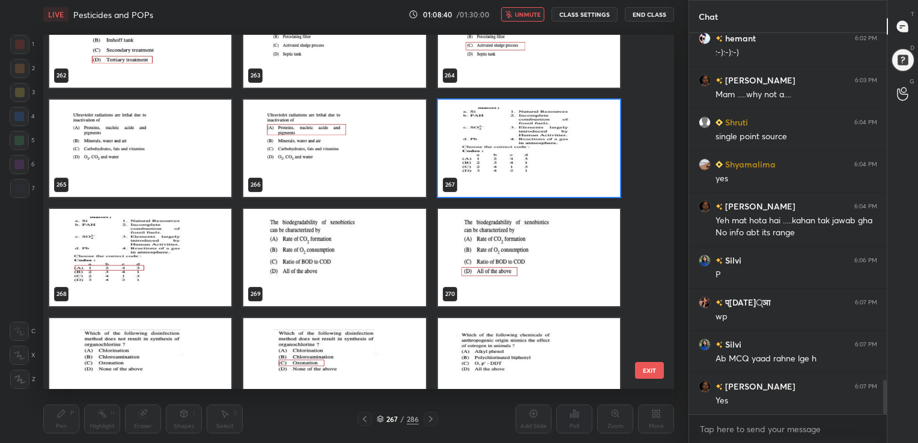
scroll to position [9553, 0]
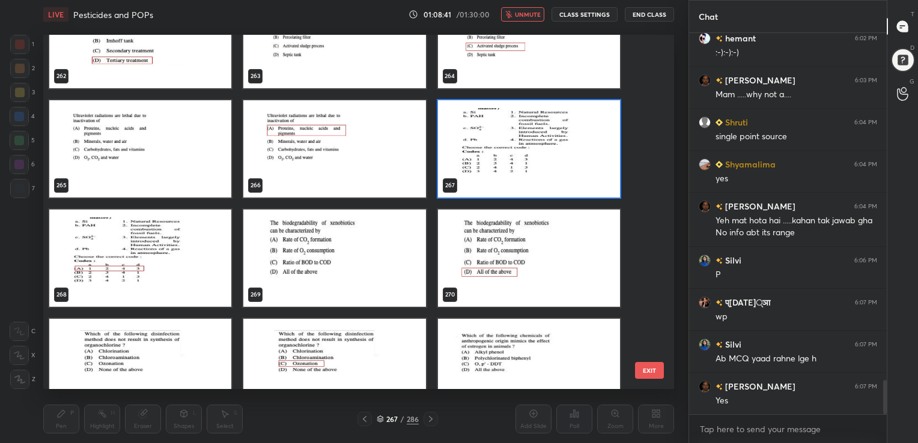
click at [464, 160] on img "grid" at bounding box center [529, 148] width 182 height 97
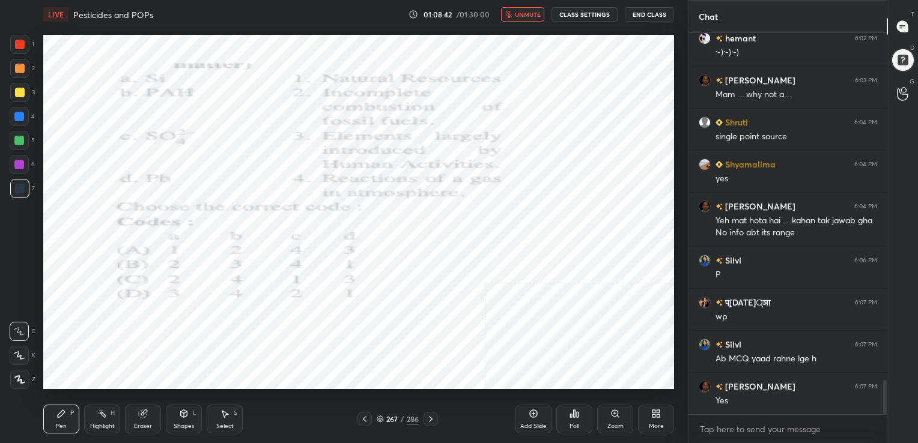
drag, startPoint x: 464, startPoint y: 160, endPoint x: 548, endPoint y: 356, distance: 213.1
click at [569, 411] on div "Poll" at bounding box center [574, 419] width 36 height 29
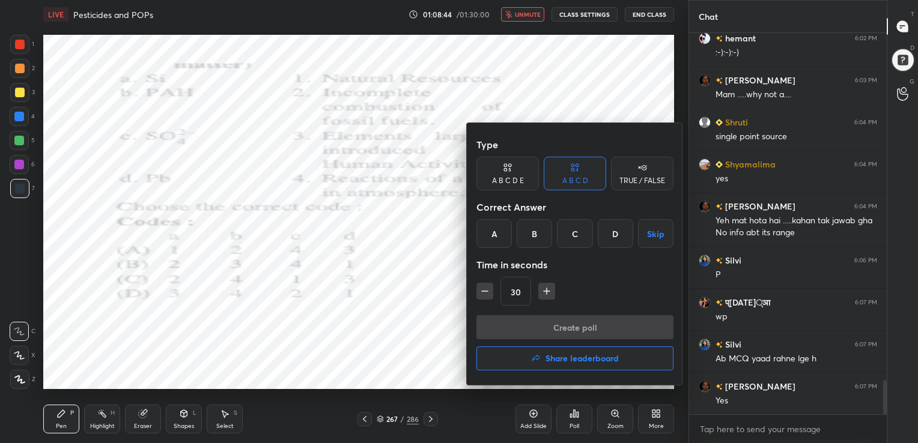
click at [495, 235] on div "A" at bounding box center [493, 233] width 35 height 29
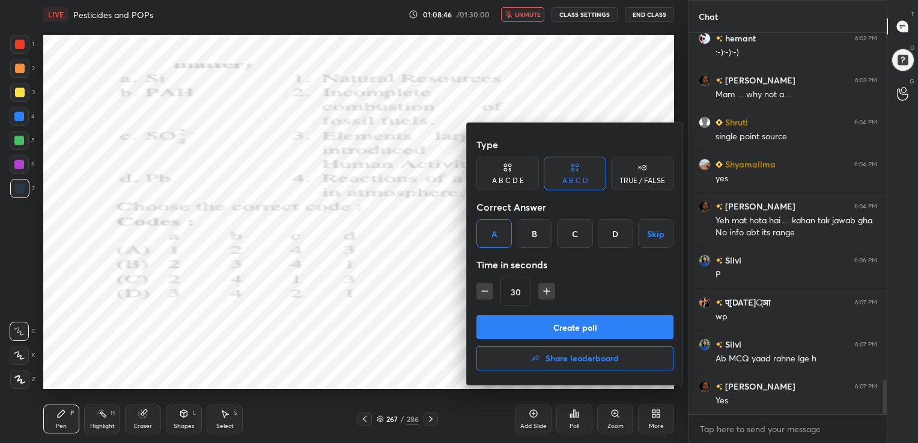
click at [603, 319] on button "Create poll" at bounding box center [574, 327] width 197 height 24
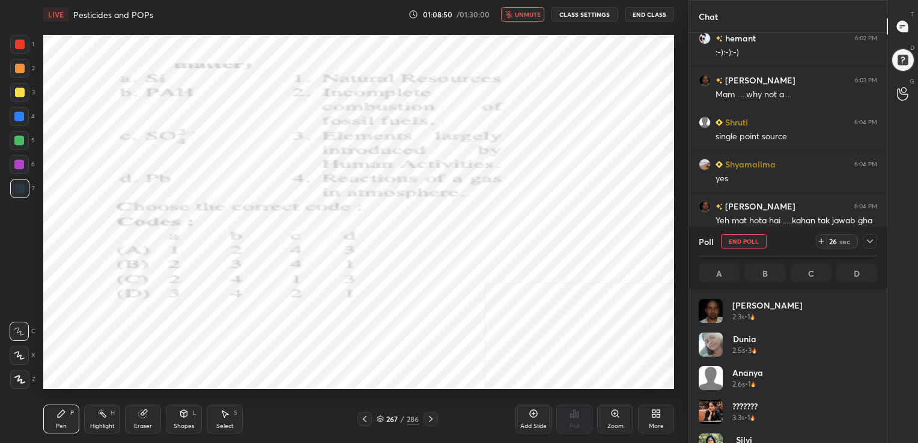
scroll to position [4, 4]
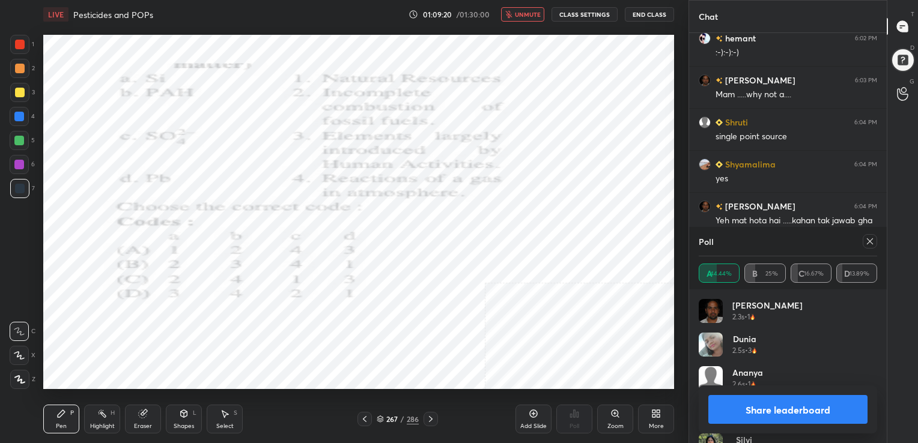
click at [871, 244] on icon at bounding box center [870, 242] width 10 height 10
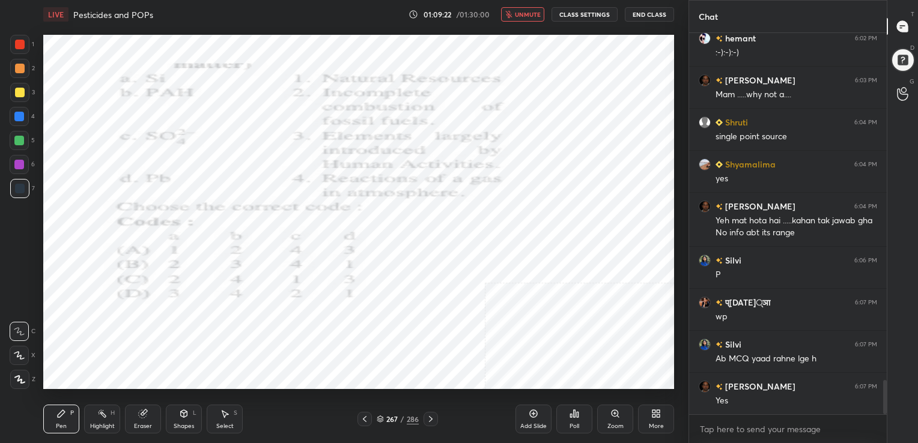
click at [531, 16] on span "unmute" at bounding box center [528, 14] width 26 height 8
click at [378, 417] on icon at bounding box center [380, 419] width 7 height 7
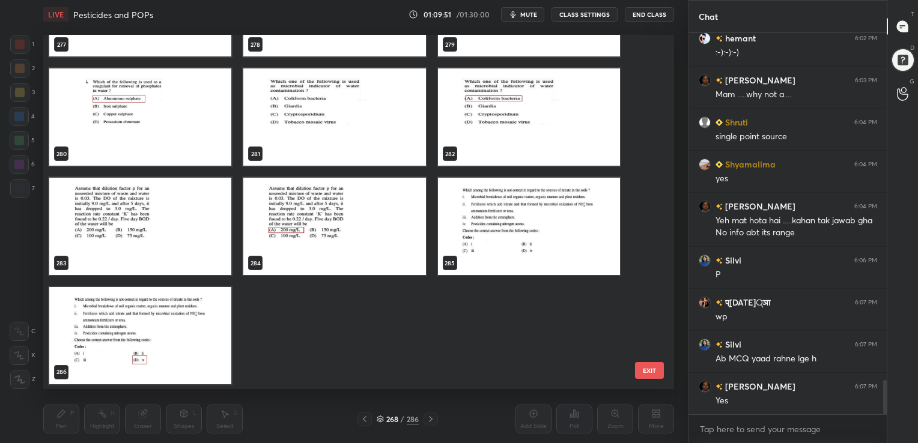
scroll to position [10130, 0]
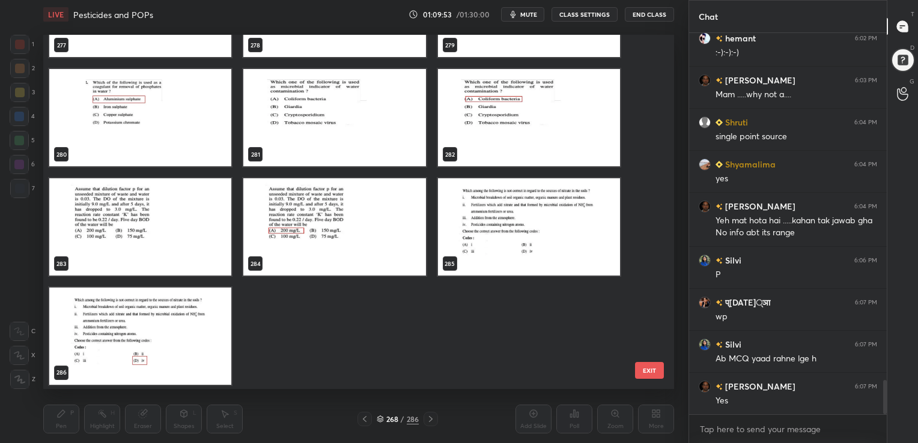
click at [157, 327] on img "grid" at bounding box center [140, 336] width 182 height 97
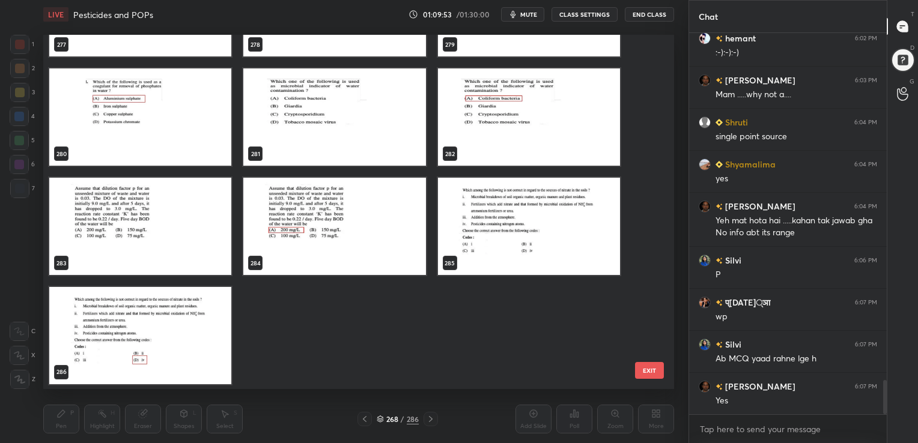
click at [157, 327] on div "274 275 276 277 278 279 280 281 282 283 284 285 286" at bounding box center [348, 212] width 610 height 355
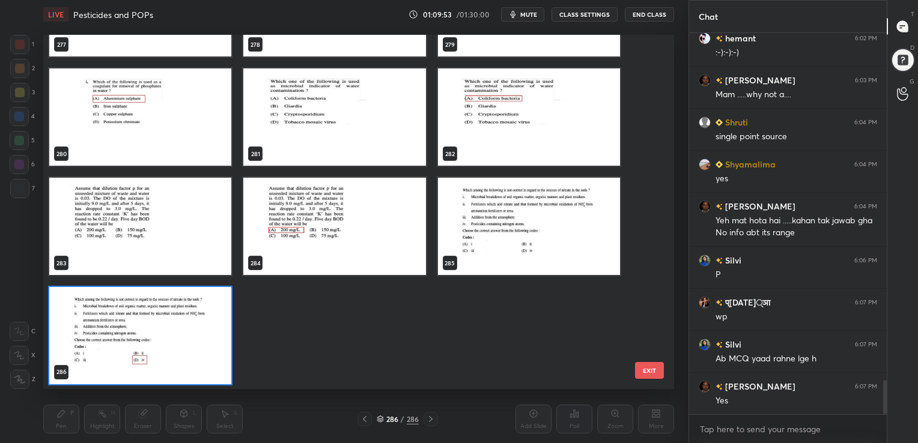
click at [157, 327] on img "grid" at bounding box center [140, 335] width 182 height 97
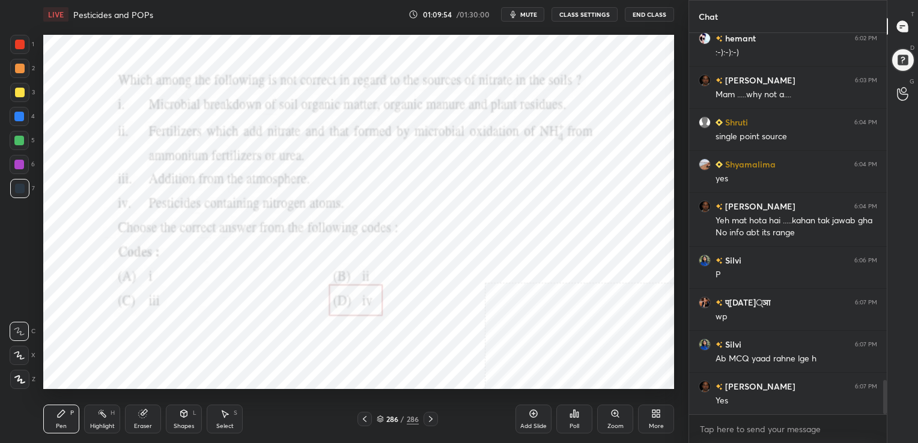
drag, startPoint x: 157, startPoint y: 327, endPoint x: 529, endPoint y: 13, distance: 486.8
click at [529, 13] on span "mute" at bounding box center [528, 14] width 17 height 8
click at [657, 415] on icon at bounding box center [657, 415] width 3 height 3
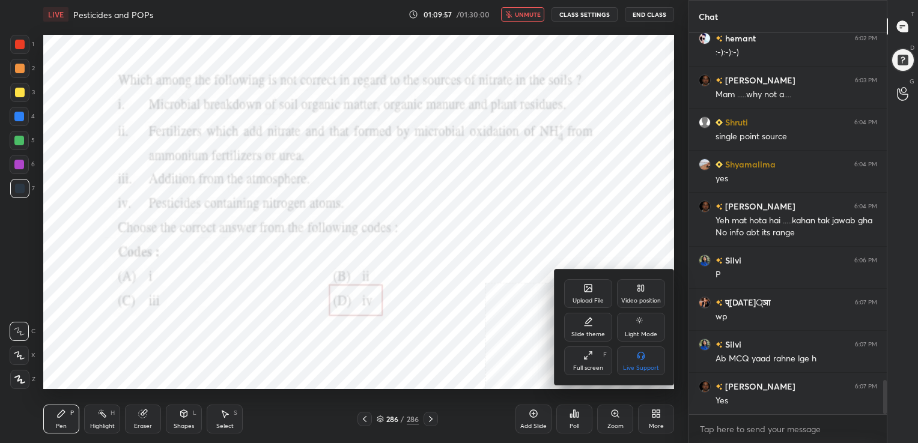
click at [585, 292] on icon at bounding box center [588, 290] width 7 height 4
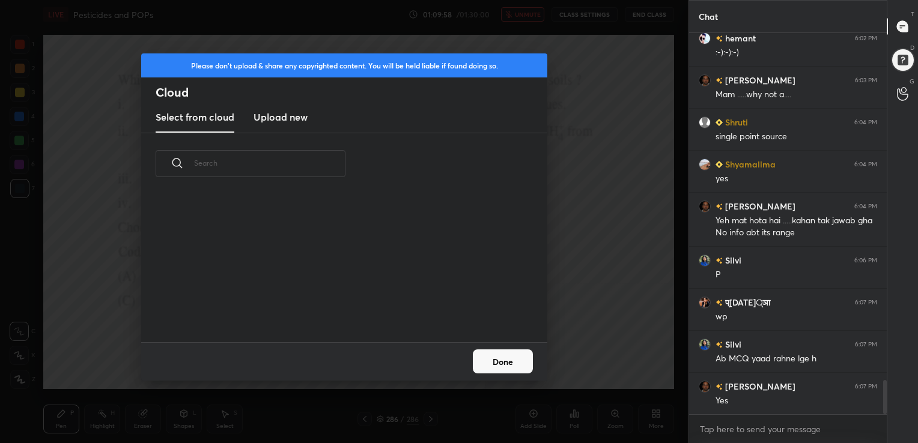
scroll to position [148, 386]
click at [300, 115] on h3 "Upload new" at bounding box center [280, 117] width 54 height 14
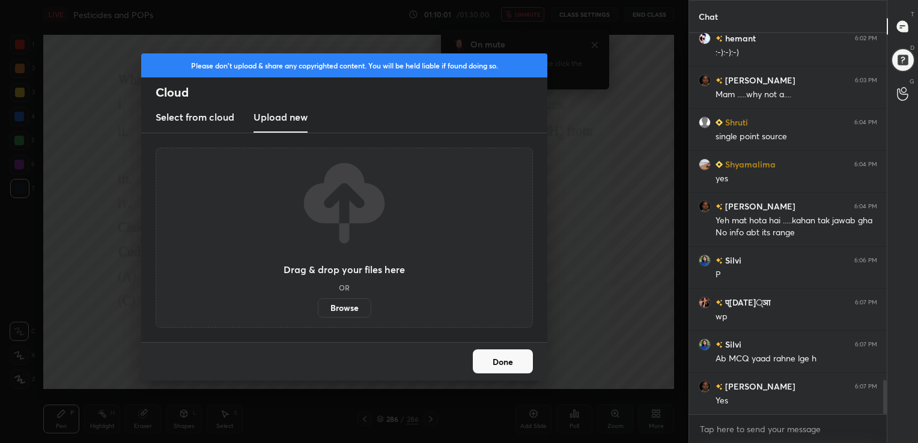
click at [354, 306] on label "Browse" at bounding box center [344, 307] width 53 height 19
click at [318, 306] on input "Browse" at bounding box center [318, 307] width 0 height 19
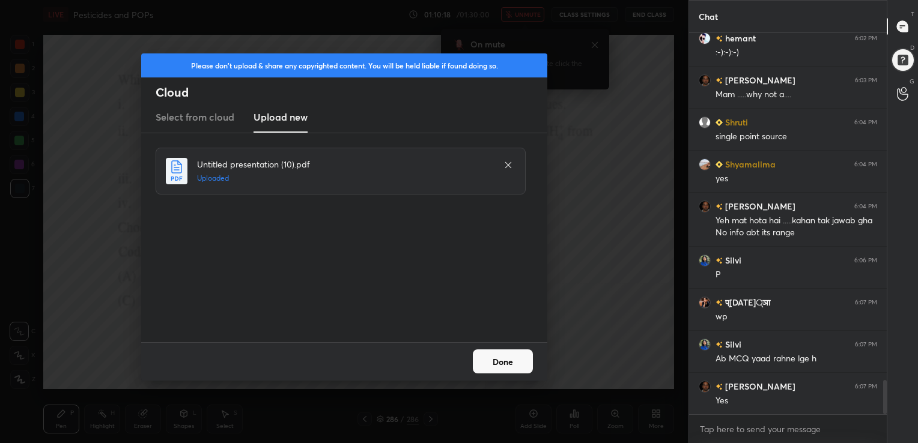
click at [489, 365] on button "Done" at bounding box center [503, 362] width 60 height 24
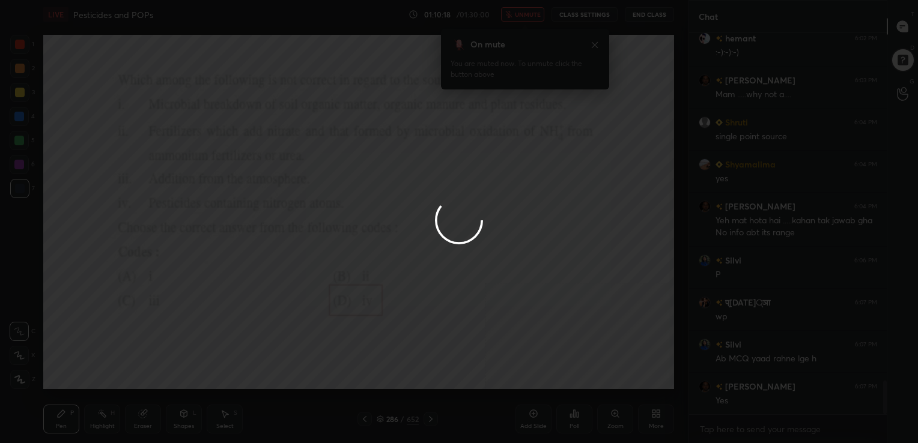
scroll to position [3934, 0]
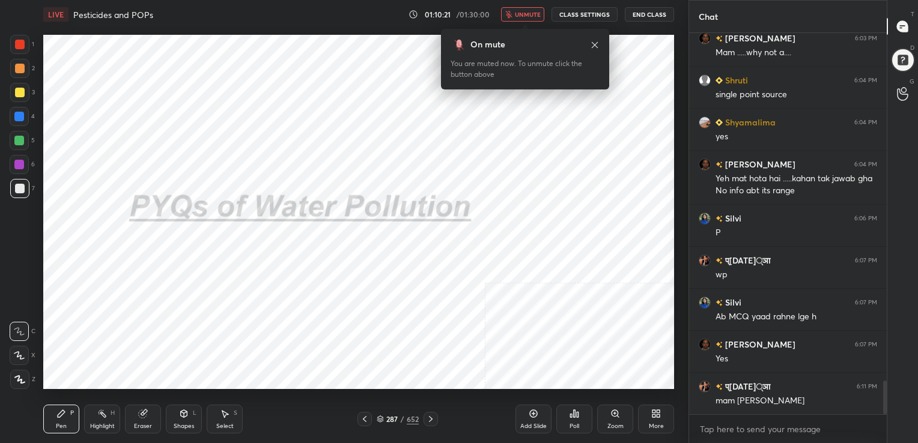
click at [383, 415] on div "287 / 652" at bounding box center [398, 419] width 42 height 11
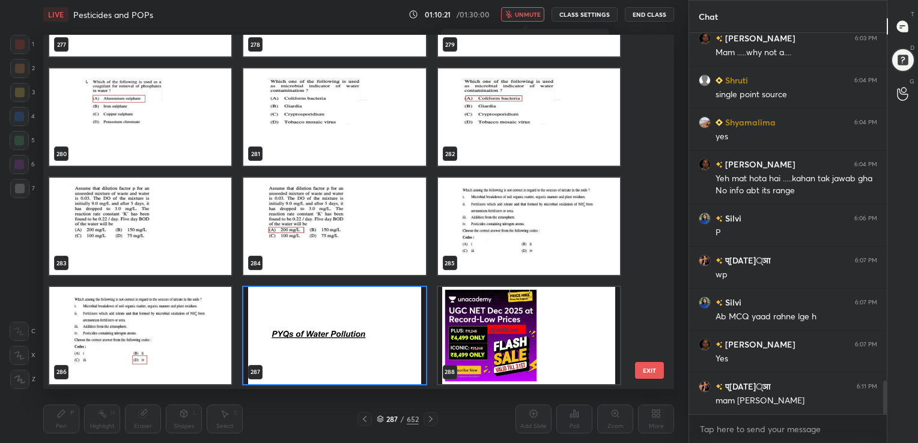
scroll to position [351, 625]
click at [523, 17] on span "unmute" at bounding box center [528, 14] width 26 height 8
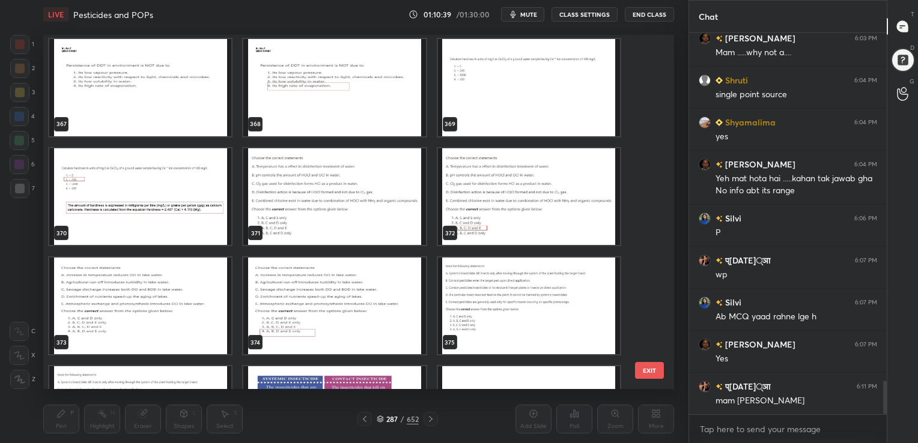
scroll to position [13339, 0]
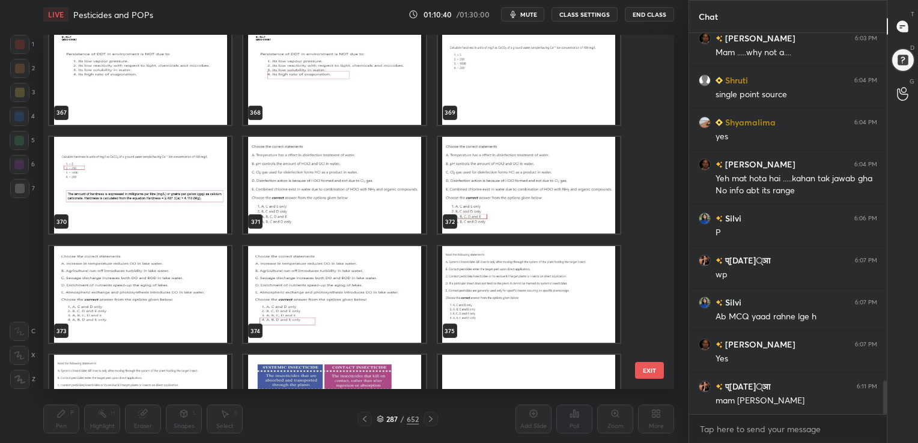
click at [193, 76] on img "grid" at bounding box center [140, 75] width 182 height 97
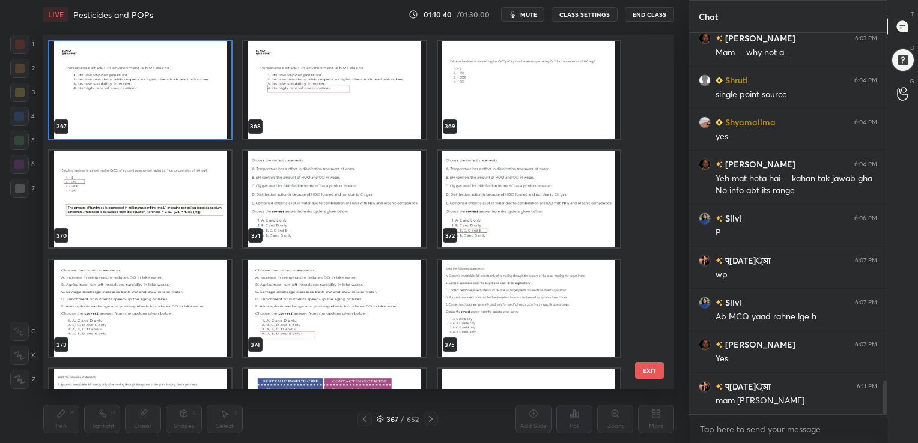
click at [193, 76] on div "367 368 369 370 371 372 373 374 375 376 377 378 379 380 381" at bounding box center [348, 212] width 610 height 355
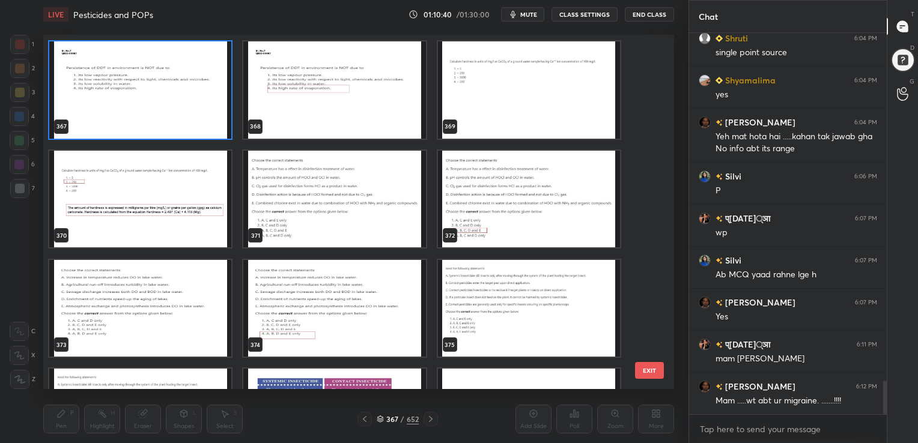
click at [193, 76] on img "grid" at bounding box center [140, 89] width 182 height 97
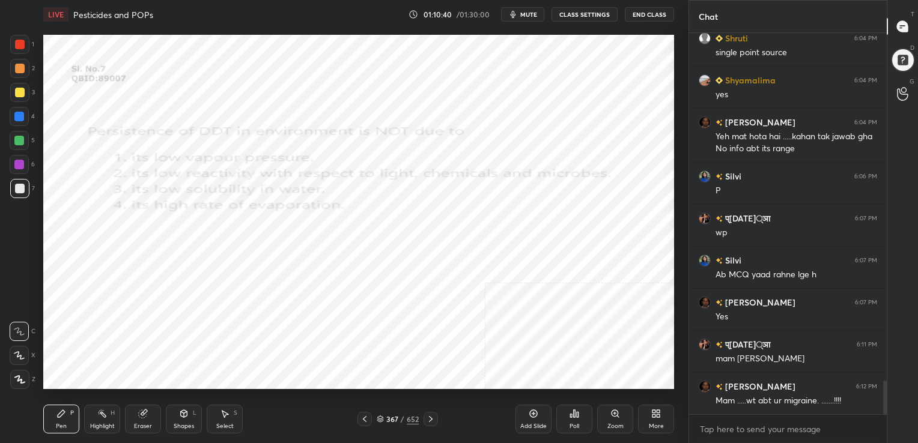
click at [193, 76] on img "grid" at bounding box center [140, 89] width 182 height 97
click at [528, 13] on span "mute" at bounding box center [528, 14] width 17 height 8
click at [381, 419] on icon at bounding box center [380, 419] width 7 height 7
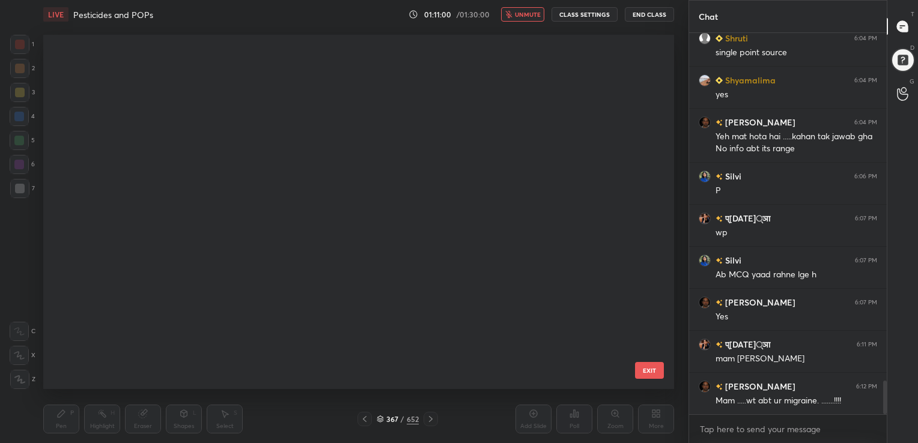
scroll to position [351, 625]
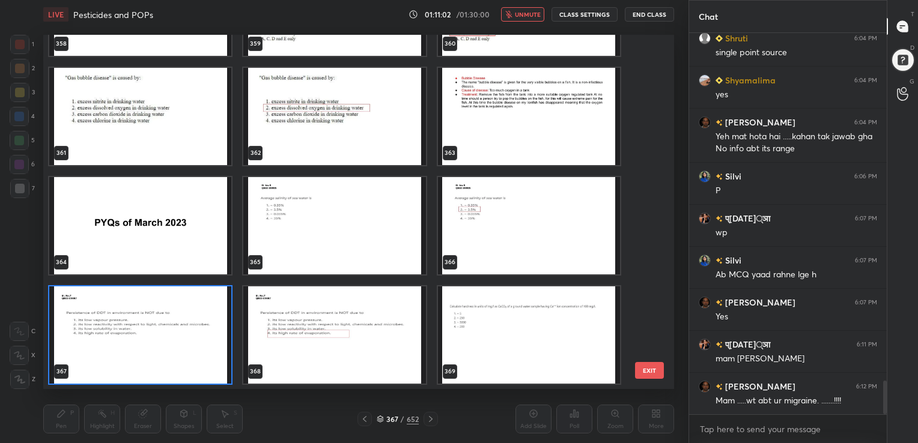
click at [204, 338] on img "grid" at bounding box center [140, 334] width 182 height 97
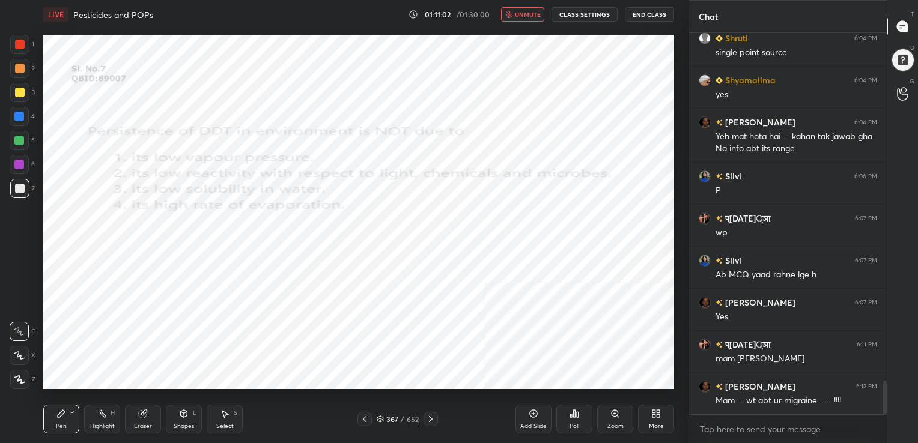
drag, startPoint x: 204, startPoint y: 338, endPoint x: 581, endPoint y: 377, distance: 379.2
click at [577, 412] on icon at bounding box center [574, 414] width 10 height 10
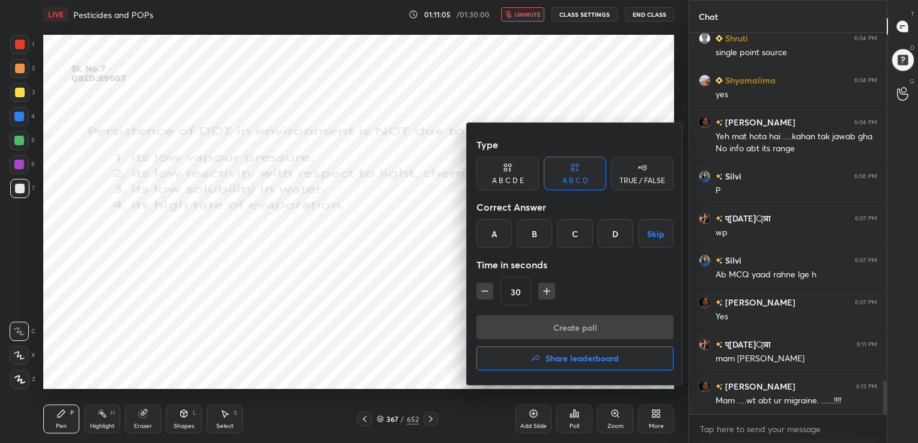
click at [618, 225] on div "D" at bounding box center [615, 233] width 35 height 29
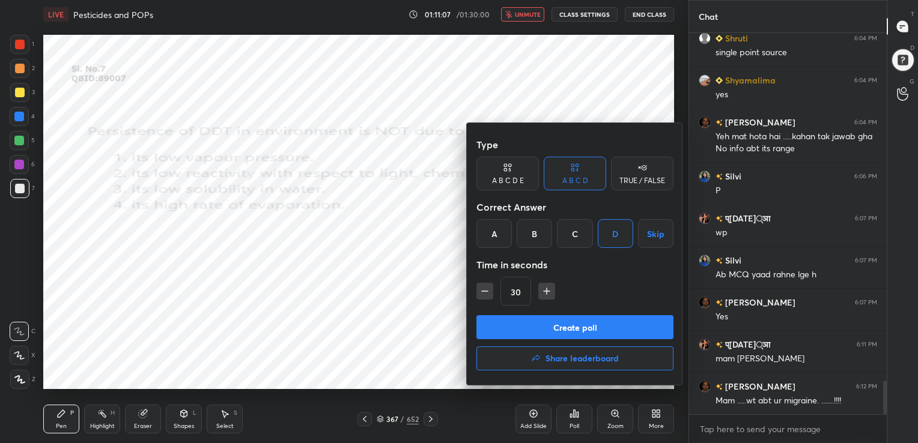
click at [589, 323] on button "Create poll" at bounding box center [574, 327] width 197 height 24
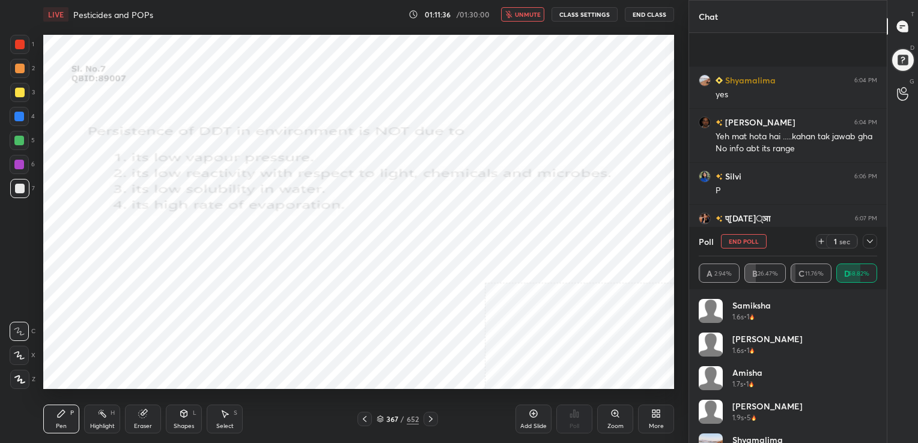
scroll to position [4080, 0]
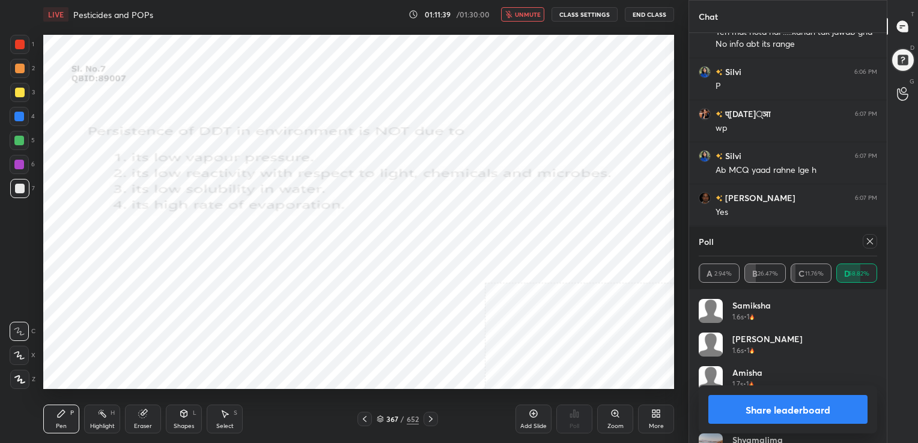
click at [868, 236] on div at bounding box center [869, 241] width 14 height 14
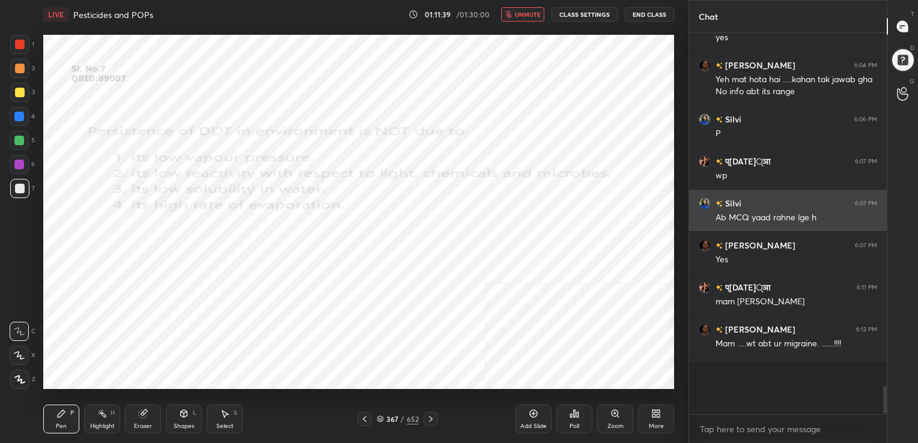
scroll to position [279, 194]
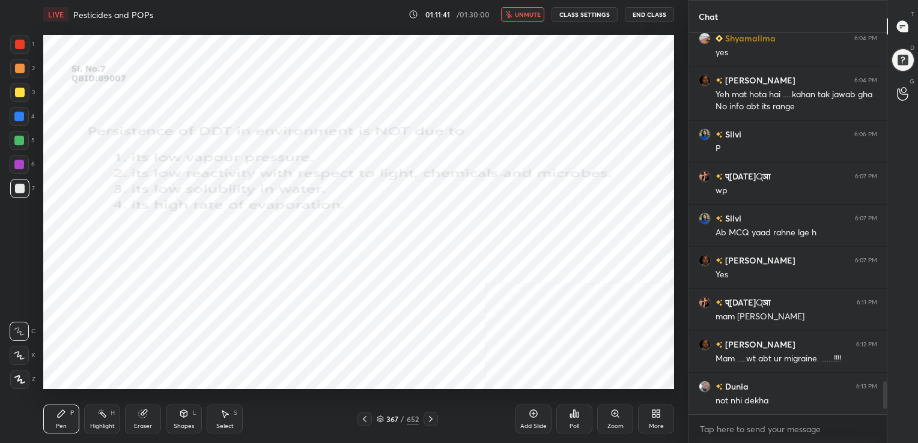
click at [524, 11] on span "unmute" at bounding box center [528, 14] width 26 height 8
click at [22, 41] on div at bounding box center [20, 45] width 10 height 10
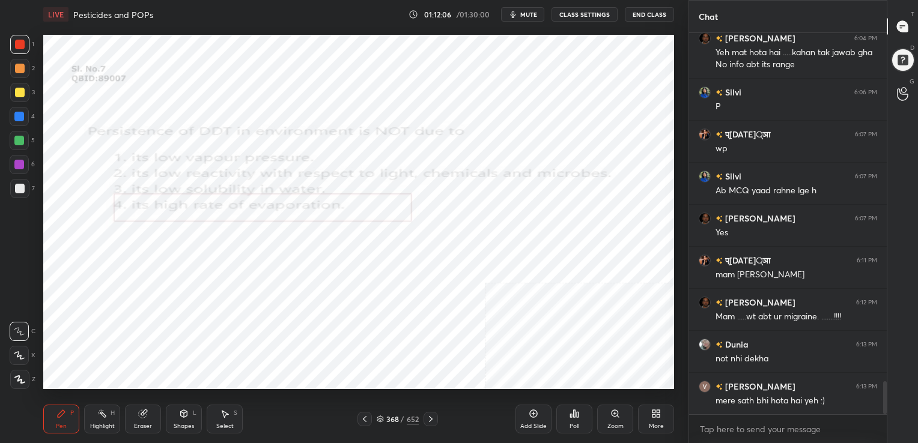
click at [377, 422] on icon at bounding box center [380, 421] width 6 height 2
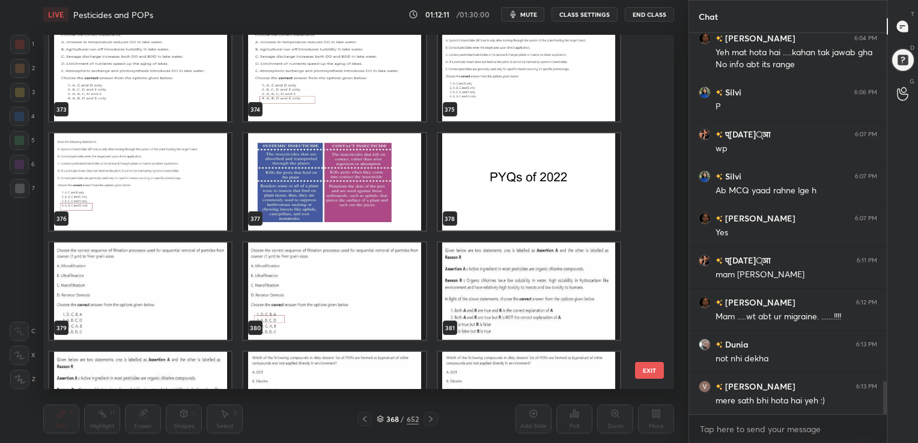
scroll to position [13560, 0]
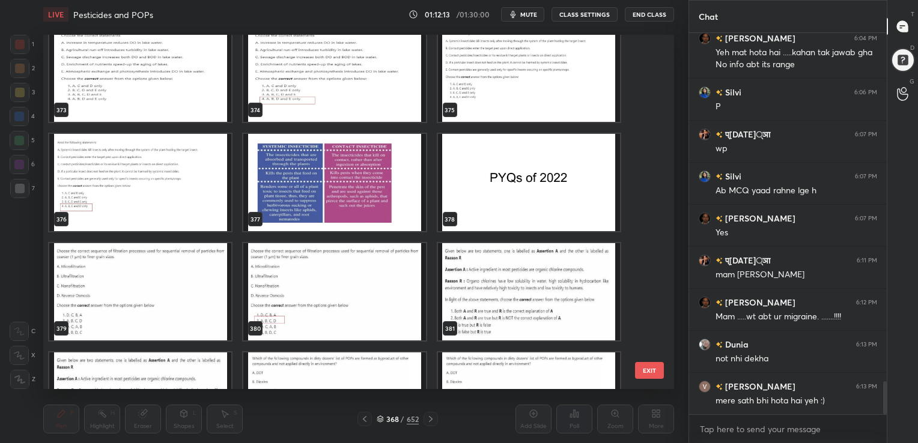
click at [527, 80] on img "grid" at bounding box center [529, 73] width 182 height 97
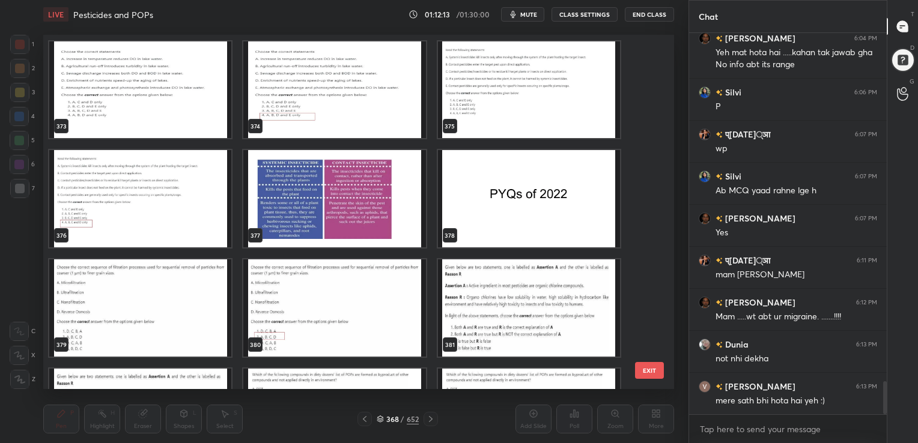
click at [527, 80] on div "370 371 372 373 374 375 376 377 378 379 380 381 382 383 384" at bounding box center [348, 212] width 610 height 355
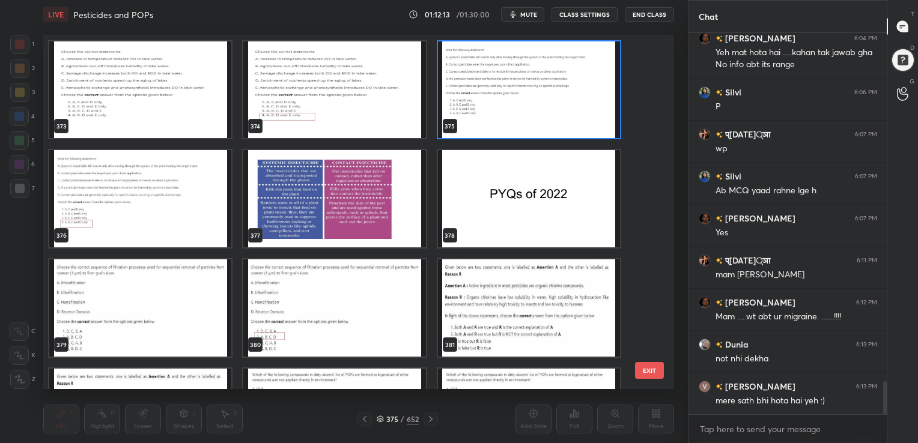
click at [527, 80] on img "grid" at bounding box center [529, 89] width 182 height 97
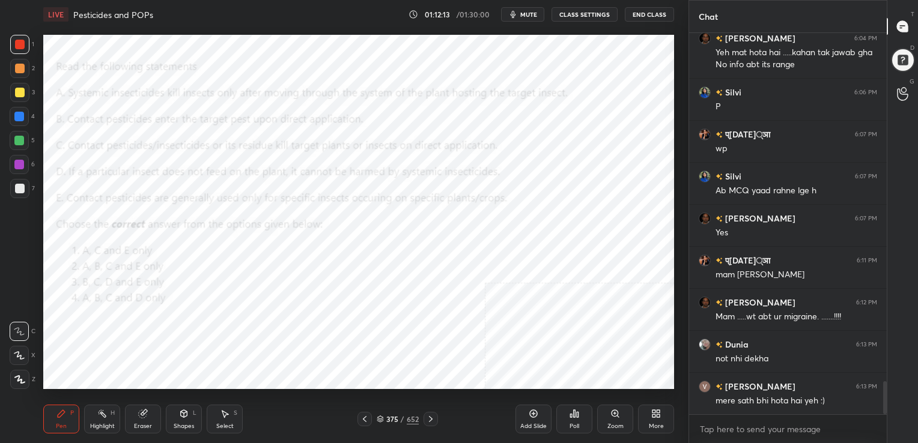
click at [527, 80] on img "grid" at bounding box center [529, 89] width 182 height 97
click at [529, 12] on span "mute" at bounding box center [528, 14] width 17 height 8
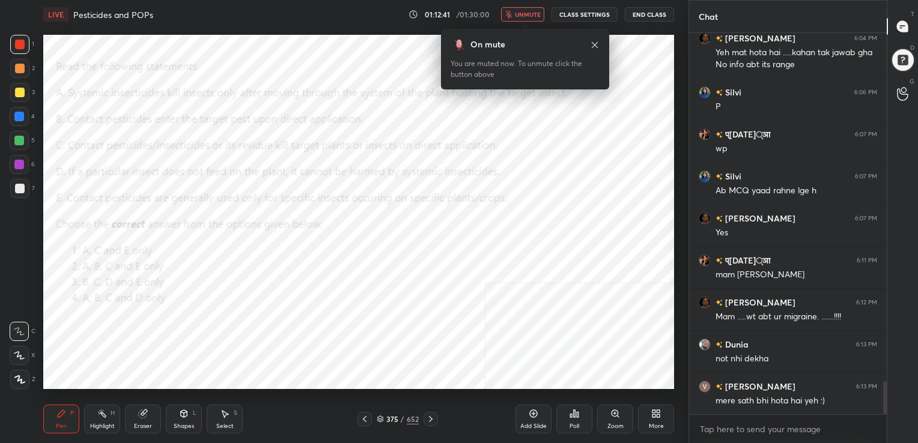
click at [377, 421] on icon at bounding box center [380, 421] width 6 height 2
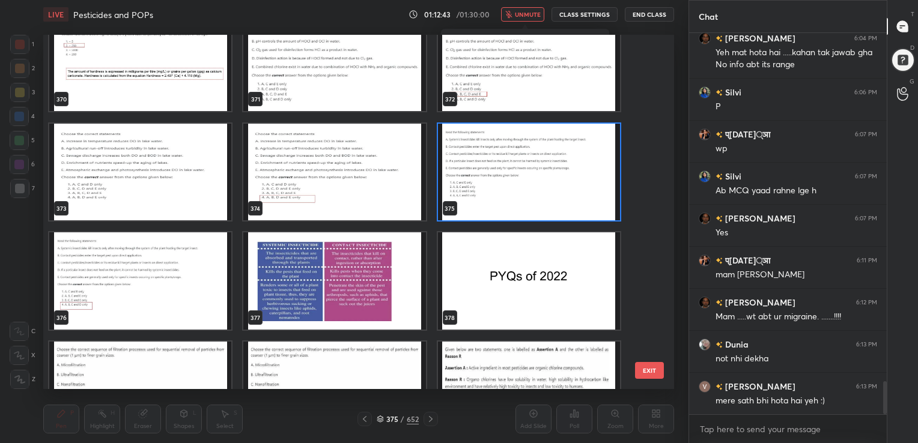
scroll to position [13461, 0]
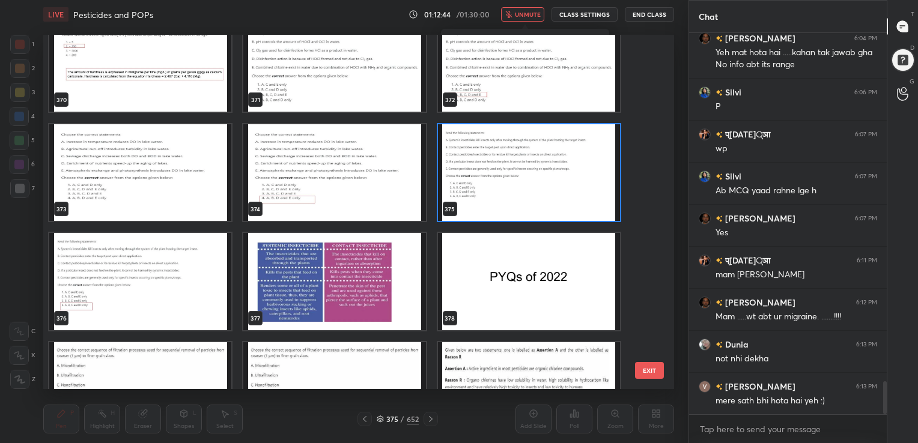
click at [492, 191] on img "grid" at bounding box center [529, 172] width 182 height 97
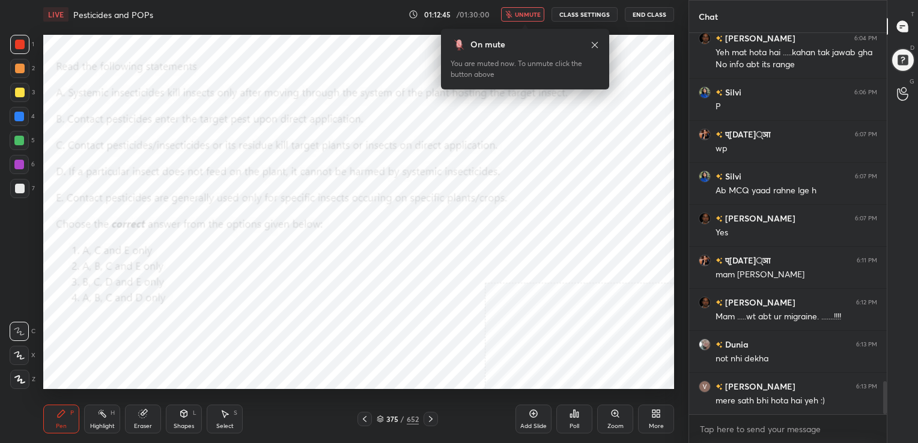
click at [581, 412] on div "Poll" at bounding box center [574, 419] width 36 height 29
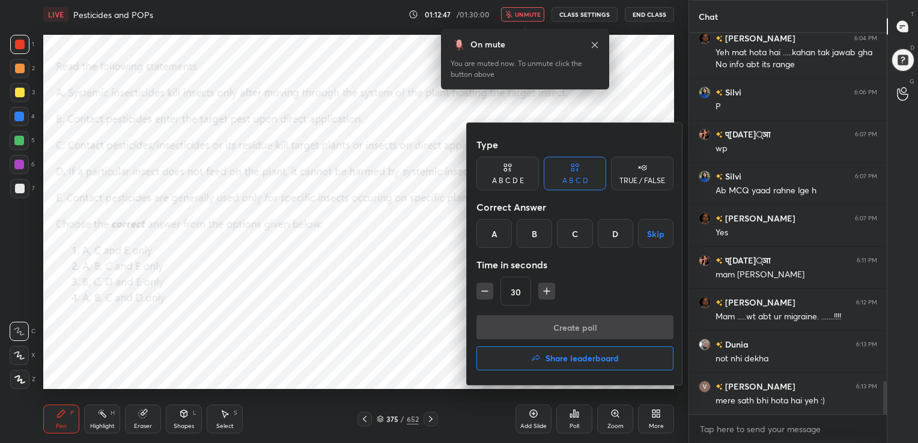
click at [618, 238] on div "D" at bounding box center [615, 233] width 35 height 29
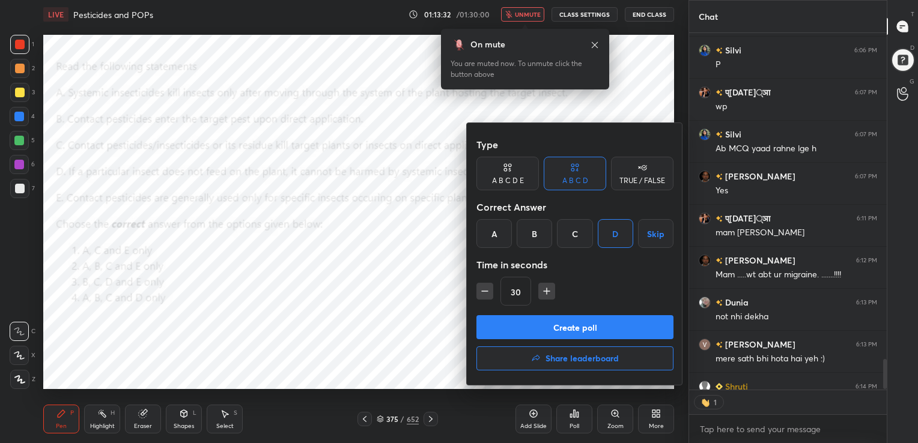
scroll to position [354, 194]
click at [611, 330] on button "Create poll" at bounding box center [574, 327] width 197 height 24
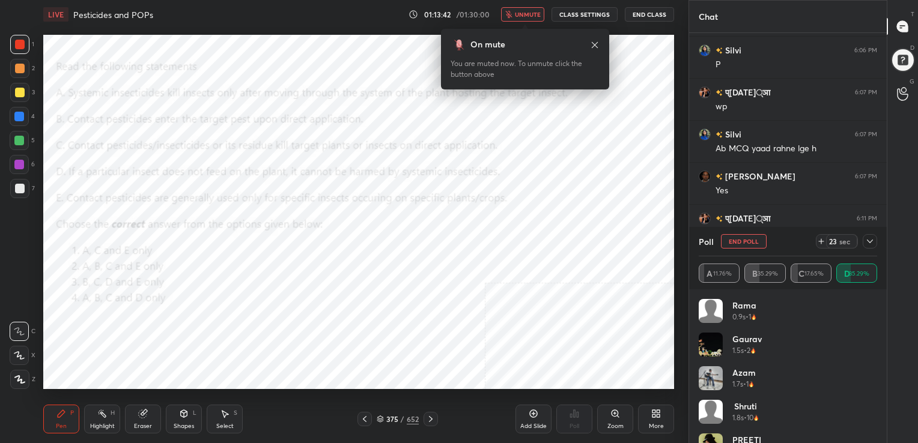
scroll to position [4164, 0]
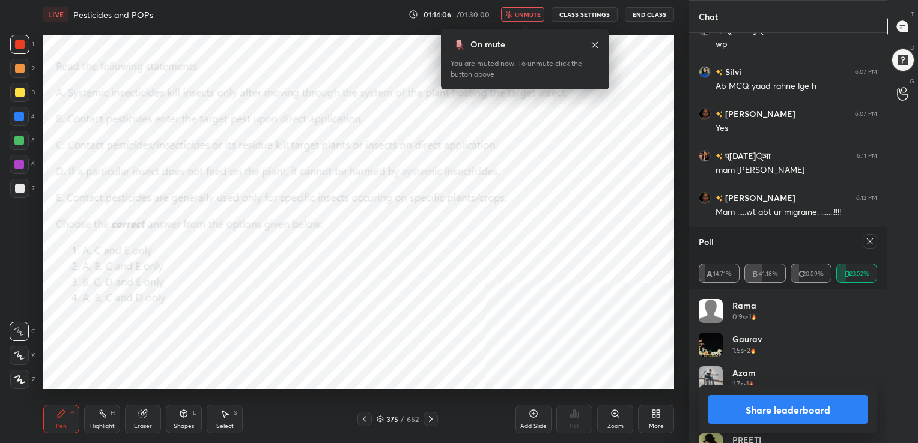
click at [867, 241] on icon at bounding box center [870, 242] width 10 height 10
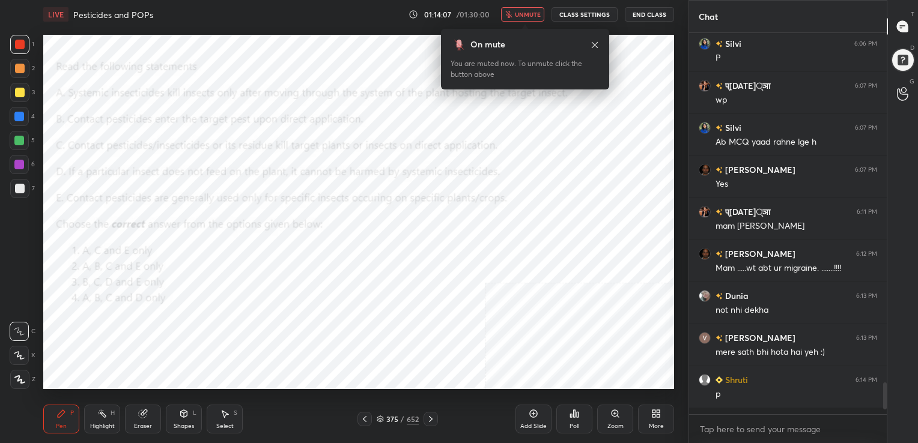
scroll to position [274, 194]
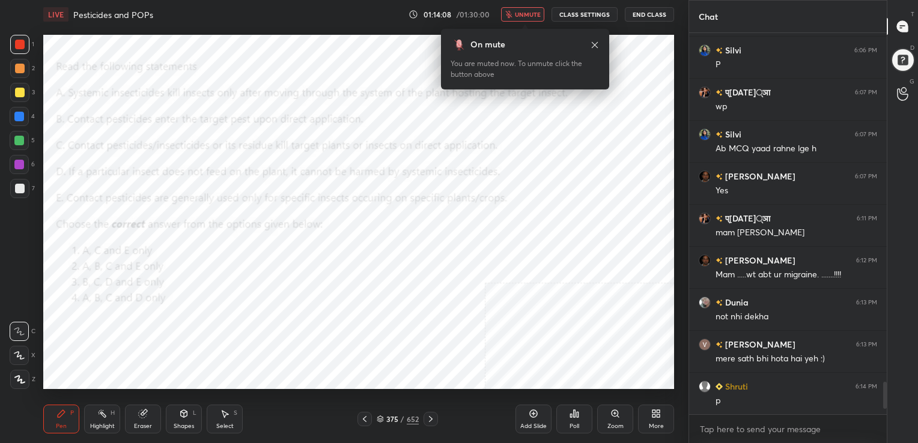
click at [531, 10] on span "unmute" at bounding box center [528, 14] width 26 height 8
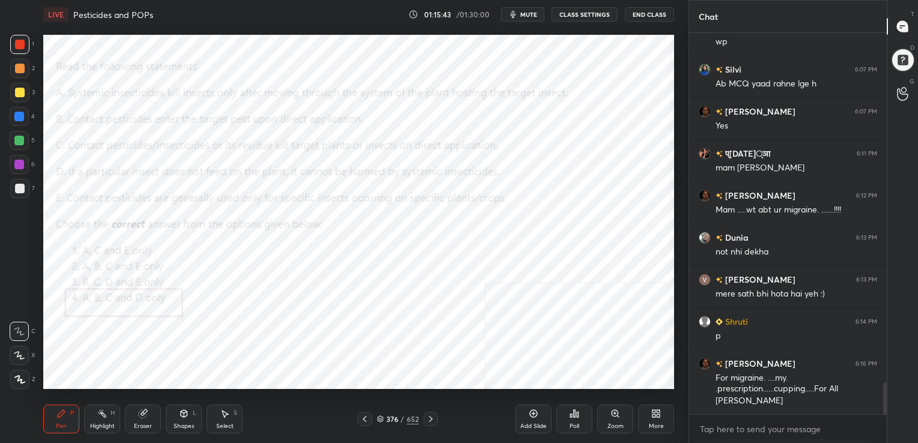
scroll to position [4220, 0]
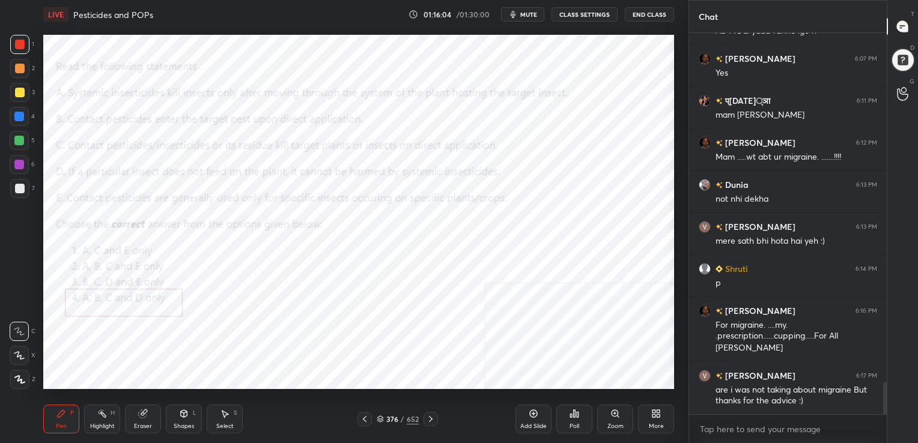
click at [378, 417] on icon at bounding box center [380, 417] width 6 height 3
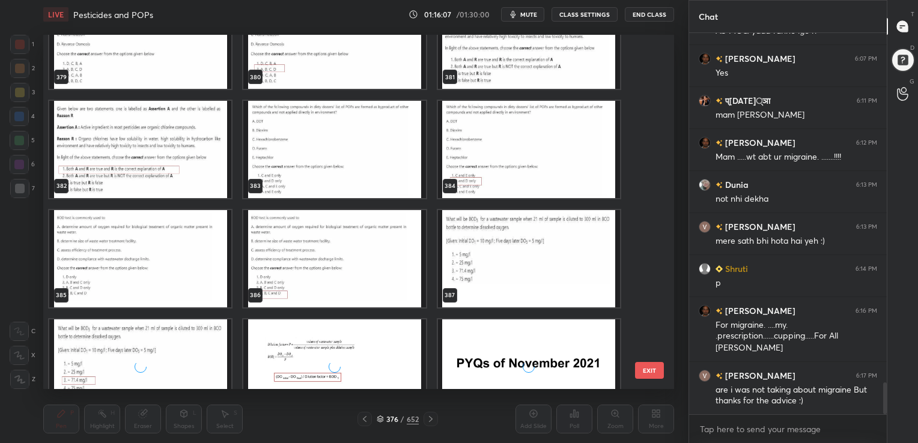
scroll to position [13811, 0]
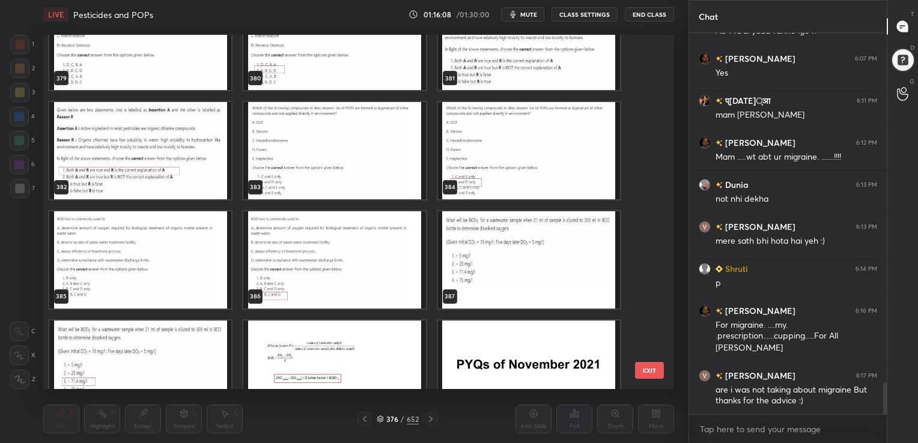
click at [357, 134] on img "grid" at bounding box center [334, 150] width 182 height 97
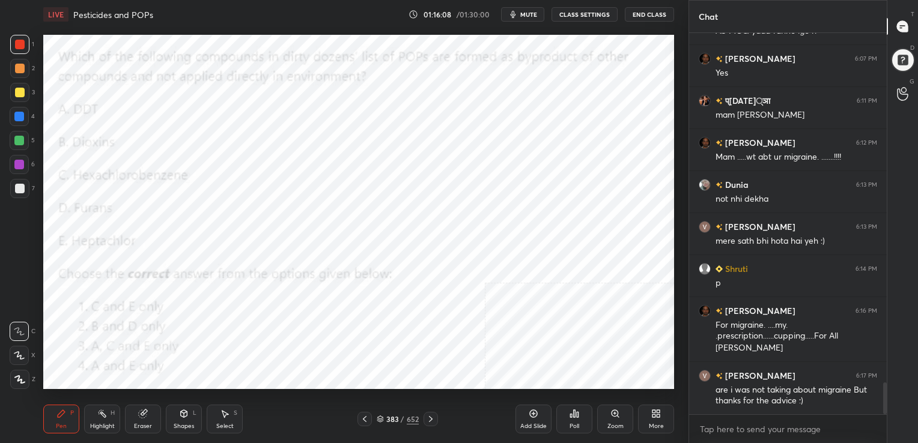
click at [357, 134] on img "grid" at bounding box center [334, 150] width 182 height 97
click at [524, 10] on span "mute" at bounding box center [528, 14] width 17 height 8
click at [378, 419] on icon at bounding box center [380, 417] width 6 height 3
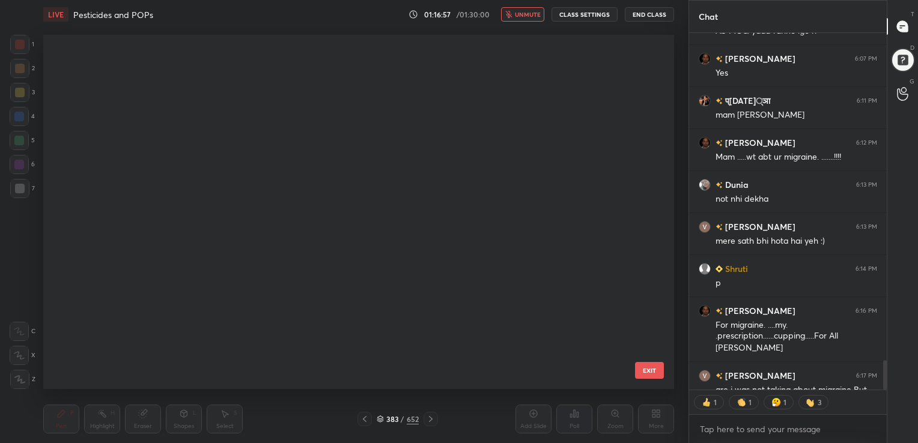
scroll to position [351, 625]
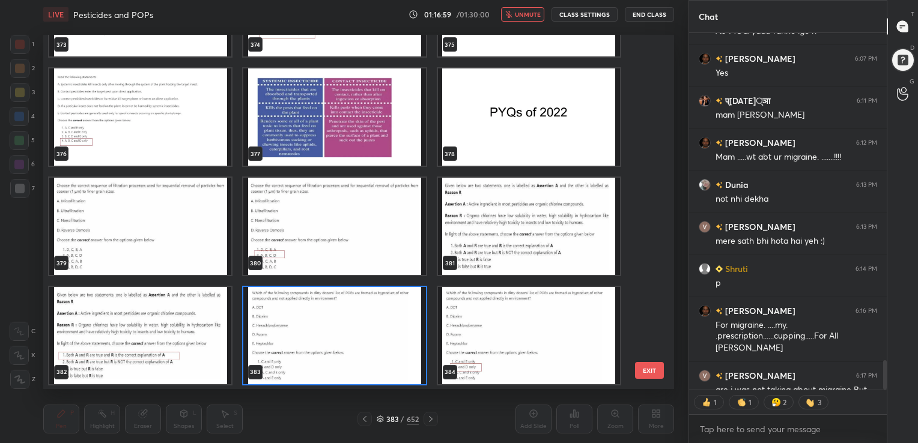
click at [352, 323] on img "grid" at bounding box center [334, 335] width 182 height 97
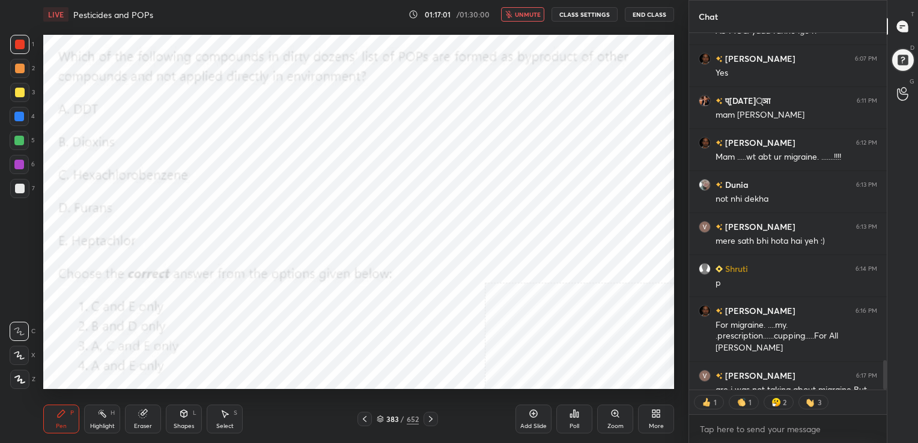
drag, startPoint x: 577, startPoint y: 418, endPoint x: 605, endPoint y: 438, distance: 35.0
click at [605, 438] on div "Add Slide Poll Zoom More" at bounding box center [594, 419] width 159 height 67
click at [569, 423] on div "Poll" at bounding box center [574, 426] width 10 height 6
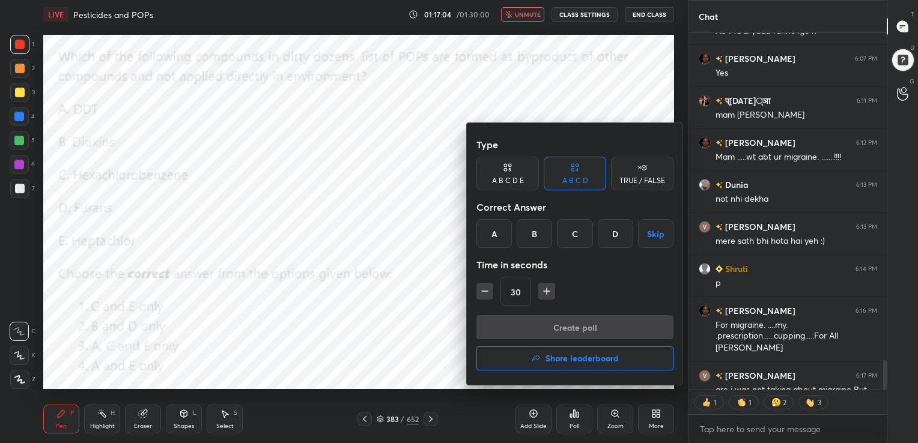
click at [536, 237] on div "B" at bounding box center [533, 233] width 35 height 29
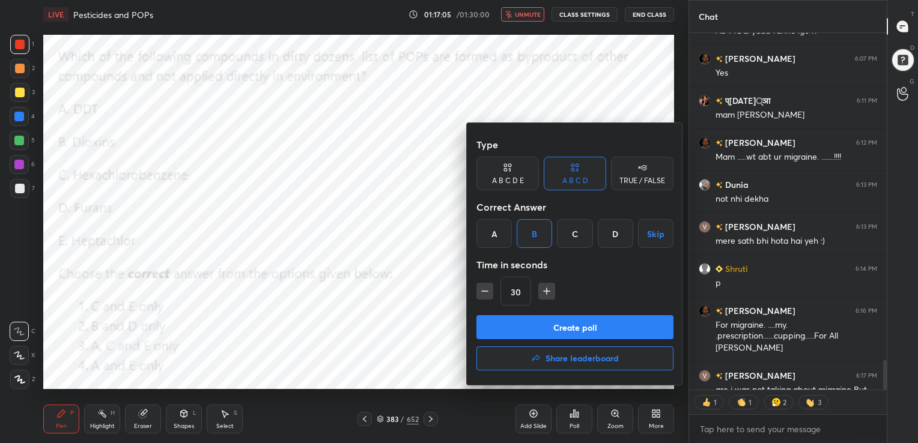
click at [567, 323] on button "Create poll" at bounding box center [574, 327] width 197 height 24
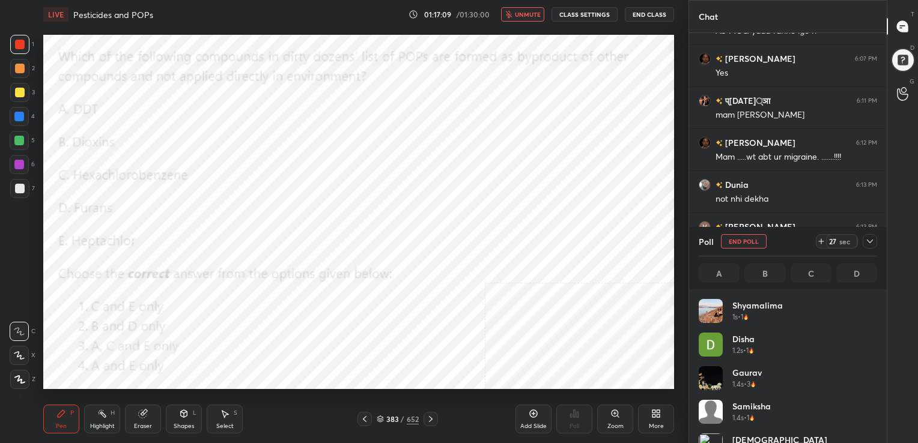
scroll to position [4282, 0]
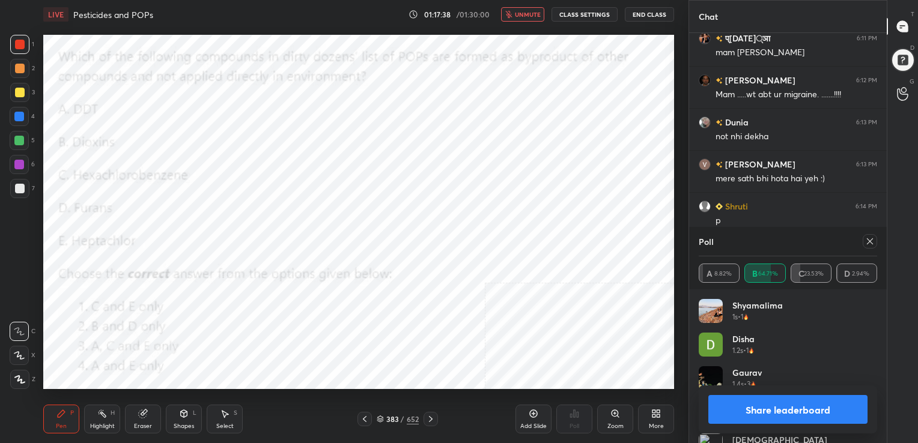
click at [865, 237] on icon at bounding box center [870, 242] width 10 height 10
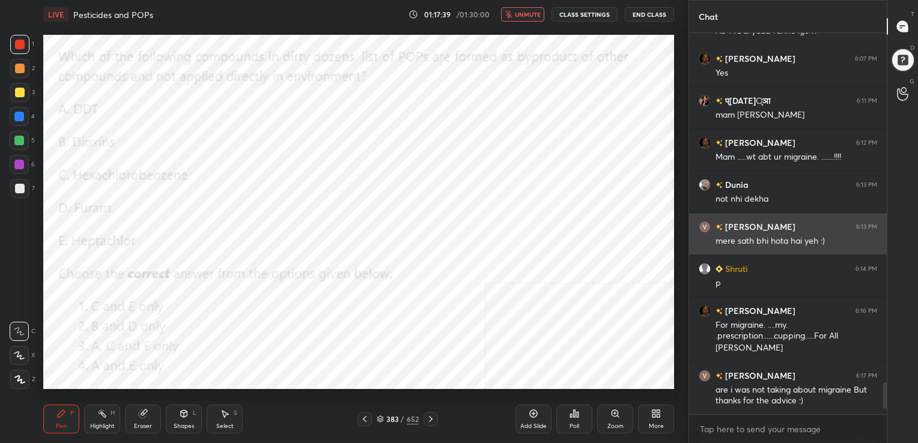
scroll to position [279, 194]
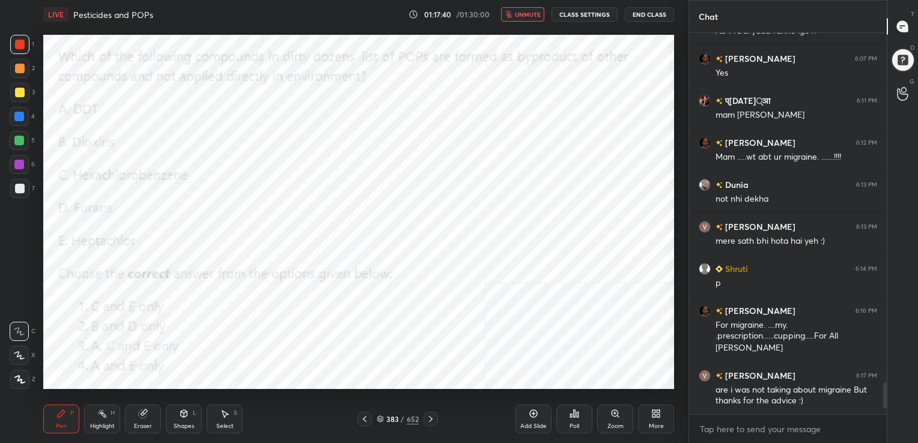
click at [523, 16] on span "unmute" at bounding box center [528, 14] width 26 height 8
click at [380, 420] on icon at bounding box center [380, 419] width 7 height 7
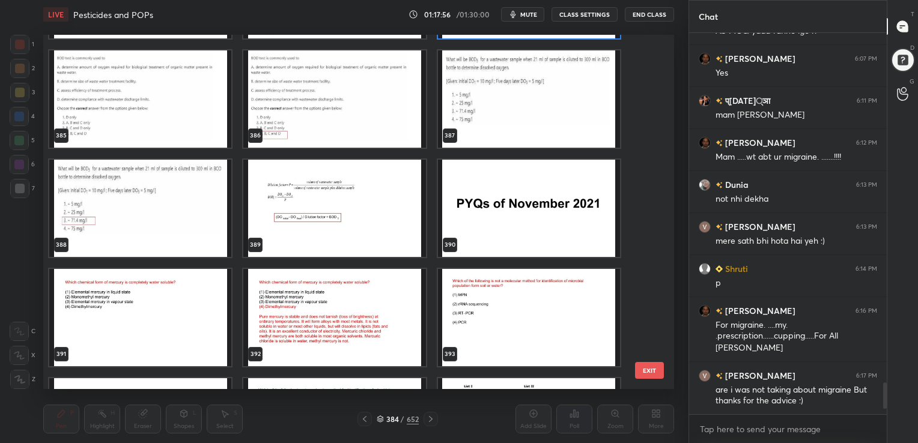
scroll to position [13971, 0]
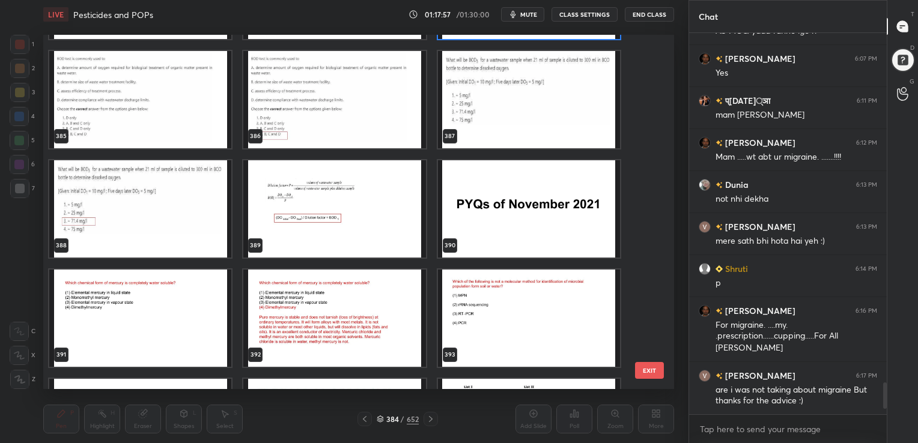
click at [454, 106] on img "grid" at bounding box center [529, 99] width 182 height 97
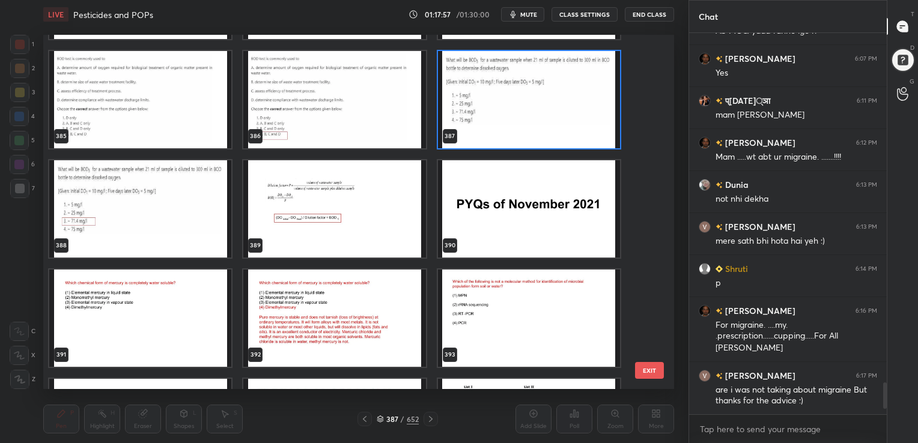
click at [454, 106] on img "grid" at bounding box center [529, 99] width 182 height 97
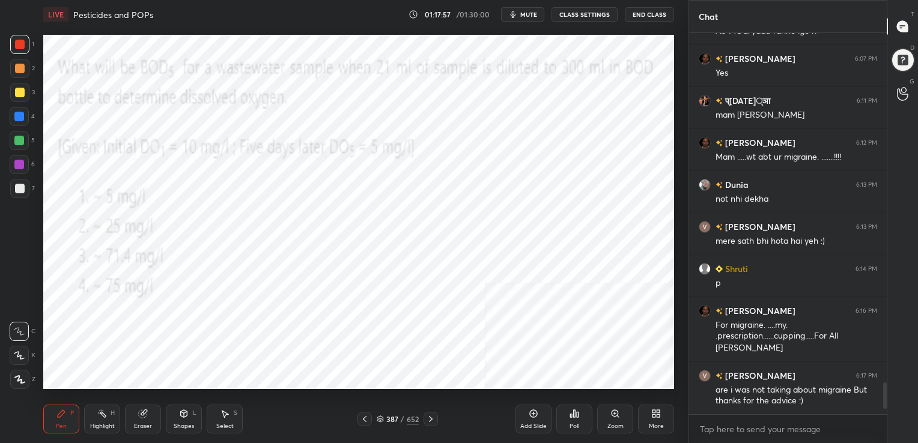
click at [454, 106] on img "grid" at bounding box center [529, 99] width 182 height 97
click at [535, 13] on span "mute" at bounding box center [528, 14] width 17 height 8
click at [378, 418] on icon at bounding box center [380, 419] width 7 height 7
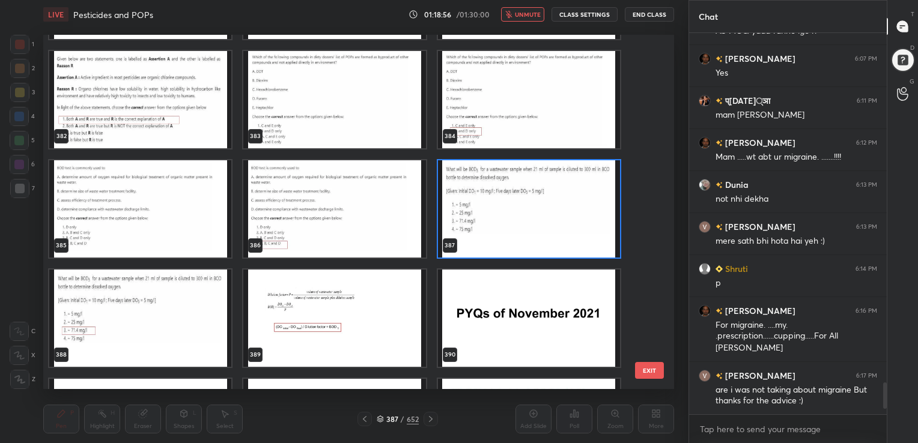
scroll to position [13861, 0]
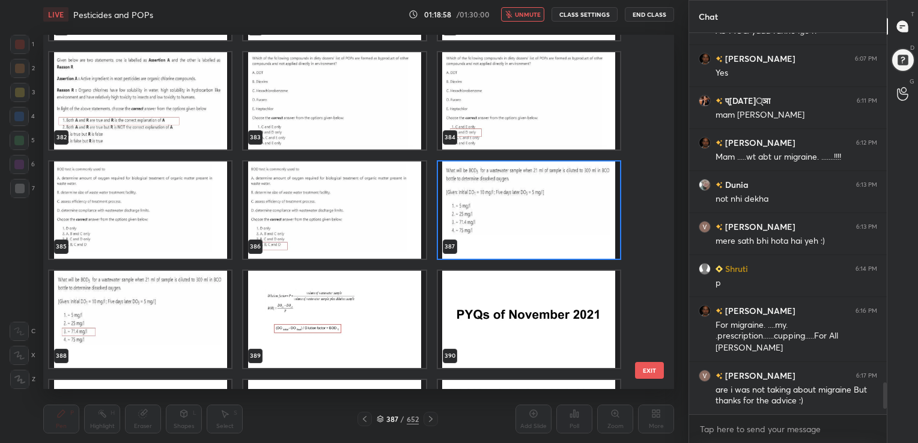
click at [483, 234] on img "grid" at bounding box center [529, 210] width 182 height 97
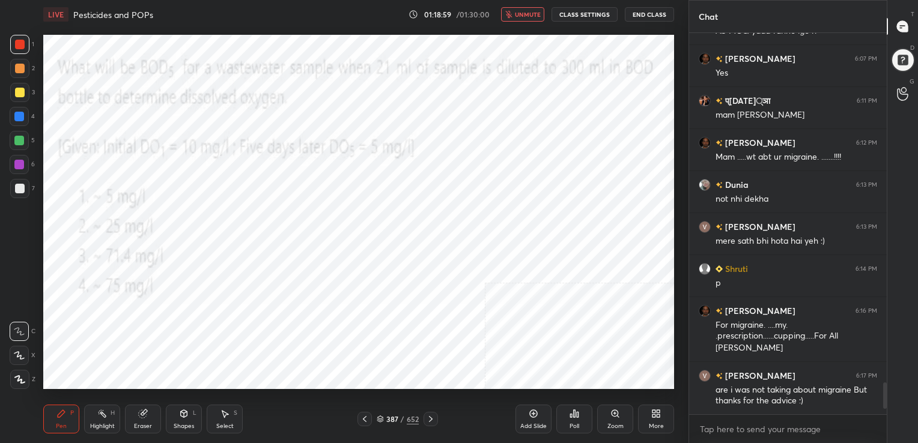
drag, startPoint x: 483, startPoint y: 234, endPoint x: 565, endPoint y: 394, distance: 179.4
click at [565, 394] on div "LIVE Pesticides and POPs 01:18:59 / 01:30:00 unmute CLASS SETTINGS End Class Se…" at bounding box center [358, 221] width 640 height 443
click at [570, 417] on icon at bounding box center [571, 415] width 2 height 3
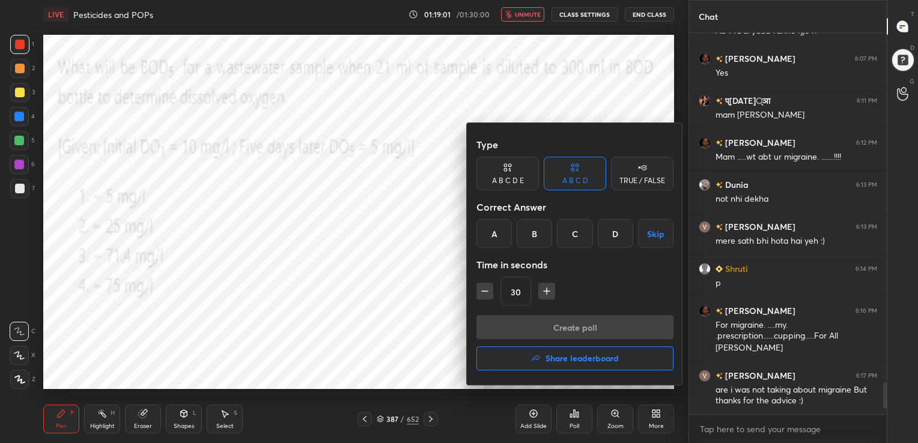
click at [584, 237] on div "C" at bounding box center [574, 233] width 35 height 29
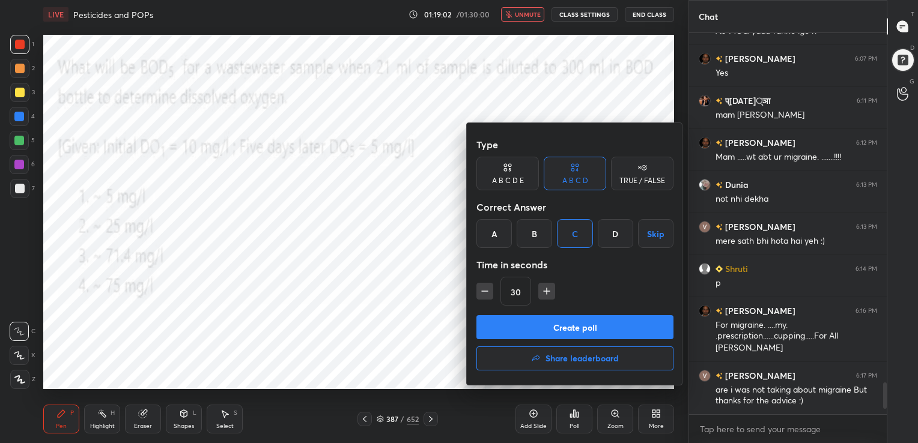
click at [584, 321] on button "Create poll" at bounding box center [574, 327] width 197 height 24
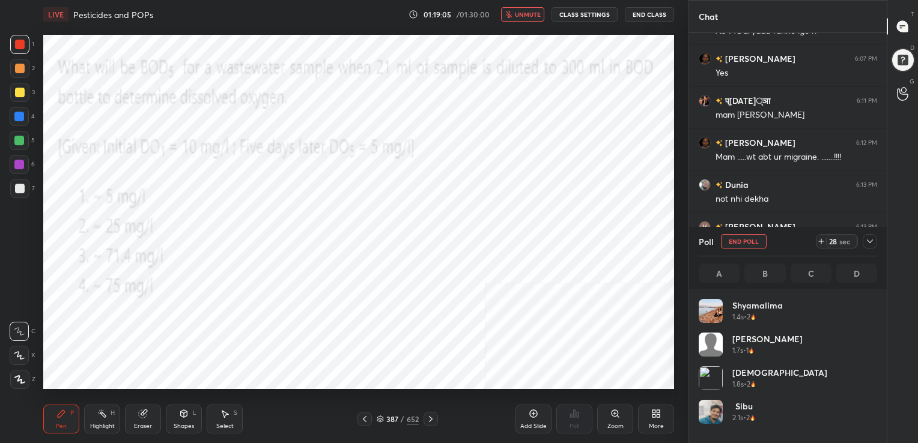
scroll to position [141, 175]
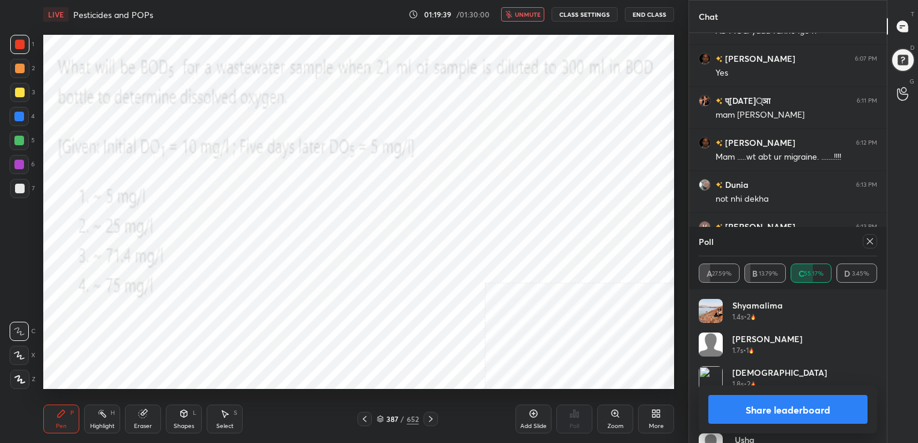
click at [867, 241] on icon at bounding box center [870, 242] width 10 height 10
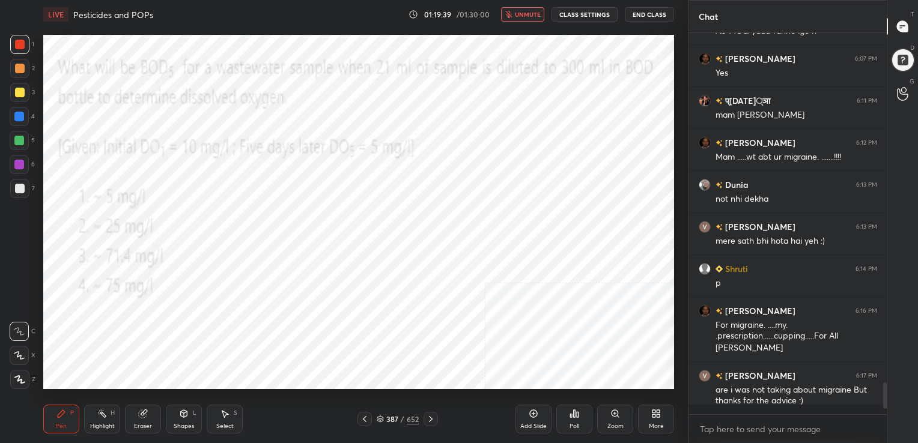
scroll to position [4, 4]
click at [523, 18] on button "unmute" at bounding box center [522, 14] width 43 height 14
click at [378, 419] on icon at bounding box center [380, 419] width 7 height 7
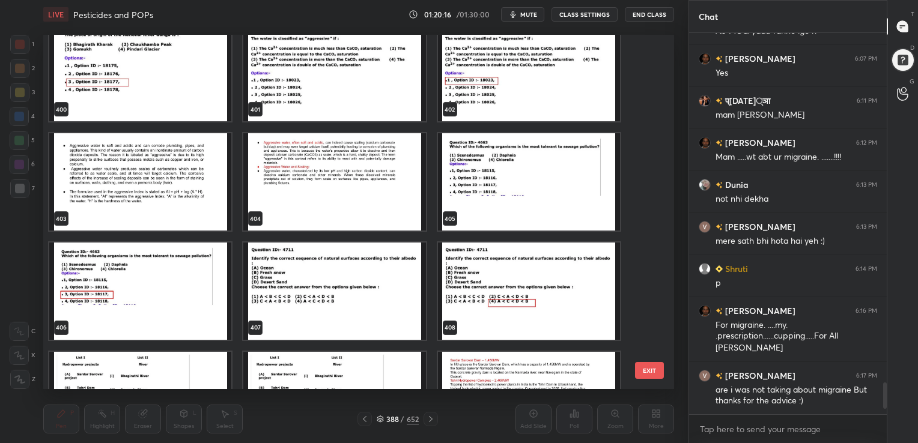
scroll to position [14544, 0]
click at [499, 174] on img "grid" at bounding box center [529, 181] width 182 height 97
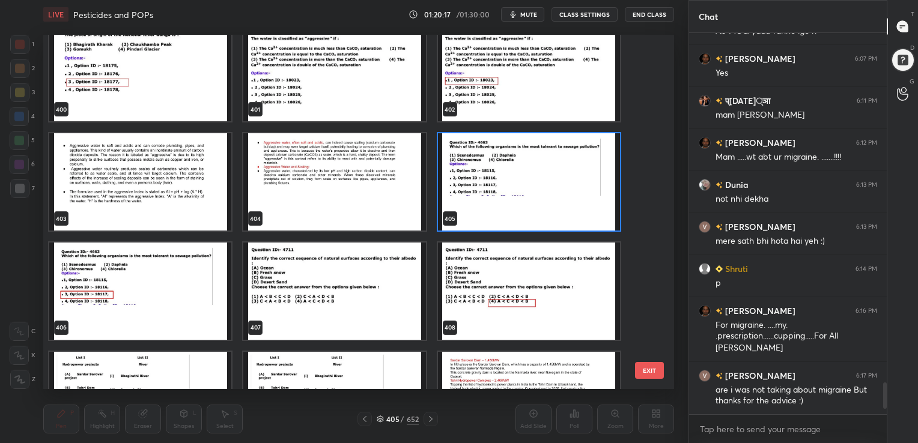
click at [499, 174] on img "grid" at bounding box center [529, 181] width 182 height 97
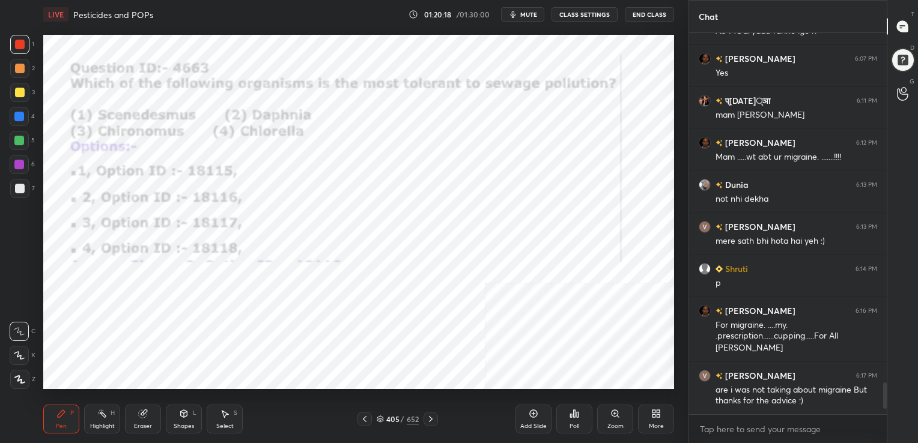
click at [499, 174] on img "grid" at bounding box center [529, 181] width 182 height 97
click at [533, 9] on button "mute" at bounding box center [522, 14] width 43 height 14
click at [381, 420] on icon at bounding box center [380, 420] width 6 height 2
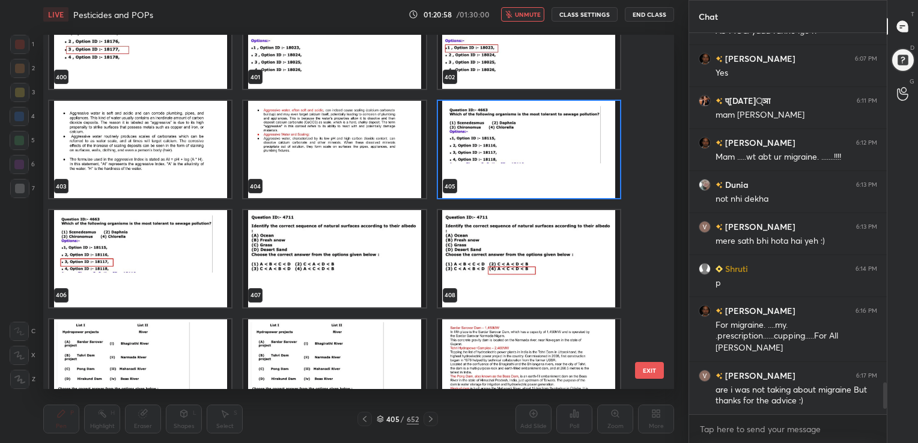
scroll to position [14576, 0]
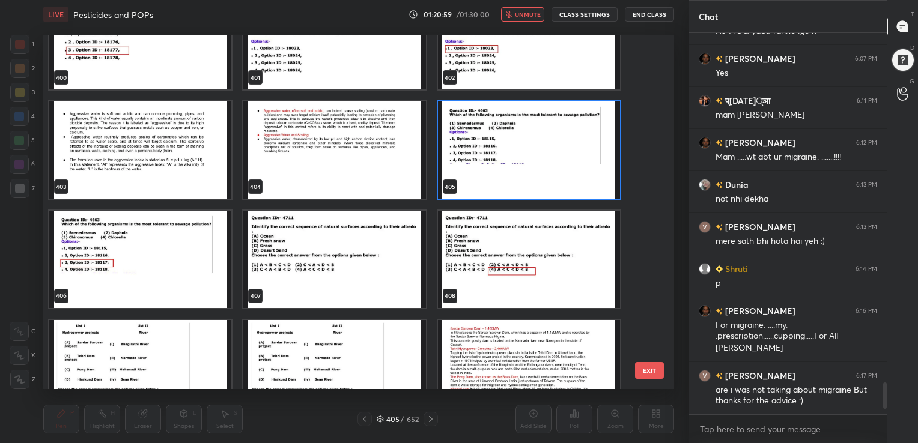
click at [531, 160] on img "grid" at bounding box center [529, 149] width 182 height 97
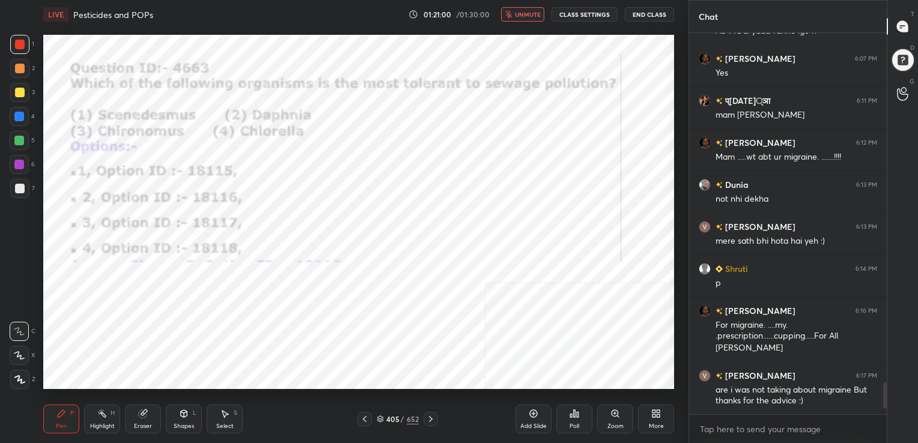
click at [531, 160] on img "grid" at bounding box center [529, 149] width 182 height 97
click at [577, 412] on icon at bounding box center [578, 414] width 2 height 5
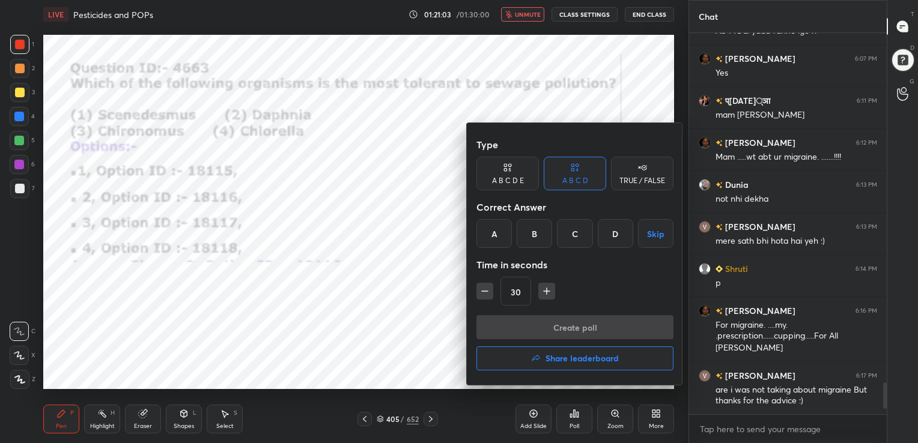
click at [577, 237] on div "C" at bounding box center [574, 233] width 35 height 29
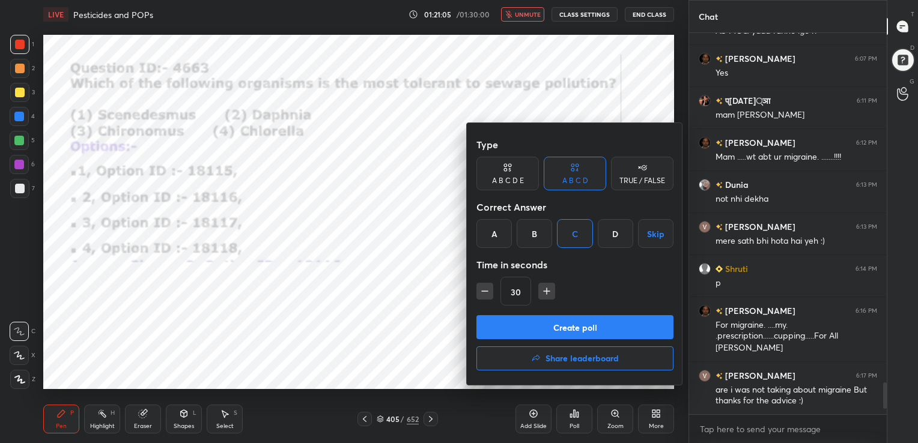
drag, startPoint x: 589, startPoint y: 310, endPoint x: 586, endPoint y: 325, distance: 14.9
click at [586, 325] on div "Type A B C D E A B C D TRUE / FALSE Correct Answer A B C D Skip Time in seconds…" at bounding box center [575, 254] width 216 height 262
click at [586, 325] on button "Create poll" at bounding box center [574, 327] width 197 height 24
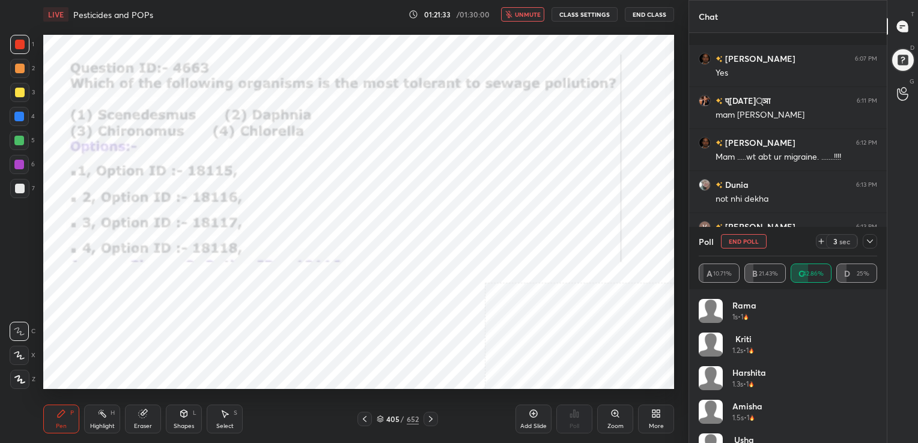
scroll to position [4311, 0]
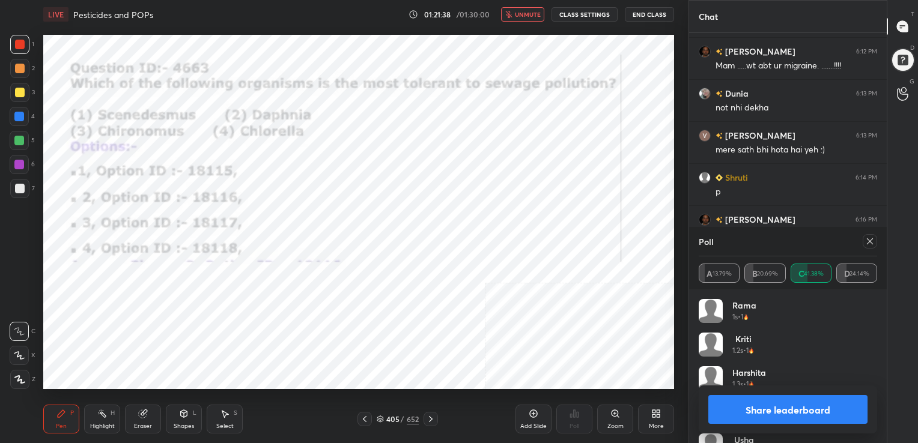
click at [869, 240] on icon at bounding box center [870, 242] width 10 height 10
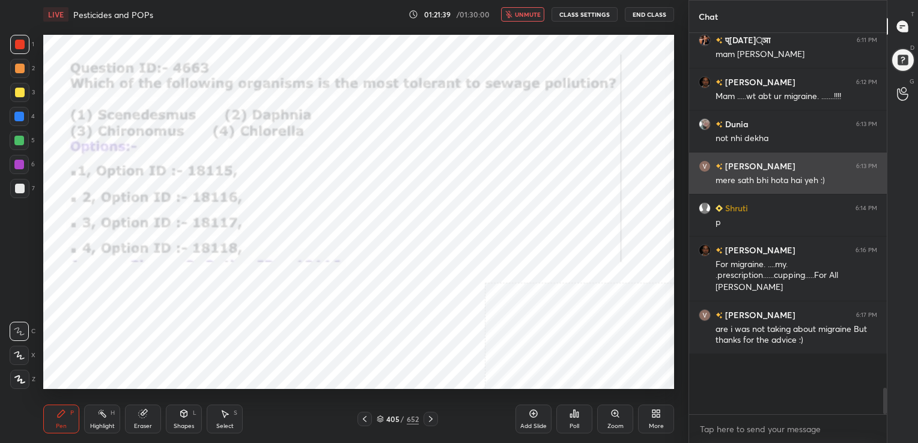
scroll to position [377, 194]
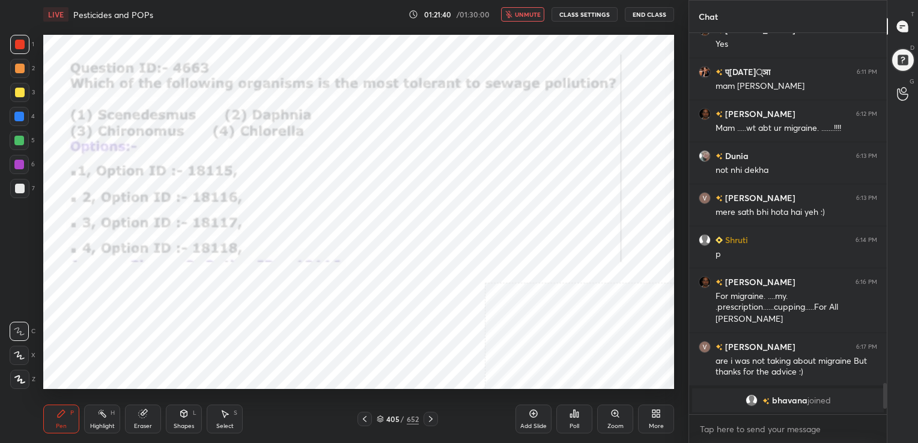
click at [540, 10] on button "unmute" at bounding box center [522, 14] width 43 height 14
click at [381, 423] on div "406 / 652" at bounding box center [398, 419] width 42 height 11
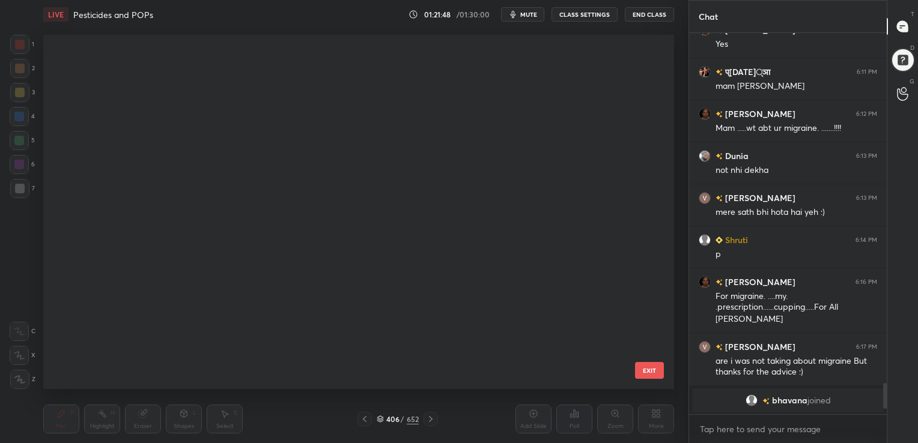
scroll to position [14500, 0]
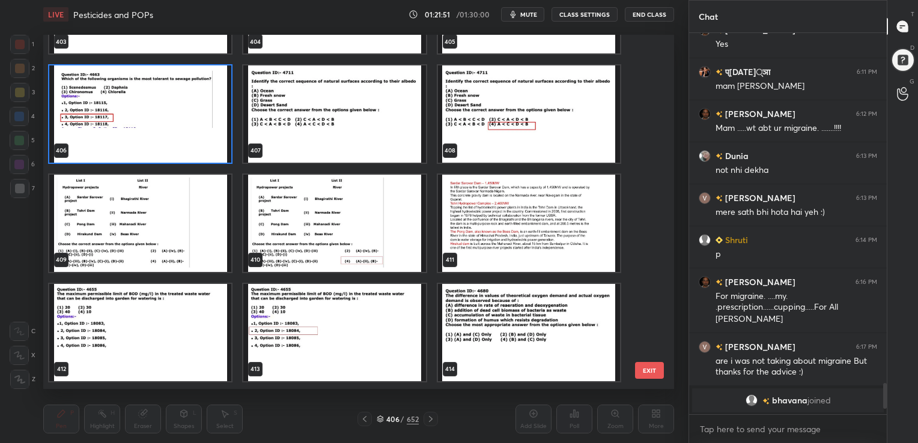
click at [151, 218] on img "grid" at bounding box center [140, 223] width 182 height 97
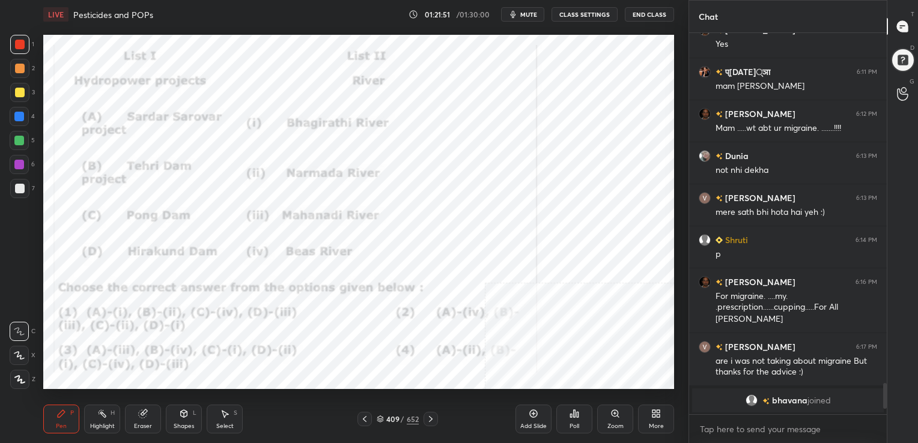
click at [151, 218] on img "grid" at bounding box center [140, 223] width 182 height 97
click at [528, 13] on span "mute" at bounding box center [528, 14] width 17 height 8
click at [378, 419] on icon at bounding box center [380, 419] width 7 height 7
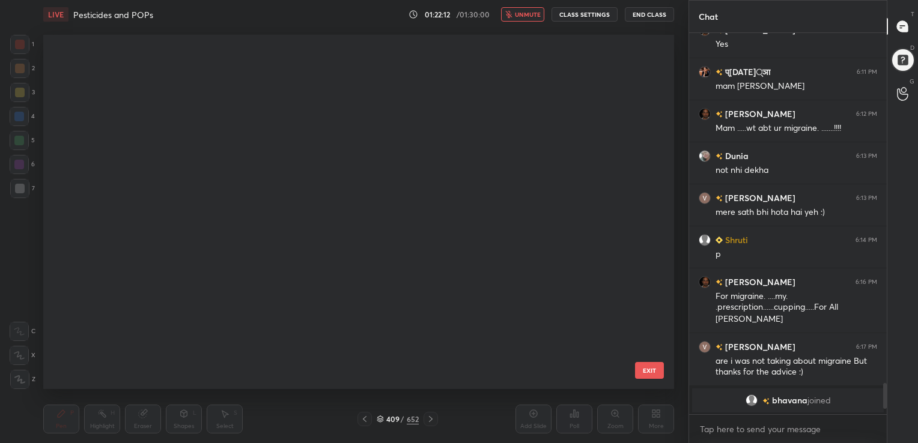
scroll to position [351, 625]
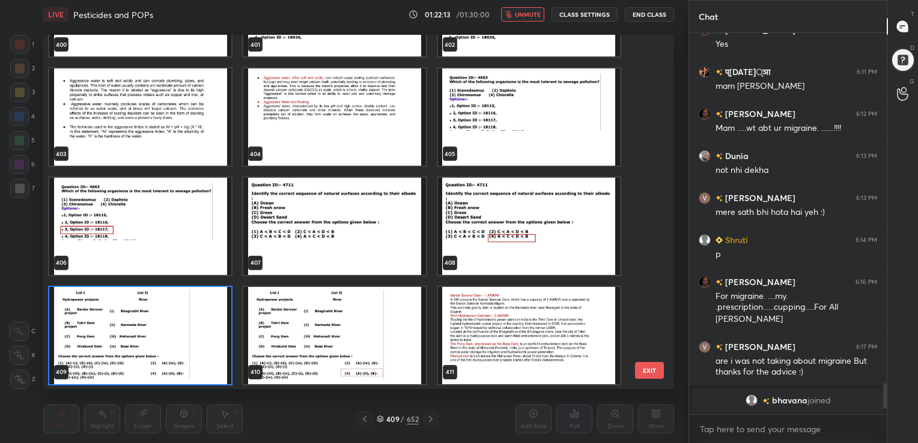
click at [200, 345] on img "grid" at bounding box center [140, 335] width 182 height 97
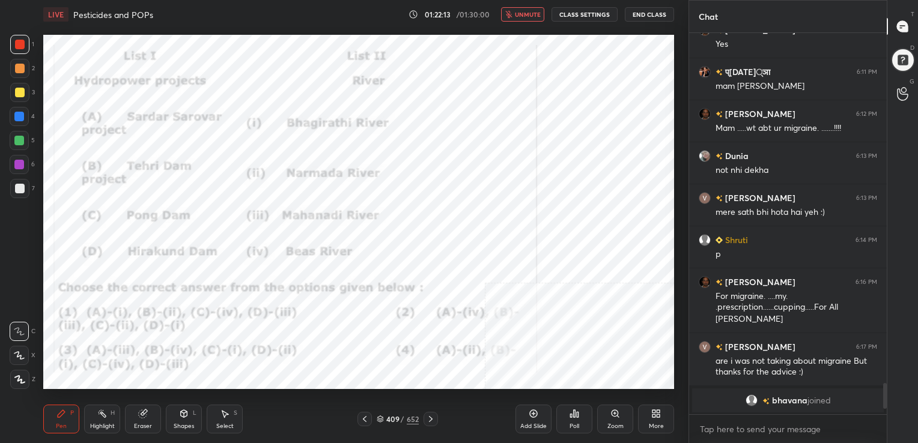
drag, startPoint x: 200, startPoint y: 345, endPoint x: 613, endPoint y: 420, distance: 419.4
click at [613, 420] on div "LIVE Pesticides and POPs 01:22:13 / 01:30:00 unmute CLASS SETTINGS End Class Se…" at bounding box center [358, 221] width 640 height 443
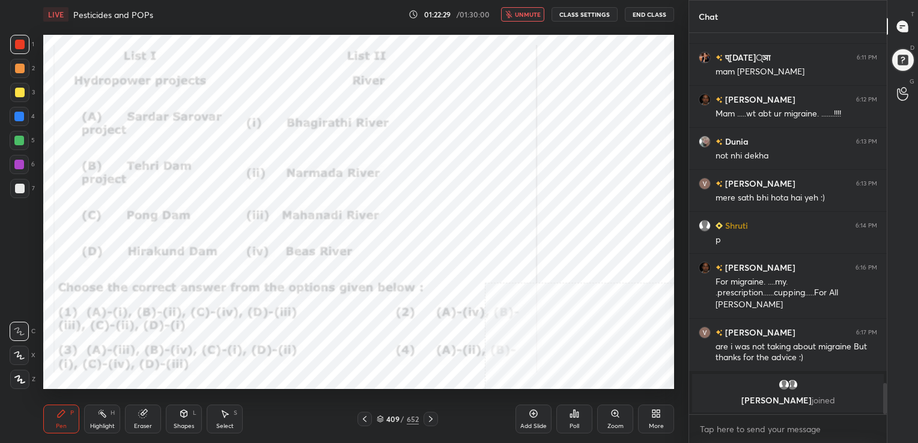
click at [386, 417] on div "409" at bounding box center [392, 419] width 12 height 7
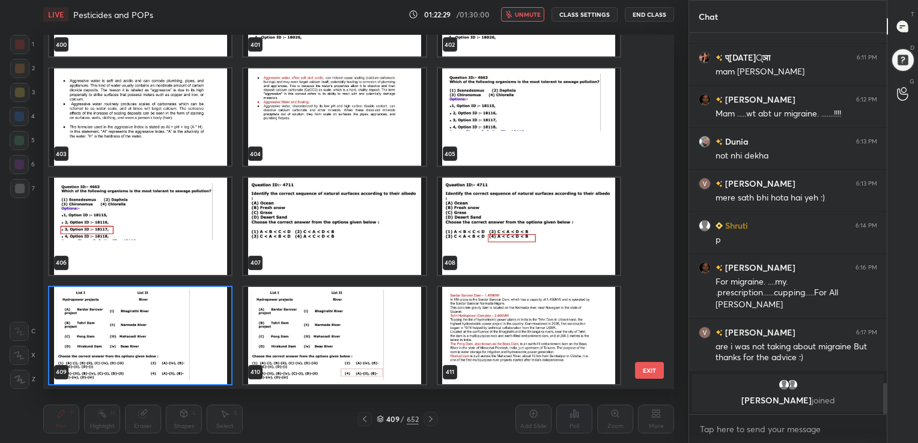
scroll to position [351, 625]
click at [178, 347] on img "grid" at bounding box center [140, 335] width 182 height 97
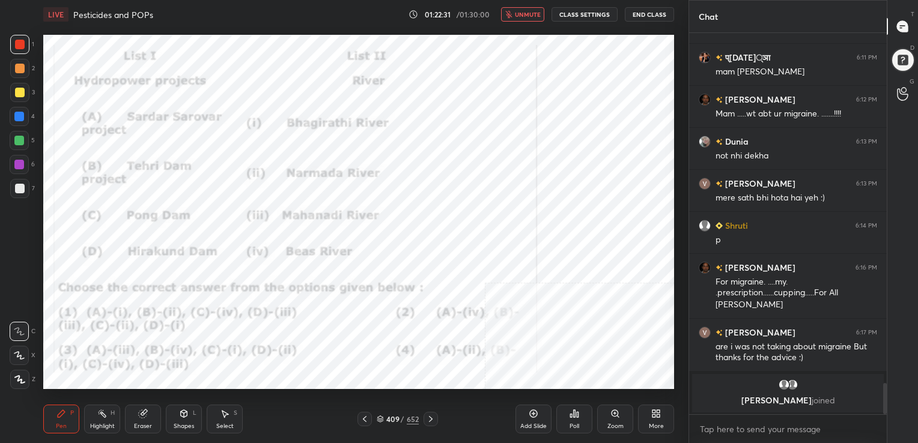
drag, startPoint x: 178, startPoint y: 347, endPoint x: 589, endPoint y: 406, distance: 415.6
click at [589, 406] on div "LIVE Pesticides and POPs 01:22:31 / 01:30:00 unmute CLASS SETTINGS End Class Se…" at bounding box center [358, 221] width 640 height 443
click at [574, 416] on icon at bounding box center [575, 413] width 2 height 7
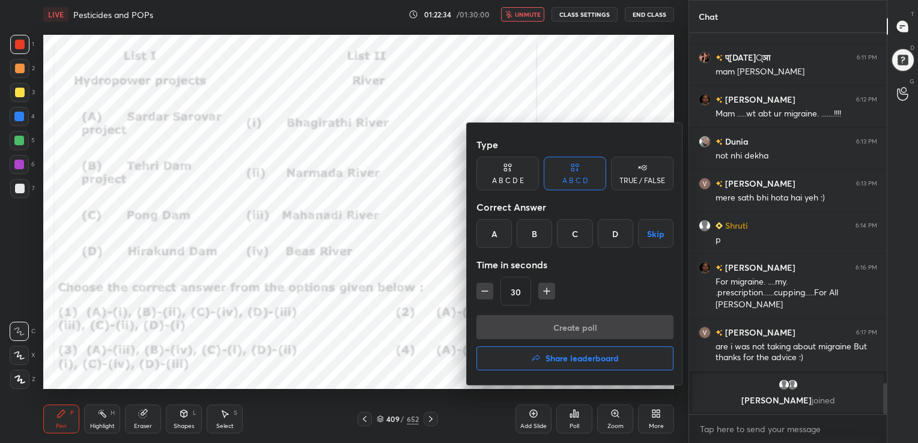
click at [614, 225] on div "D" at bounding box center [615, 233] width 35 height 29
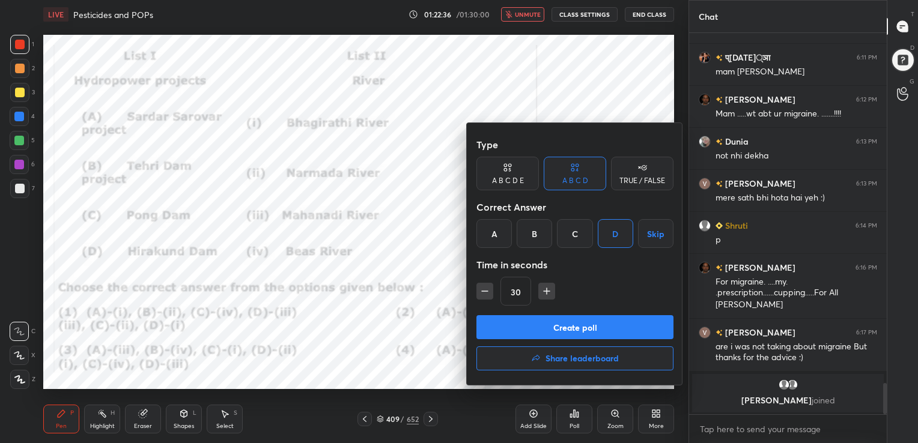
click at [574, 330] on button "Create poll" at bounding box center [574, 327] width 197 height 24
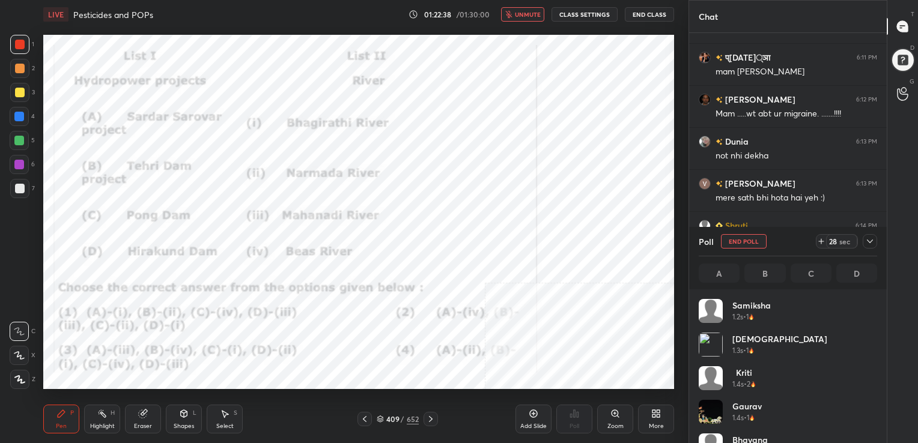
scroll to position [141, 175]
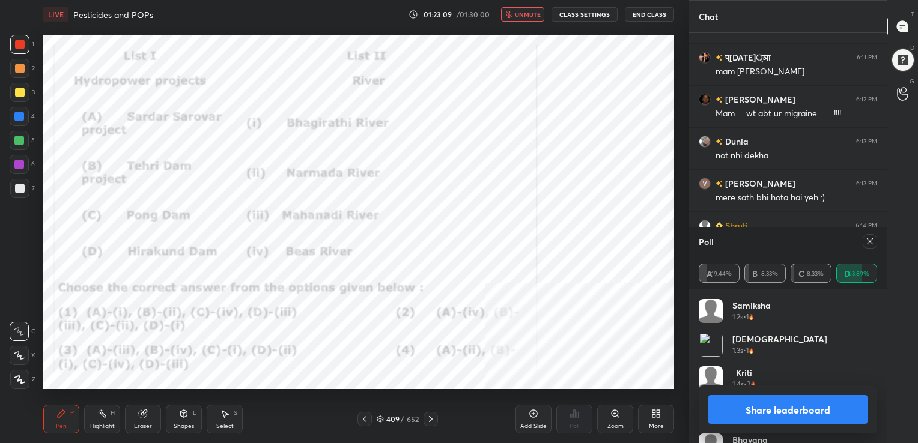
click at [867, 244] on icon at bounding box center [870, 242] width 10 height 10
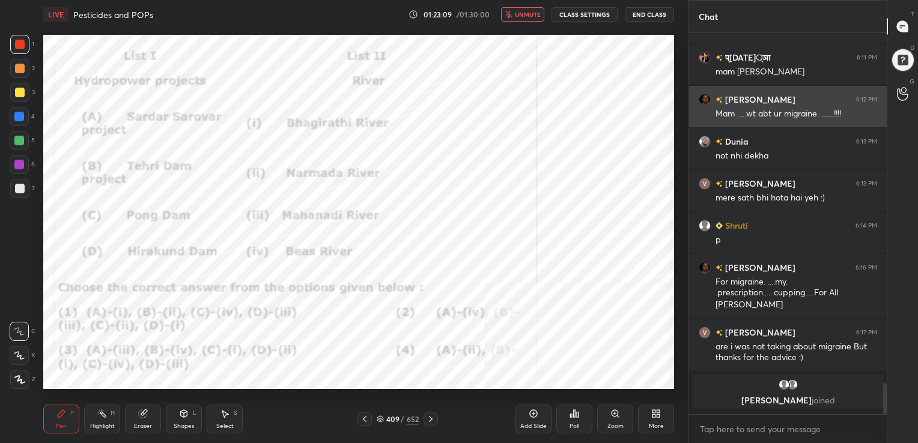
scroll to position [4, 4]
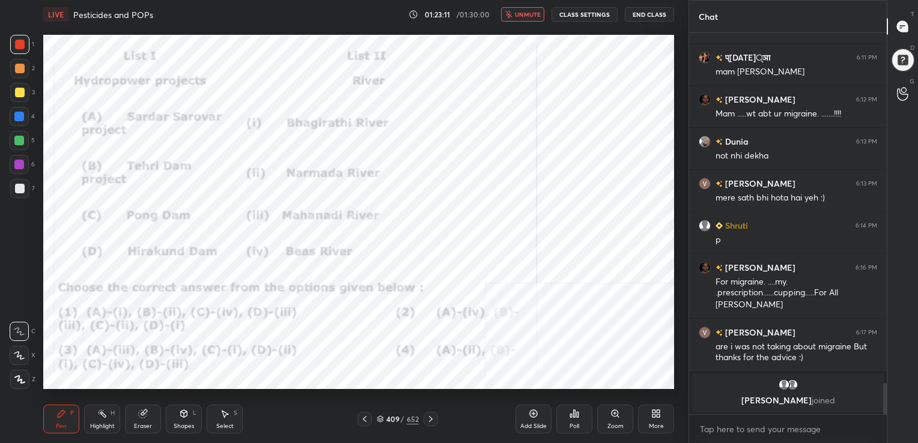
click at [526, 16] on span "unmute" at bounding box center [528, 14] width 26 height 8
click at [379, 416] on icon at bounding box center [380, 419] width 7 height 7
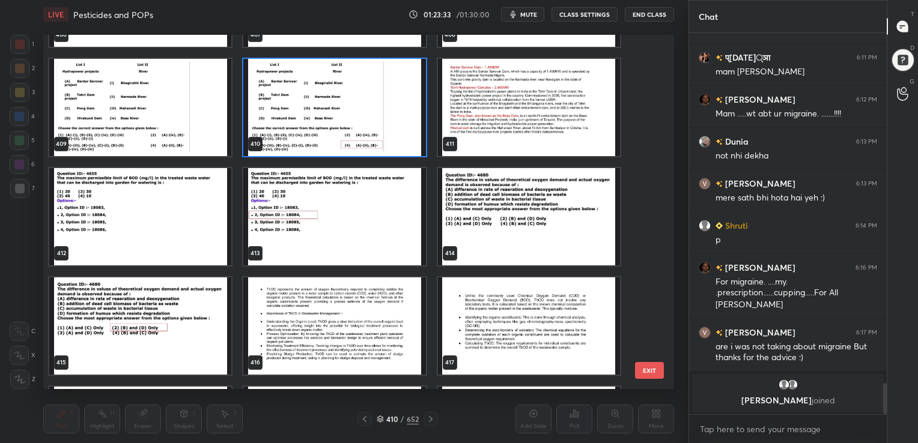
click at [201, 213] on img "grid" at bounding box center [140, 216] width 182 height 97
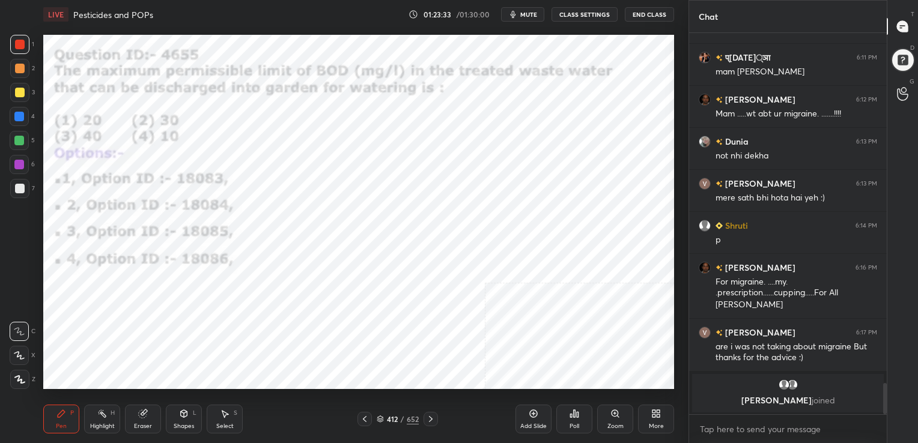
click at [201, 213] on img "grid" at bounding box center [140, 216] width 182 height 97
click at [383, 414] on div "412 / 652" at bounding box center [398, 419] width 42 height 11
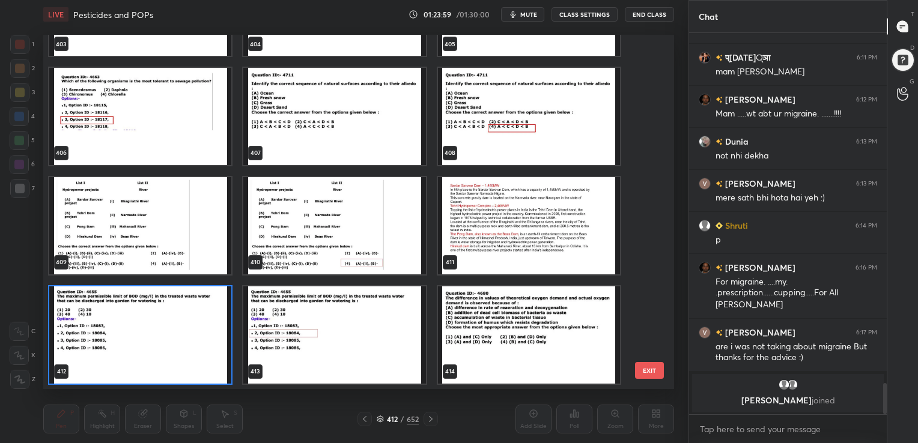
scroll to position [351, 625]
click at [179, 329] on img "grid" at bounding box center [140, 334] width 182 height 97
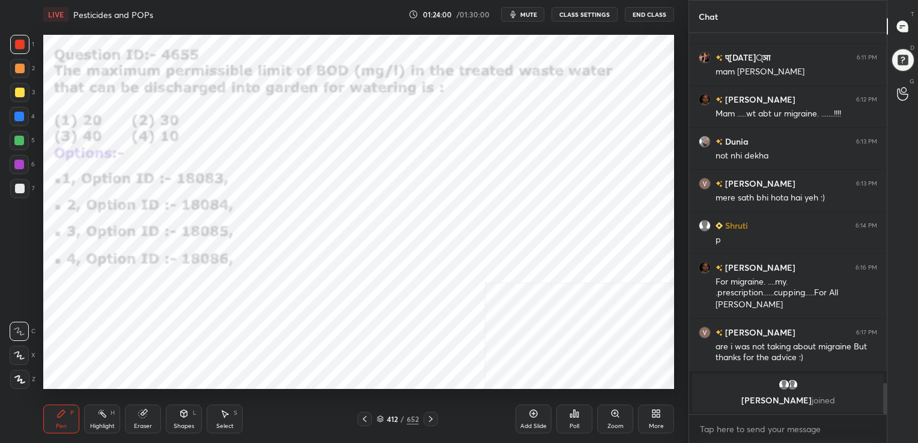
click at [179, 329] on img "grid" at bounding box center [140, 334] width 182 height 97
drag, startPoint x: 179, startPoint y: 329, endPoint x: 551, endPoint y: 419, distance: 383.0
click at [566, 420] on div "Poll" at bounding box center [574, 419] width 36 height 29
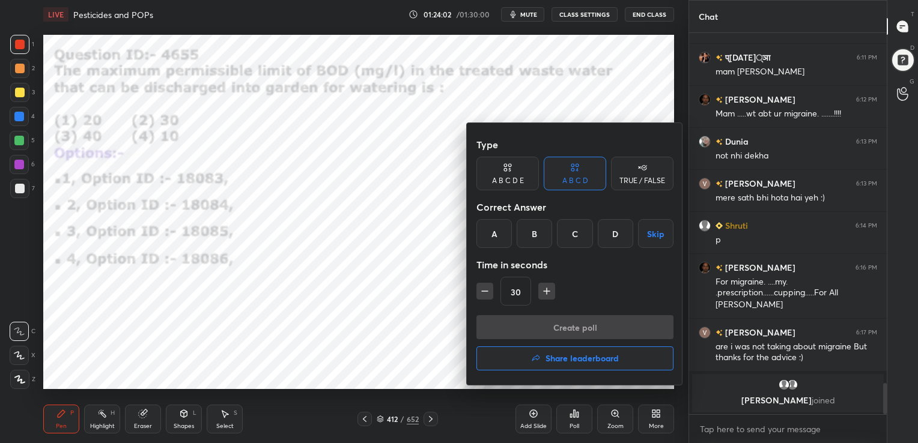
click at [536, 243] on div "B" at bounding box center [533, 233] width 35 height 29
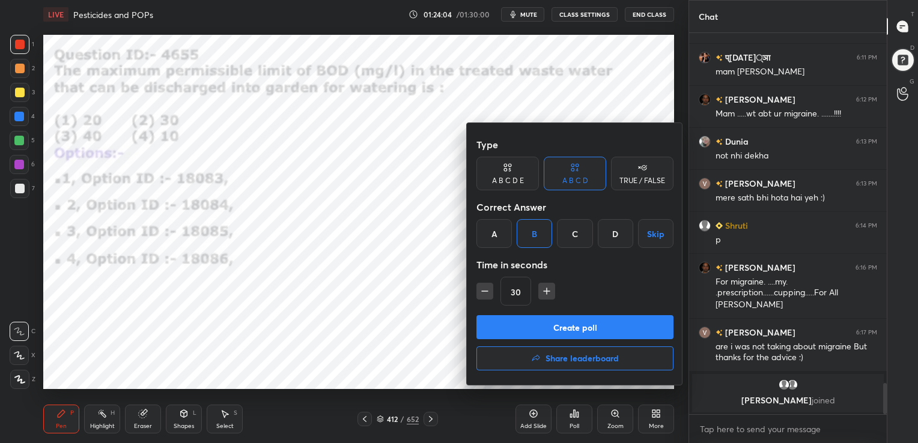
click at [595, 332] on button "Create poll" at bounding box center [574, 327] width 197 height 24
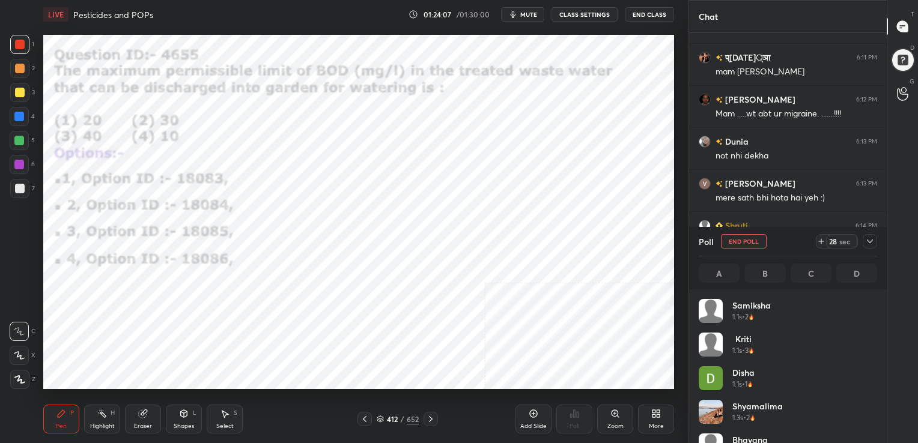
scroll to position [141, 175]
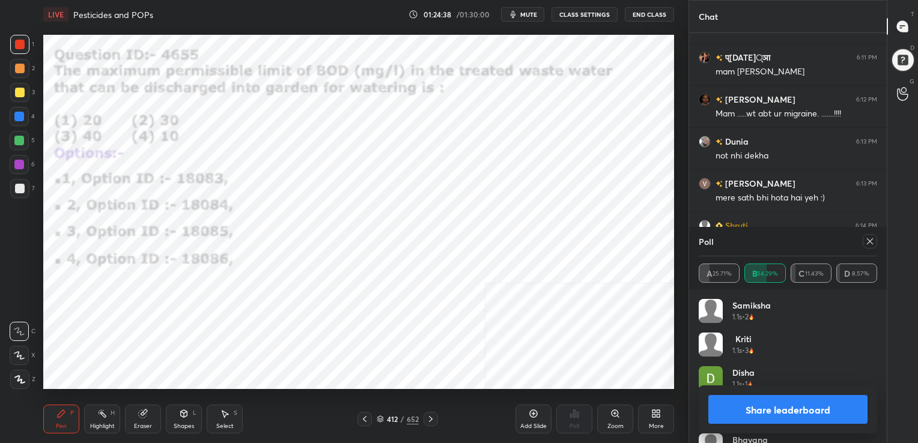
click at [868, 241] on icon at bounding box center [870, 242] width 10 height 10
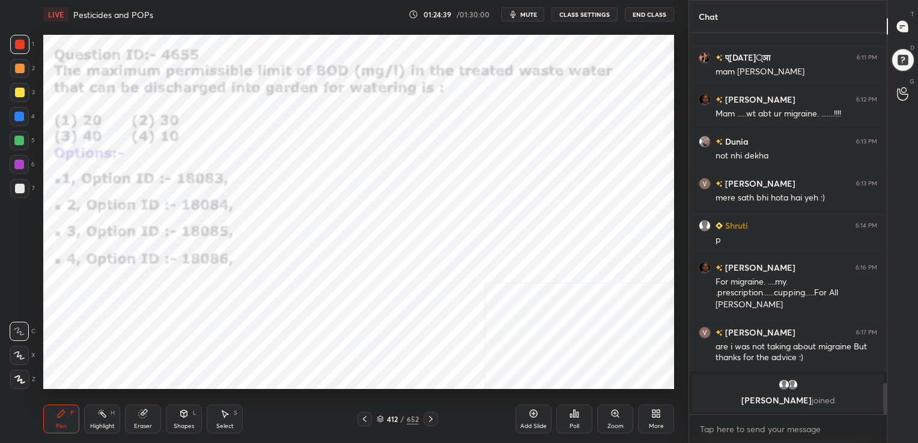
scroll to position [4, 4]
click at [379, 416] on icon at bounding box center [380, 419] width 7 height 7
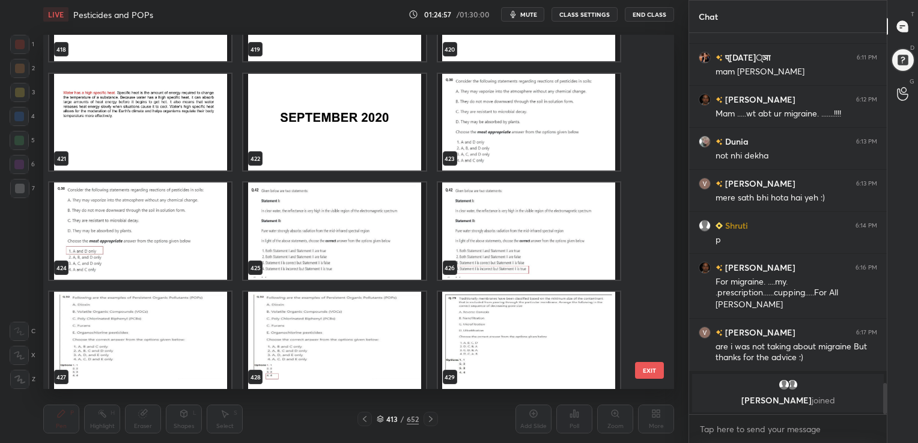
scroll to position [15259, 0]
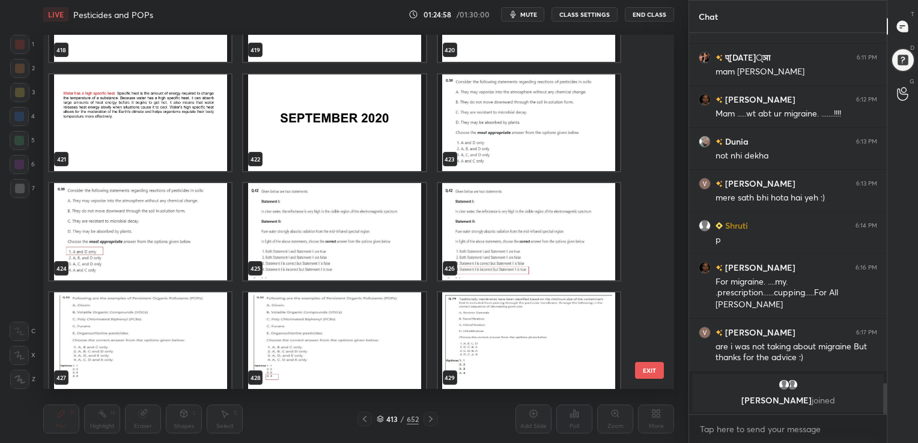
click at [525, 117] on img "grid" at bounding box center [529, 122] width 182 height 97
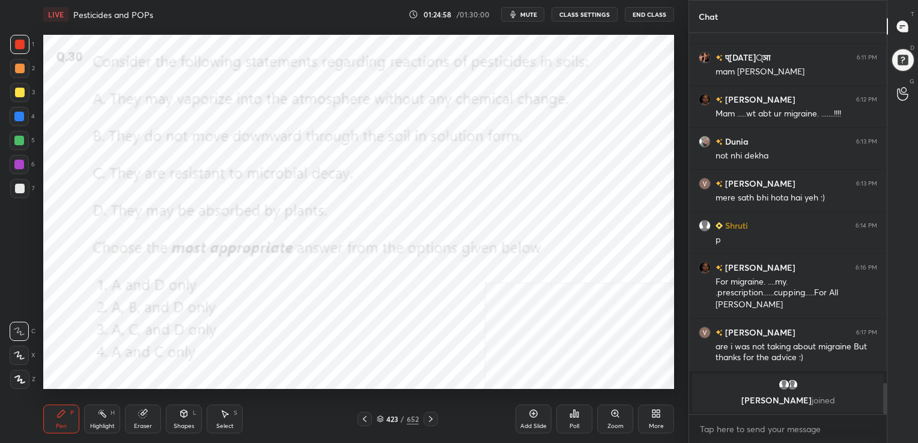
click at [525, 117] on img "grid" at bounding box center [529, 122] width 182 height 97
click at [379, 419] on icon at bounding box center [380, 417] width 6 height 3
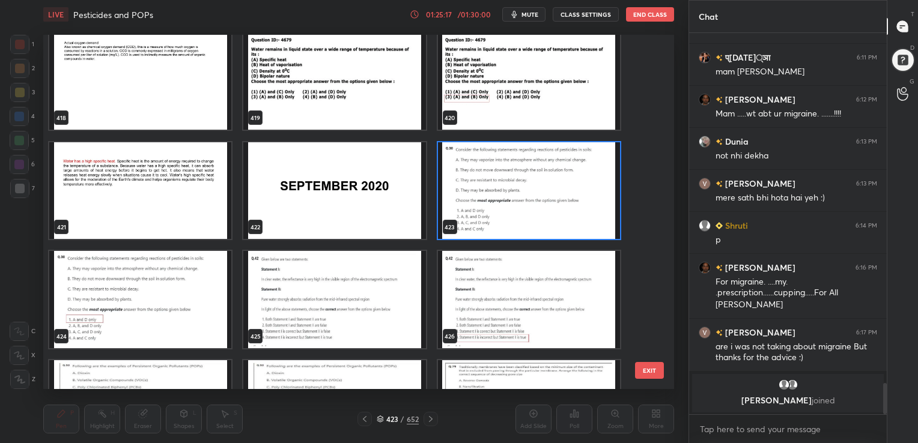
scroll to position [15190, 0]
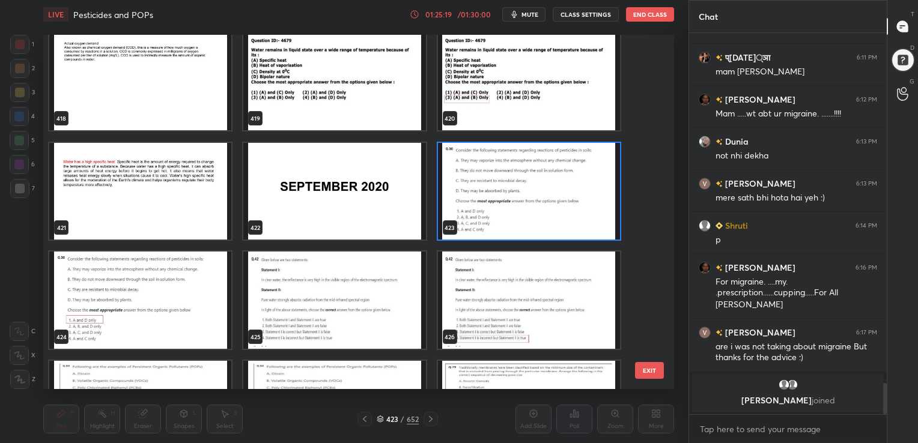
click at [531, 198] on img "grid" at bounding box center [529, 190] width 182 height 97
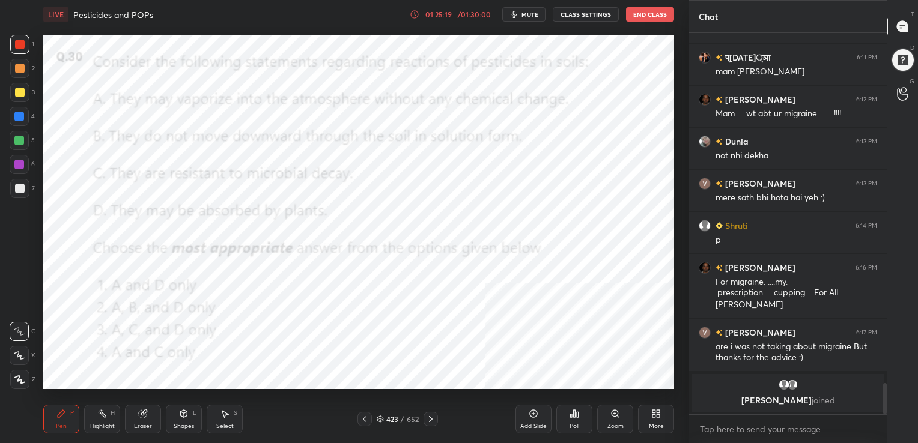
click at [531, 198] on img "grid" at bounding box center [529, 190] width 182 height 97
click at [575, 414] on icon at bounding box center [575, 413] width 2 height 7
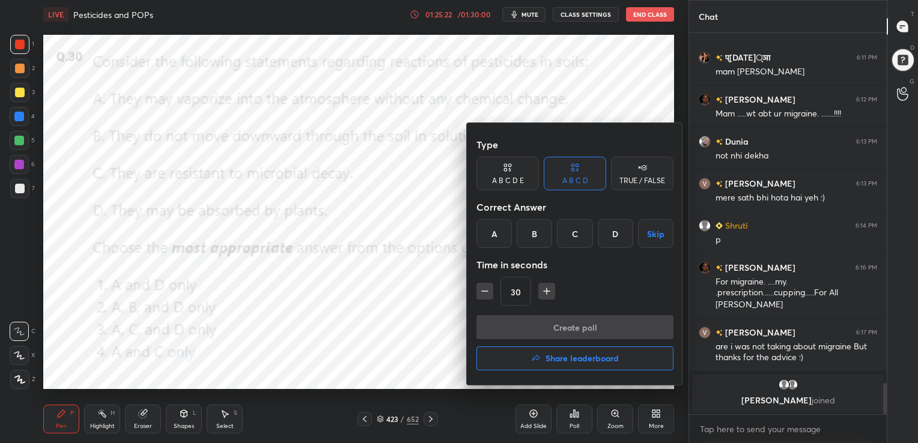
click at [495, 229] on div "A" at bounding box center [493, 233] width 35 height 29
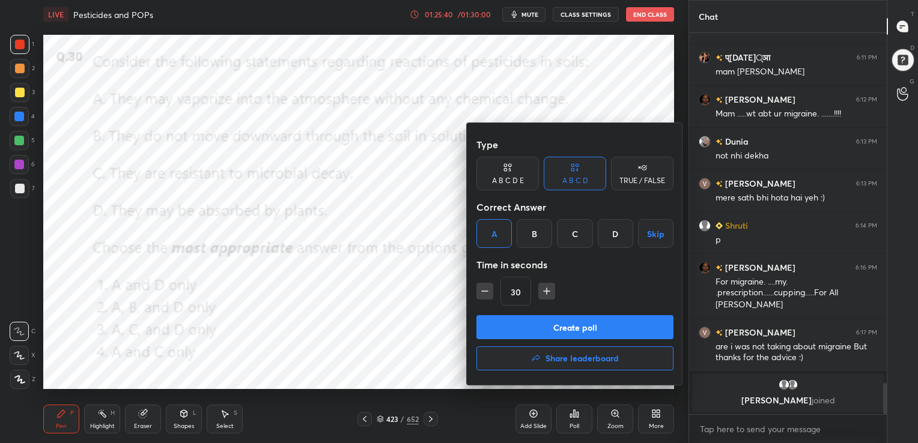
click at [574, 318] on button "Create poll" at bounding box center [574, 327] width 197 height 24
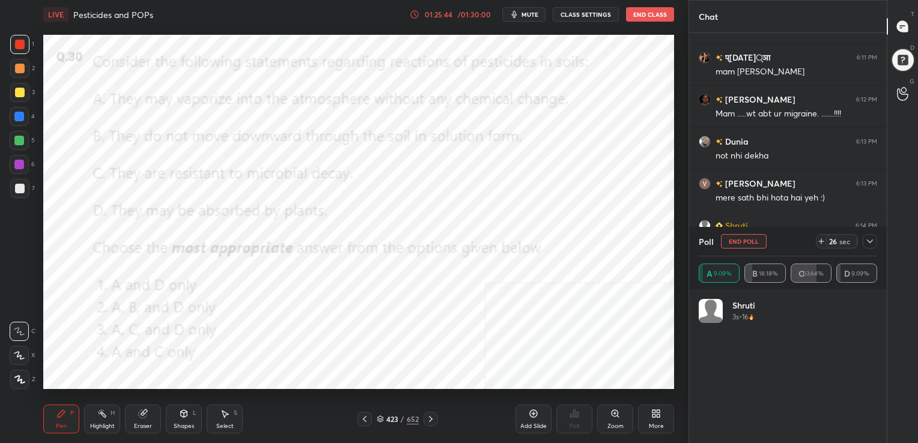
scroll to position [141, 175]
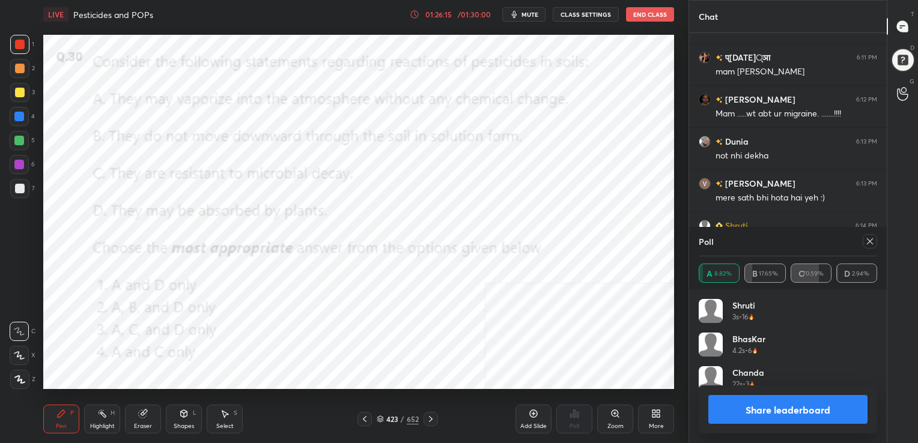
click at [868, 241] on icon at bounding box center [870, 241] width 6 height 6
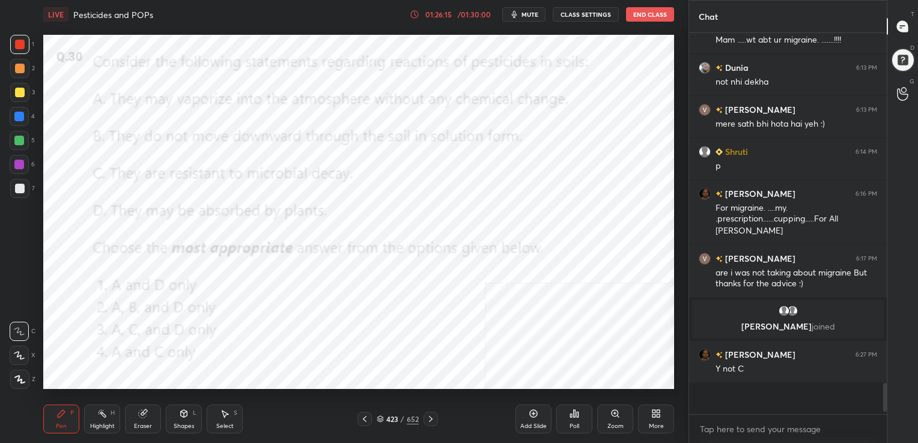
scroll to position [4, 4]
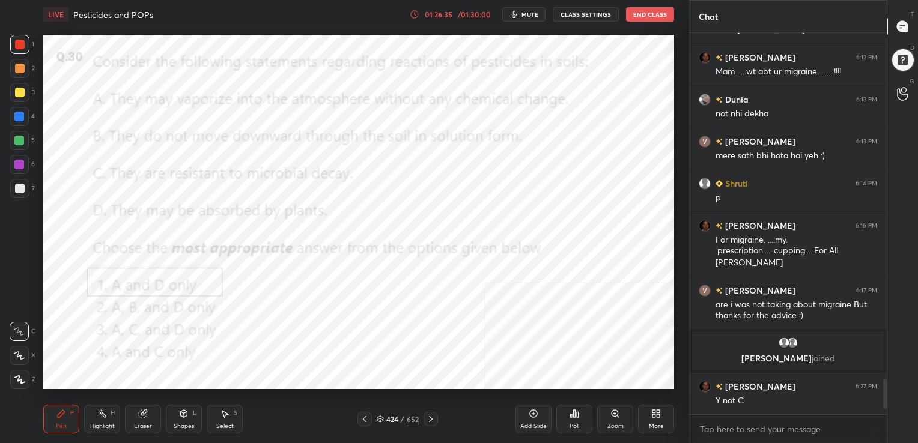
click at [383, 417] on div "424 / 652" at bounding box center [398, 419] width 42 height 11
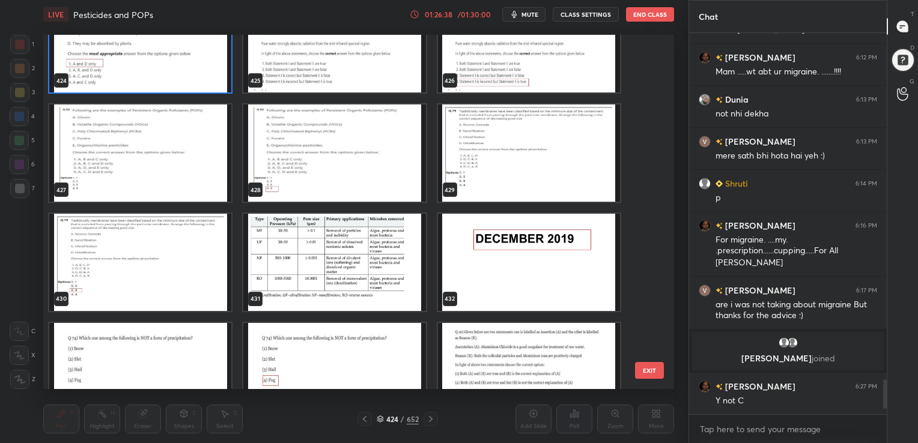
click at [172, 136] on img "grid" at bounding box center [140, 153] width 182 height 97
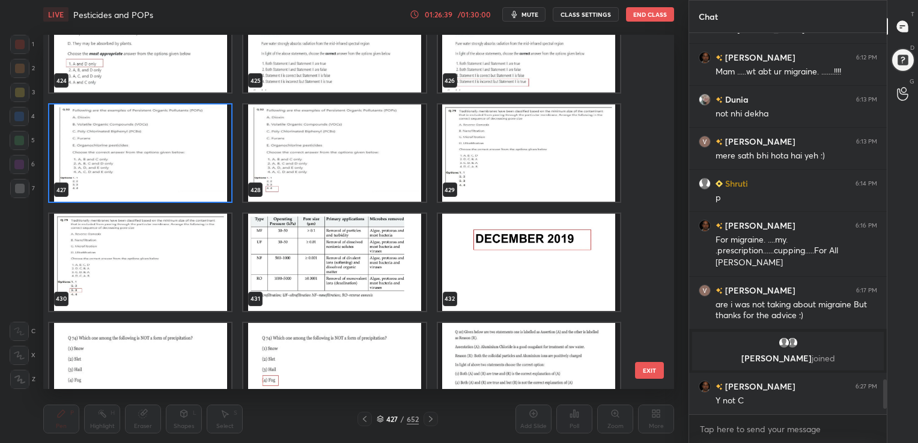
click at [172, 136] on img "grid" at bounding box center [140, 153] width 182 height 97
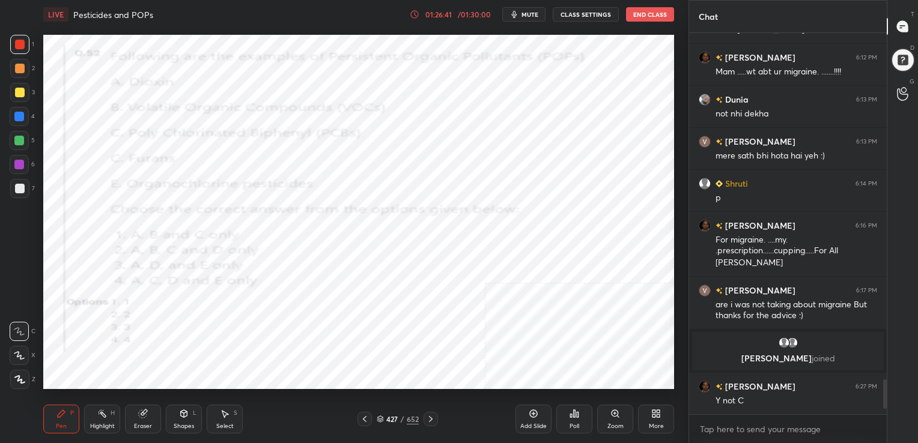
click at [533, 16] on span "mute" at bounding box center [529, 14] width 17 height 8
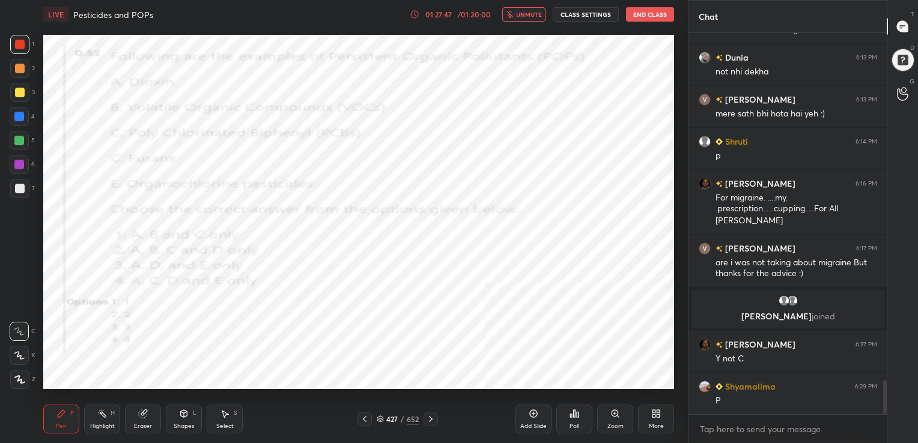
click at [378, 414] on div "427 / 652" at bounding box center [398, 419] width 42 height 11
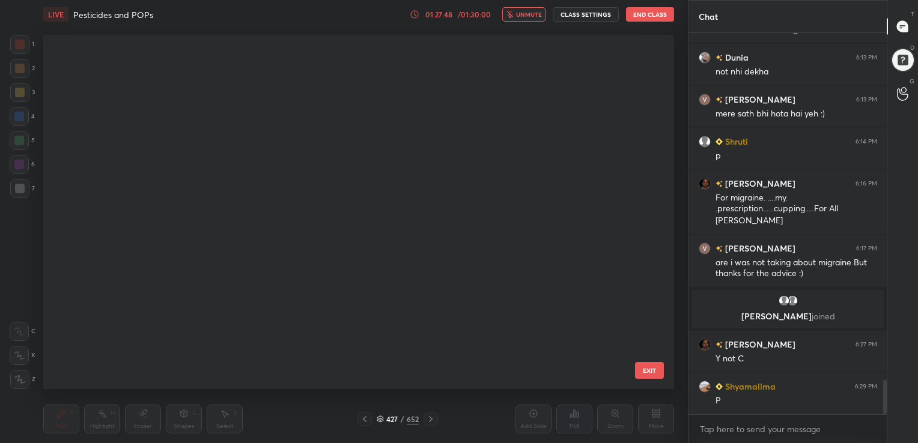
scroll to position [351, 625]
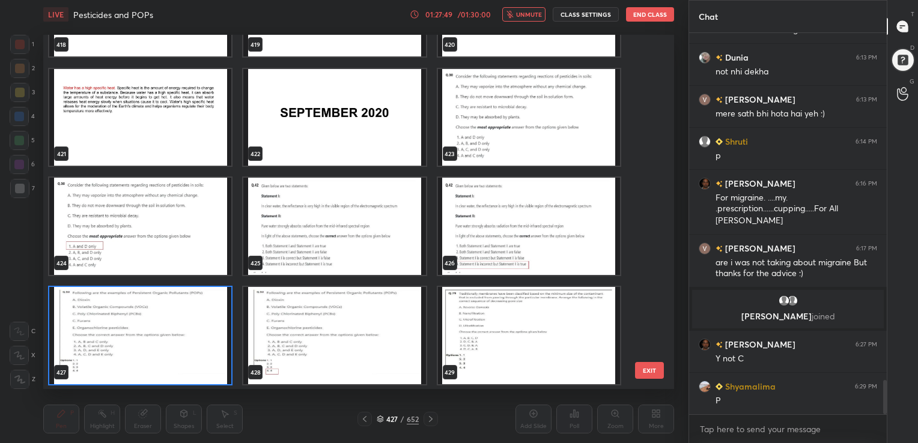
click at [207, 318] on img "grid" at bounding box center [140, 335] width 182 height 97
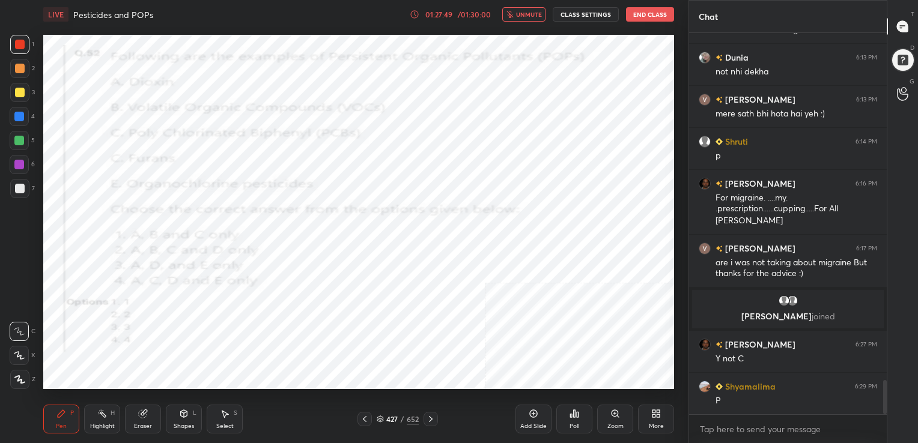
drag, startPoint x: 207, startPoint y: 318, endPoint x: 617, endPoint y: 449, distance: 430.6
click at [617, 0] on html "1 2 3 4 5 6 7 C X Z C X Z E E Erase all H H LIVE Pesticides and POPs 01:27:49 /…" at bounding box center [459, 0] width 918 height 0
click at [566, 415] on div "Poll" at bounding box center [574, 419] width 36 height 29
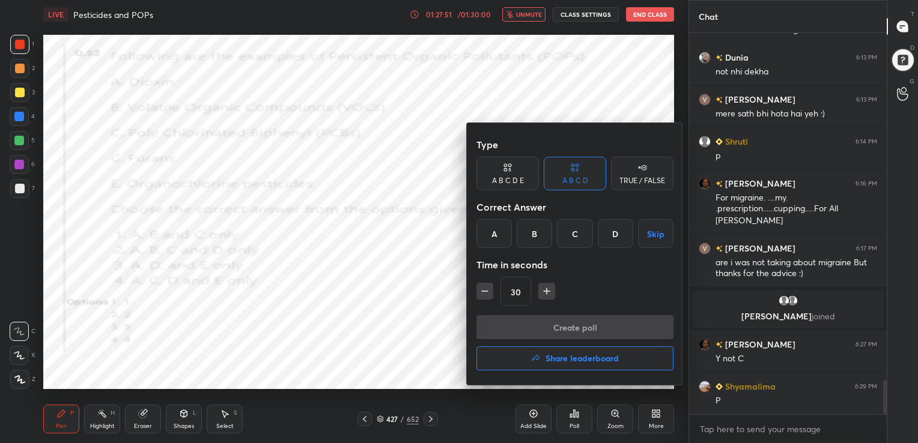
click at [615, 223] on div "D" at bounding box center [615, 233] width 35 height 29
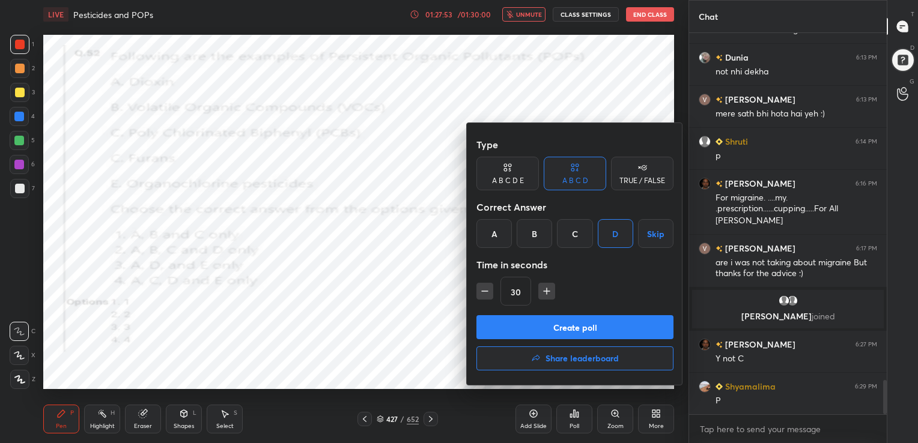
click at [588, 316] on button "Create poll" at bounding box center [574, 327] width 197 height 24
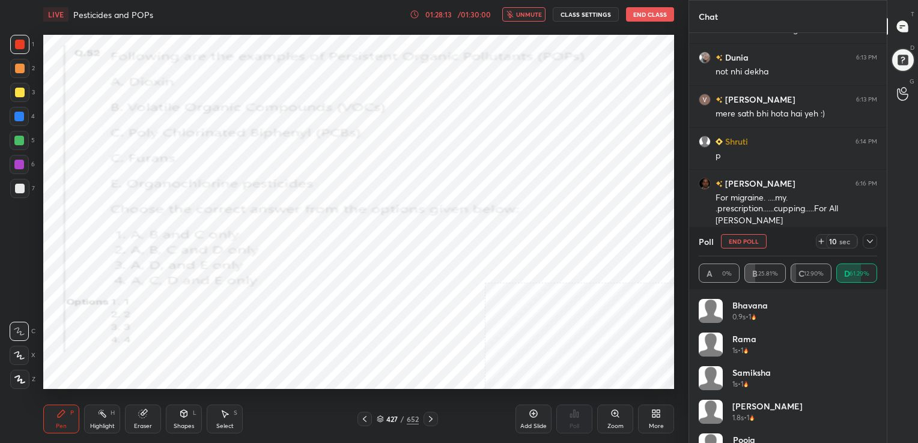
scroll to position [3913, 0]
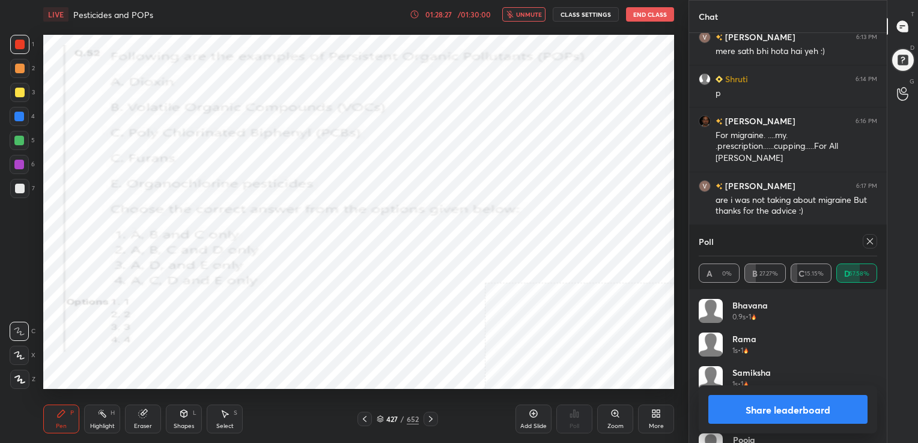
click at [867, 237] on icon at bounding box center [870, 242] width 10 height 10
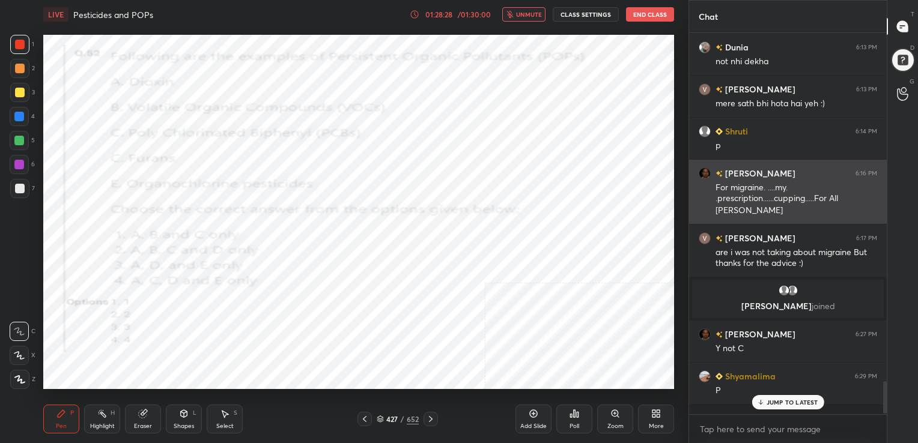
scroll to position [375, 194]
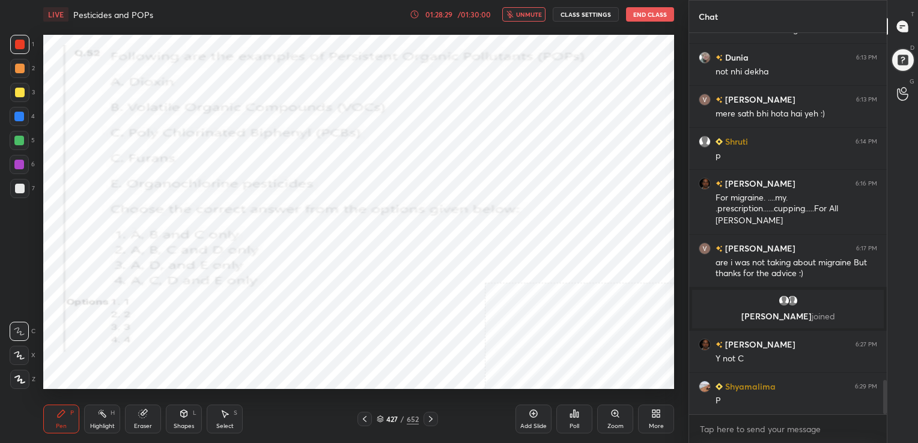
click at [538, 5] on div "LIVE Pesticides and POPs 01:28:29 / 01:30:00 unmute CLASS SETTINGS End Class" at bounding box center [358, 14] width 631 height 29
click at [533, 16] on span "unmute" at bounding box center [529, 14] width 26 height 8
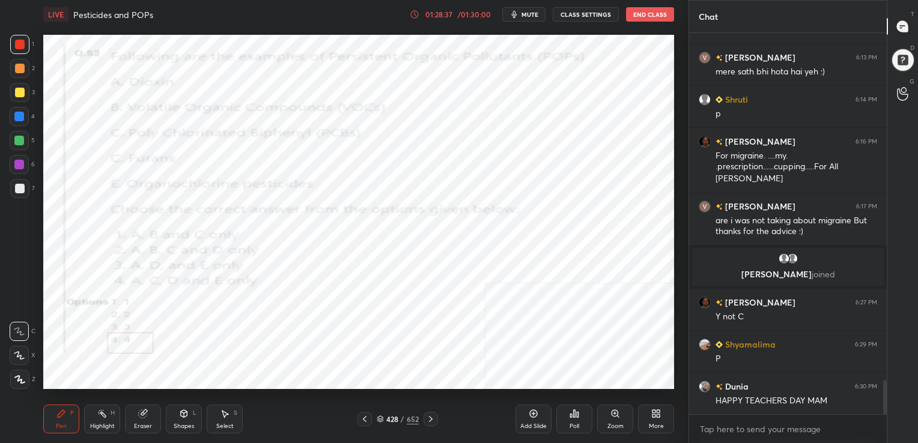
click at [382, 419] on icon at bounding box center [380, 420] width 6 height 2
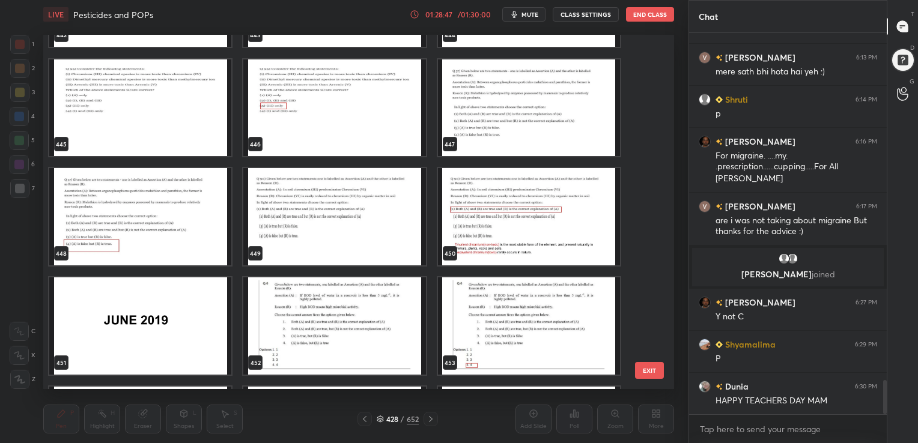
click at [372, 220] on img "grid" at bounding box center [334, 216] width 182 height 97
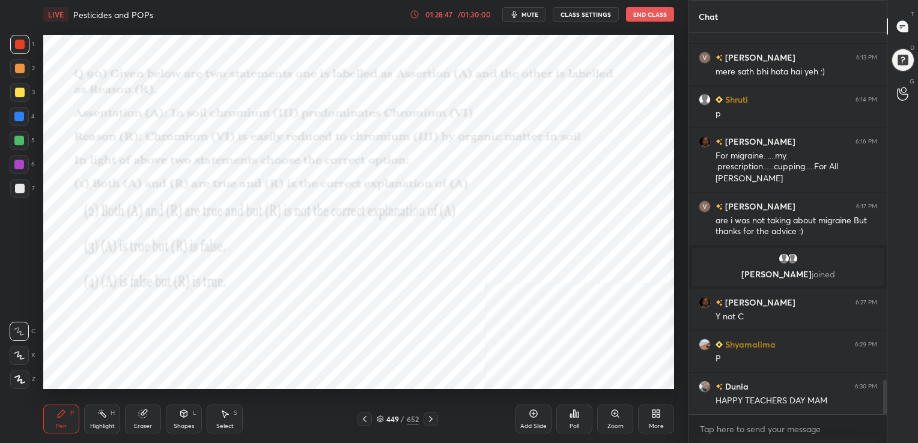
click at [372, 220] on img "grid" at bounding box center [334, 216] width 182 height 97
click at [536, 11] on span "mute" at bounding box center [529, 14] width 17 height 8
click at [378, 417] on icon at bounding box center [380, 419] width 7 height 7
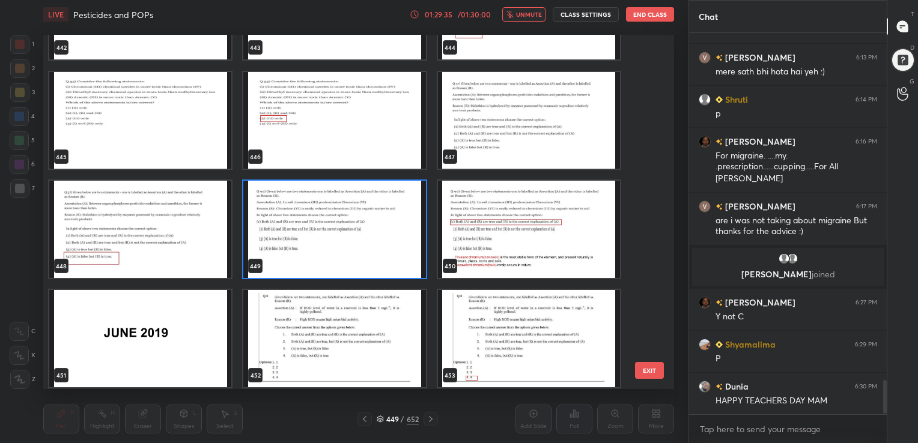
scroll to position [16135, 0]
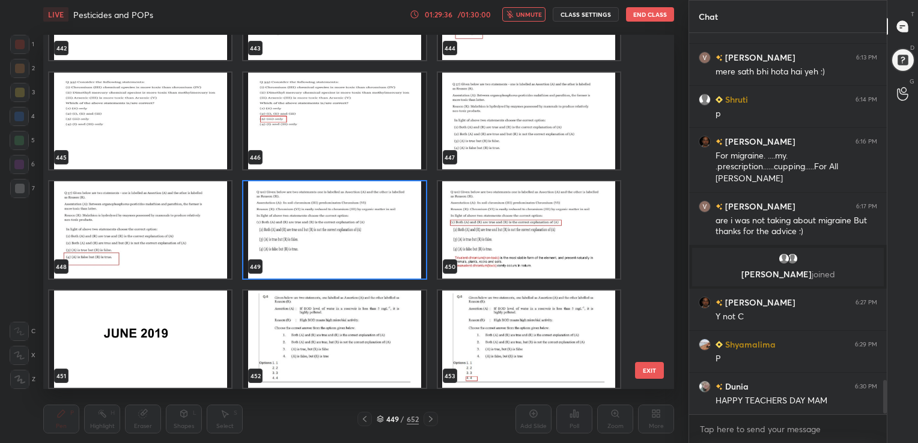
click at [389, 258] on img "grid" at bounding box center [334, 229] width 182 height 97
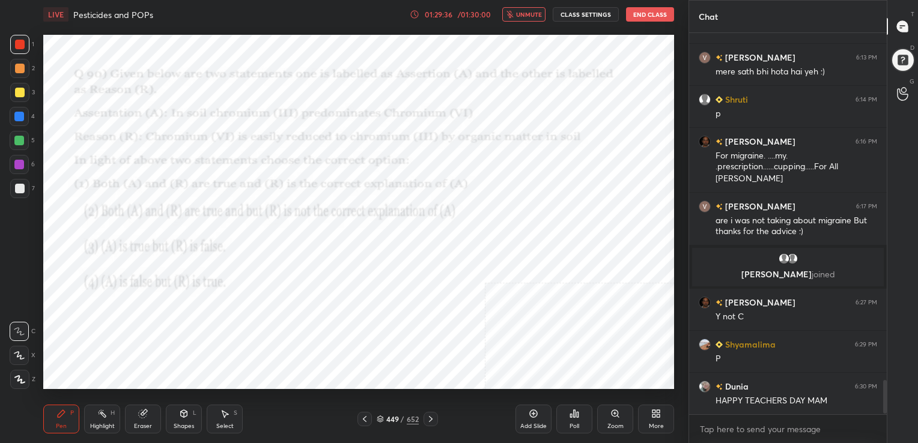
click at [389, 258] on img "grid" at bounding box center [334, 229] width 182 height 97
click at [575, 429] on div "Poll" at bounding box center [574, 426] width 10 height 6
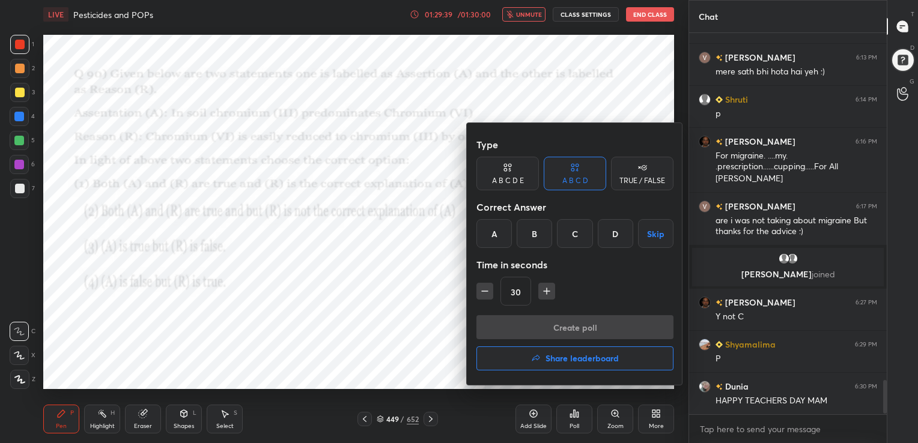
click at [493, 237] on div "A" at bounding box center [493, 233] width 35 height 29
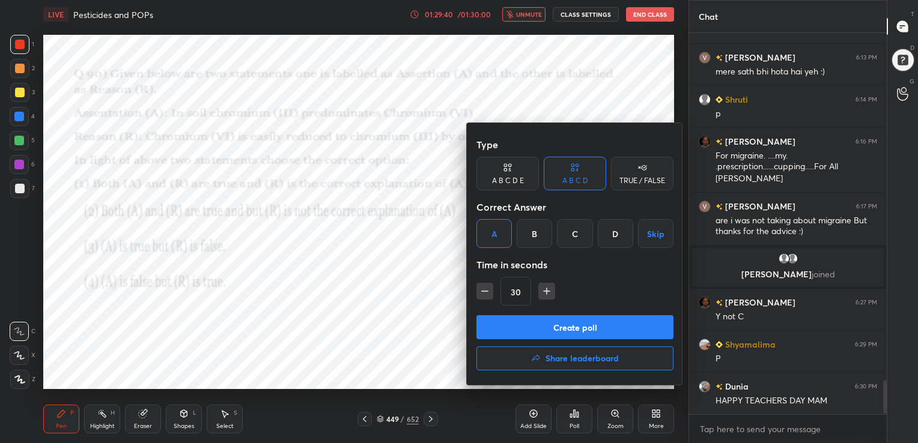
click at [573, 324] on button "Create poll" at bounding box center [574, 327] width 197 height 24
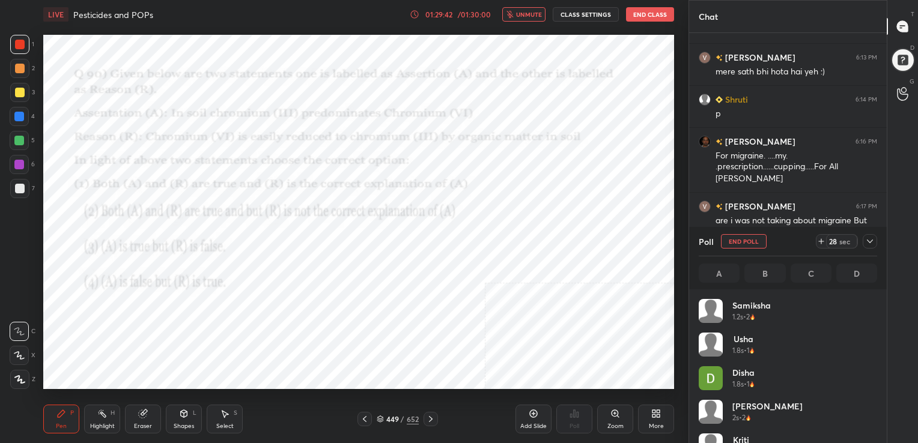
scroll to position [141, 175]
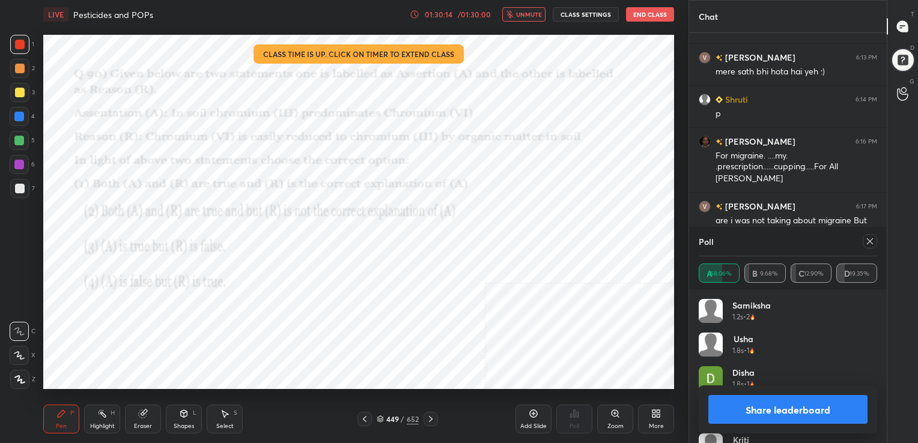
click at [867, 240] on icon at bounding box center [870, 241] width 6 height 6
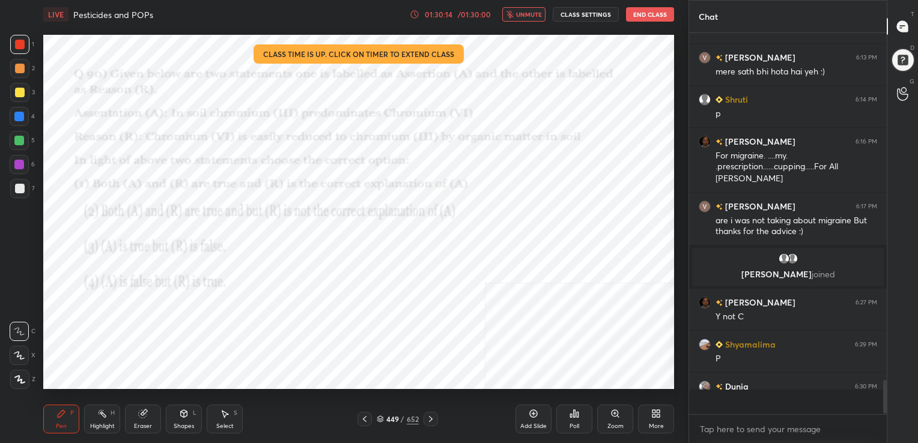
scroll to position [375, 194]
click at [533, 10] on span "unmute" at bounding box center [529, 14] width 26 height 8
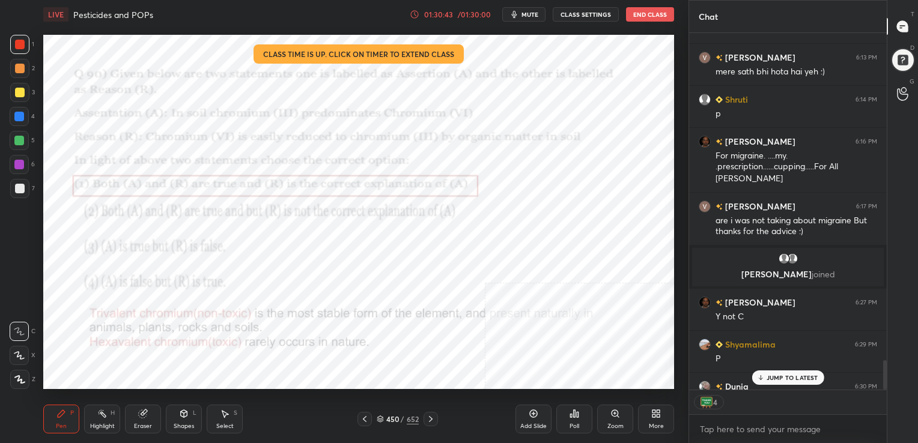
scroll to position [3959, 0]
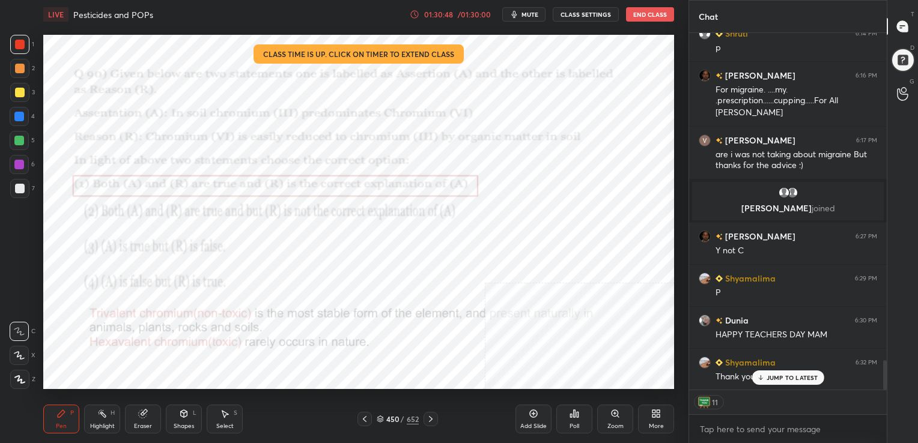
click at [646, 14] on button "End Class" at bounding box center [650, 14] width 48 height 14
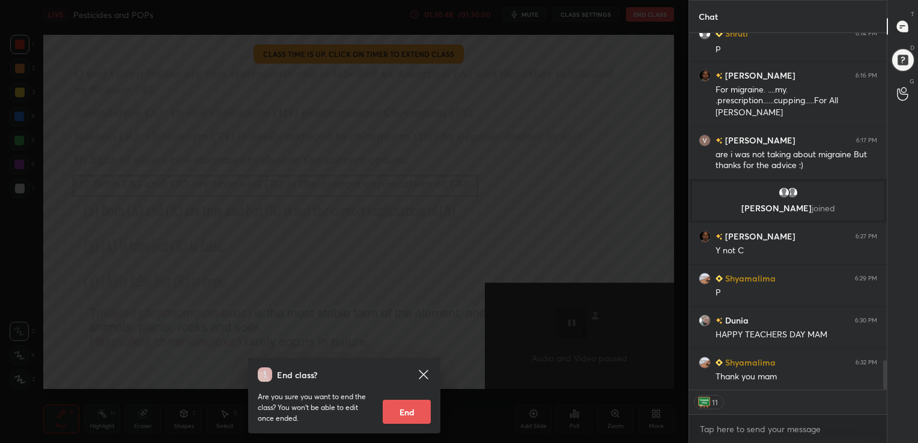
scroll to position [4002, 0]
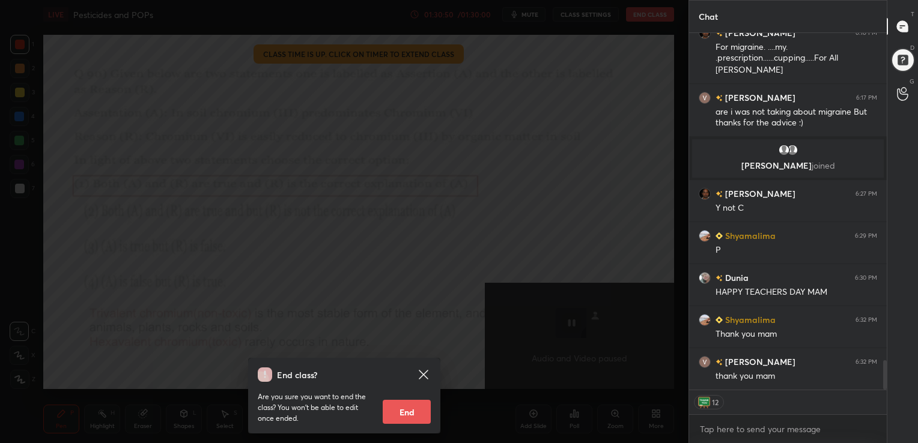
click at [413, 412] on button "End" at bounding box center [407, 412] width 48 height 24
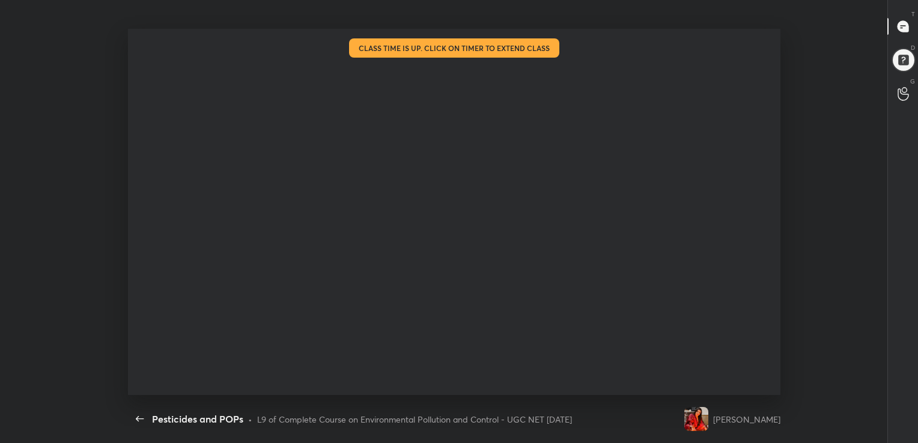
scroll to position [0, 0]
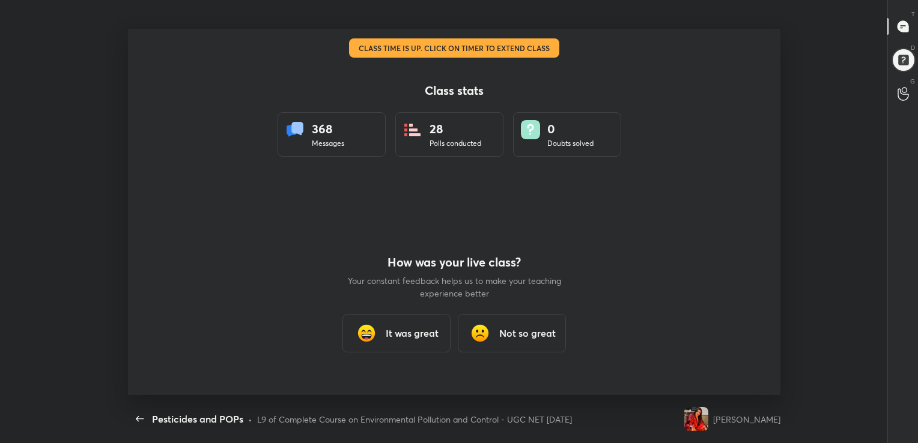
click at [424, 333] on h3 "It was great" at bounding box center [412, 333] width 53 height 14
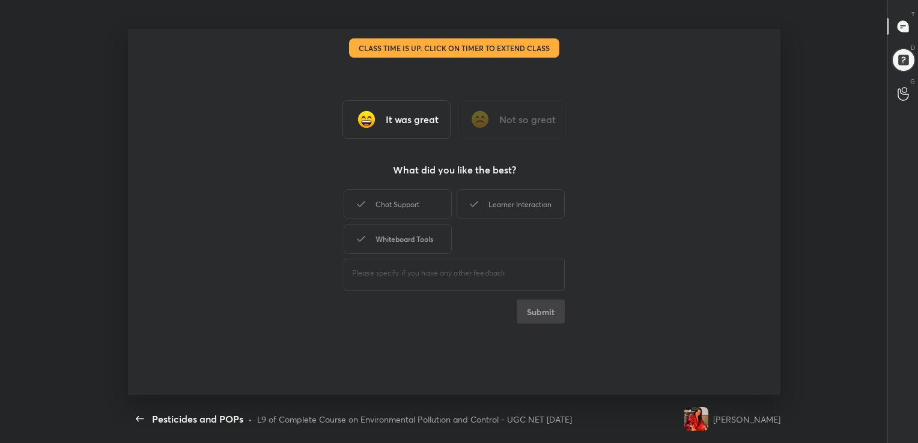
type textarea "x"
click at [416, 190] on div "Chat Support" at bounding box center [398, 204] width 108 height 30
click at [509, 187] on div "Chat Support Learner Interaction Whiteboard Tools" at bounding box center [454, 222] width 221 height 70
click at [491, 205] on div "Learner Interaction" at bounding box center [510, 204] width 108 height 30
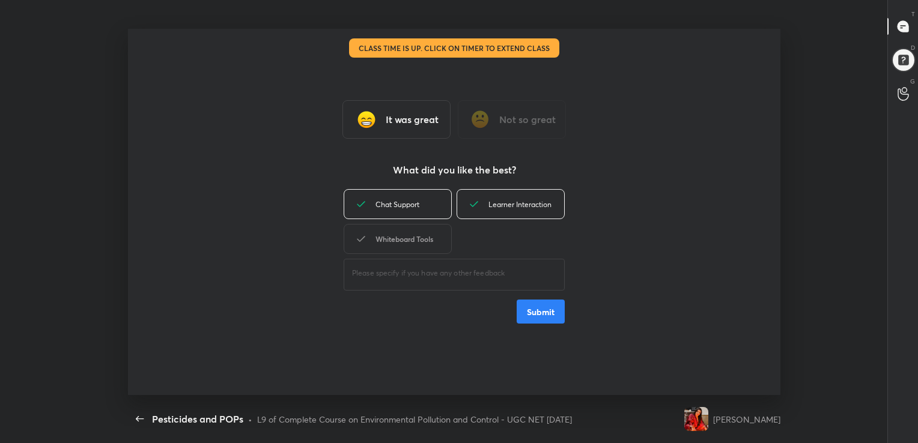
click at [431, 241] on div "Whiteboard Tools" at bounding box center [398, 239] width 108 height 30
click at [551, 320] on button "Submit" at bounding box center [540, 312] width 48 height 24
